Goal: Task Accomplishment & Management: Use online tool/utility

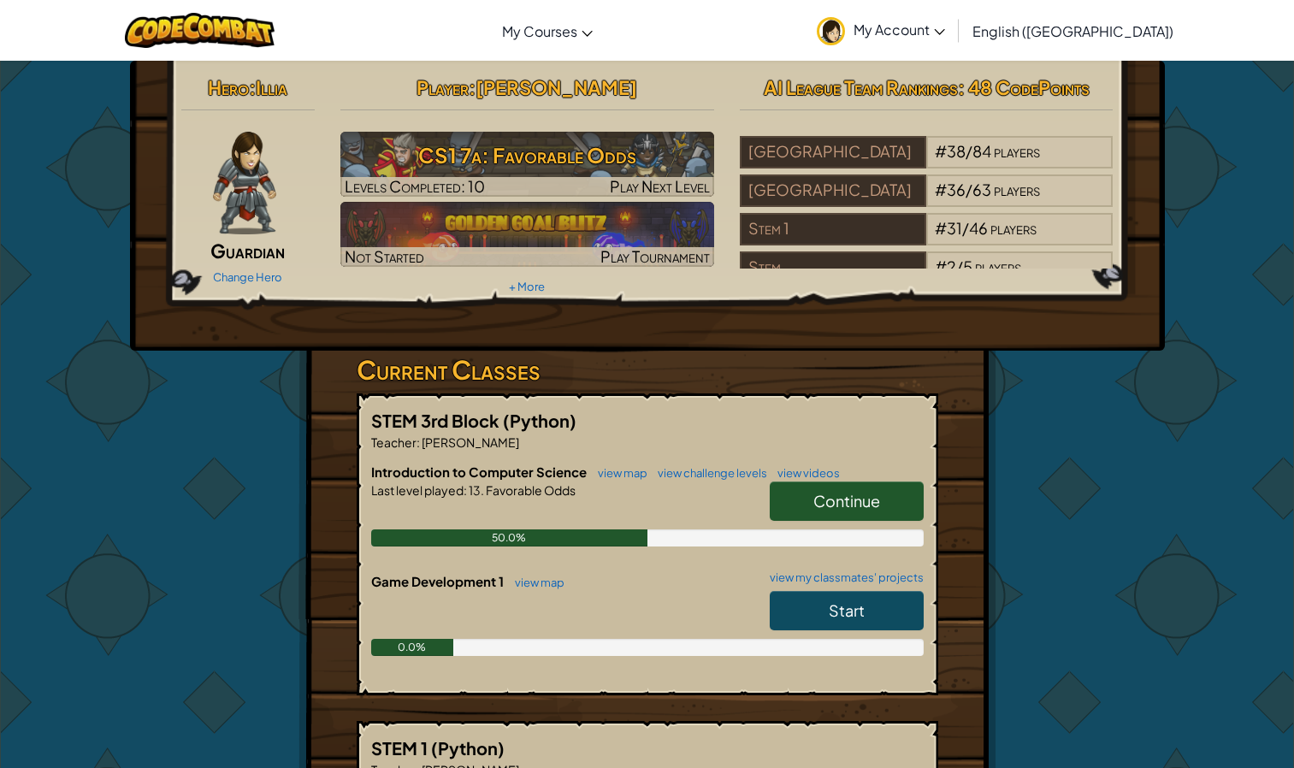
scroll to position [68, 0]
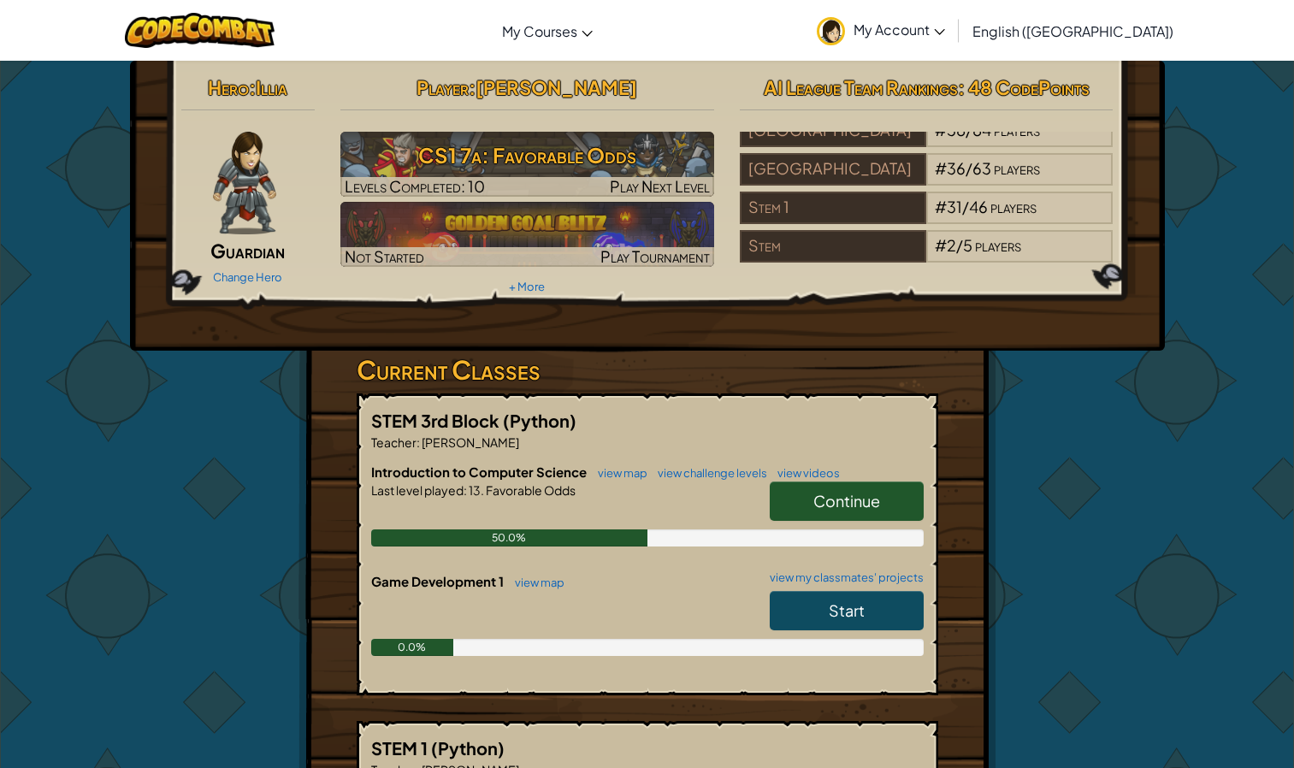
click at [1114, 235] on div "AI League Team Rankings : 48 CodePoints World # 1,726,610 / 7,924,075 players […" at bounding box center [927, 168] width 400 height 199
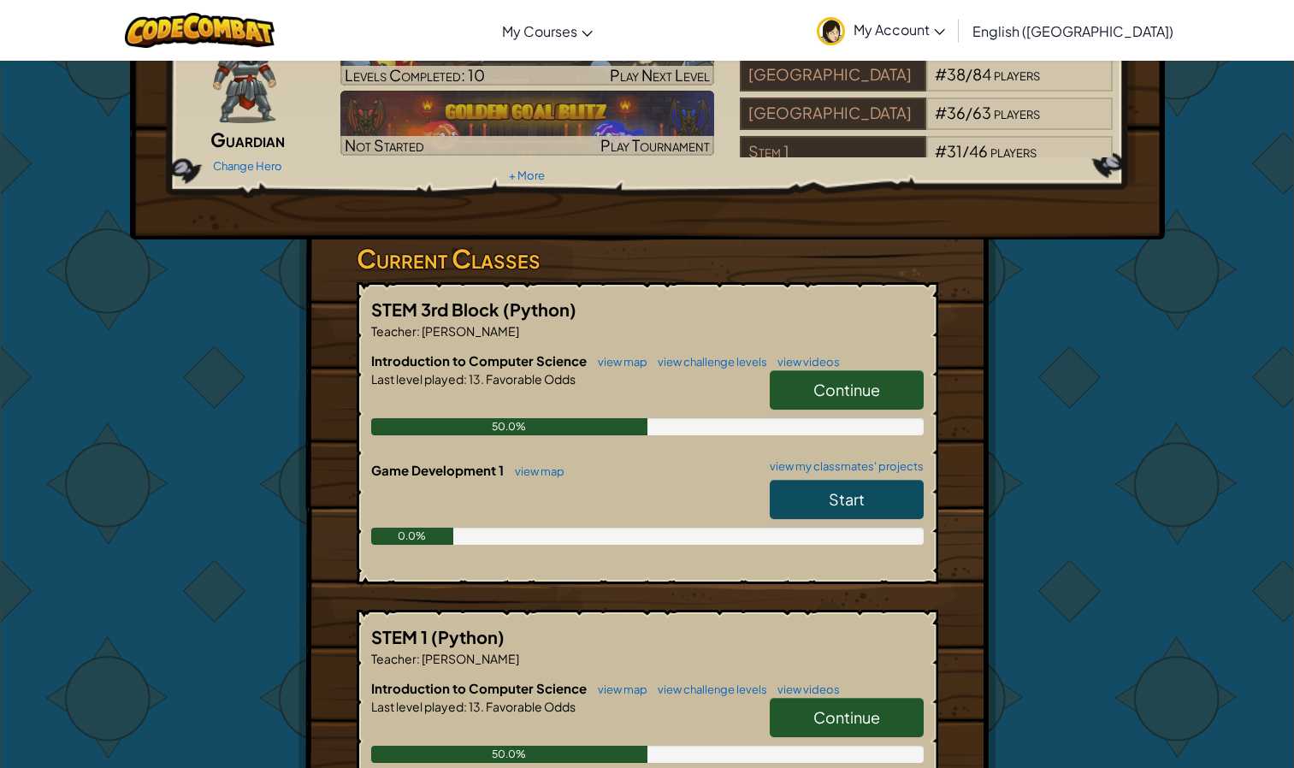
scroll to position [136, 0]
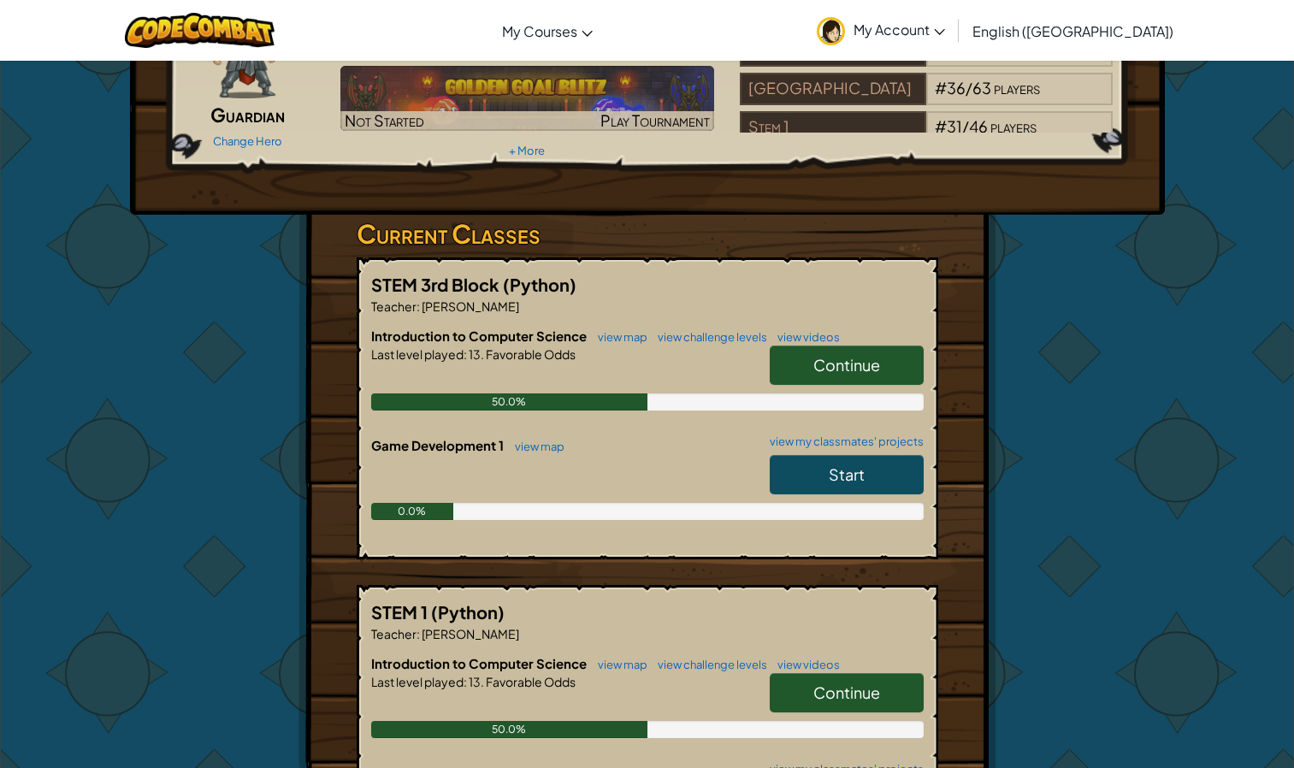
click at [856, 356] on span "Continue" at bounding box center [847, 365] width 67 height 20
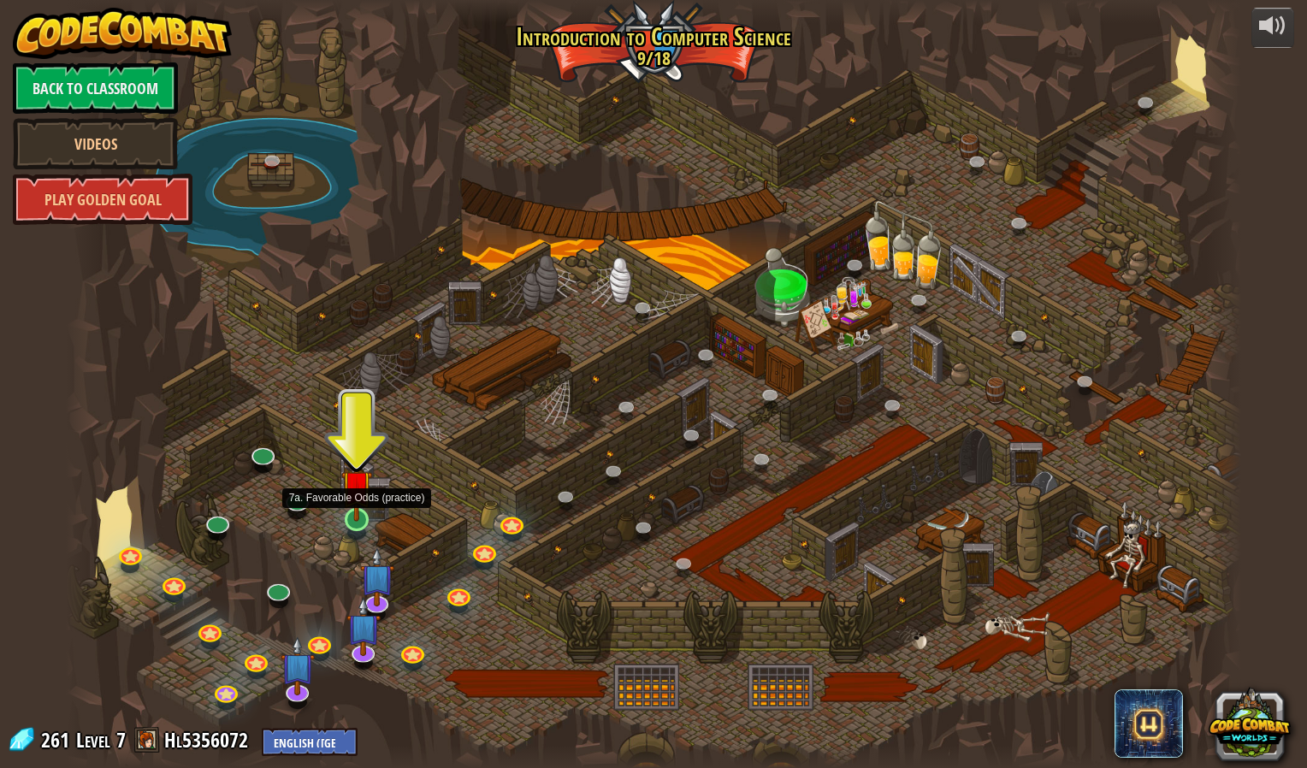
click at [363, 498] on img at bounding box center [356, 486] width 31 height 72
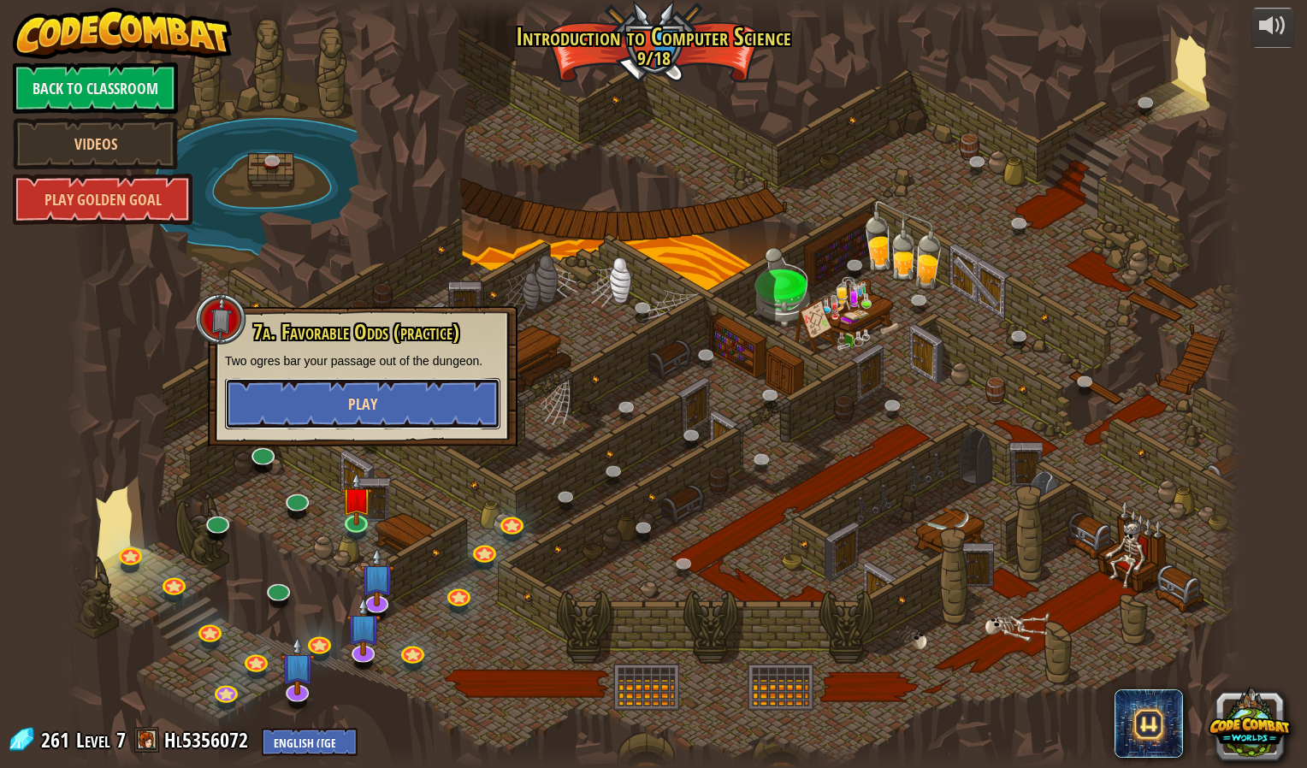
click at [346, 420] on button "Play" at bounding box center [362, 403] width 275 height 51
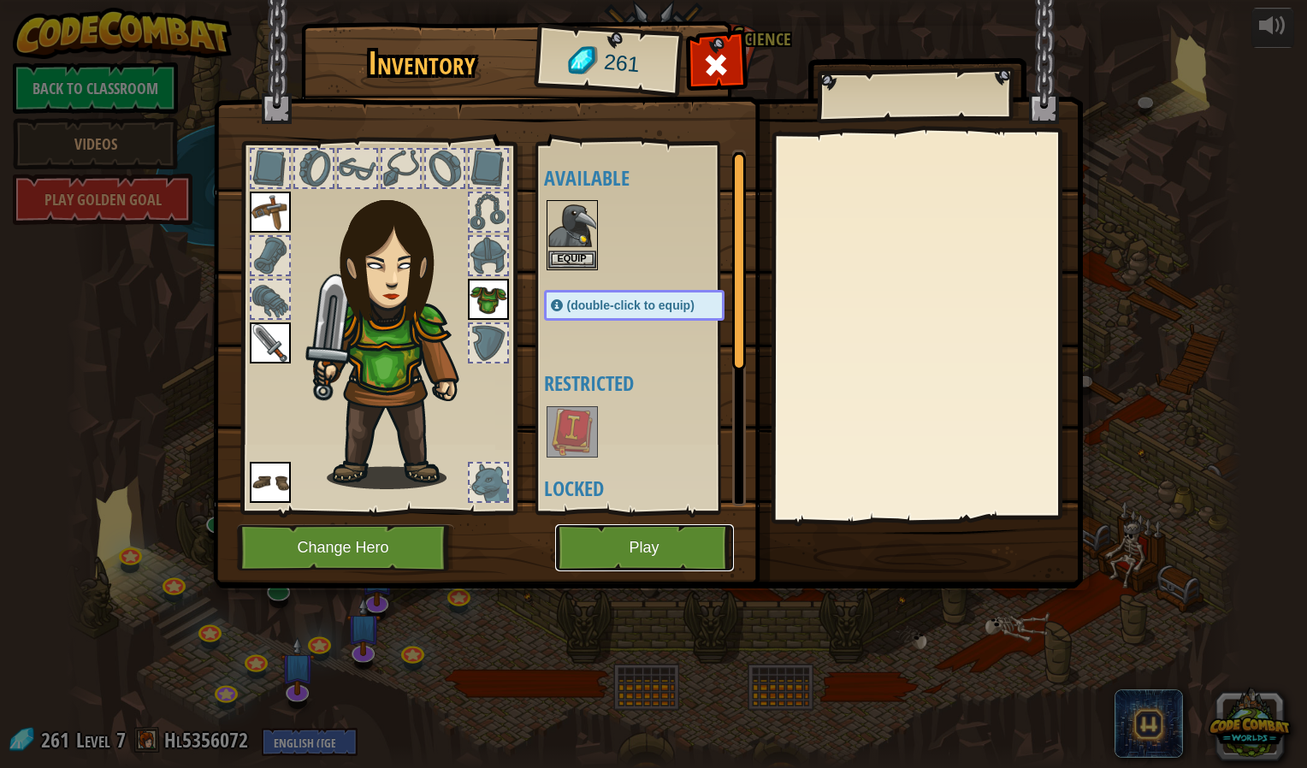
click at [654, 559] on button "Play" at bounding box center [644, 547] width 179 height 47
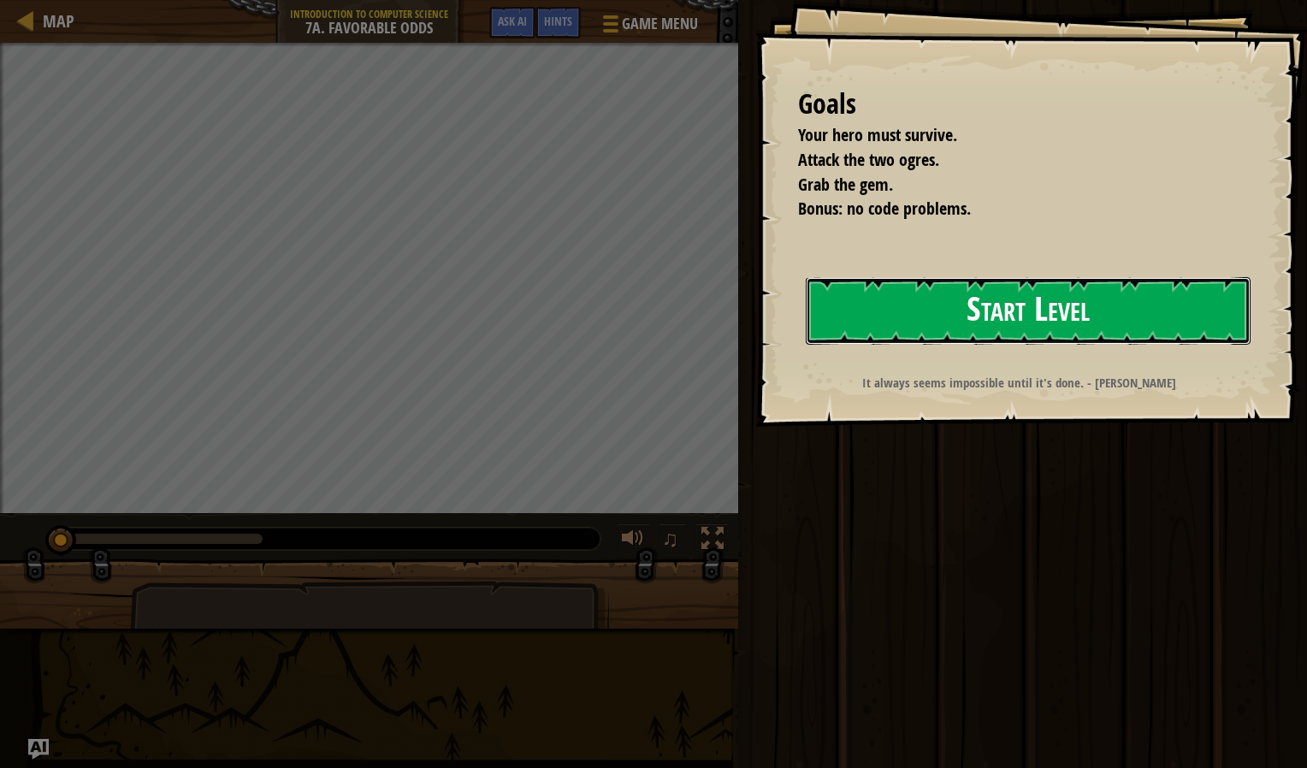
click at [936, 324] on button "Start Level" at bounding box center [1028, 311] width 445 height 68
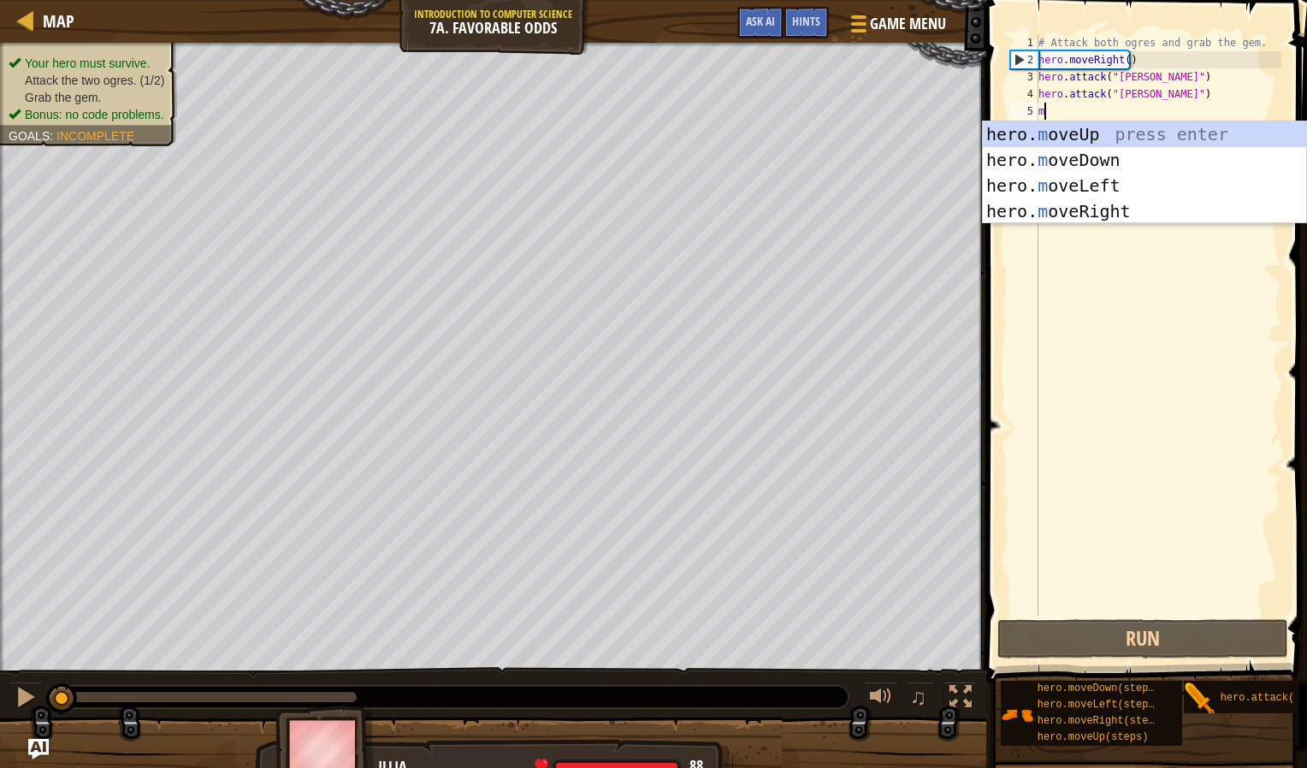
scroll to position [8, 0]
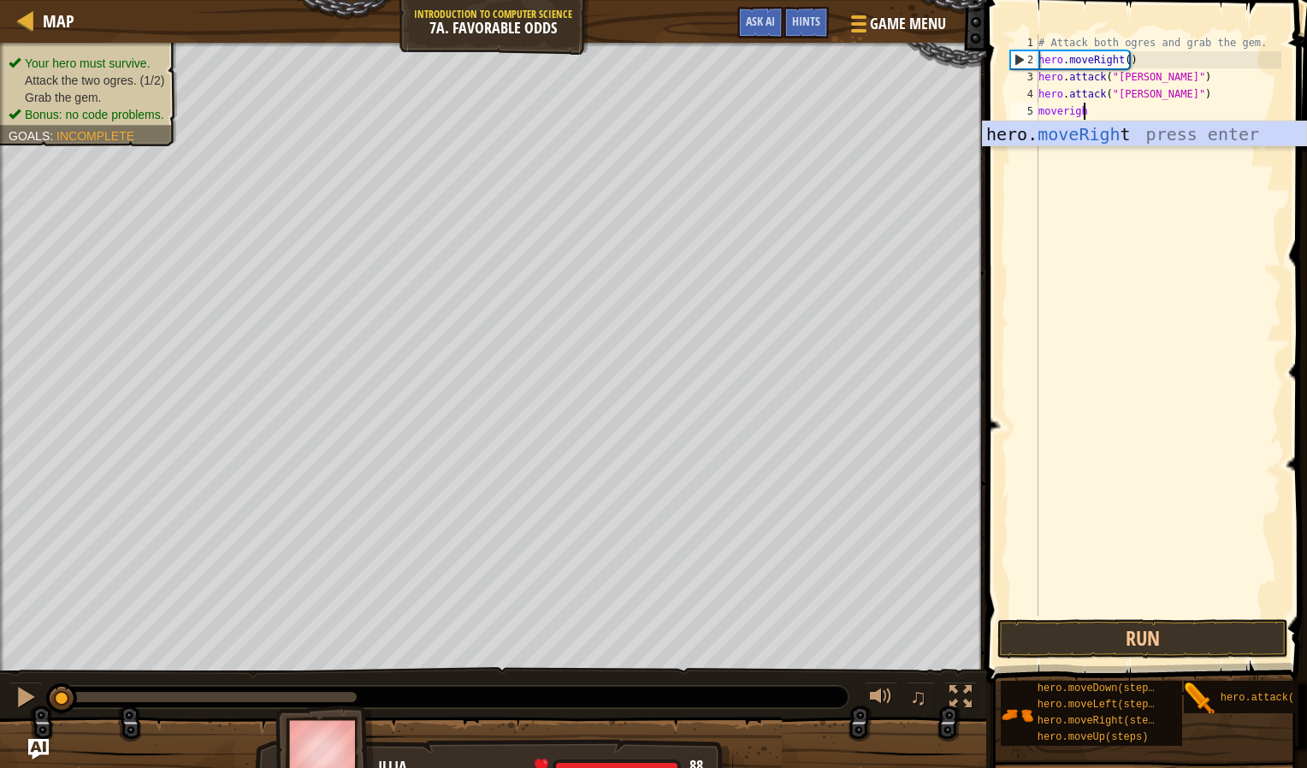
type textarea "moveright"
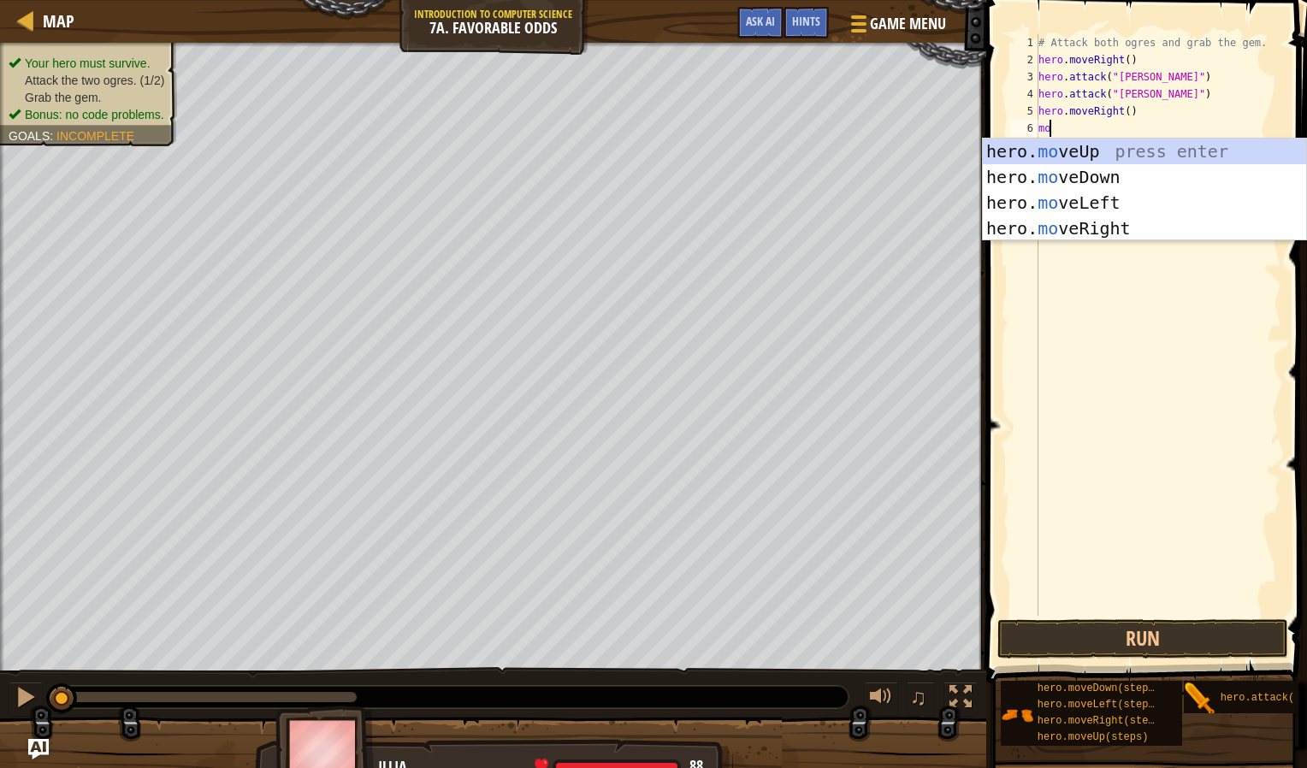
type textarea "move"
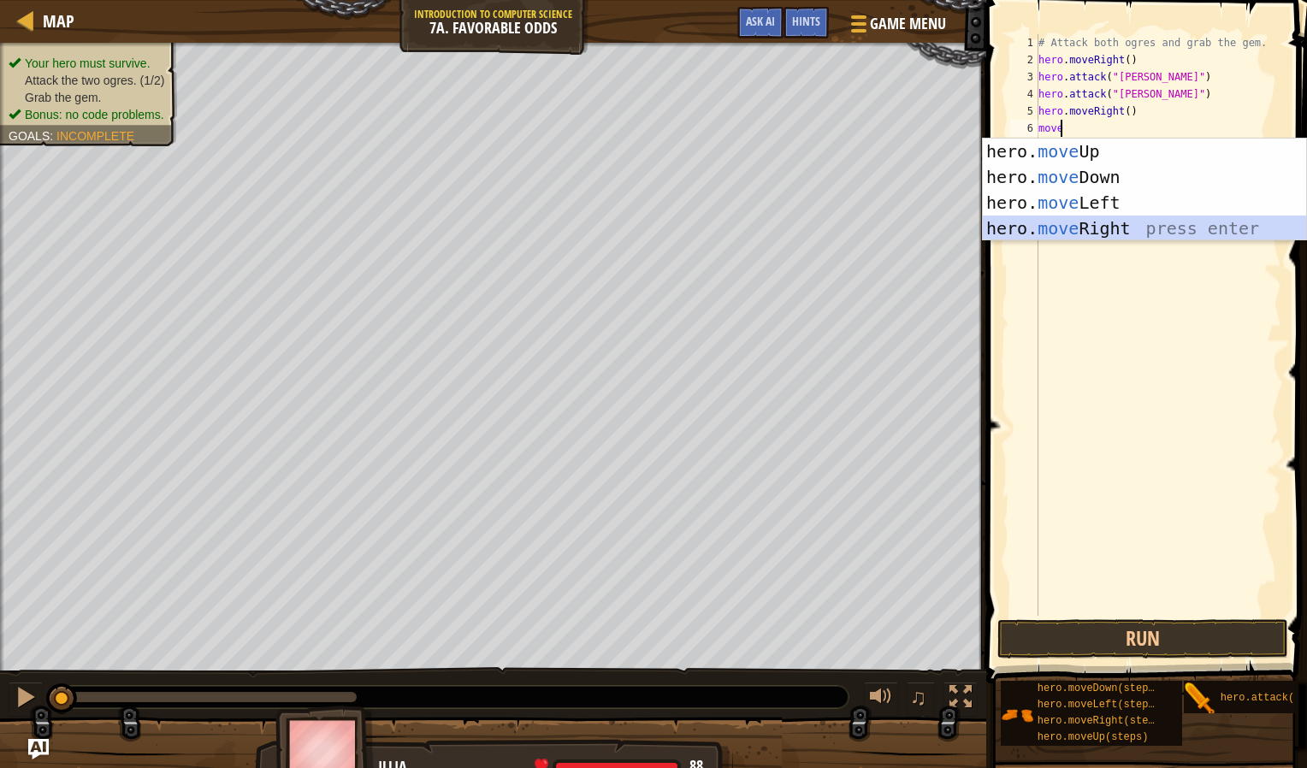
click at [1087, 232] on div "hero. move Up press enter hero. move Down press enter hero. move Left press ent…" at bounding box center [1144, 216] width 323 height 154
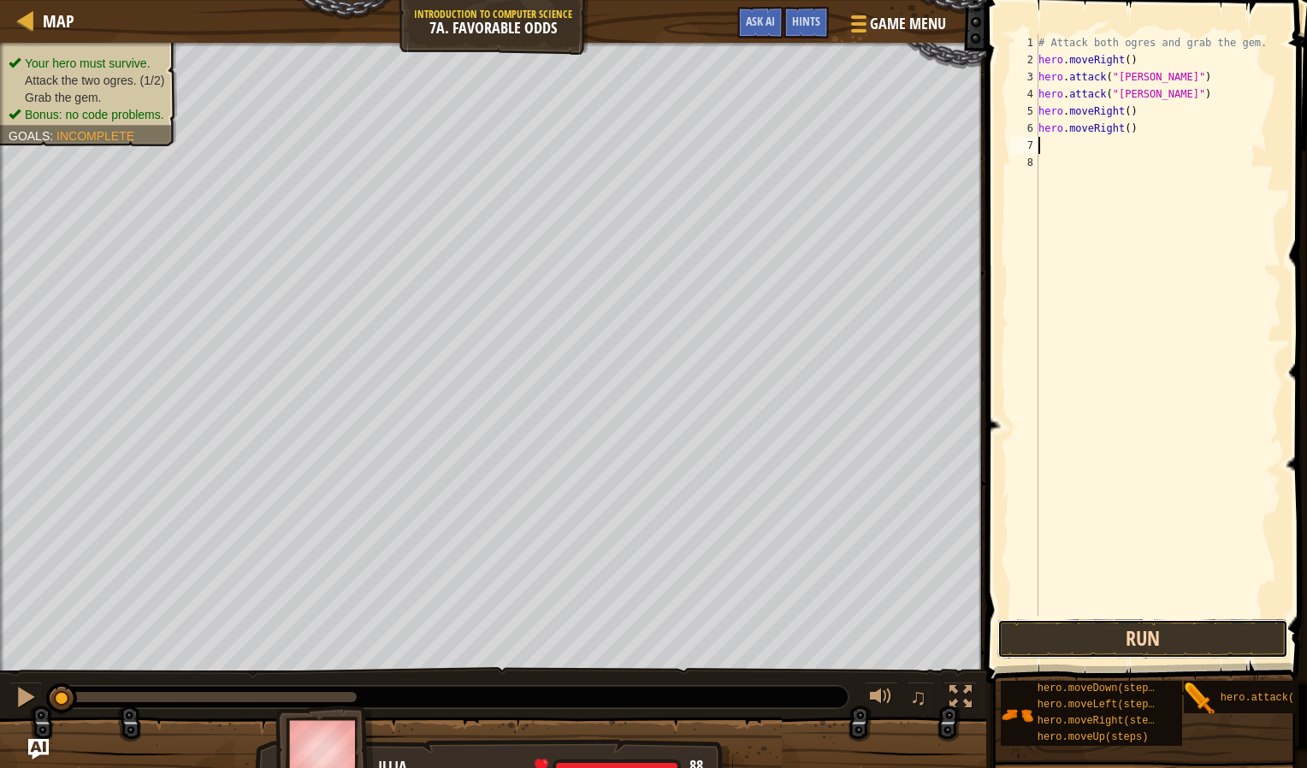
click at [1132, 639] on button "Run" at bounding box center [1143, 638] width 291 height 39
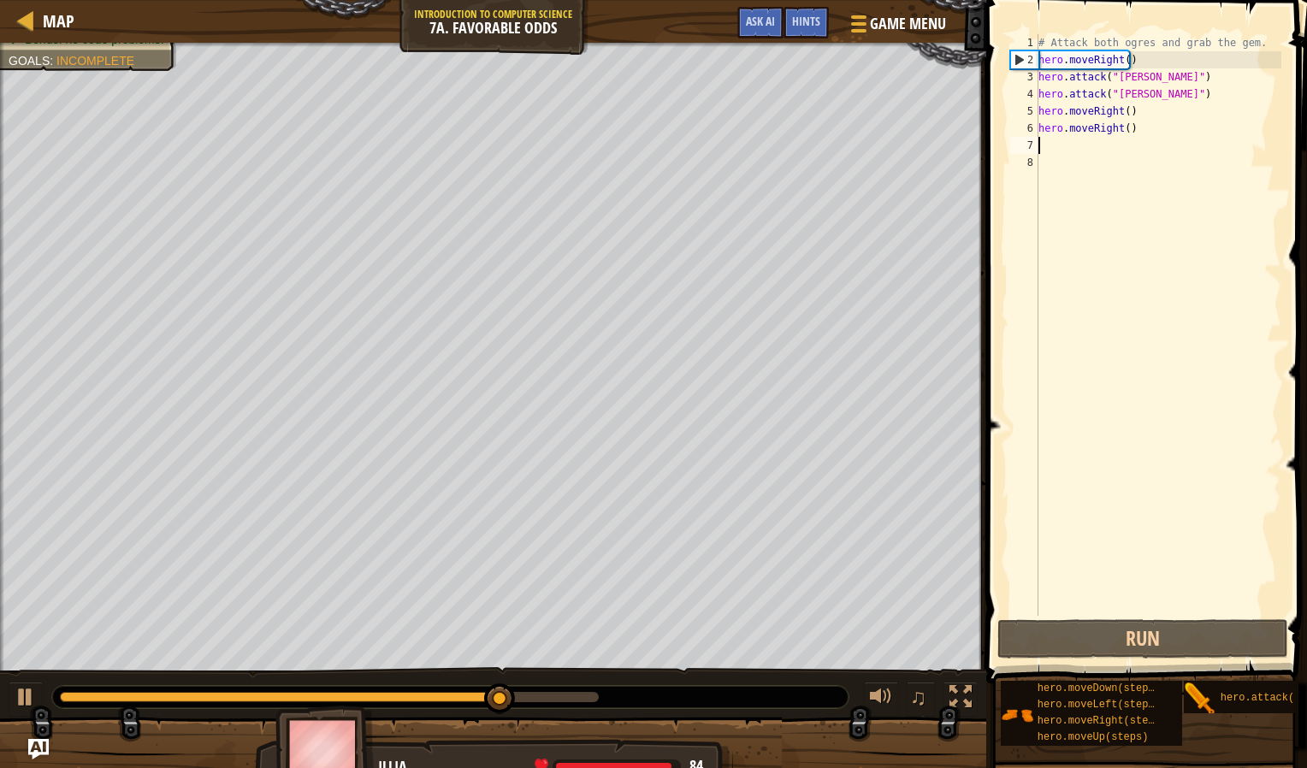
click at [1100, 110] on div "# Attack both ogres and grab the gem. hero . moveRight ( ) hero . attack ( "[PE…" at bounding box center [1158, 342] width 246 height 616
type textarea "hero.moveRight()"
click at [978, 127] on div "Map Introduction to Computer Science 7a. Favorable Odds Game Menu Done Hints As…" at bounding box center [653, 384] width 1307 height 768
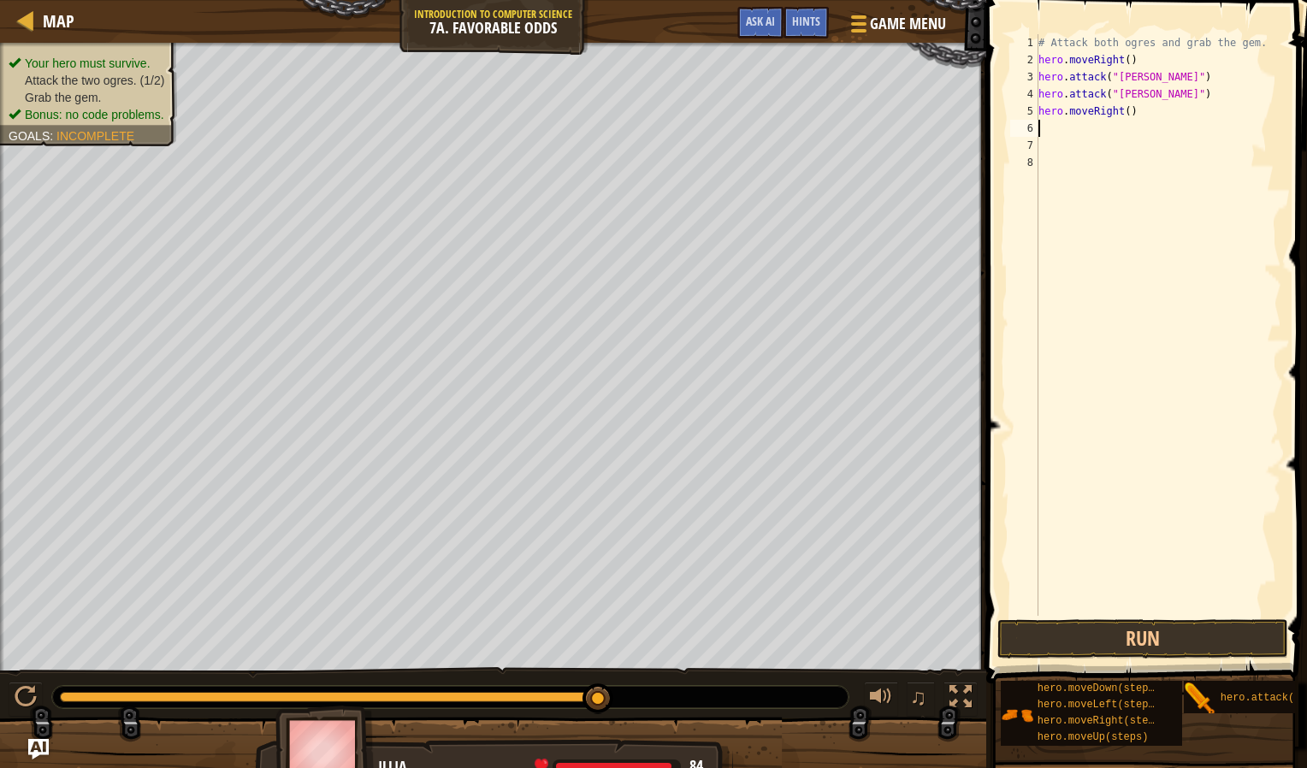
type textarea "m"
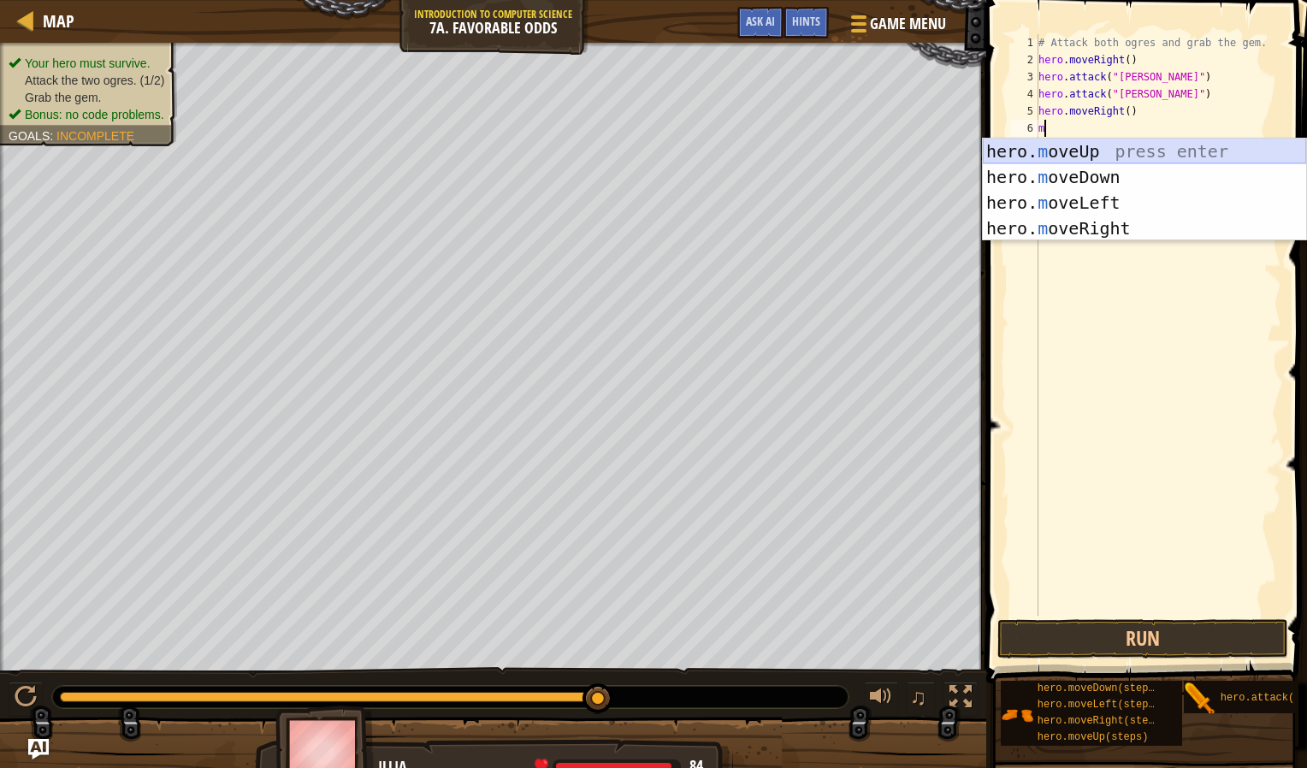
click at [1075, 150] on div "hero. m oveUp press enter hero. m oveDown press enter hero. m oveLeft press ent…" at bounding box center [1144, 216] width 323 height 154
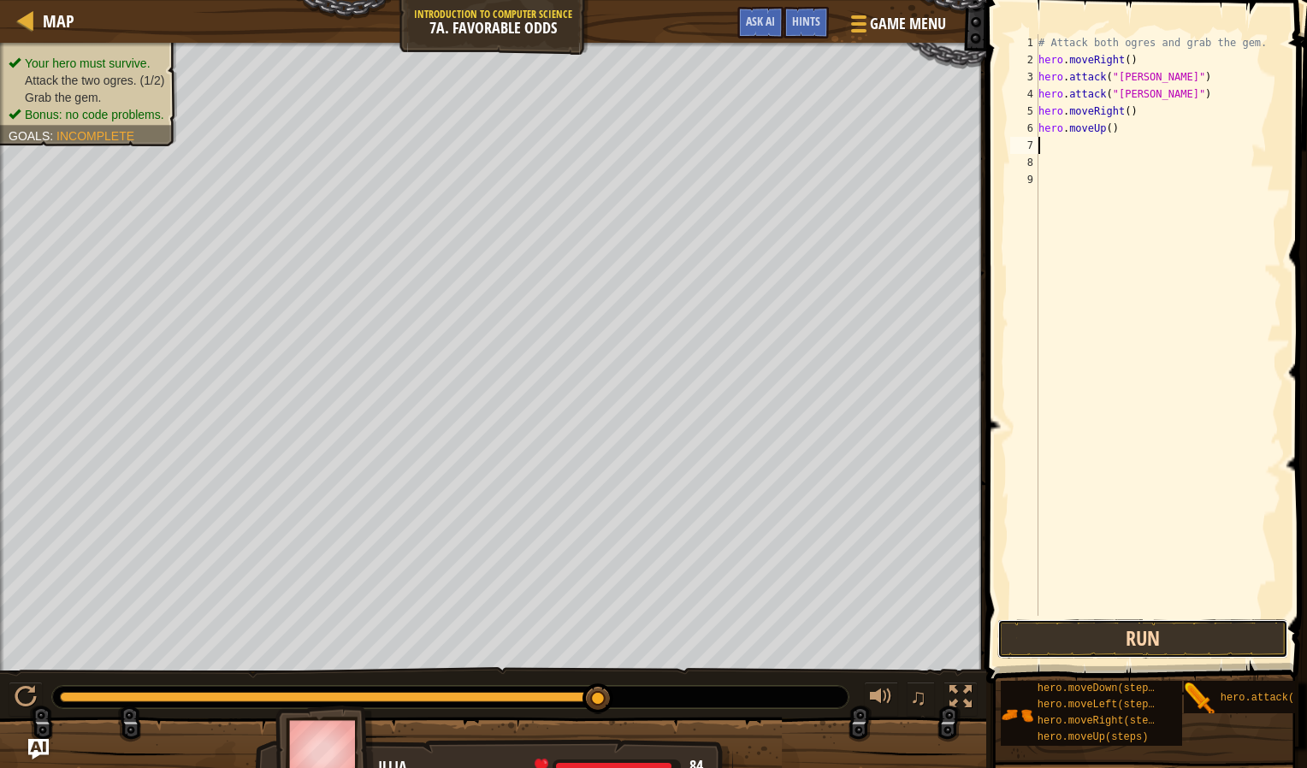
click at [1096, 622] on button "Run" at bounding box center [1143, 638] width 291 height 39
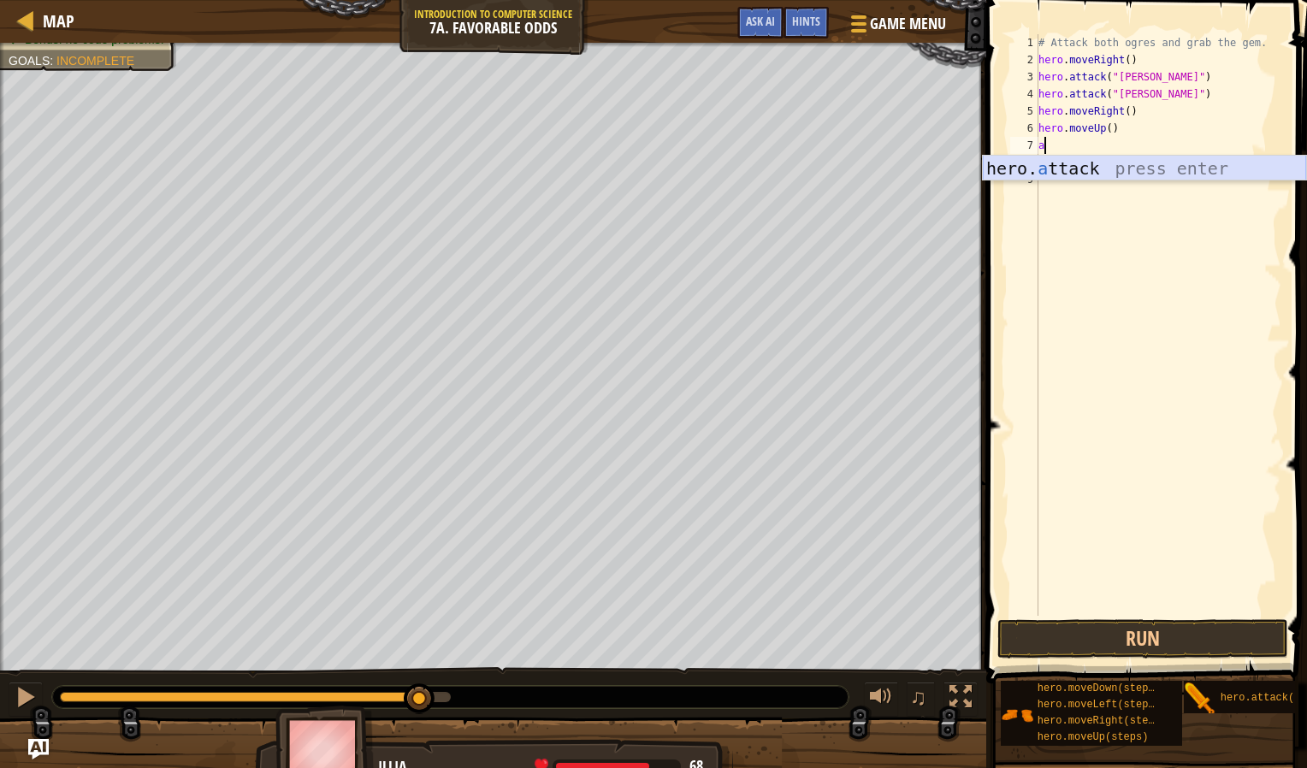
click at [1081, 165] on div "hero. a ttack press enter" at bounding box center [1144, 194] width 323 height 77
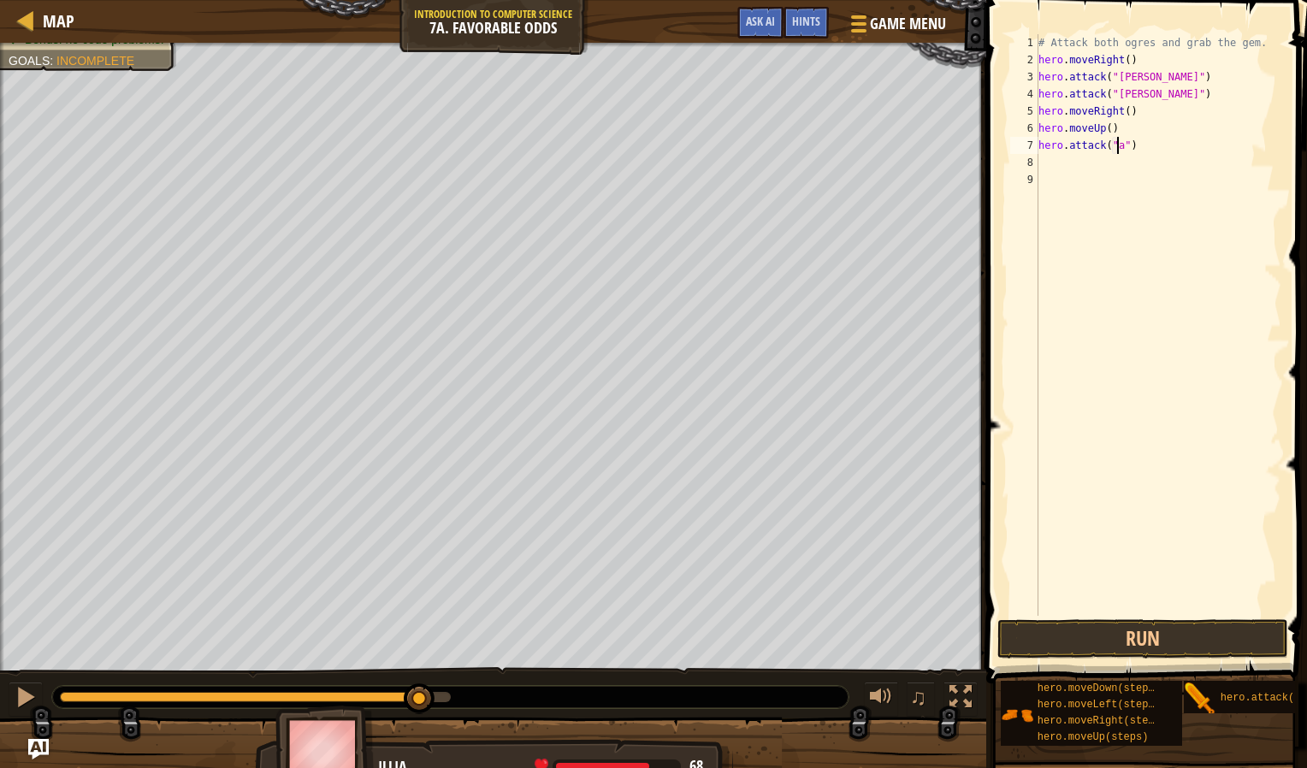
scroll to position [8, 7]
type textarea "hero.attack("")"
click at [1069, 180] on div "# Attack both ogres and grab the gem. hero . moveRight ( ) hero . attack ( "[PE…" at bounding box center [1158, 342] width 246 height 616
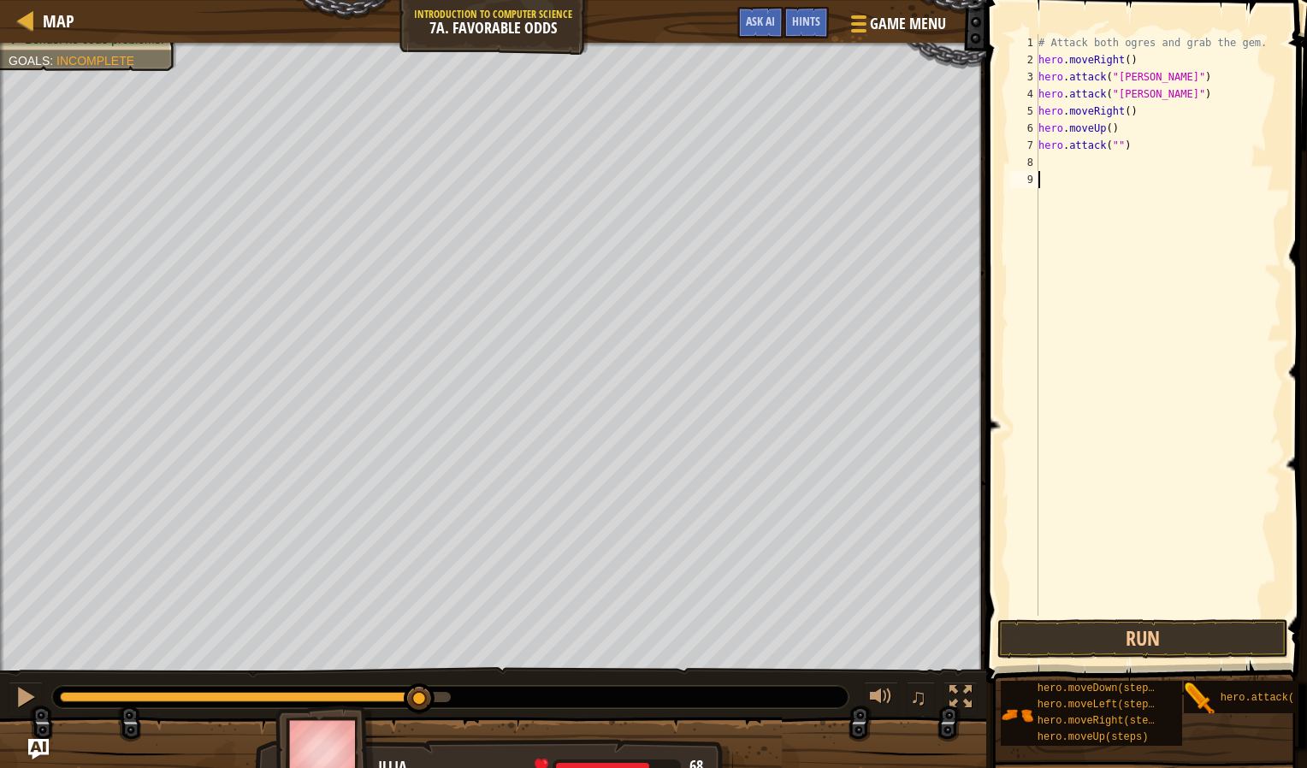
click at [1109, 144] on div "# Attack both ogres and grab the gem. hero . moveRight ( ) hero . attack ( "[PE…" at bounding box center [1158, 342] width 246 height 616
click at [1111, 144] on div "# Attack both ogres and grab the gem. hero . moveRight ( ) hero . attack ( "[PE…" at bounding box center [1158, 342] width 246 height 616
type textarea "hero.attack("grump")"
type textarea "h"
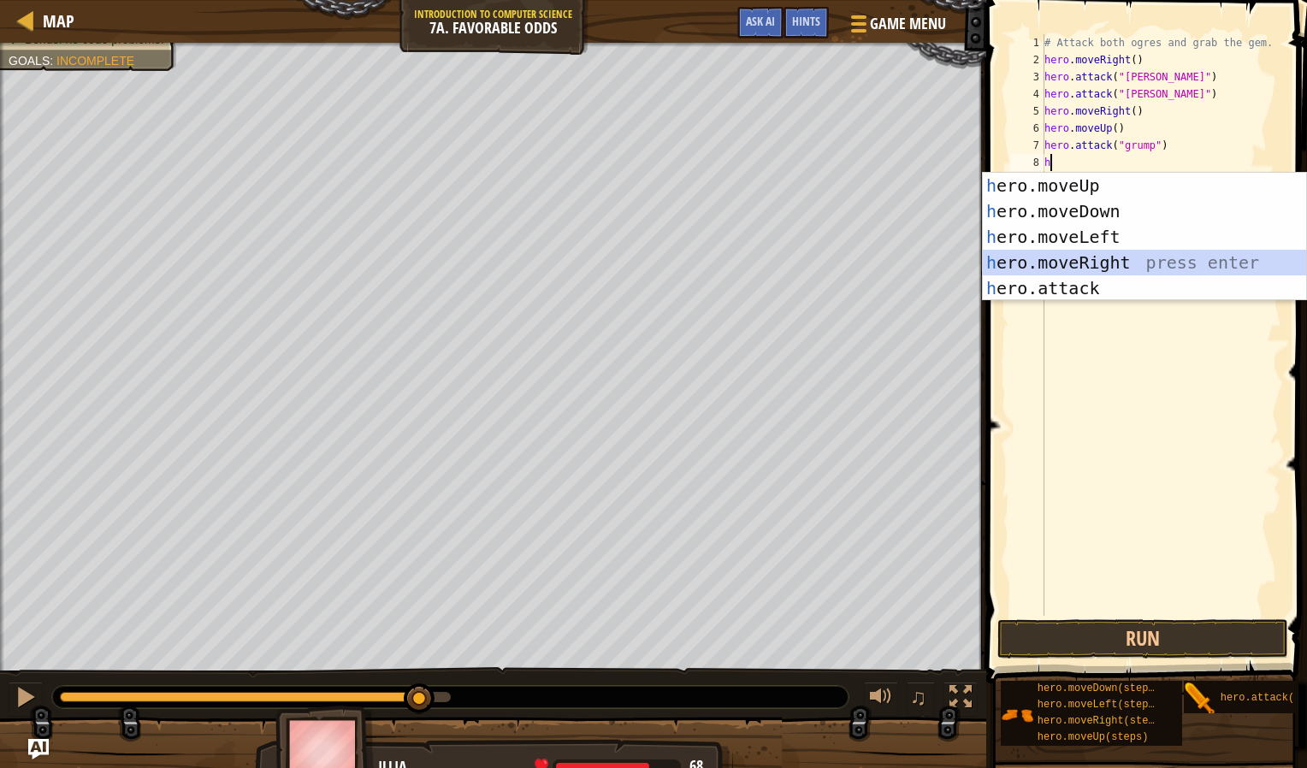
click at [1073, 275] on div "h ero.moveUp press enter h ero.moveDown press enter h ero.moveLeft press enter …" at bounding box center [1144, 263] width 323 height 180
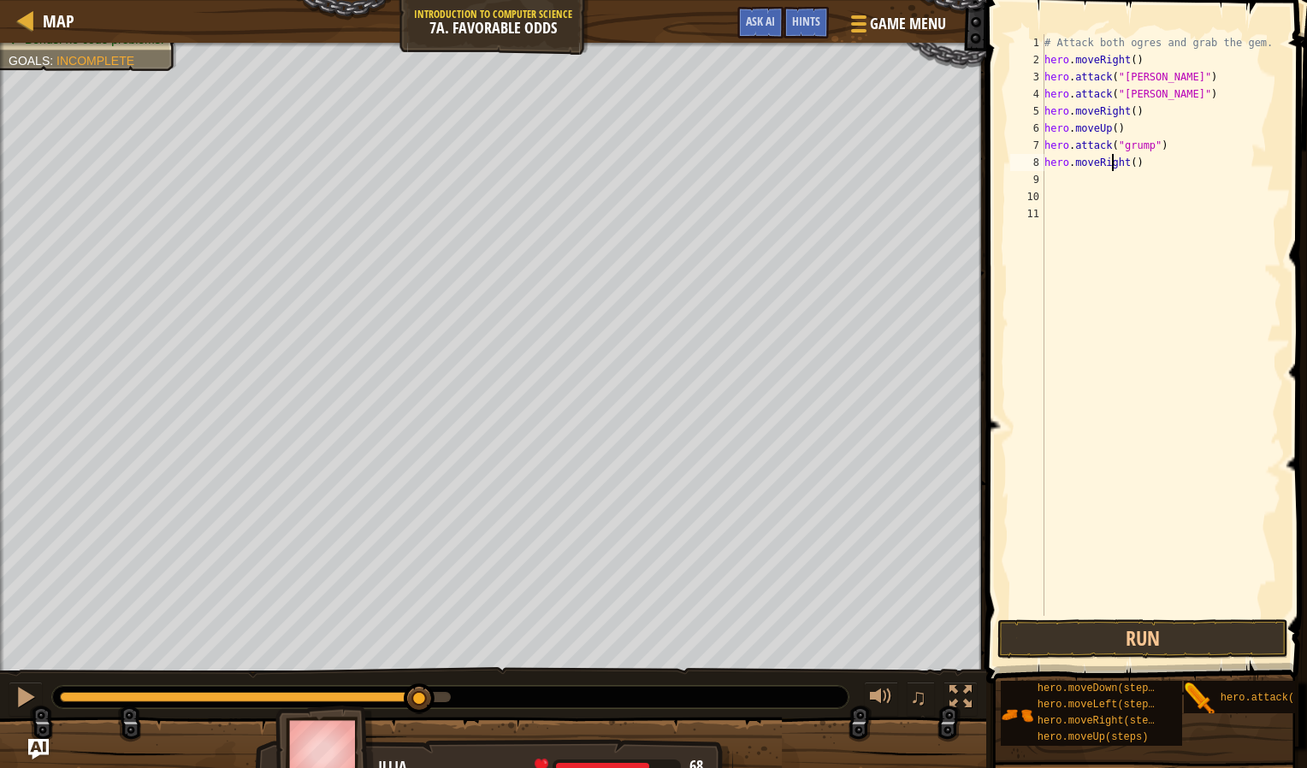
click at [1112, 165] on div "# Attack both ogres and grab the gem. hero . moveRight ( ) hero . attack ( "[PE…" at bounding box center [1161, 342] width 241 height 616
drag, startPoint x: 1137, startPoint y: 161, endPoint x: 1005, endPoint y: 184, distance: 133.8
click at [1005, 184] on div "hero.moveRight() 1 2 3 4 5 6 7 8 9 10 11 # Attack both [PERSON_NAME] and grab t…" at bounding box center [1144, 376] width 326 height 734
drag, startPoint x: 1130, startPoint y: 165, endPoint x: 993, endPoint y: 180, distance: 137.7
click at [993, 180] on div "hero.moveRight() 1 2 3 4 5 6 7 8 9 10 11 # Attack both [PERSON_NAME] and grab t…" at bounding box center [1144, 376] width 326 height 734
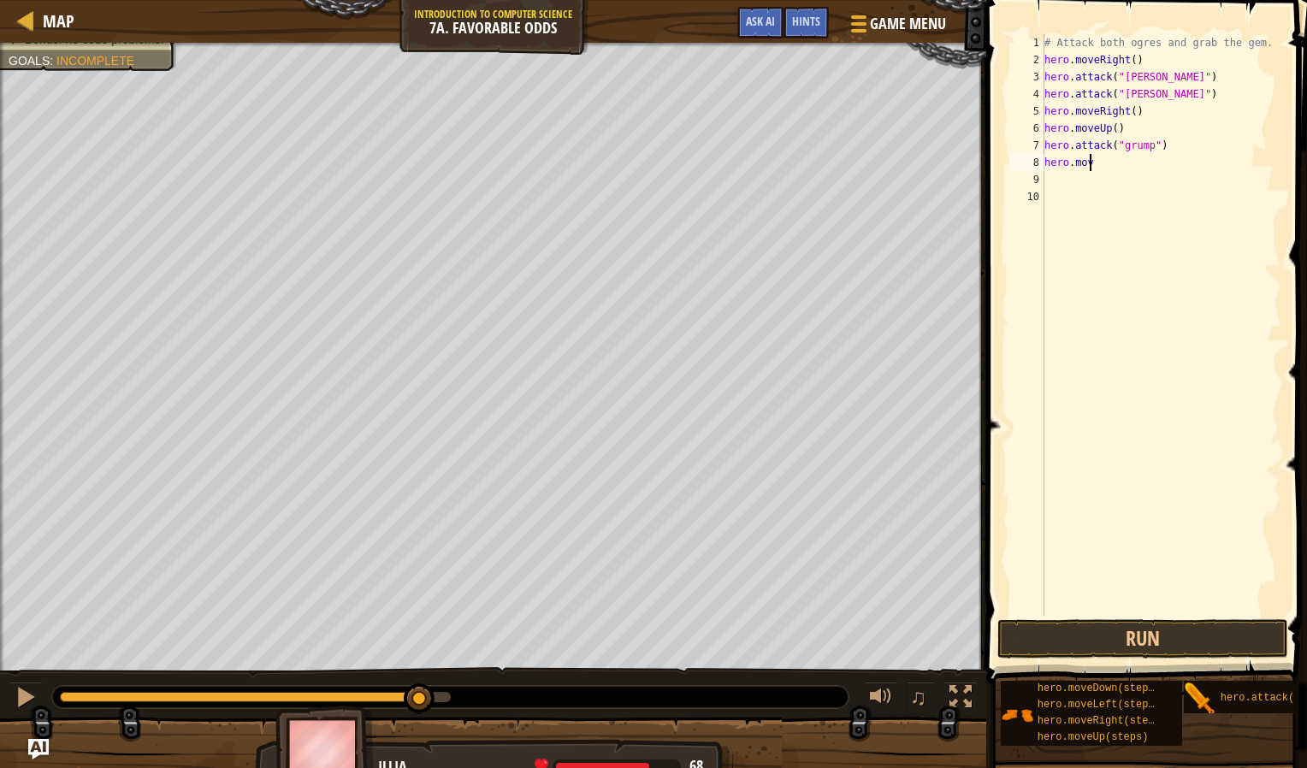
type textarea "h"
click at [1028, 177] on div "hero. a ttack press enter" at bounding box center [1144, 211] width 323 height 77
type textarea "hero.attack("grump")"
type textarea "h"
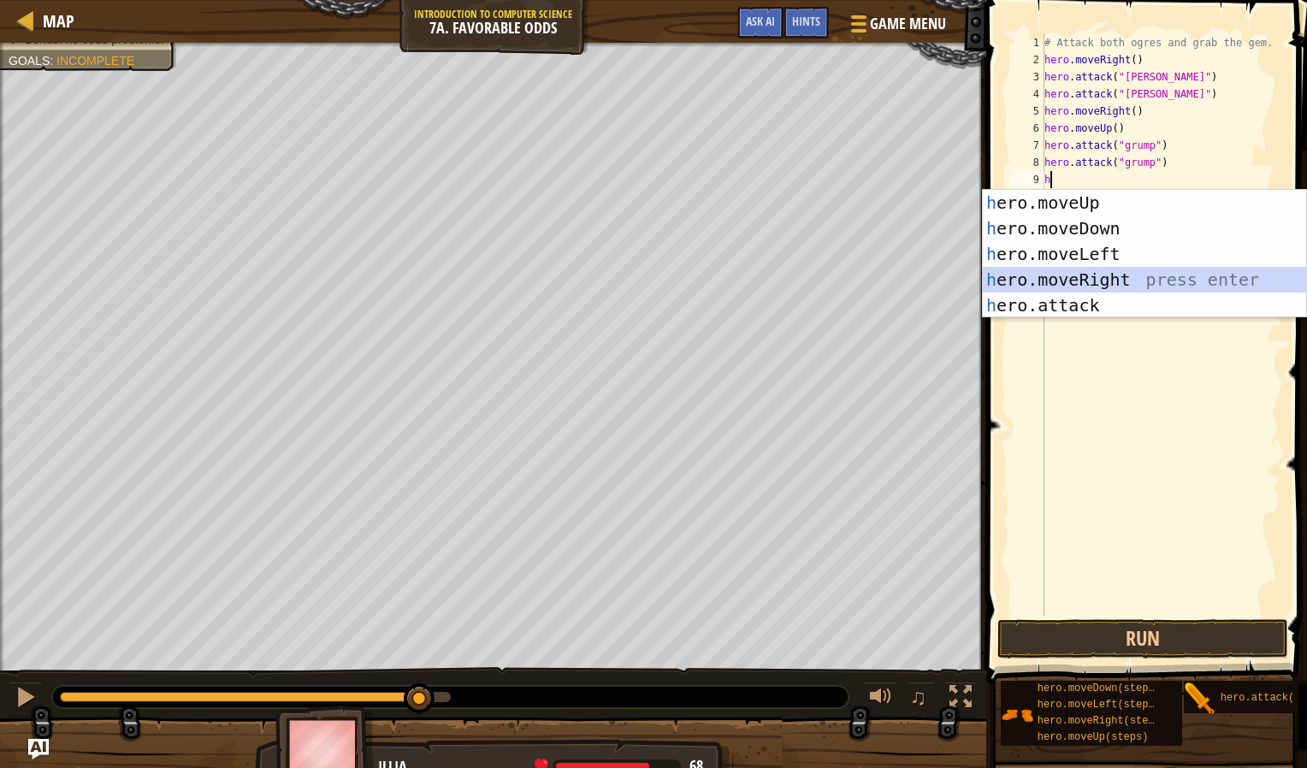
click at [1080, 290] on div "h ero.moveUp press enter h ero.moveDown press enter h ero.moveLeft press enter …" at bounding box center [1144, 280] width 323 height 180
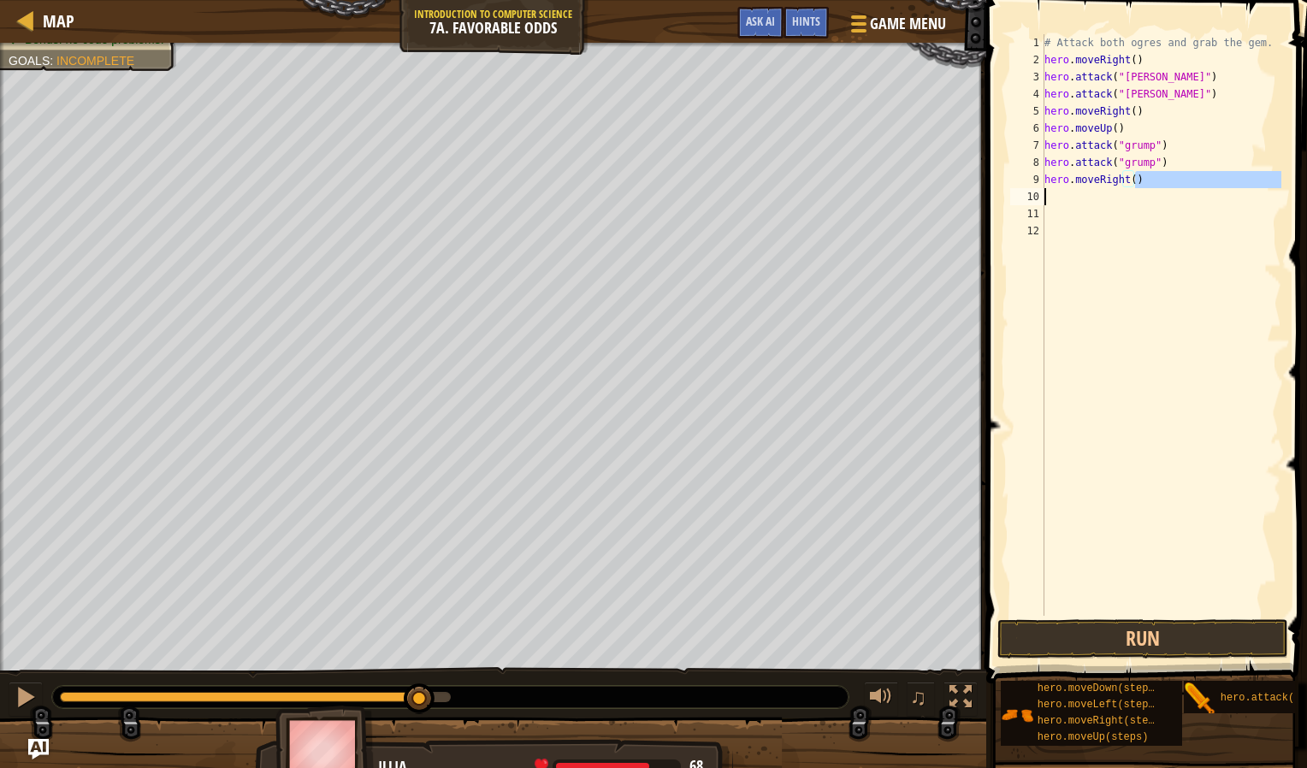
click at [930, 228] on div "Map Introduction to Computer Science 7a. Favorable Odds Game Menu Done Hints As…" at bounding box center [653, 384] width 1307 height 768
click at [1141, 177] on div "# Attack both ogres and grab the gem. hero . moveRight ( ) hero . attack ( "[PE…" at bounding box center [1161, 325] width 240 height 582
type textarea "hero.moveRight()"
click at [977, 175] on div "Map Introduction to Computer Science 7a. Favorable Odds Game Menu Done Hints As…" at bounding box center [653, 384] width 1307 height 768
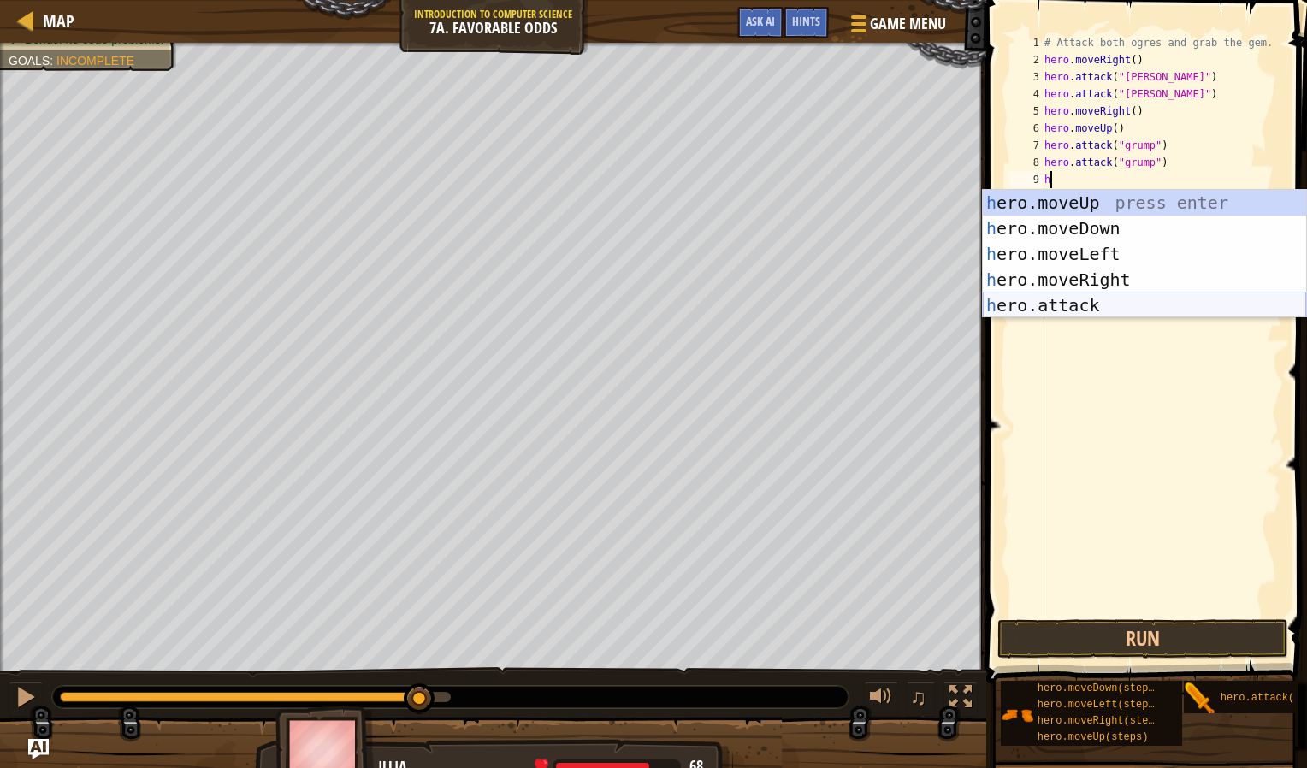
click at [1058, 309] on div "h ero.moveUp press enter h ero.moveDown press enter h ero.moveLeft press enter …" at bounding box center [1144, 280] width 323 height 180
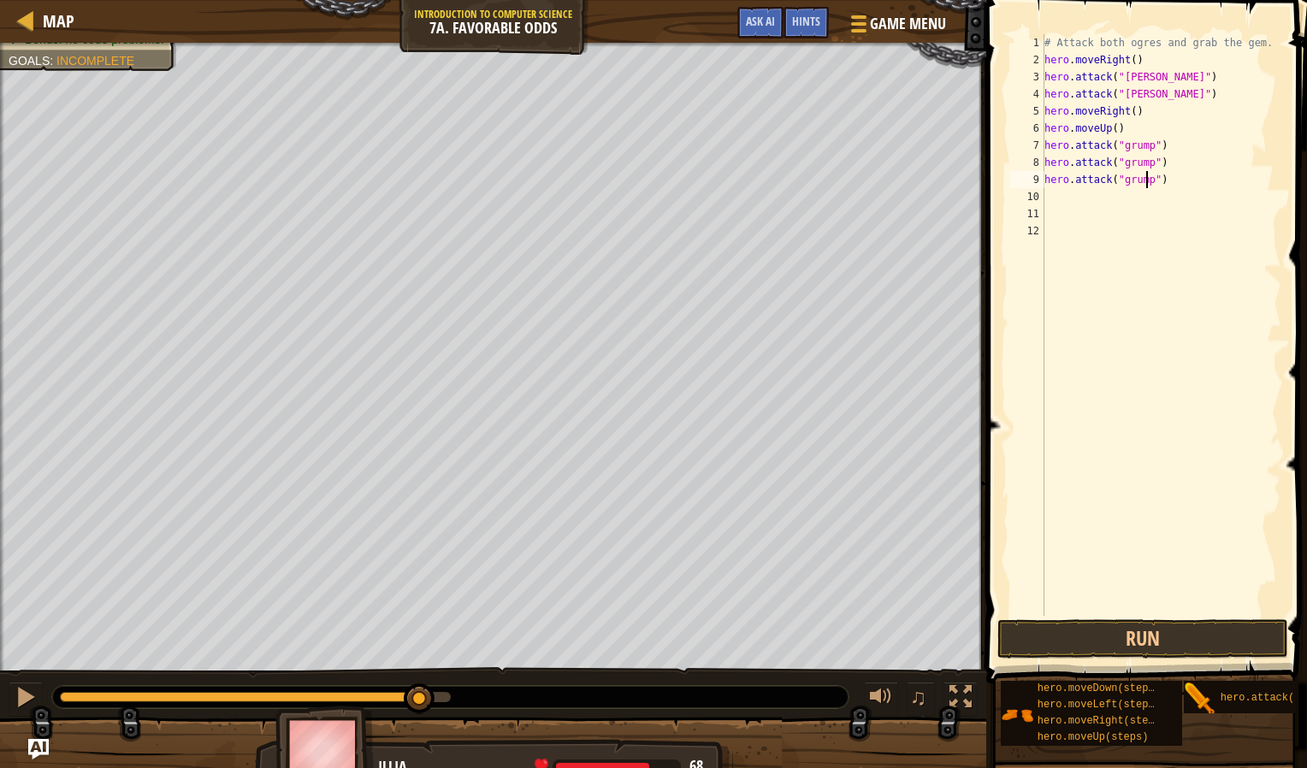
scroll to position [8, 9]
click at [1153, 647] on button "Run" at bounding box center [1143, 638] width 291 height 39
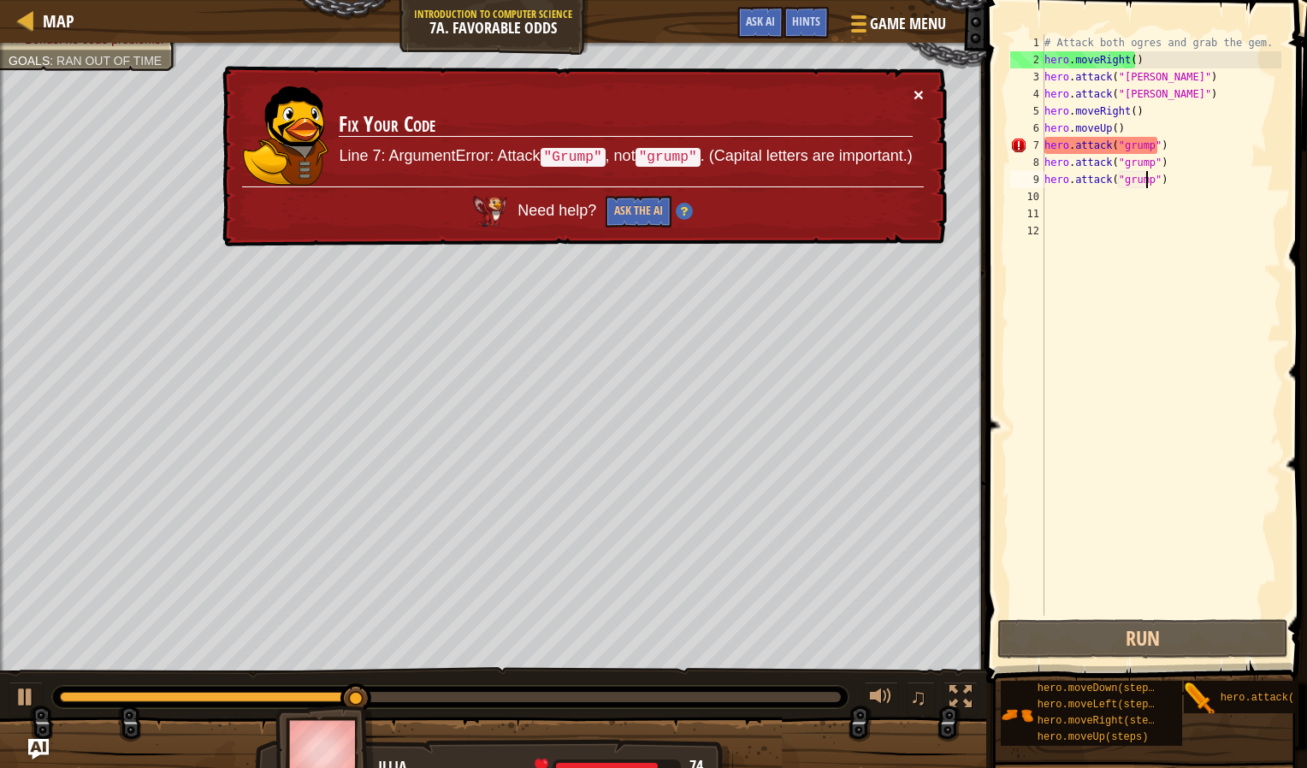
click at [918, 94] on button "×" at bounding box center [919, 95] width 10 height 18
click at [1124, 148] on div "# Attack both ogres and grab the gem. hero . moveRight ( ) hero . attack ( "[PE…" at bounding box center [1161, 342] width 241 height 616
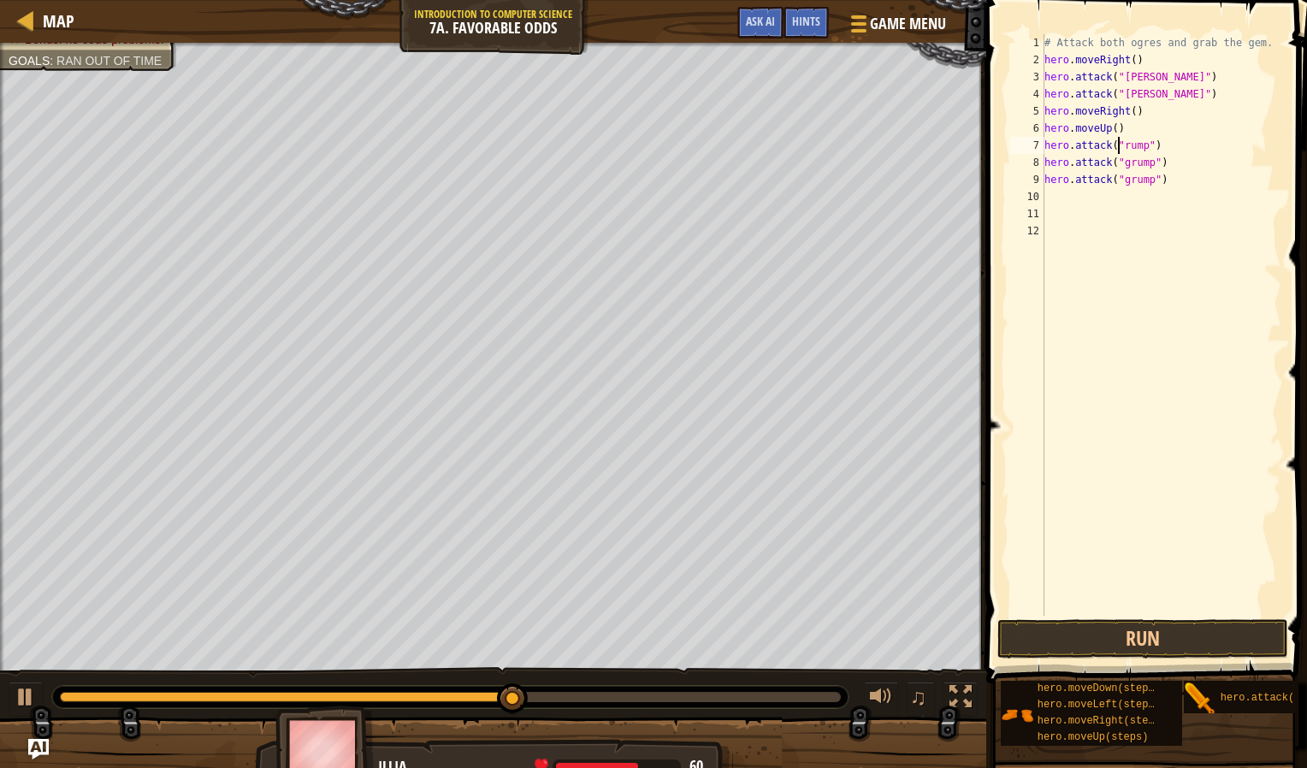
scroll to position [8, 7]
click at [1124, 165] on div "# Attack both ogres and grab the gem. hero . moveRight ( ) hero . attack ( "[PE…" at bounding box center [1161, 342] width 241 height 616
click at [1125, 182] on div "# Attack both ogres and grab the gem. hero . moveRight ( ) hero . attack ( "[PE…" at bounding box center [1161, 342] width 241 height 616
type textarea "hero.attack("Grump")"
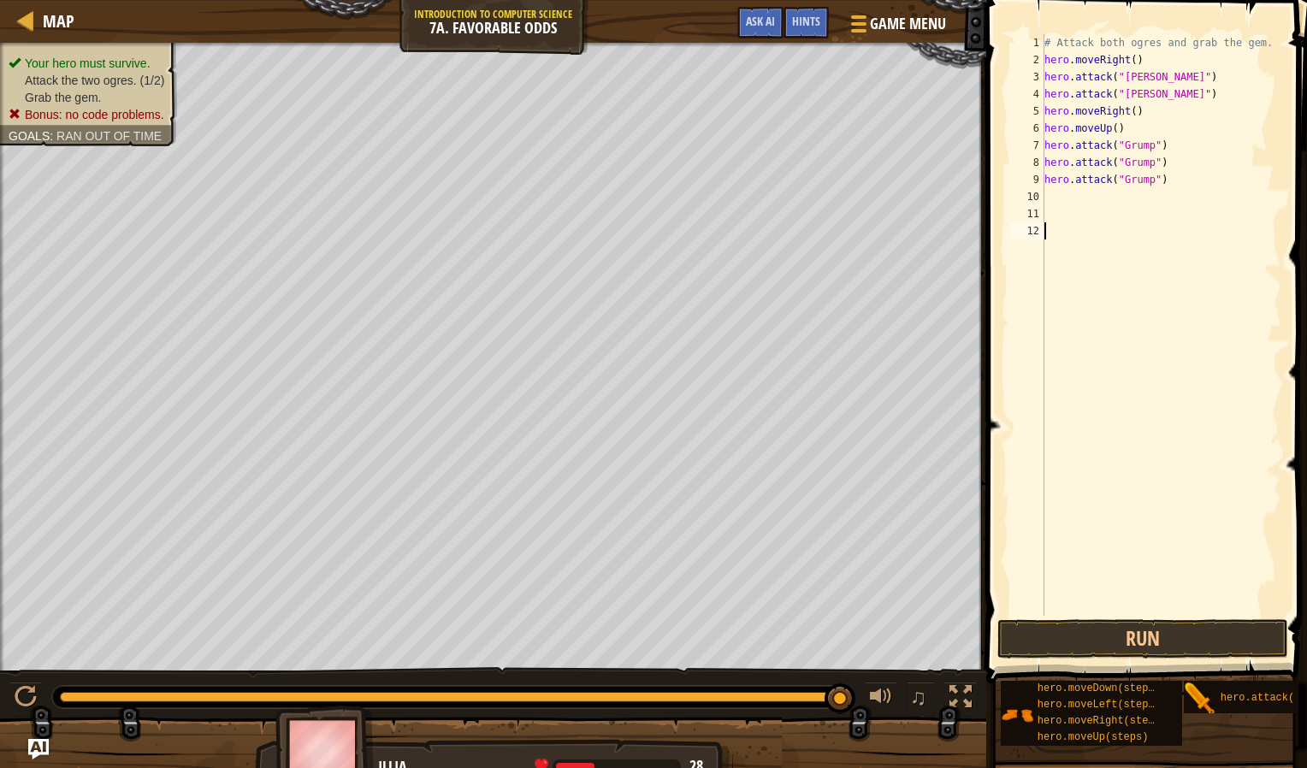
click at [1112, 605] on div "# Attack both ogres and grab the gem. hero . moveRight ( ) hero . attack ( "[PE…" at bounding box center [1161, 342] width 241 height 616
click at [1112, 633] on button "Run" at bounding box center [1143, 638] width 291 height 39
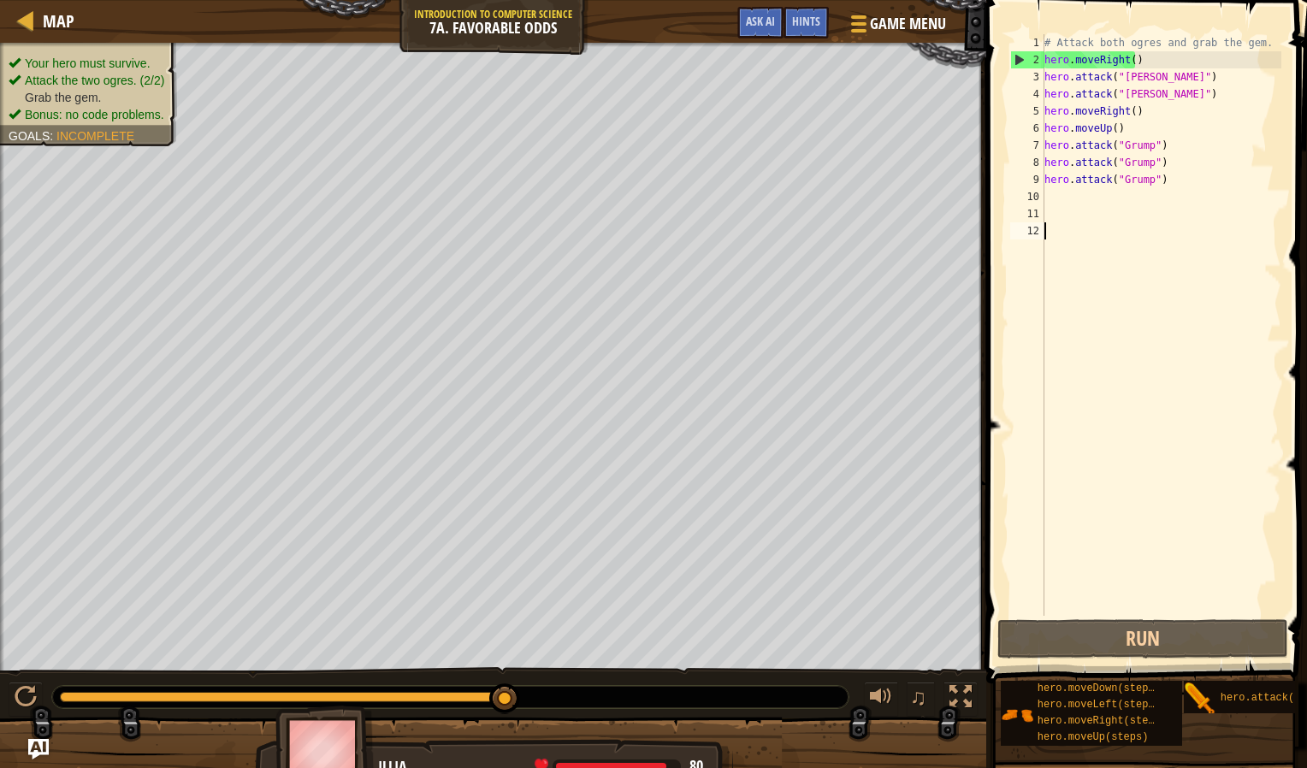
click at [1051, 198] on div "# Attack both ogres and grab the gem. hero . moveRight ( ) hero . attack ( "[PE…" at bounding box center [1161, 342] width 241 height 616
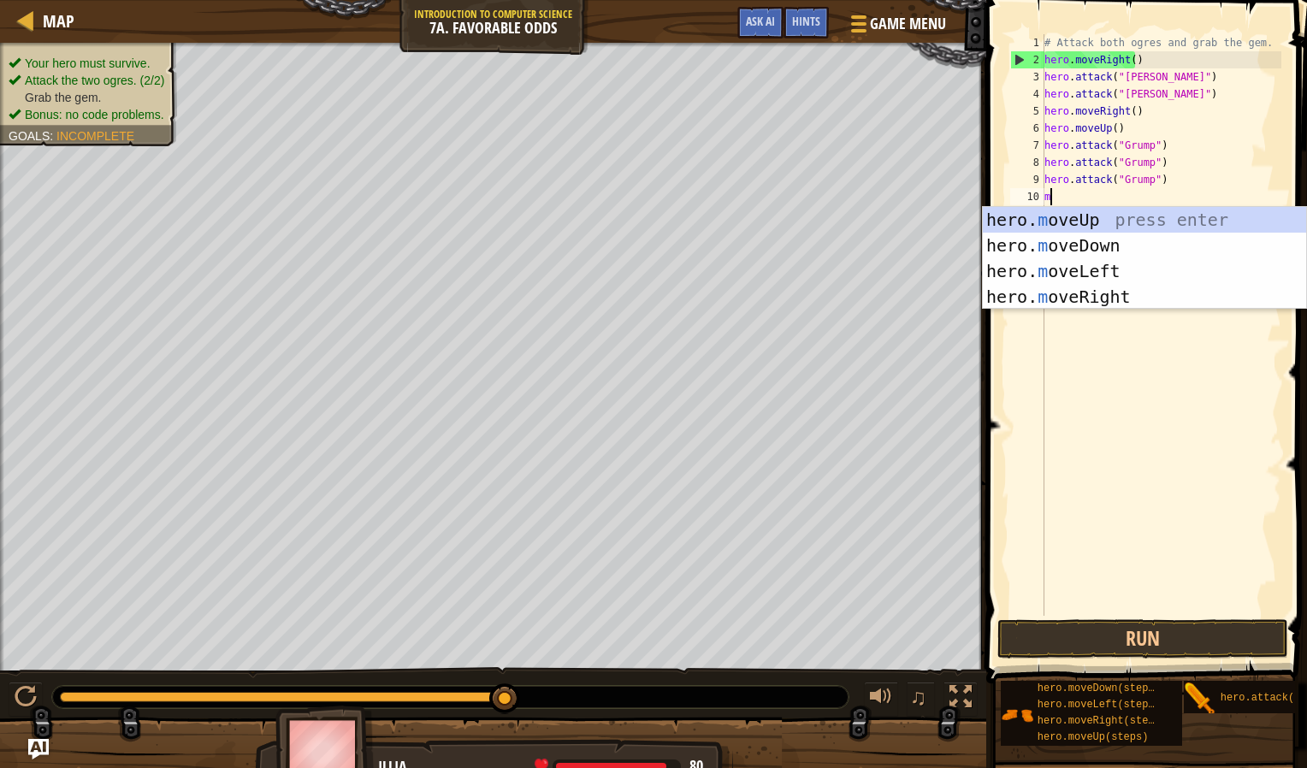
type textarea "mo"
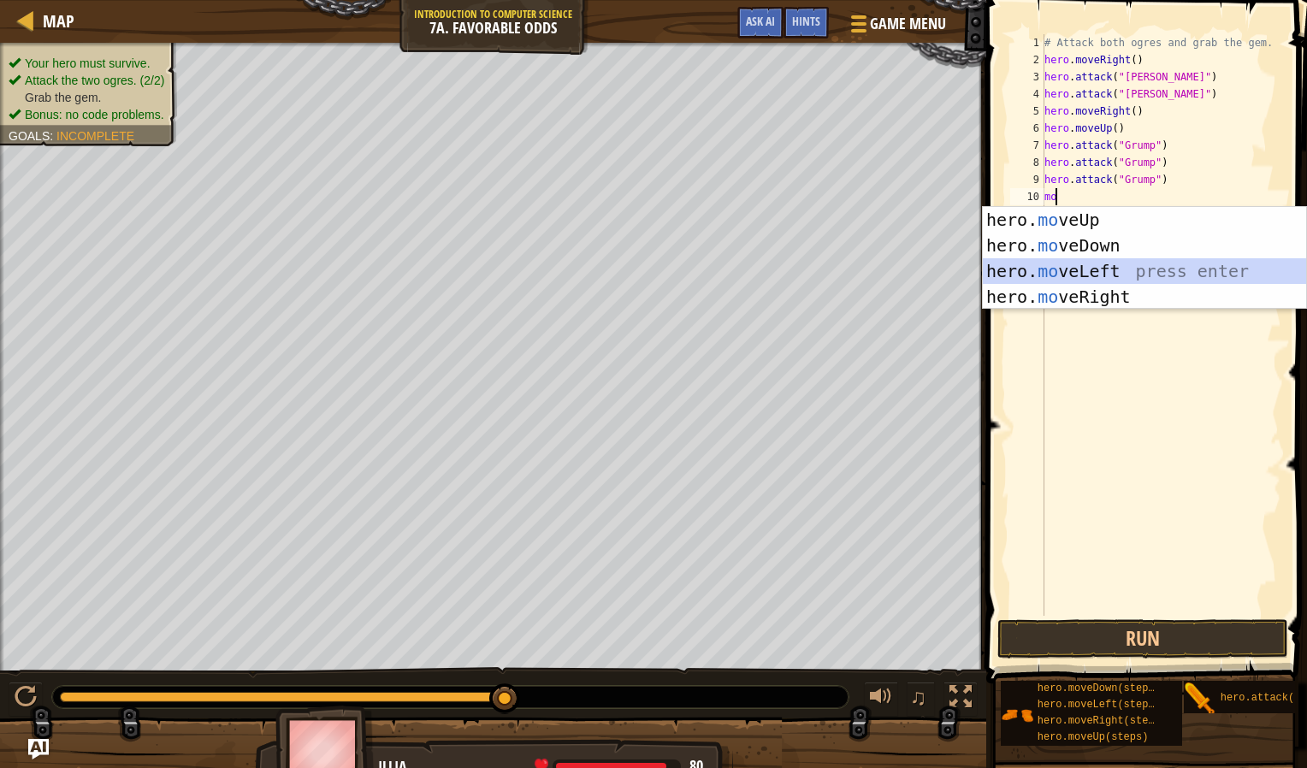
click at [1086, 267] on div "hero. mo veUp press enter hero. mo veDown press enter hero. mo veLeft press ent…" at bounding box center [1144, 284] width 323 height 154
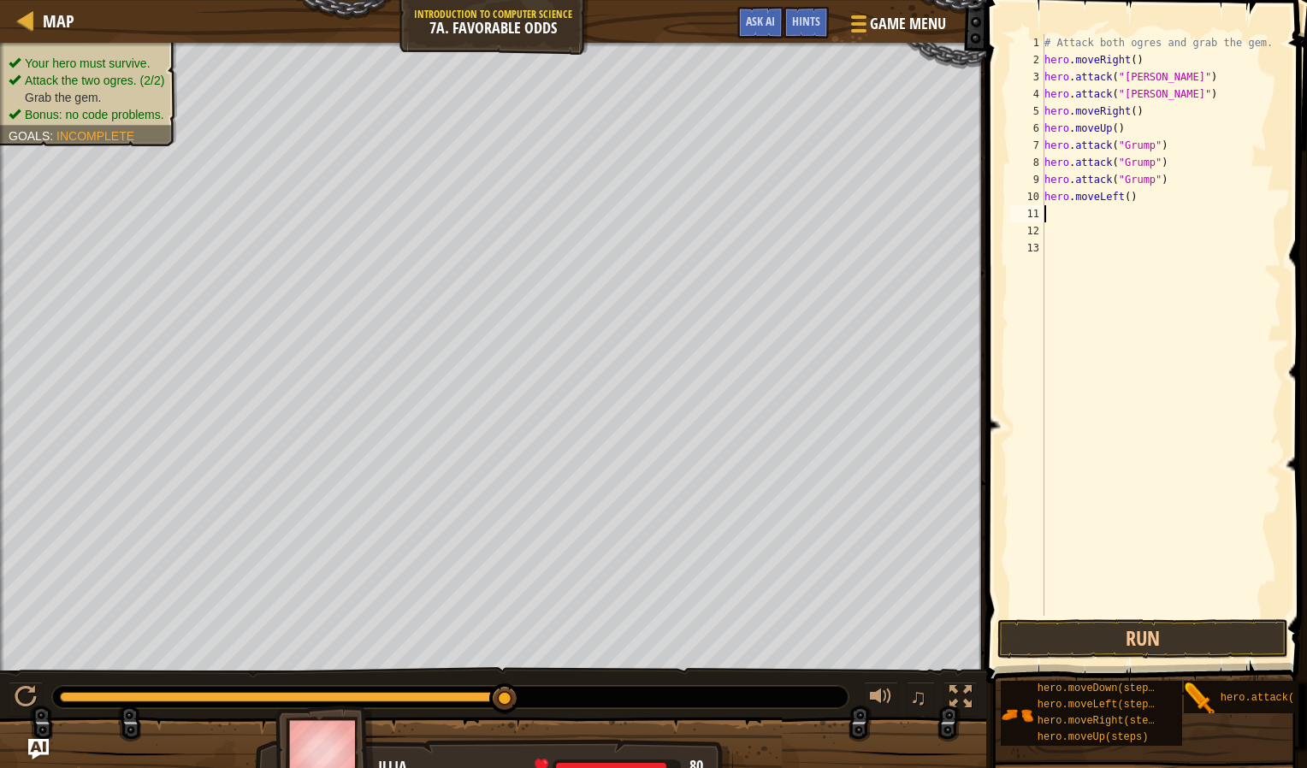
click at [1060, 221] on div "# Attack both ogres and grab the gem. hero . moveRight ( ) hero . attack ( "[PE…" at bounding box center [1161, 342] width 241 height 616
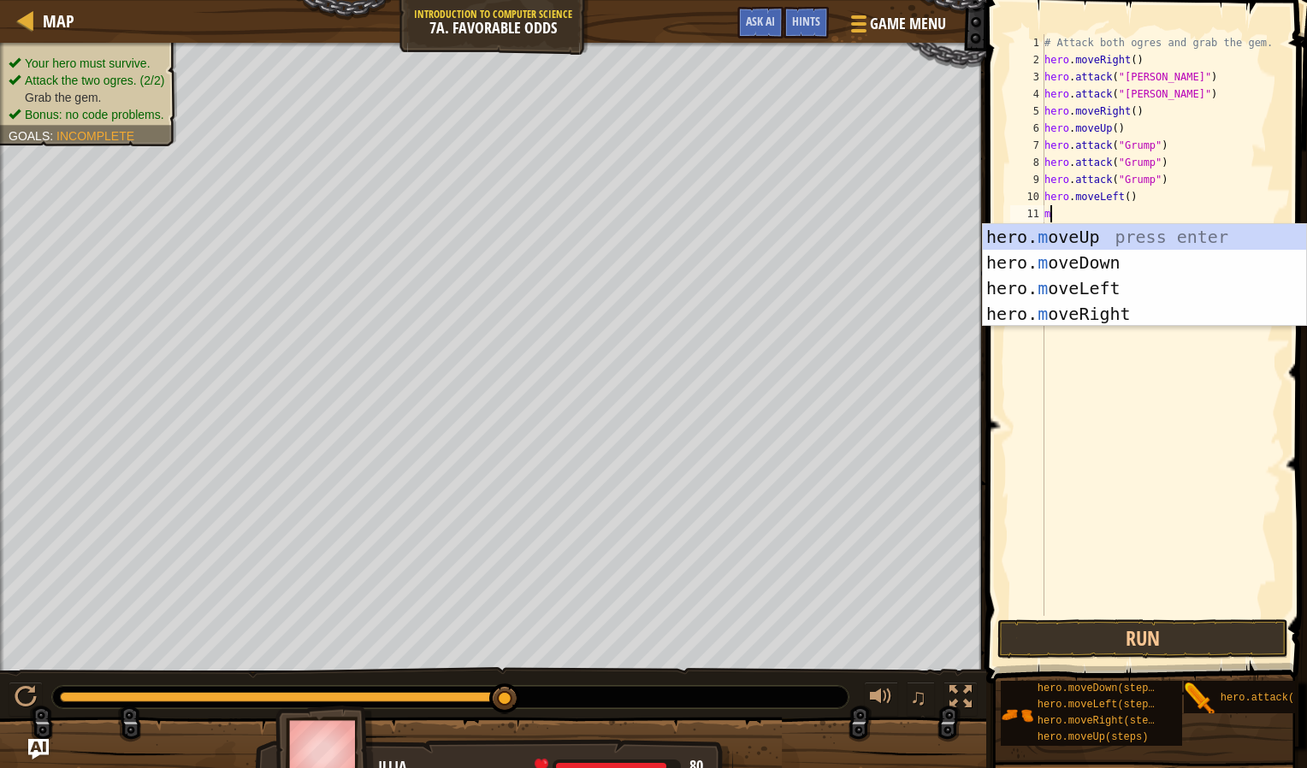
type textarea "mo"
click at [1069, 287] on div "hero. mo veUp press enter hero. mo veDown press enter hero. mo veLeft press ent…" at bounding box center [1144, 301] width 323 height 154
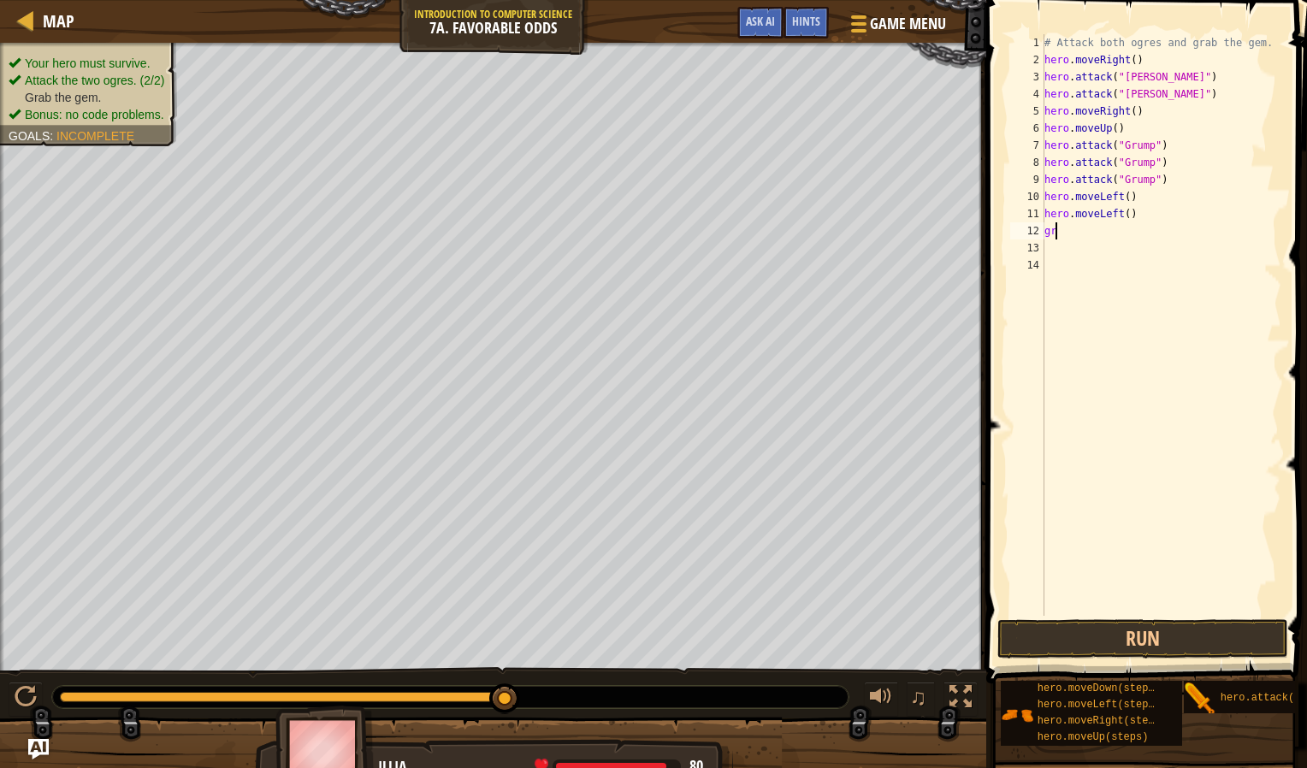
type textarea "g"
click at [1146, 639] on button "Run" at bounding box center [1143, 638] width 291 height 39
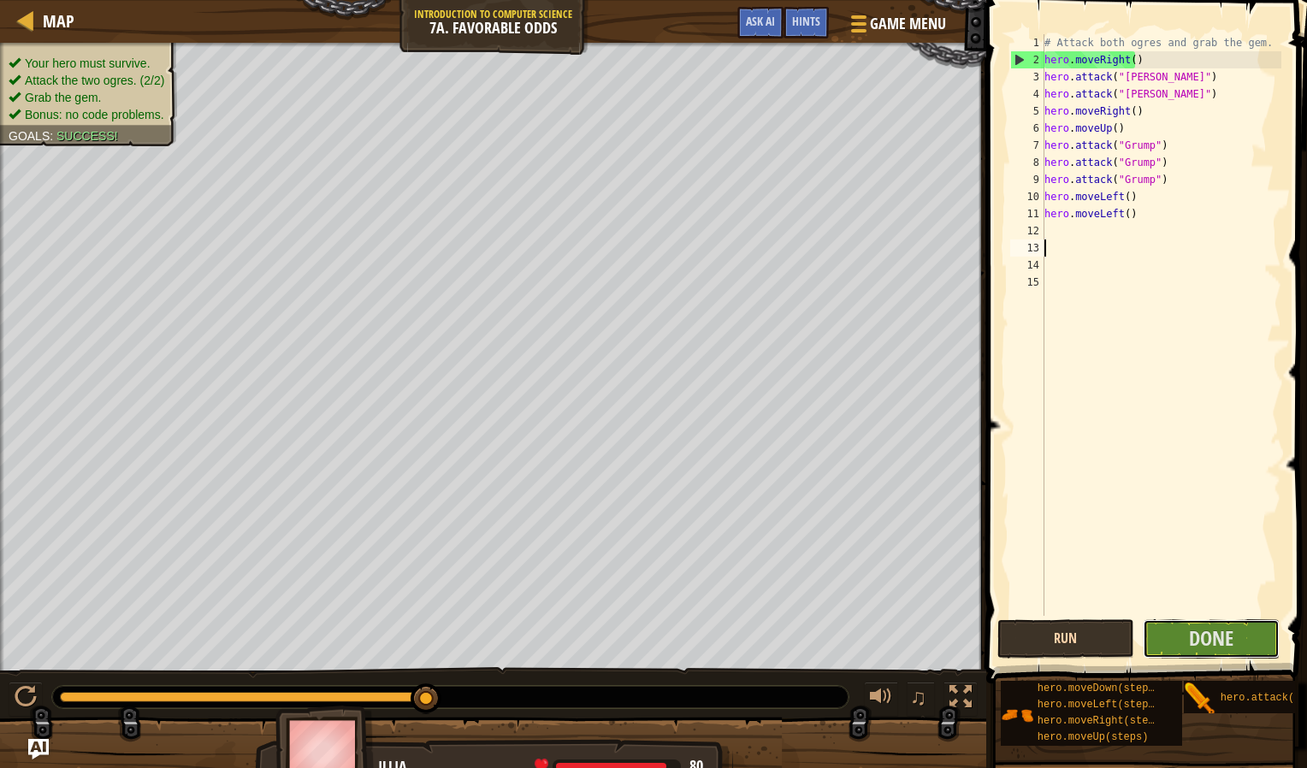
click at [1146, 639] on button "Done" at bounding box center [1211, 638] width 137 height 39
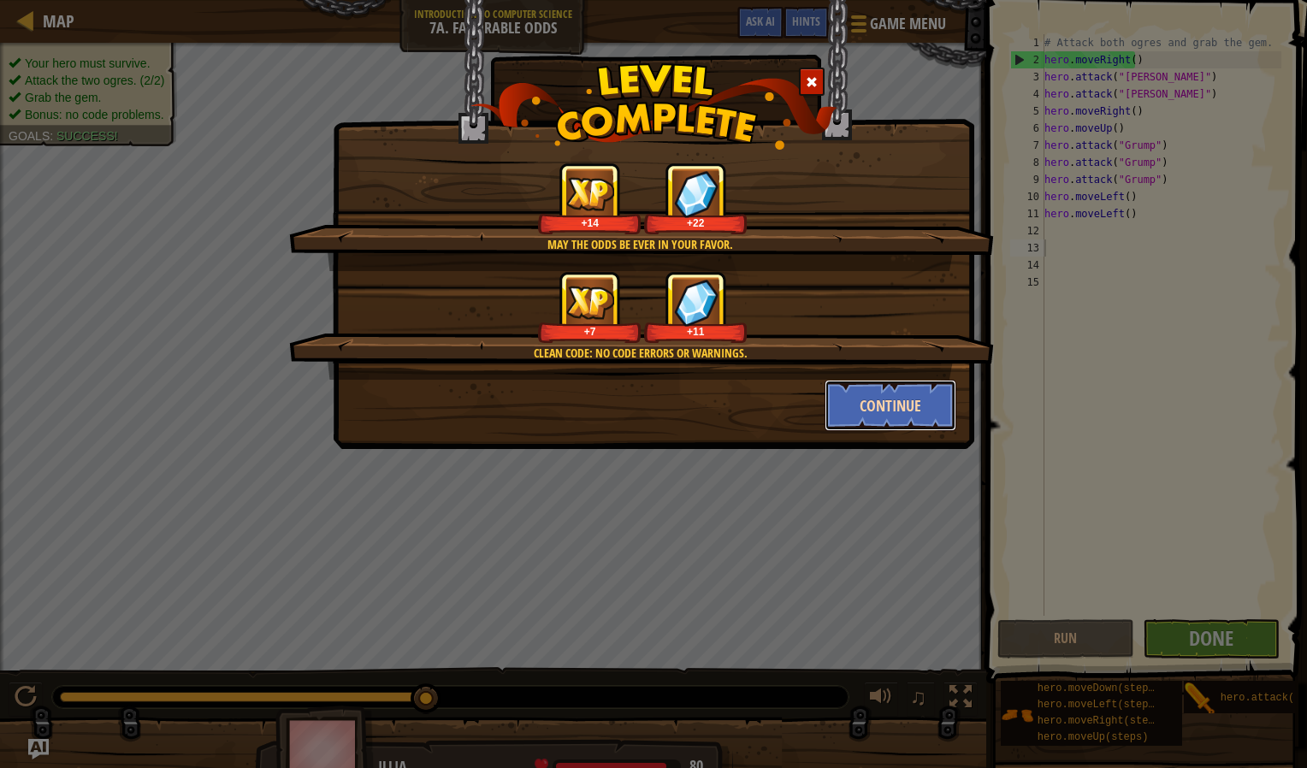
click at [912, 421] on button "Continue" at bounding box center [891, 405] width 133 height 51
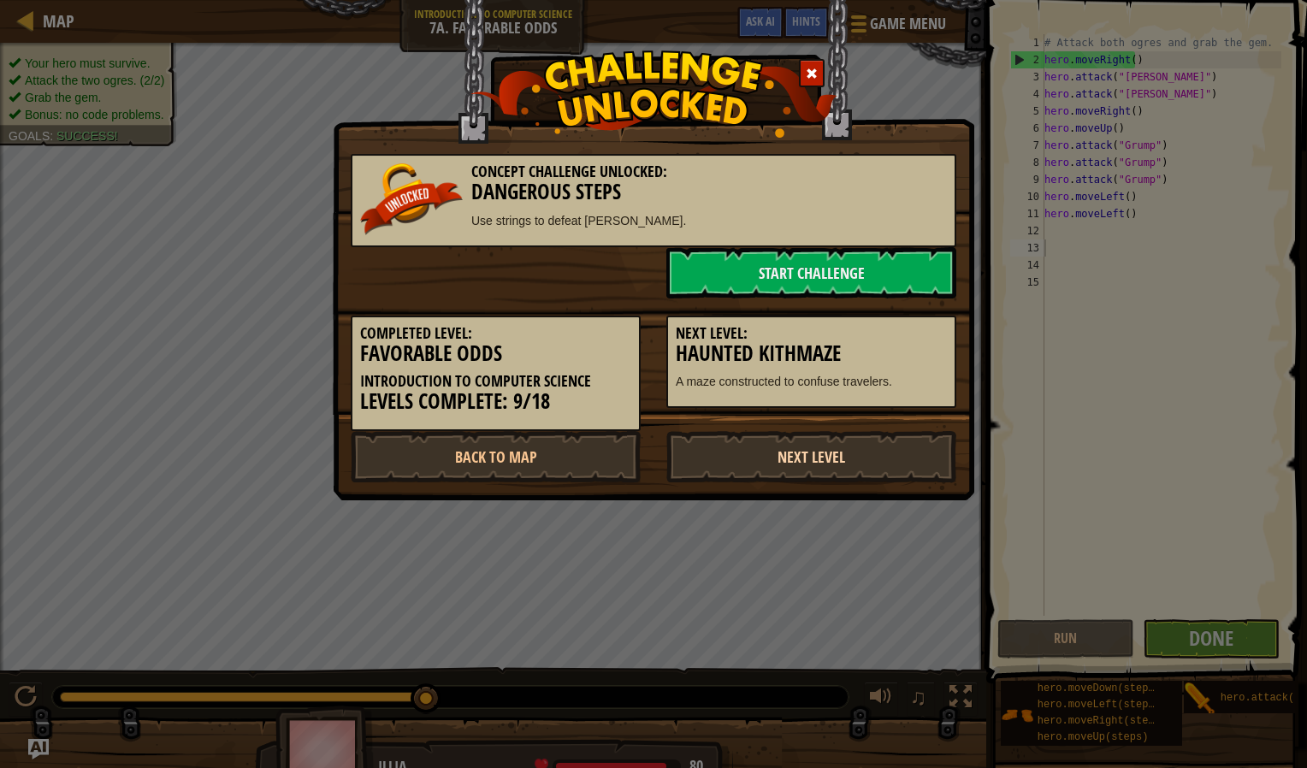
click at [795, 453] on link "Next Level" at bounding box center [811, 456] width 290 height 51
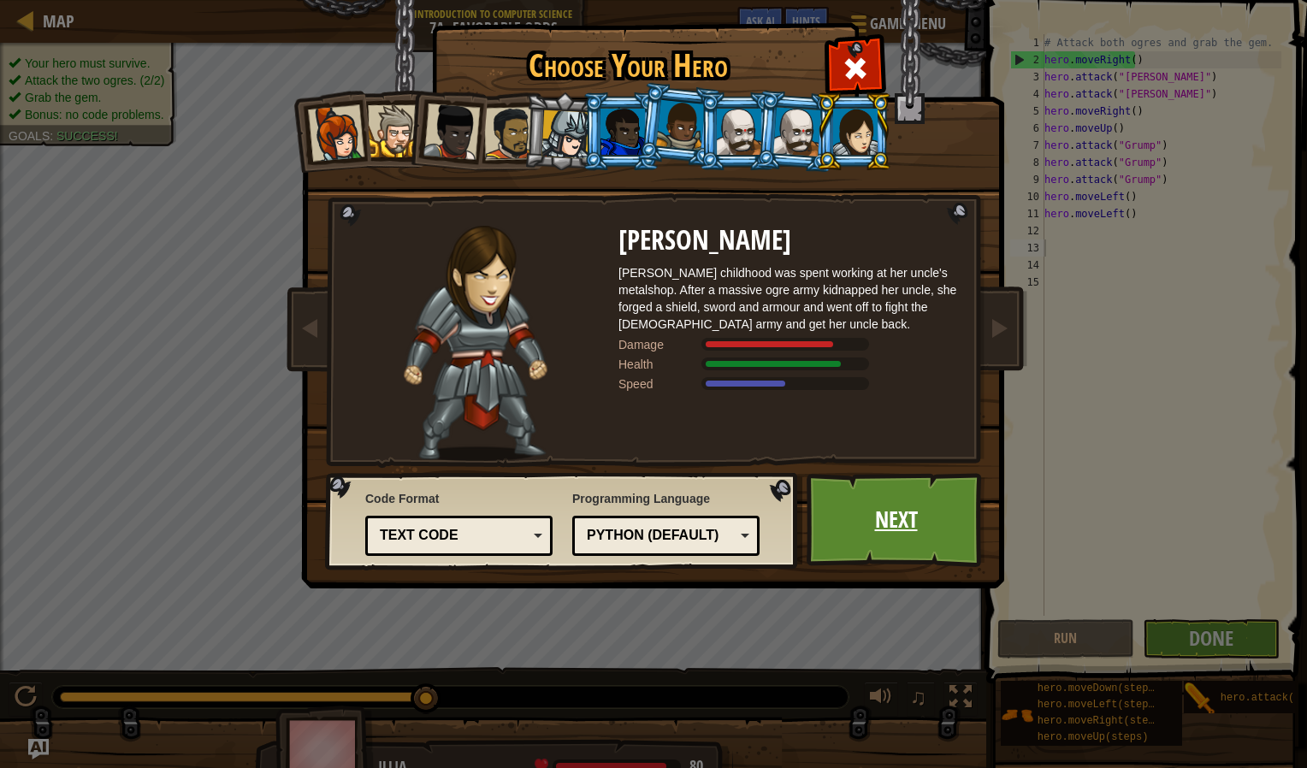
click at [908, 538] on link "Next" at bounding box center [896, 520] width 179 height 94
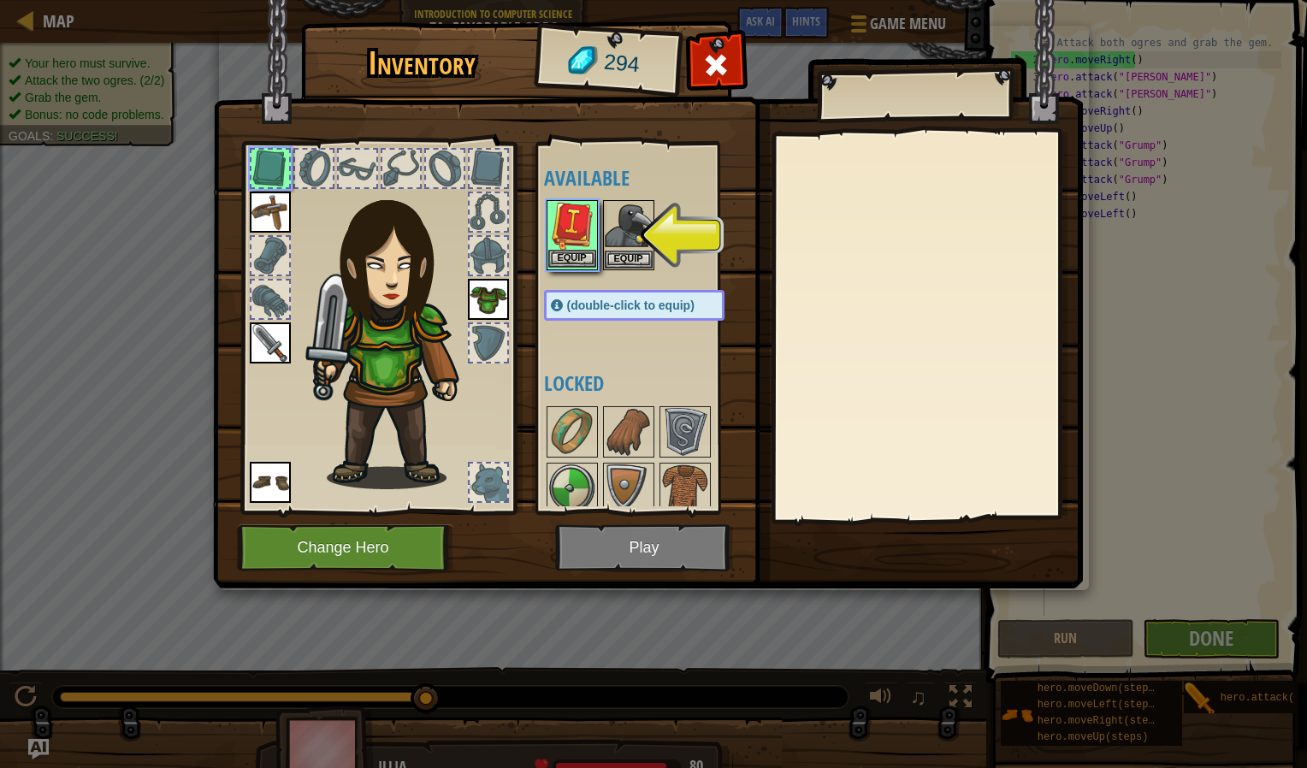
click at [578, 218] on img at bounding box center [572, 226] width 48 height 48
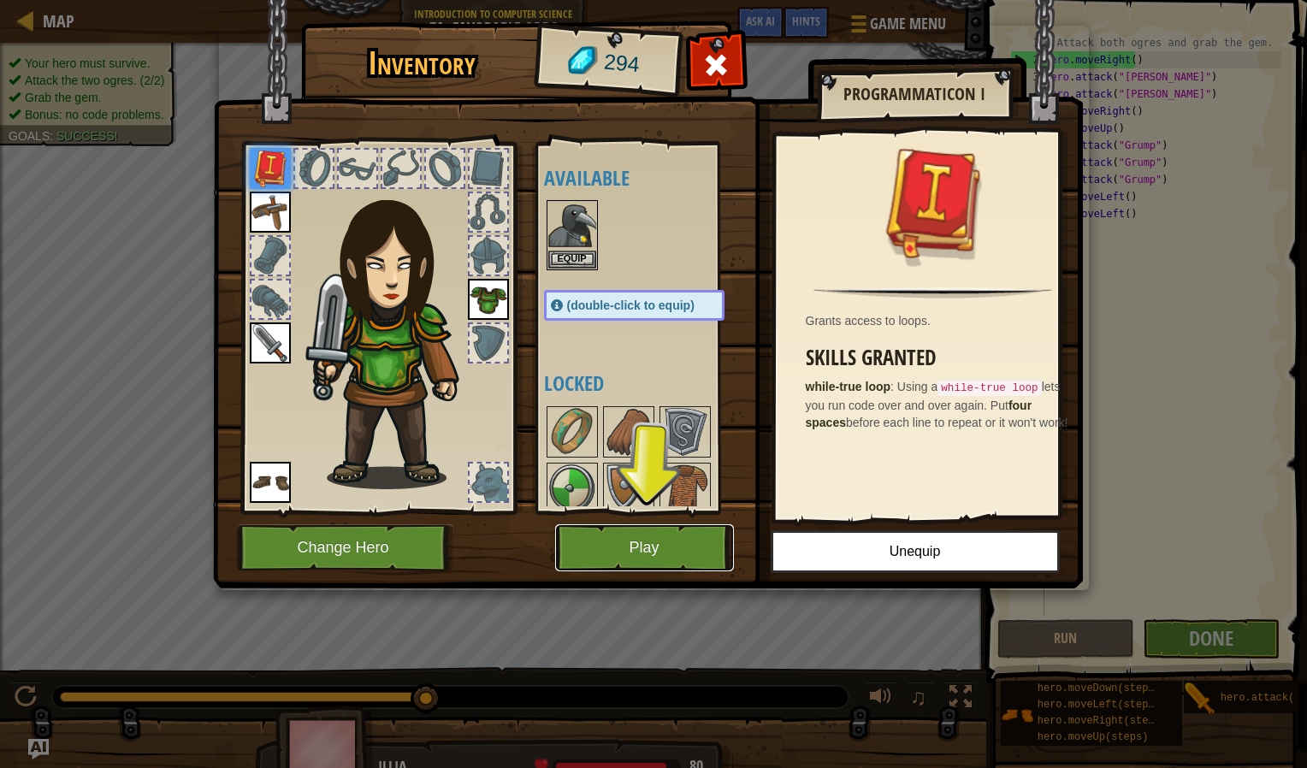
click at [669, 558] on button "Play" at bounding box center [644, 547] width 179 height 47
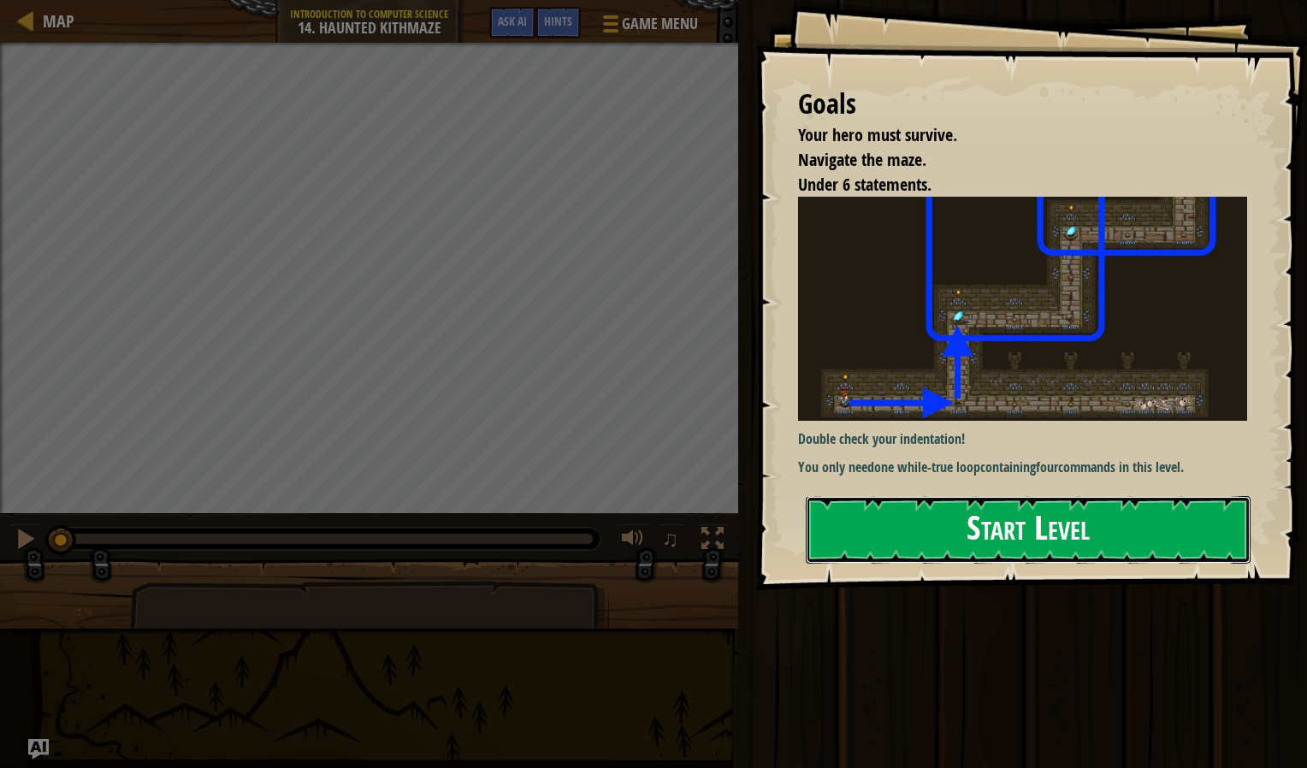
click at [992, 536] on button "Start Level" at bounding box center [1028, 530] width 445 height 68
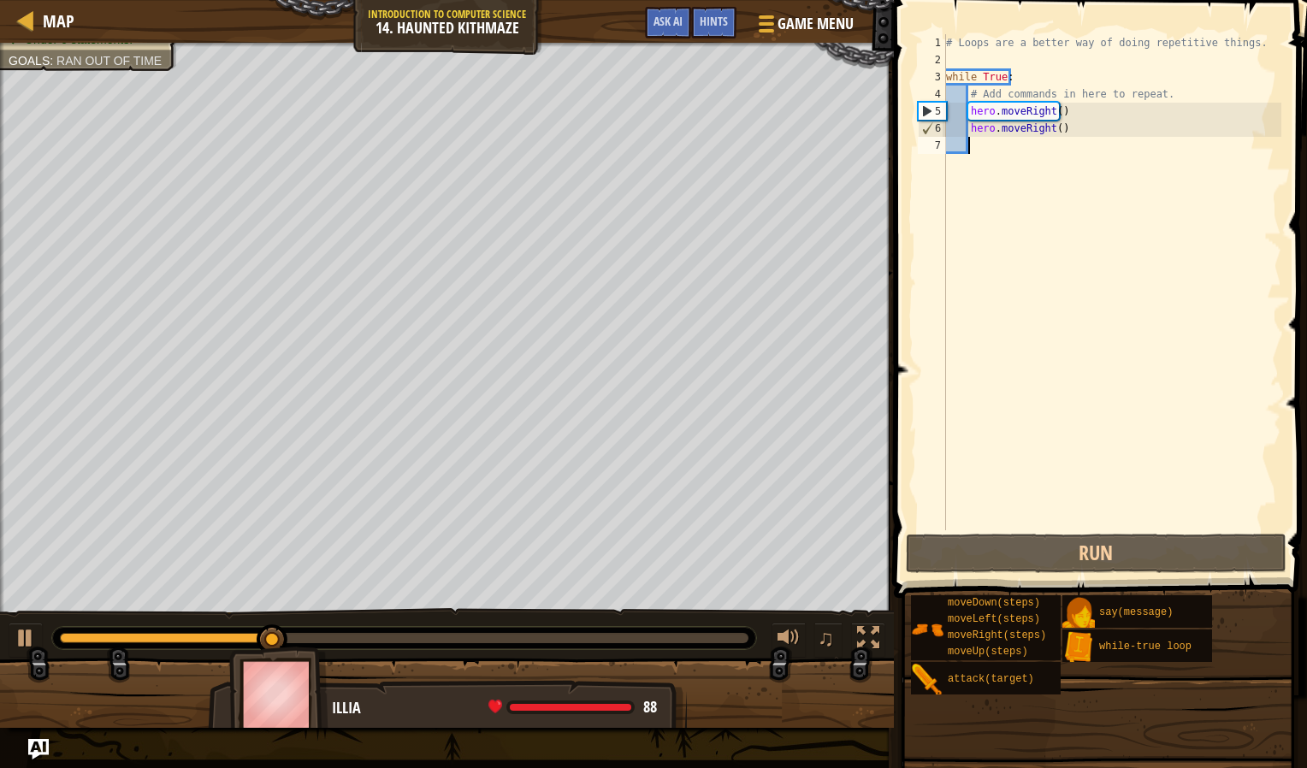
click at [1060, 144] on div "# Loops are a better way of doing repetitive things. while True : # Add command…" at bounding box center [1112, 299] width 339 height 530
click at [1062, 132] on div "# Loops are a better way of doing repetitive things. while True : # Add command…" at bounding box center [1112, 299] width 339 height 530
click at [823, 138] on div "Map Introduction to Computer Science 14. Haunted Kithmaze Game Menu Done Hints …" at bounding box center [653, 384] width 1307 height 768
type textarea "hero.moveRight()"
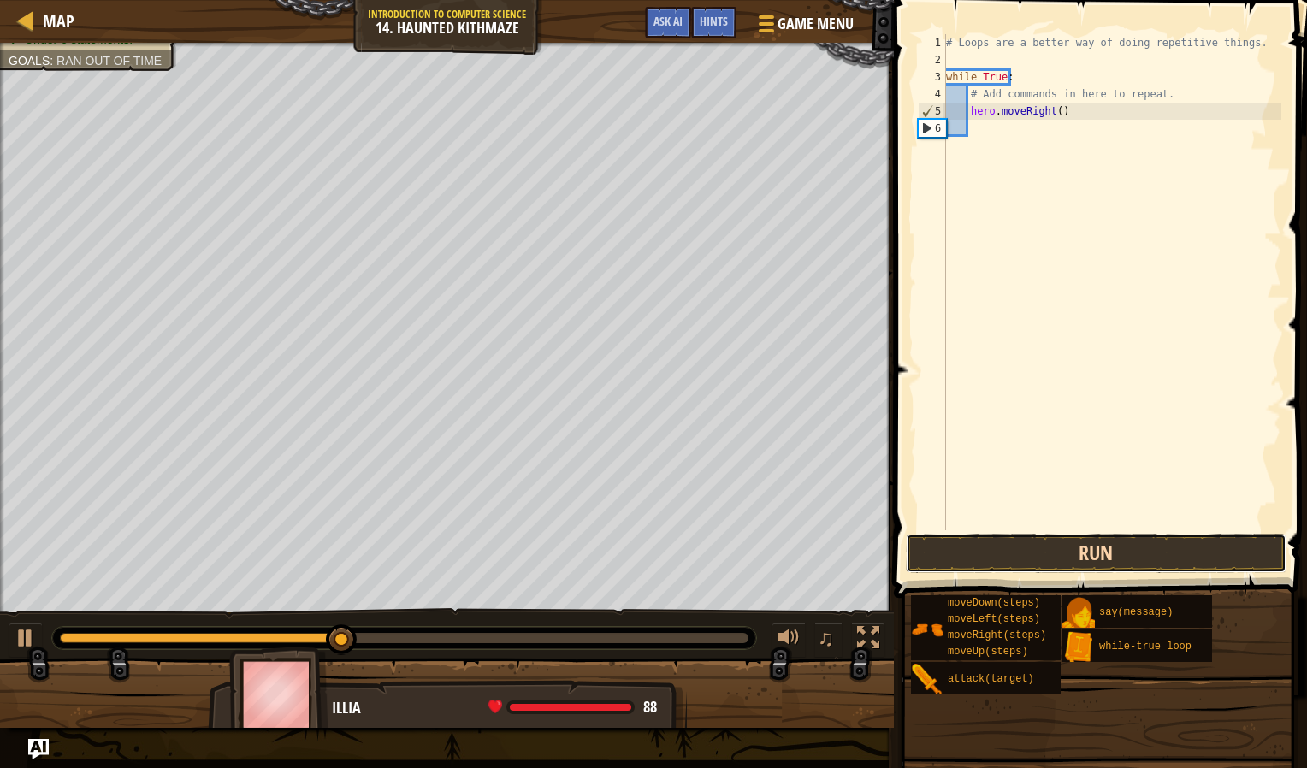
click at [1137, 553] on button "Run" at bounding box center [1096, 553] width 381 height 39
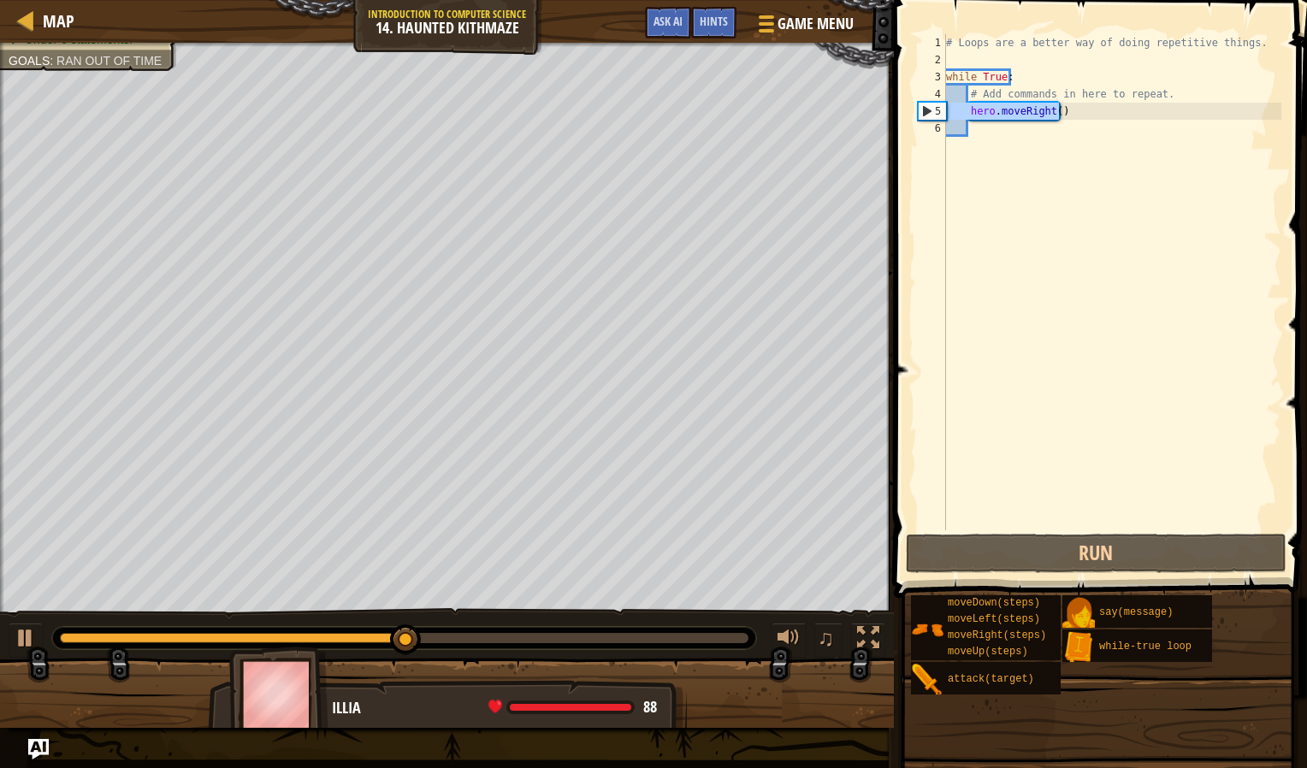
click at [866, 110] on div "Map Introduction to Computer Science 14. Haunted Kithmaze Game Menu Done Hints …" at bounding box center [653, 384] width 1307 height 768
type textarea "hero.moveRight()"
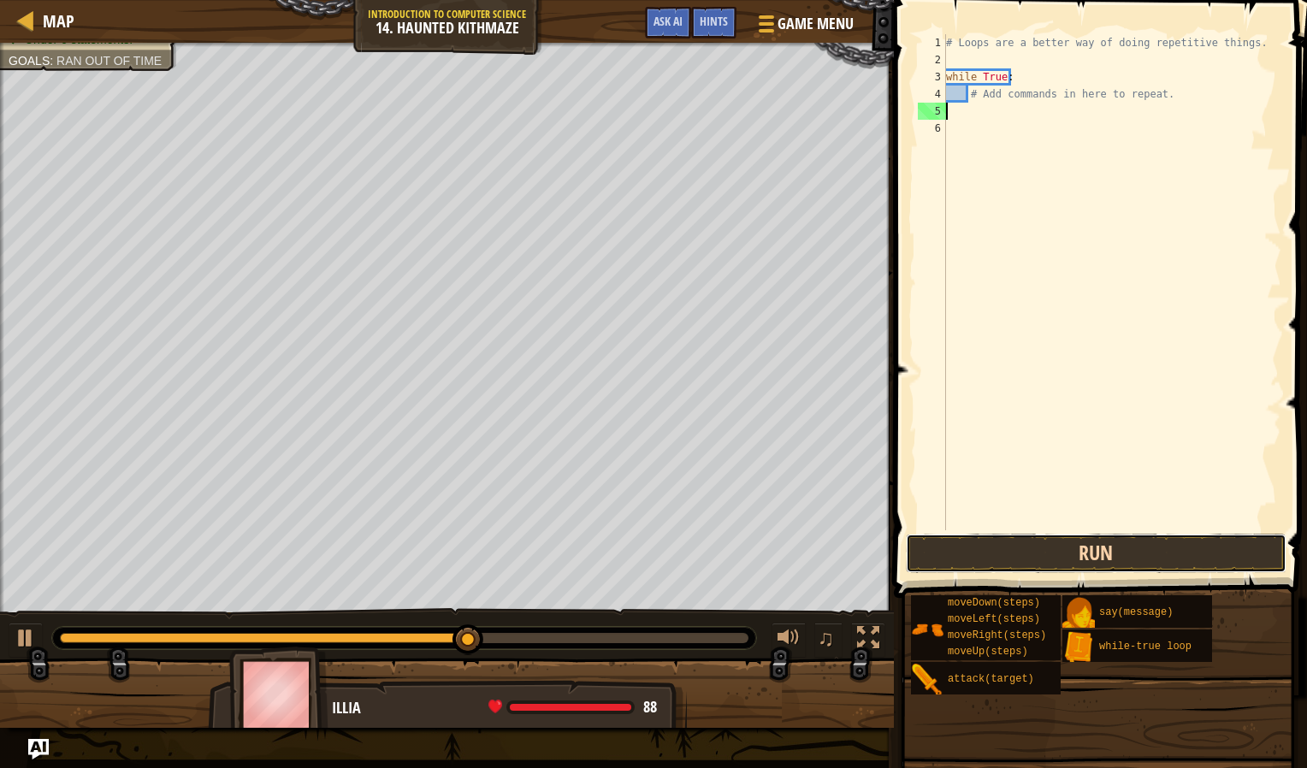
click at [1087, 543] on button "Run" at bounding box center [1096, 553] width 381 height 39
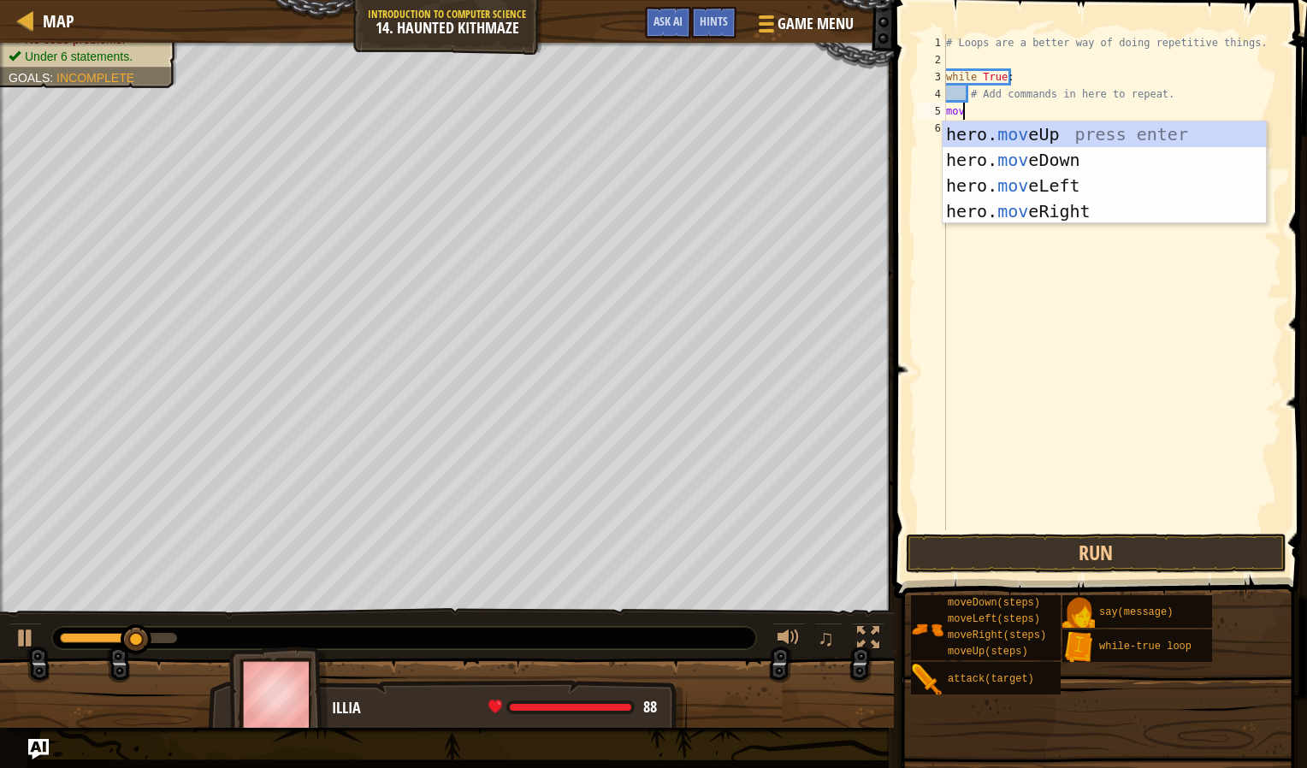
scroll to position [8, 1]
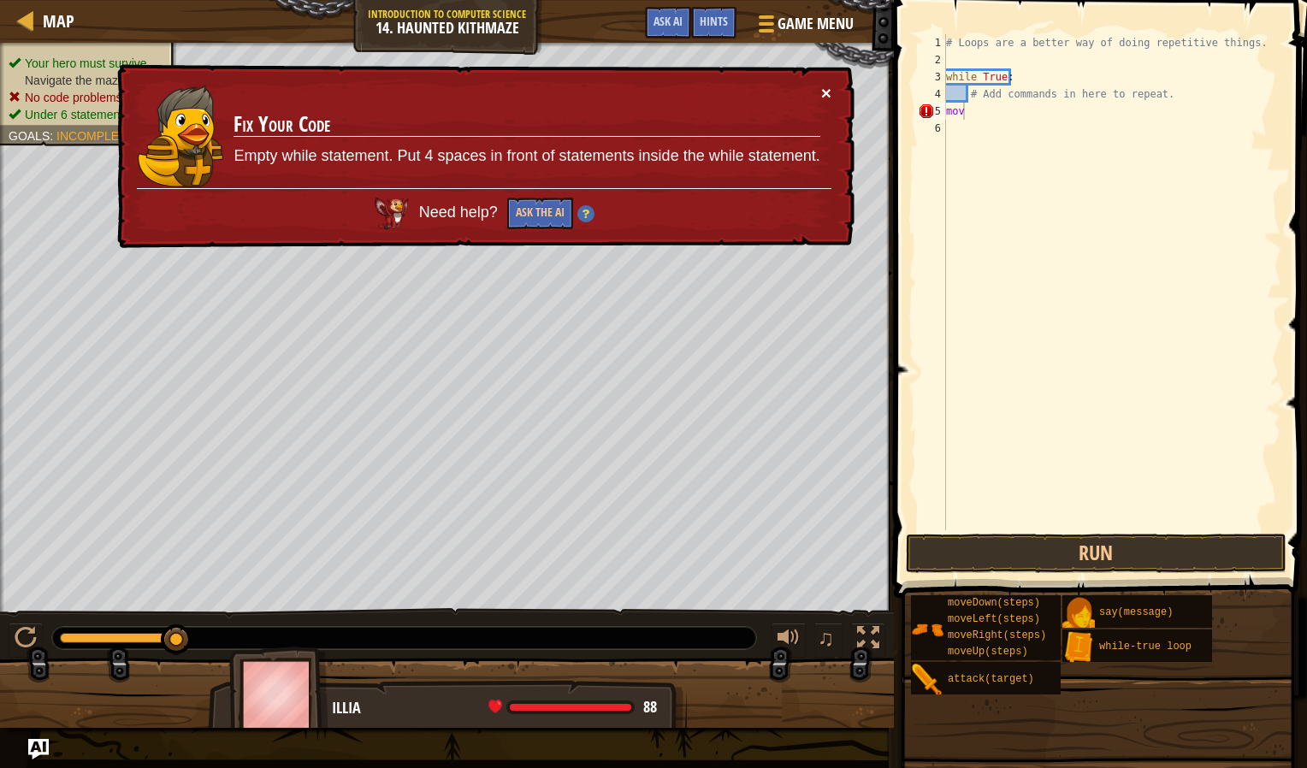
click at [830, 92] on button "×" at bounding box center [826, 93] width 10 height 18
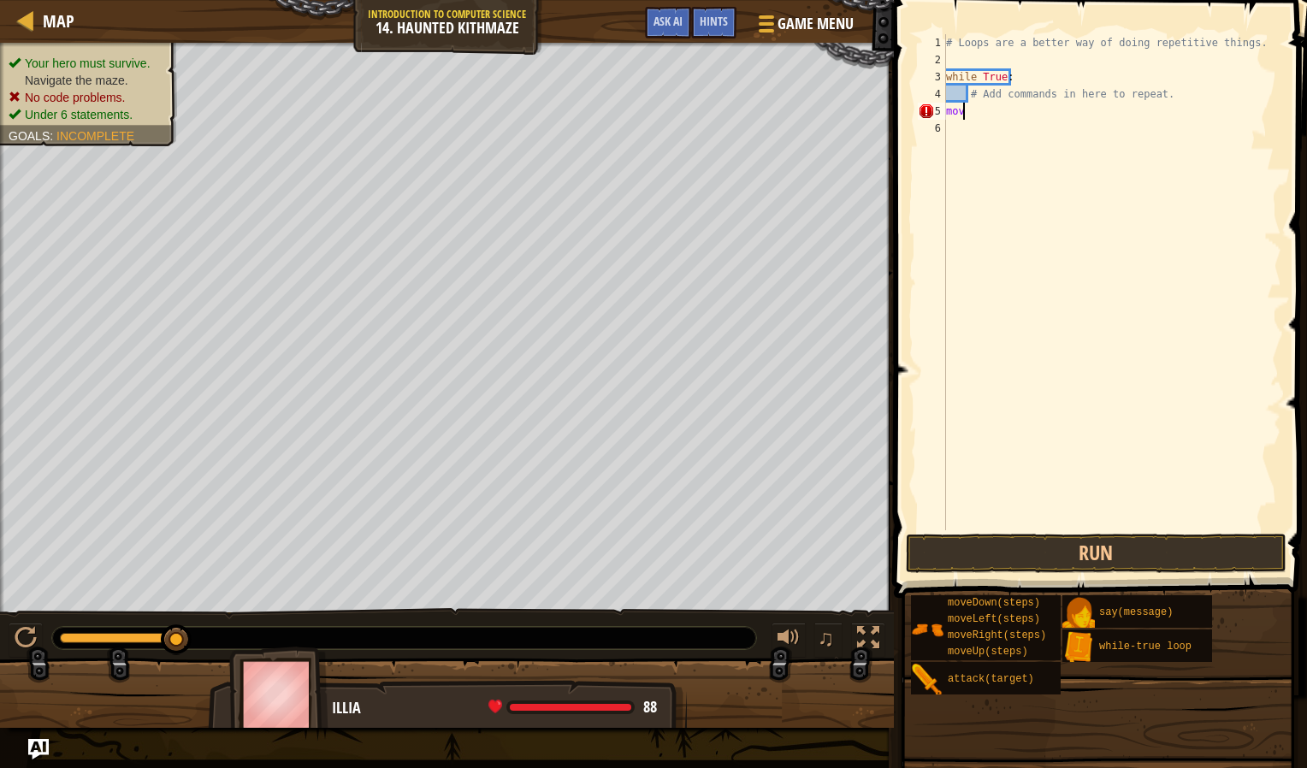
scroll to position [8, 0]
type textarea "m"
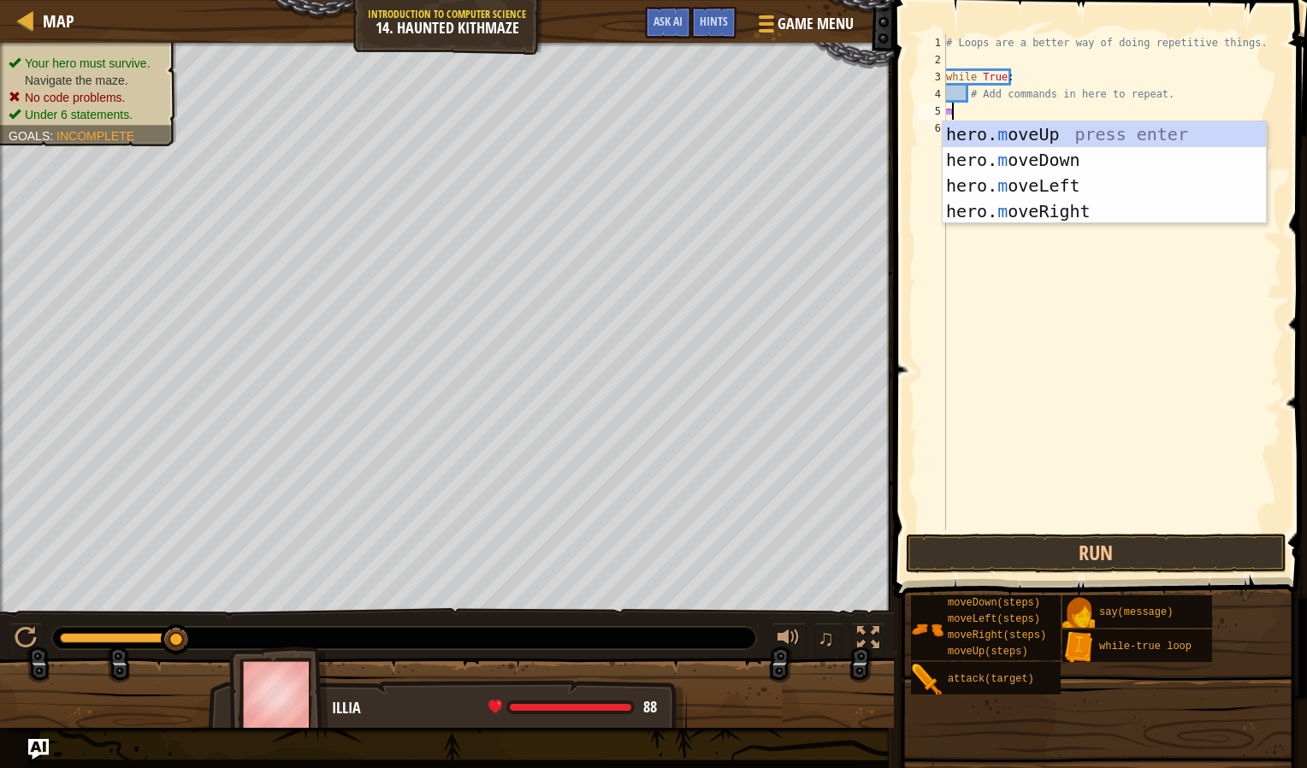
type textarea "mo"
click at [1032, 208] on div "hero. mo veUp press enter hero. mo veDown press enter hero. mo veLeft press ent…" at bounding box center [1104, 198] width 323 height 154
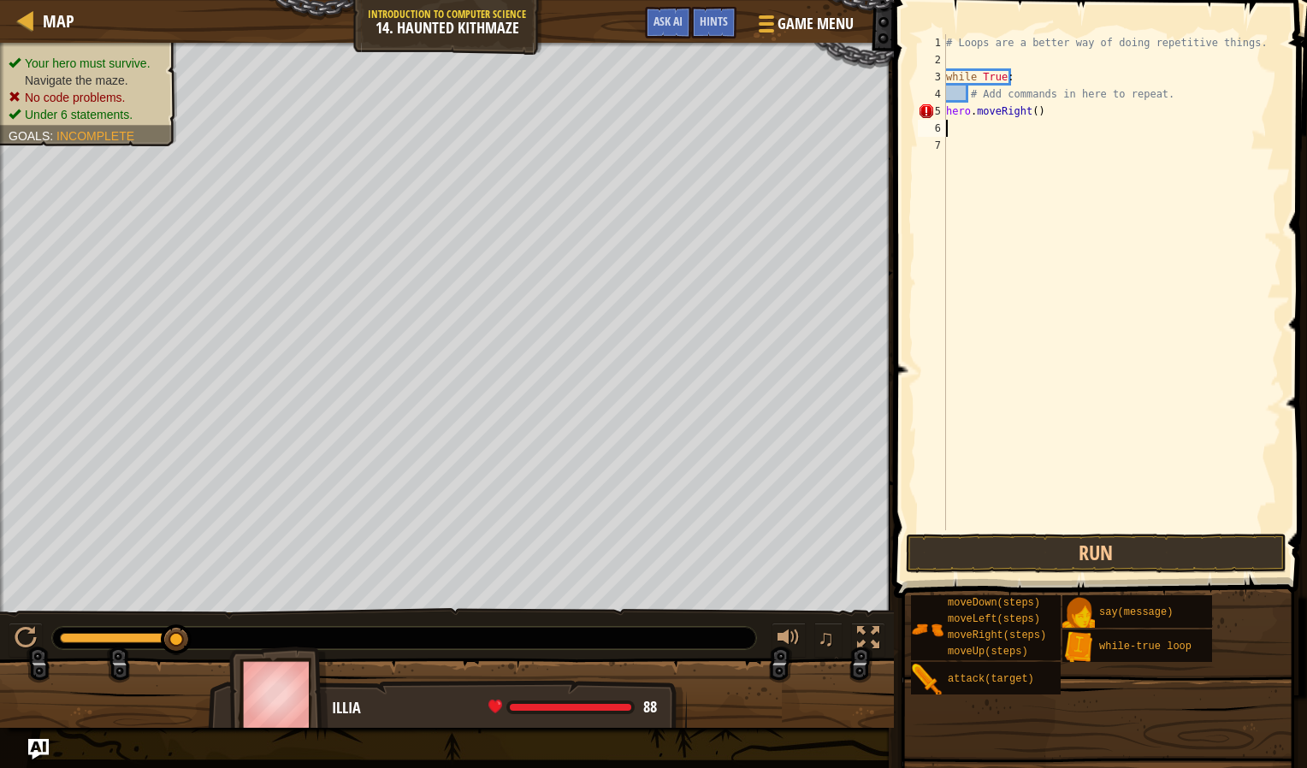
type textarea "m"
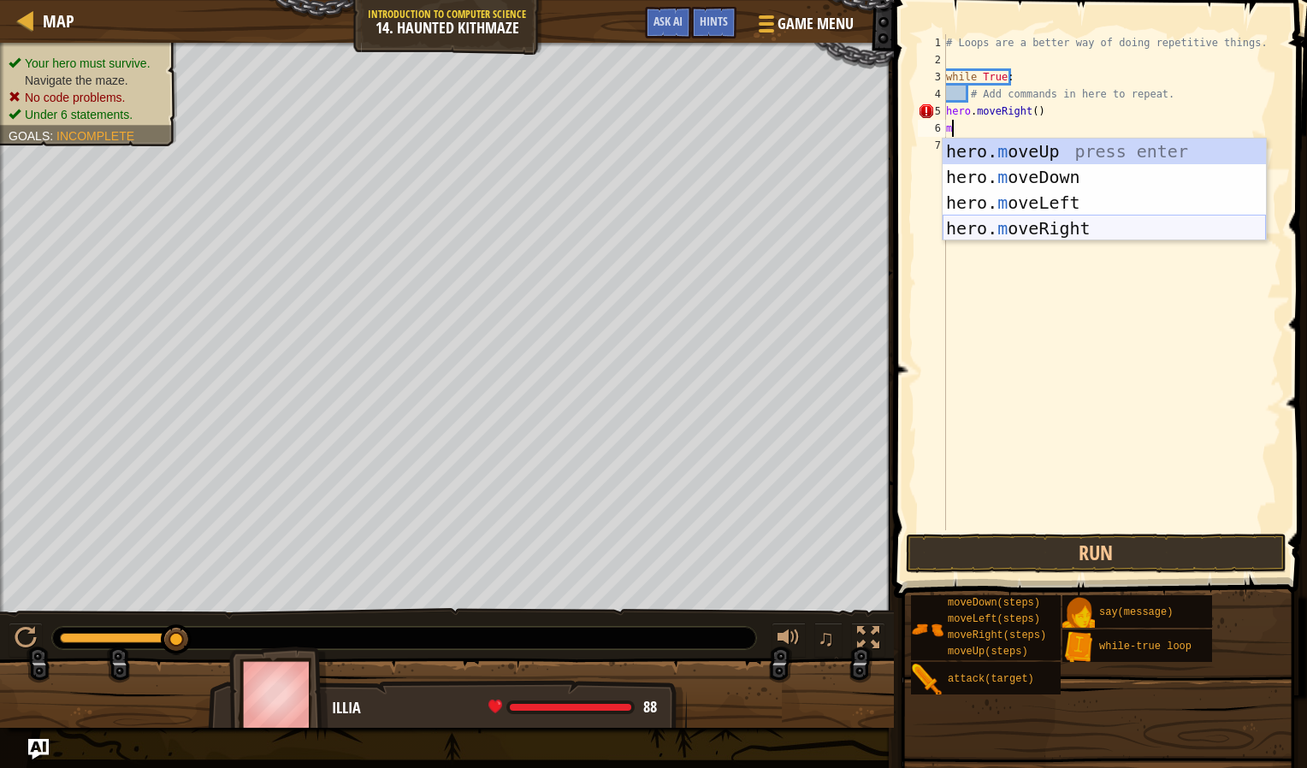
click at [1037, 225] on div "hero. m oveUp press enter hero. m oveDown press enter hero. m oveLeft press ent…" at bounding box center [1104, 216] width 323 height 154
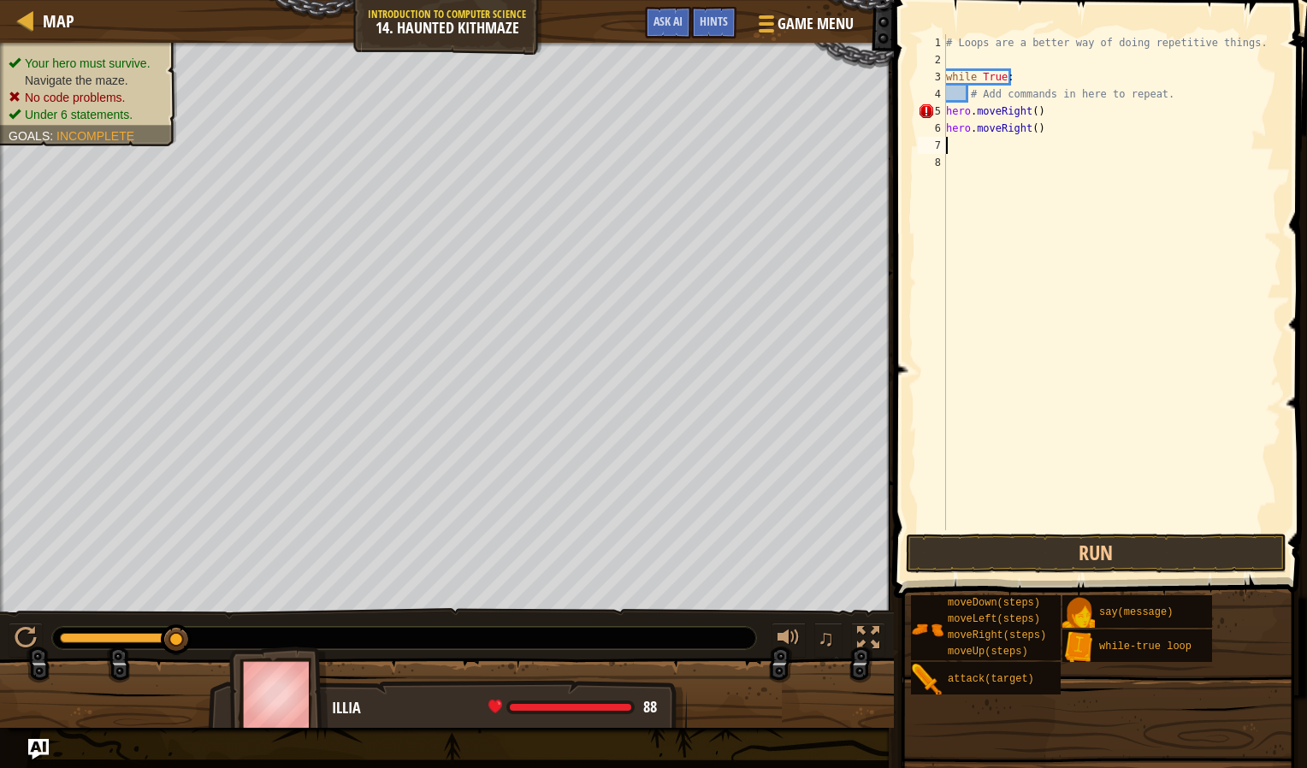
type textarea "m"
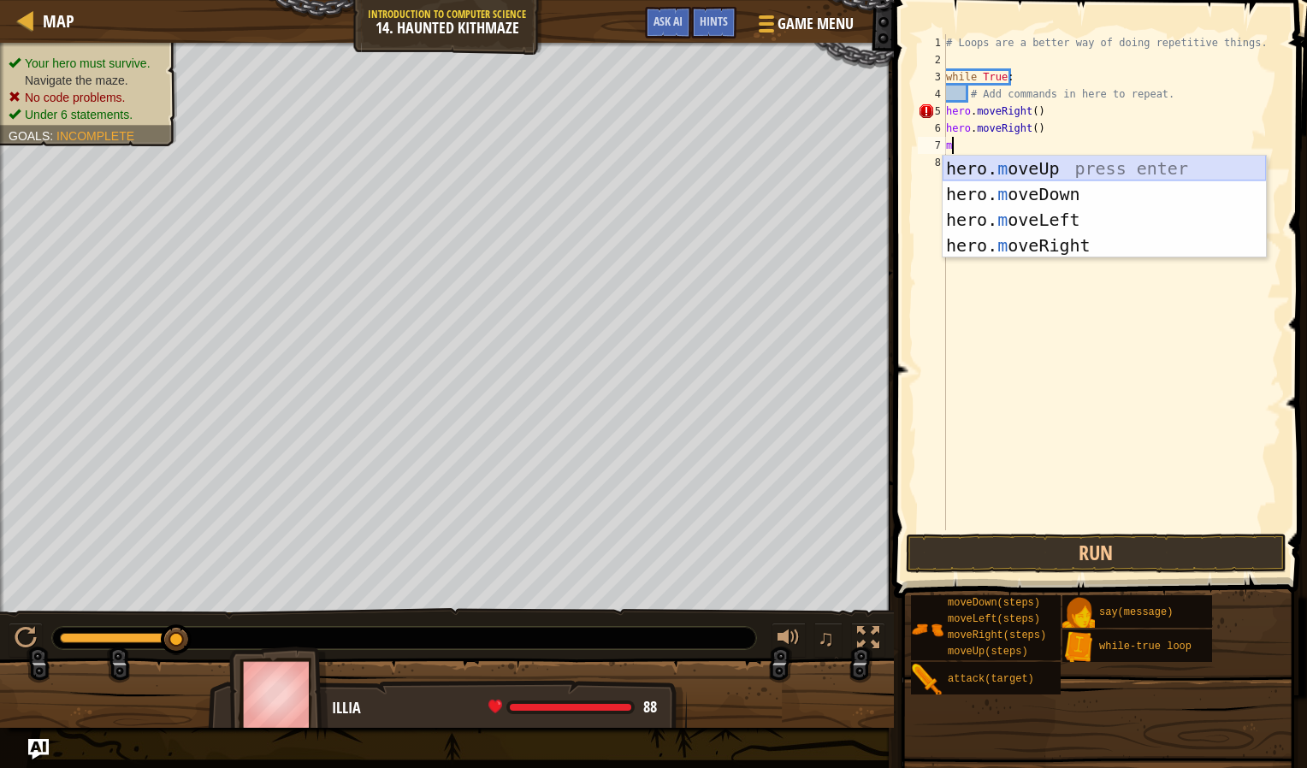
click at [1059, 165] on div "hero. m oveUp press enter hero. m oveDown press enter hero. m oveLeft press ent…" at bounding box center [1104, 233] width 323 height 154
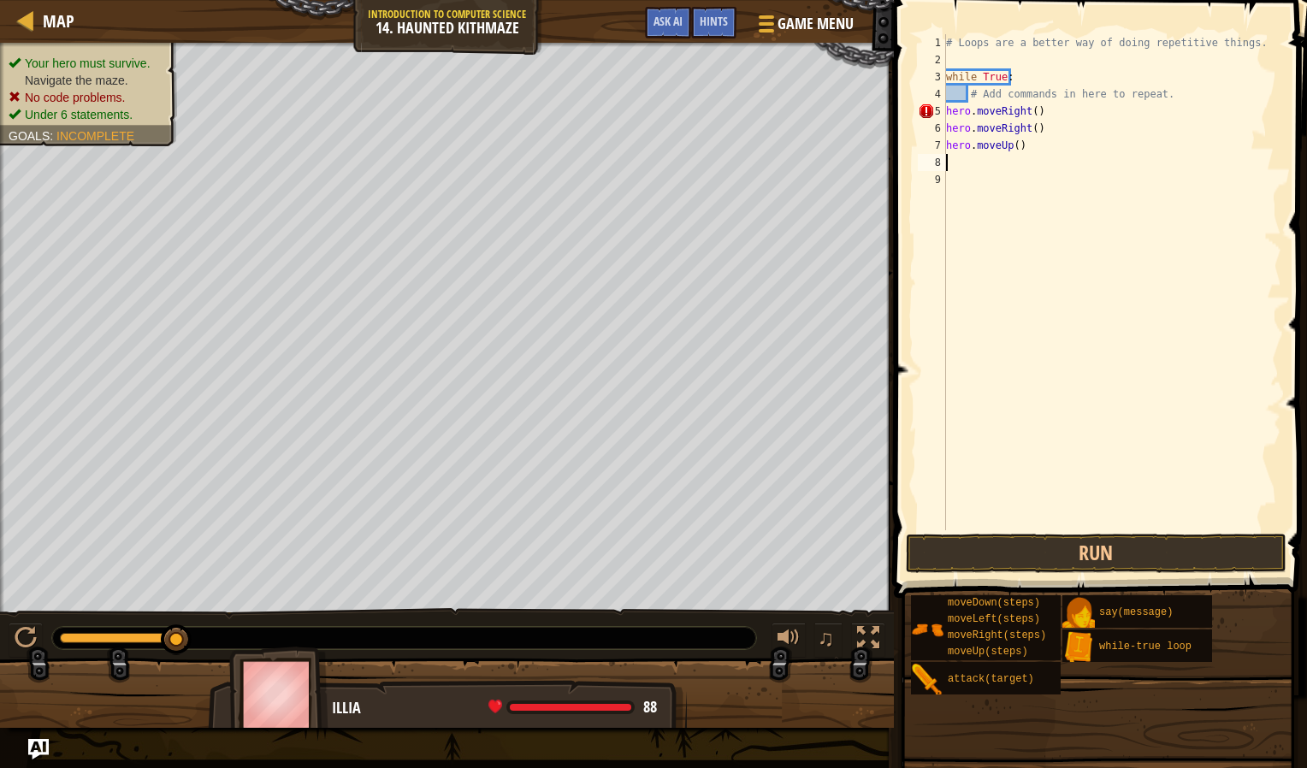
type textarea "m"
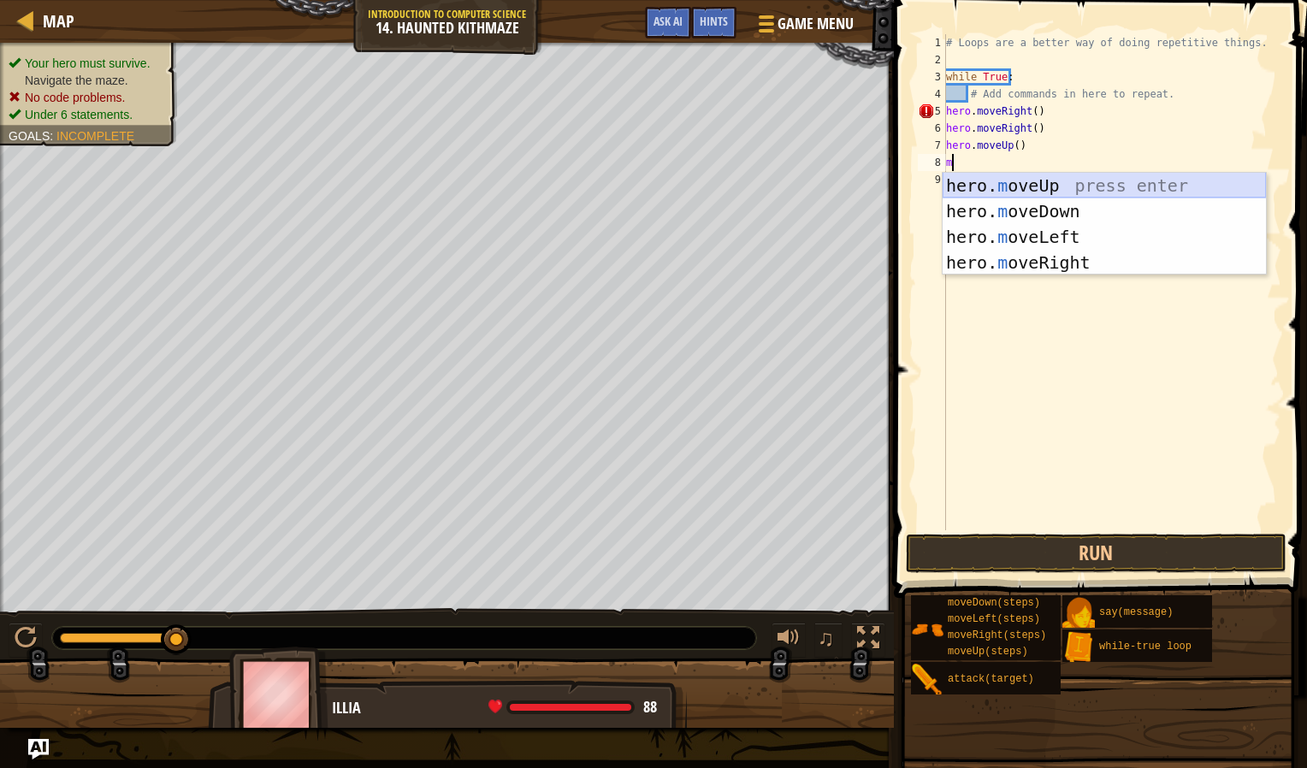
click at [1053, 190] on div "hero. m oveUp press enter hero. m oveDown press enter hero. m oveLeft press ent…" at bounding box center [1104, 250] width 323 height 154
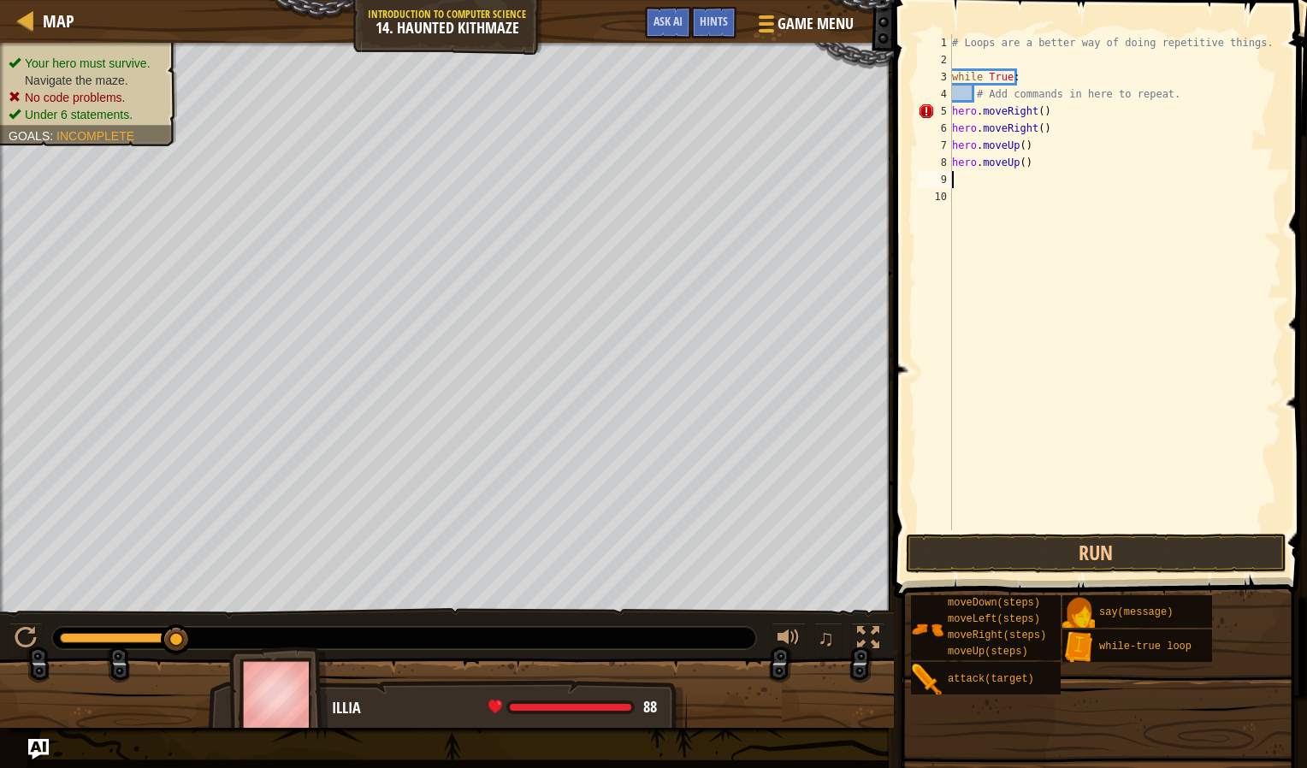
type textarea "m"
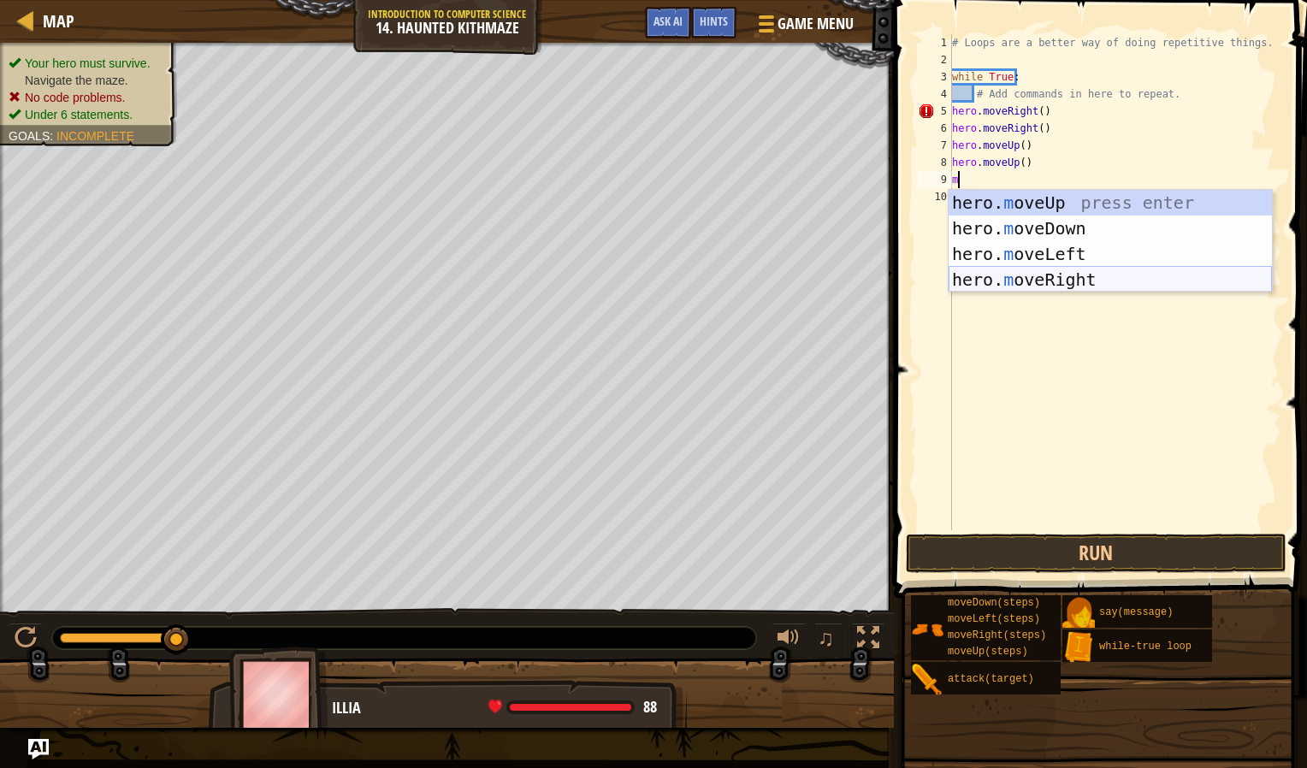
click at [1057, 275] on div "hero. m oveUp press enter hero. m oveDown press enter hero. m oveLeft press ent…" at bounding box center [1110, 267] width 323 height 154
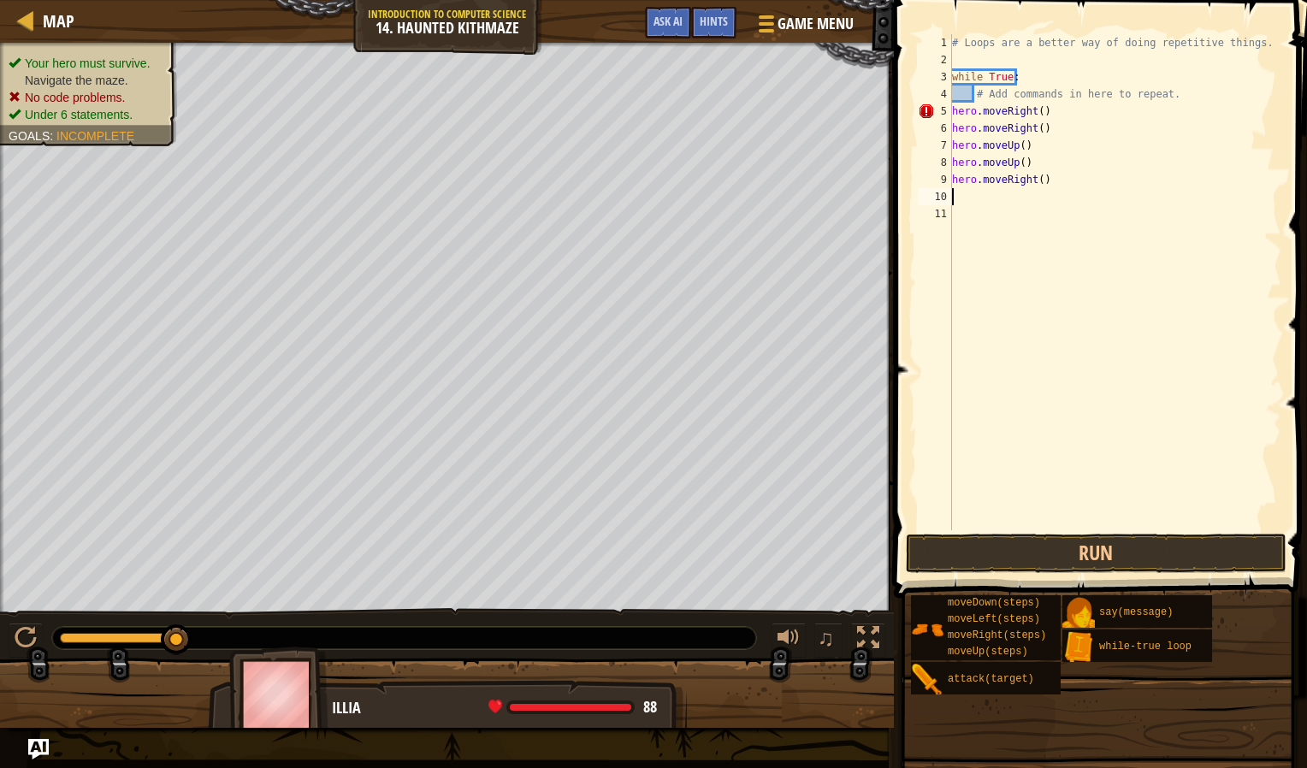
type textarea "m"
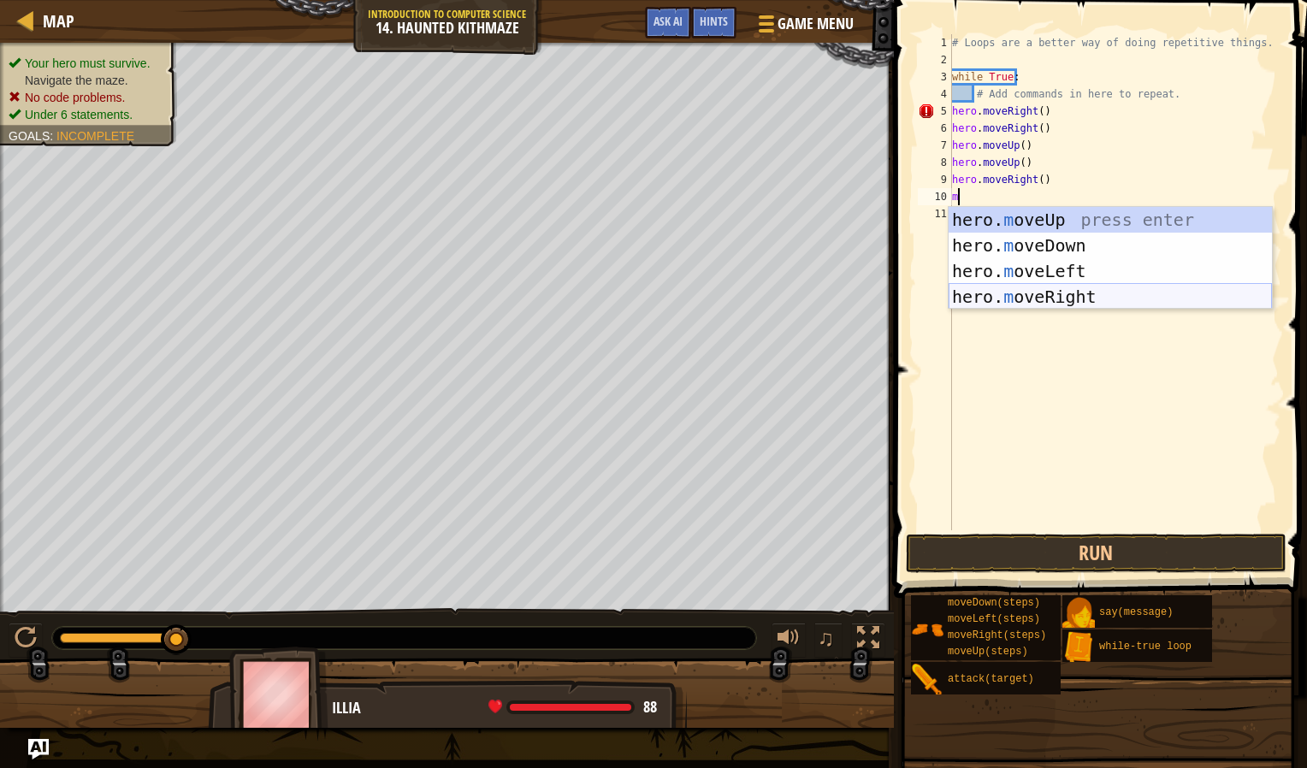
click at [1067, 294] on div "hero. m oveUp press enter hero. m oveDown press enter hero. m oveLeft press ent…" at bounding box center [1110, 284] width 323 height 154
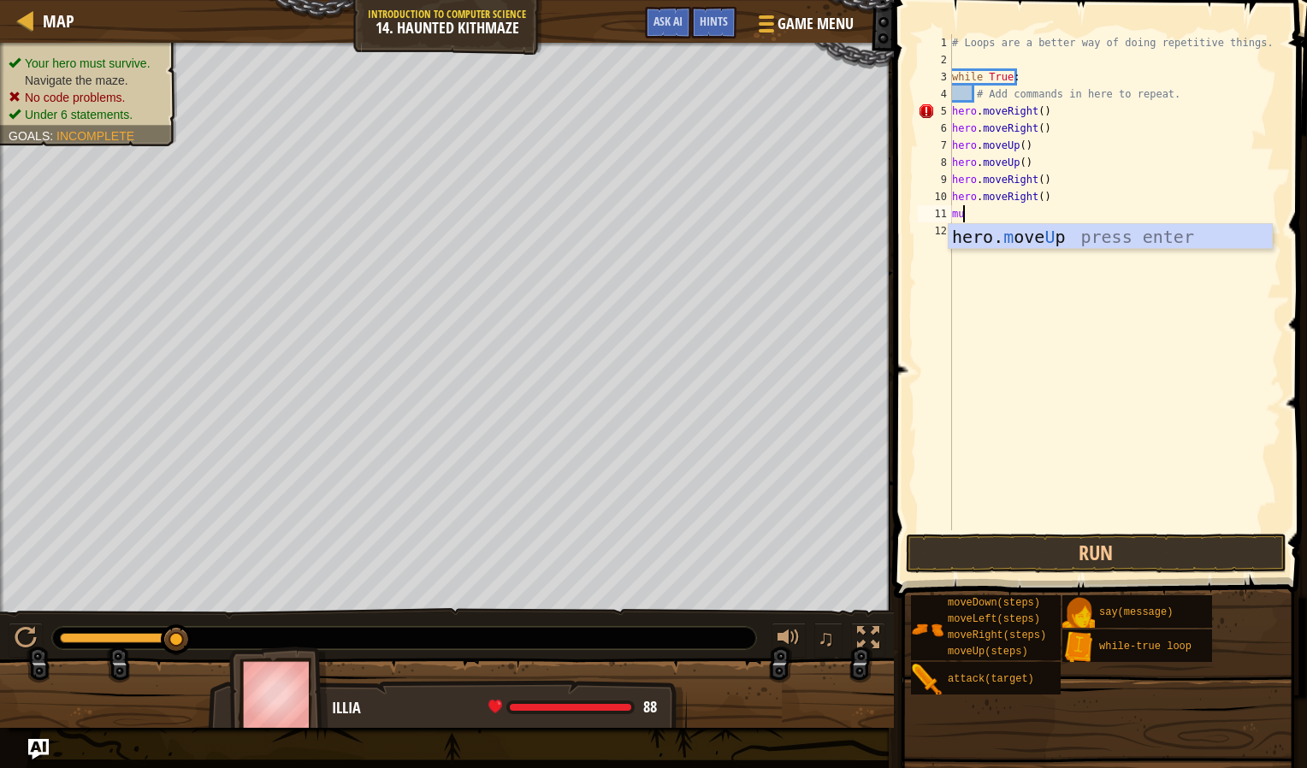
type textarea "m"
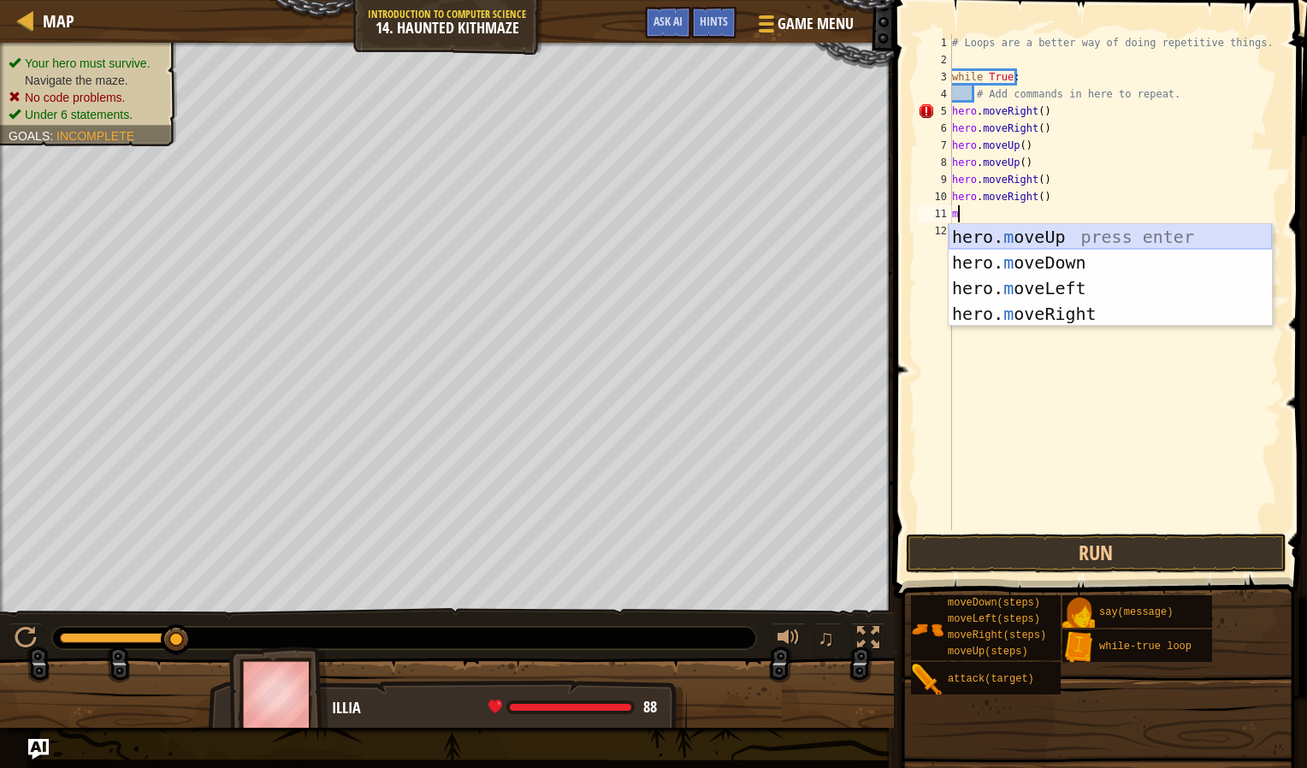
click at [1061, 226] on div "hero. m oveUp press enter hero. m oveDown press enter hero. m oveLeft press ent…" at bounding box center [1110, 301] width 323 height 154
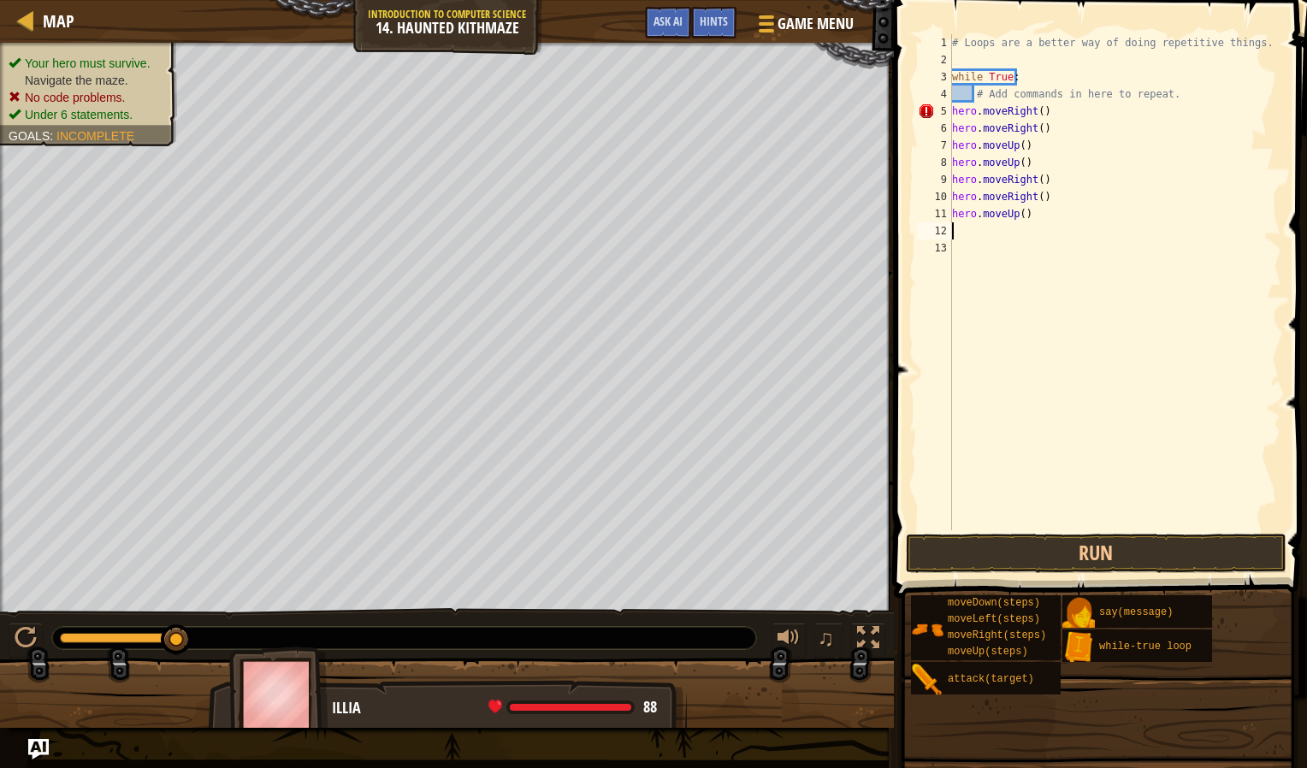
type textarea "m"
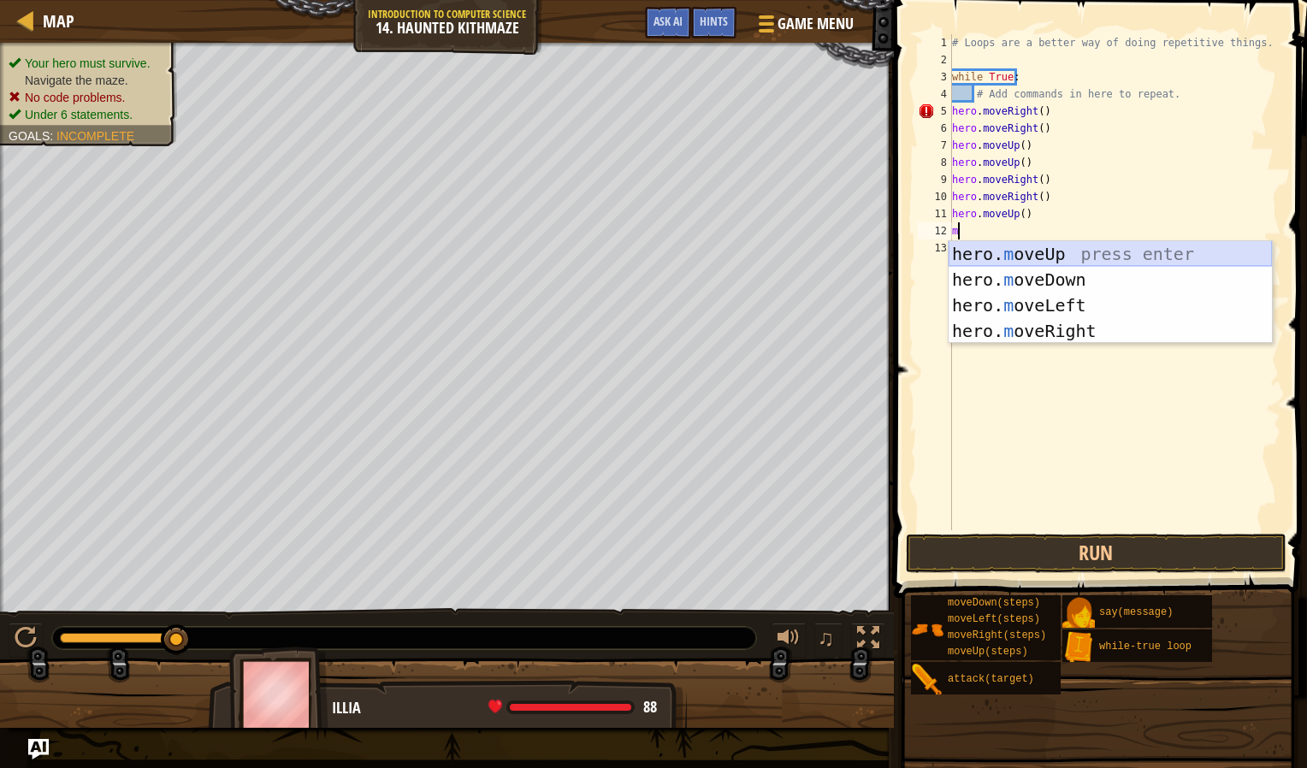
click at [1074, 253] on div "hero. m oveUp press enter hero. m oveDown press enter hero. m oveLeft press ent…" at bounding box center [1110, 318] width 323 height 154
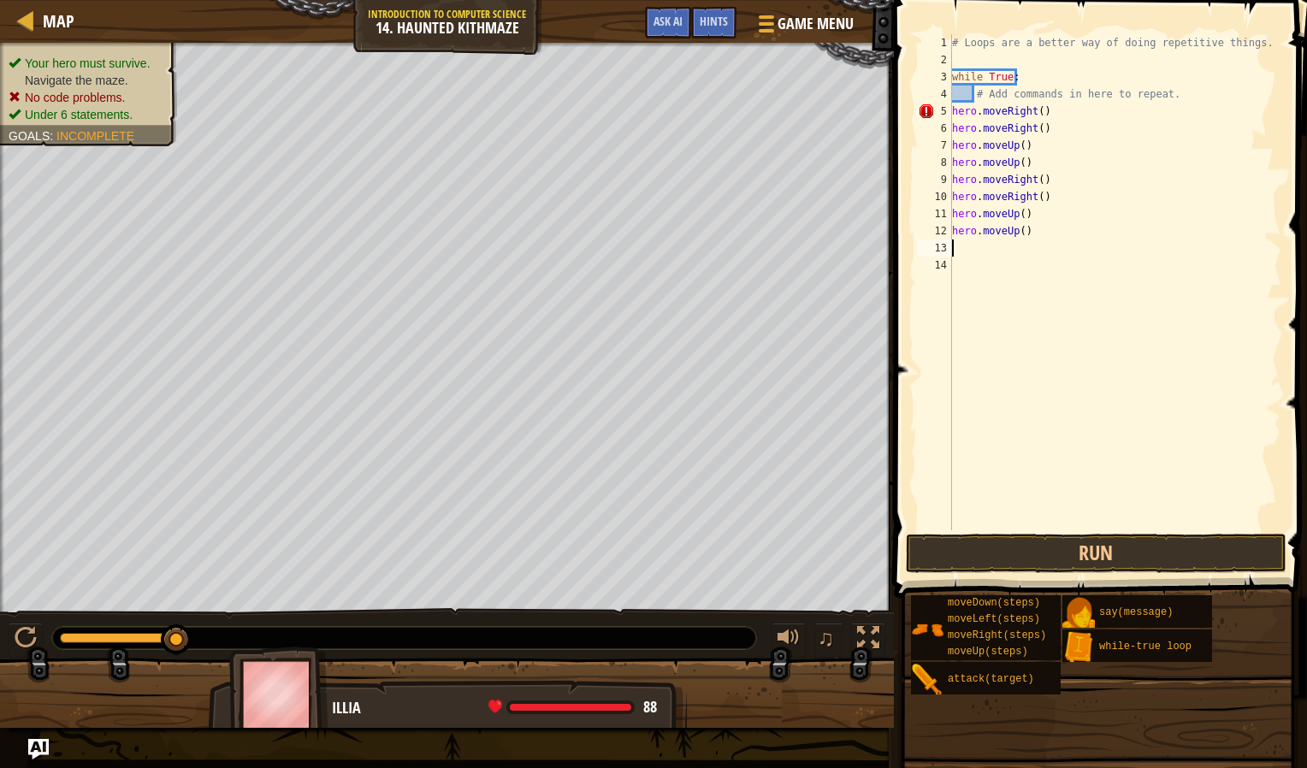
type textarea "m"
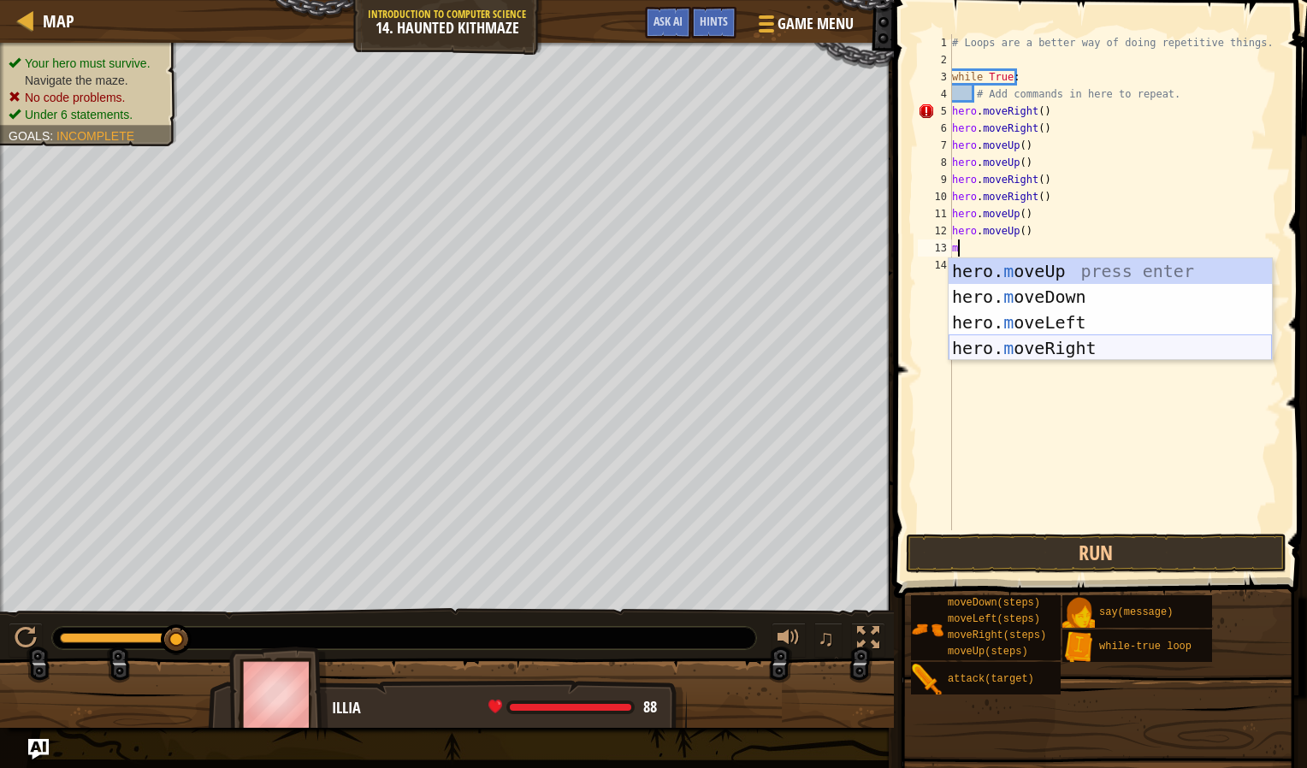
click at [1054, 351] on div "hero. m oveUp press enter hero. m oveDown press enter hero. m oveLeft press ent…" at bounding box center [1110, 335] width 323 height 154
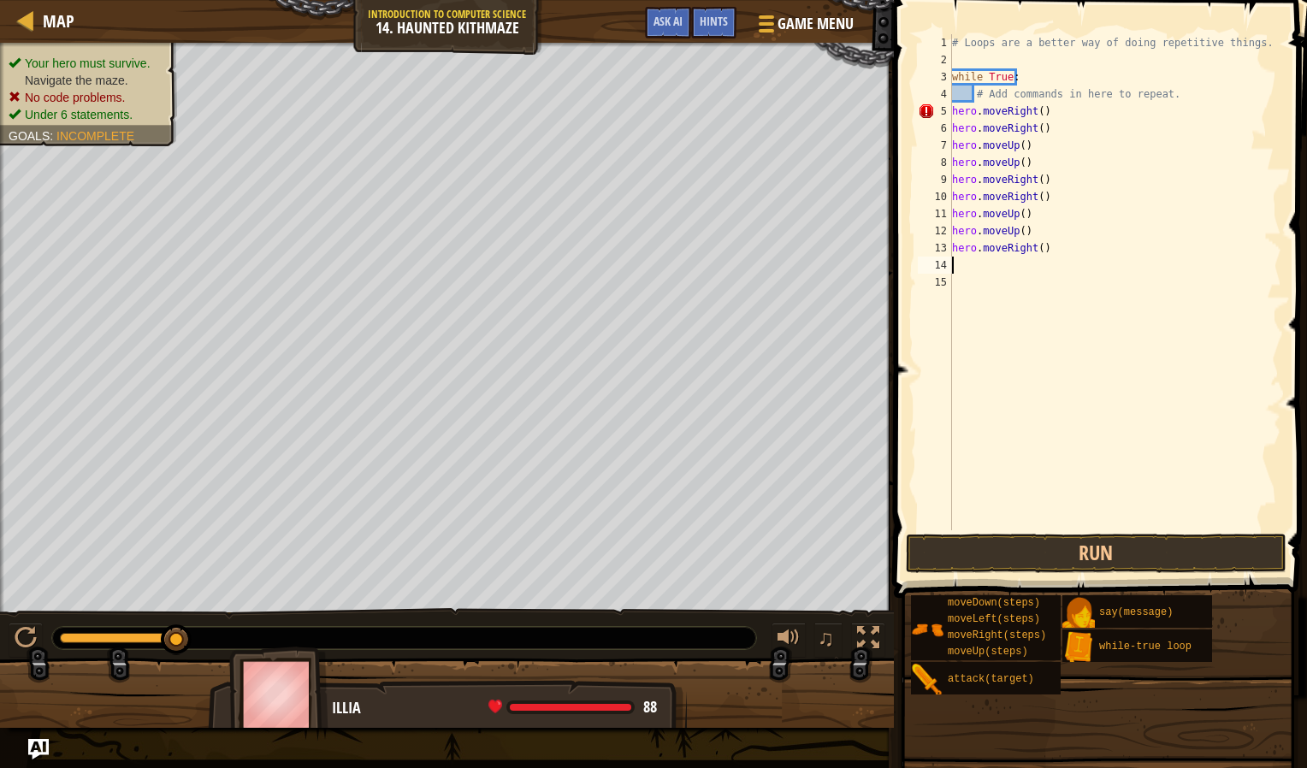
type textarea "m"
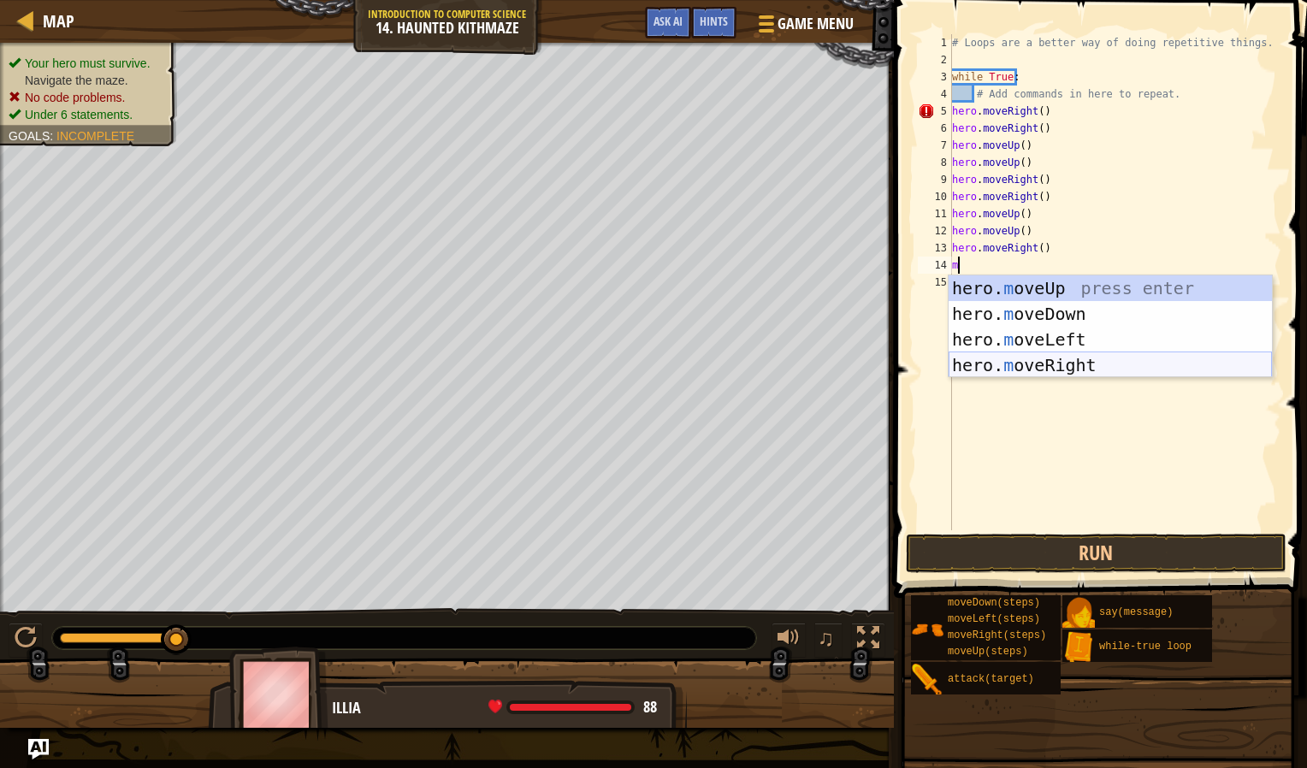
click at [1055, 364] on div "hero. m oveUp press enter hero. m oveDown press enter hero. m oveLeft press ent…" at bounding box center [1110, 352] width 323 height 154
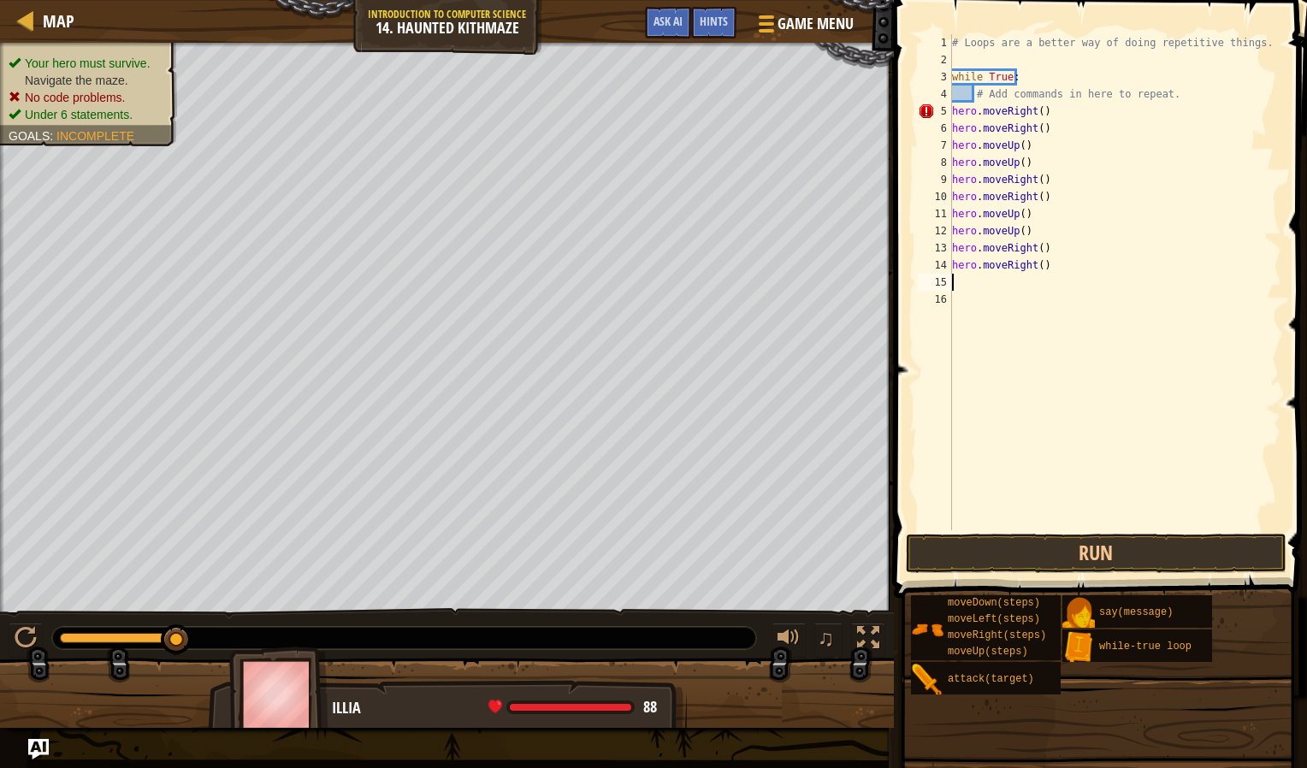
type textarea "m"
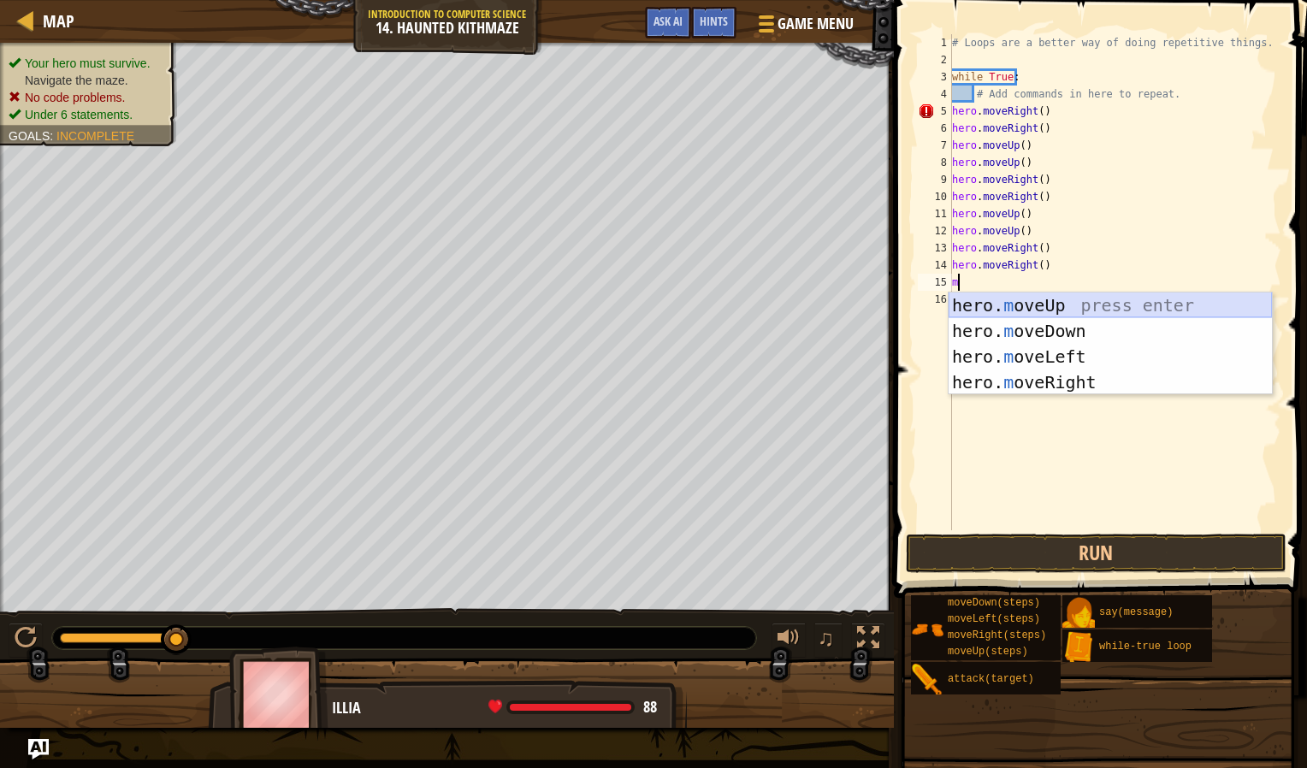
click at [1050, 313] on div "hero. m oveUp press enter hero. m oveDown press enter hero. m oveLeft press ent…" at bounding box center [1110, 370] width 323 height 154
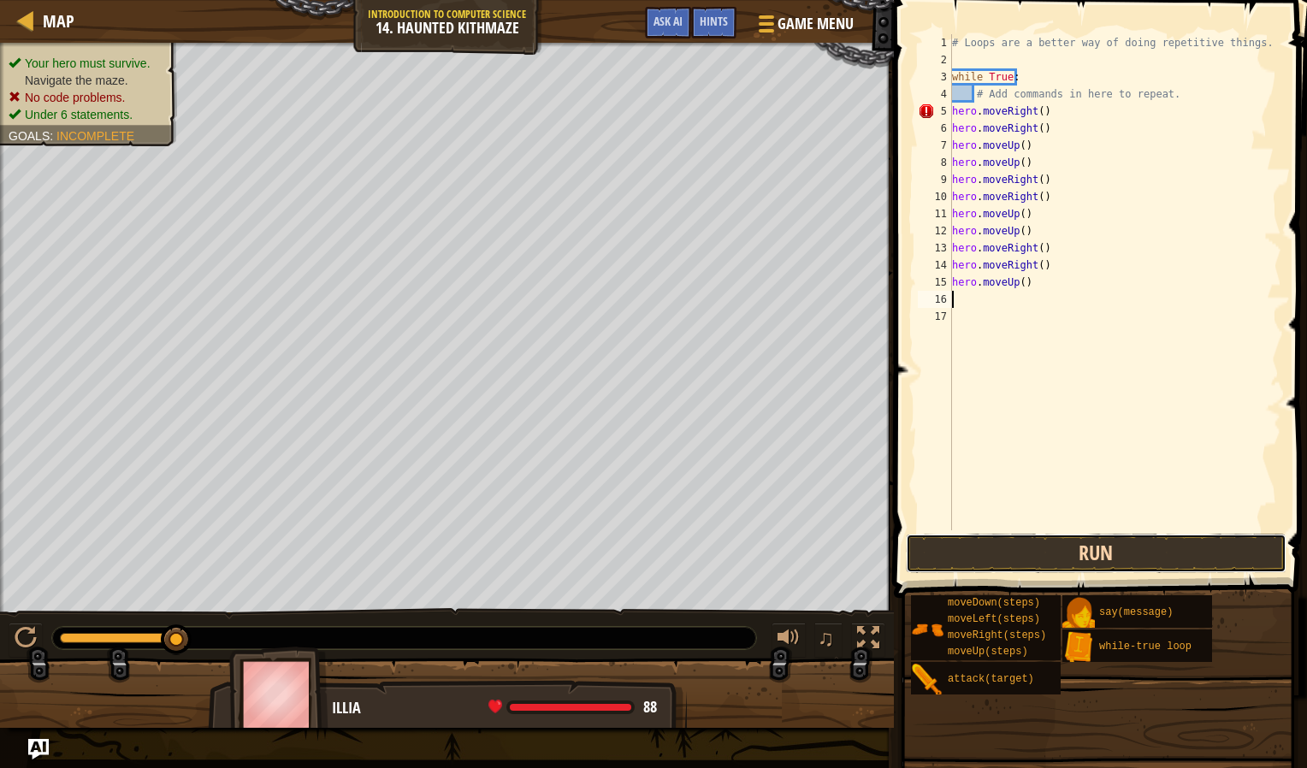
click at [1060, 551] on button "Run" at bounding box center [1096, 553] width 381 height 39
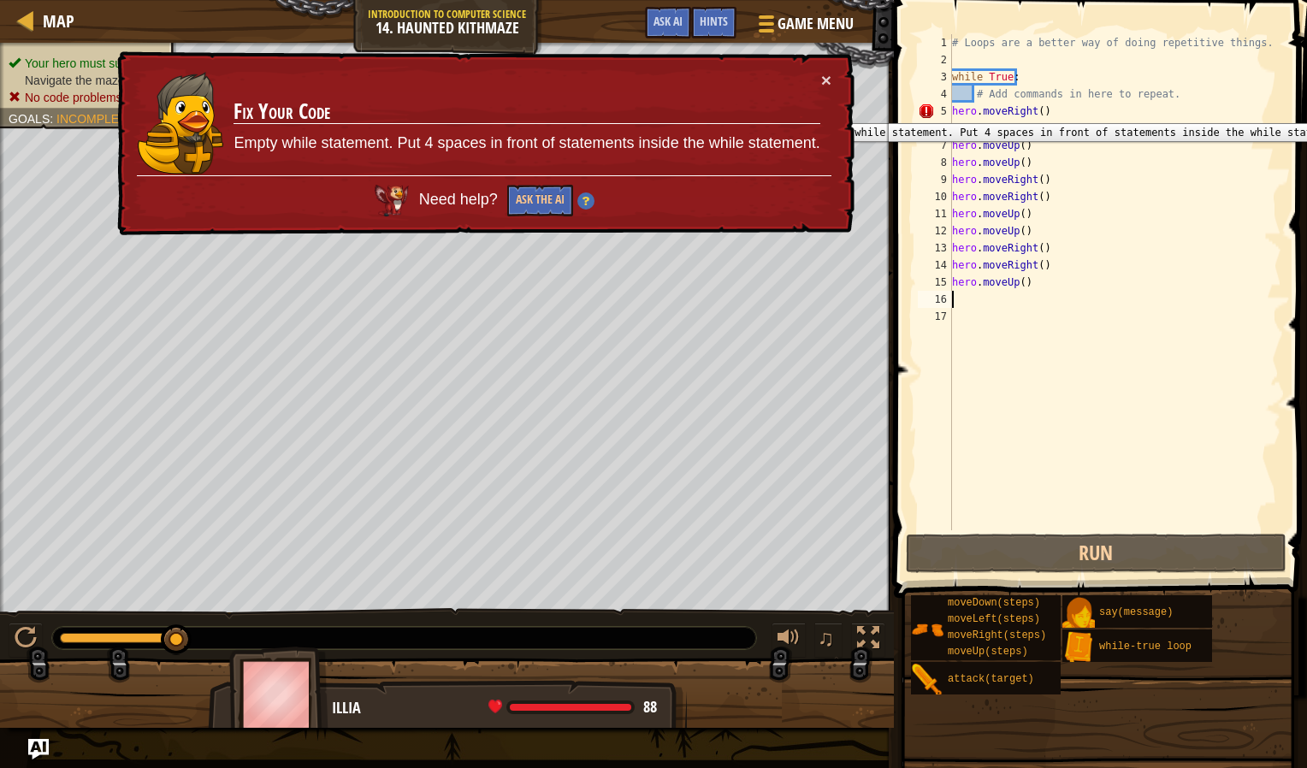
click at [928, 110] on div "5" at bounding box center [935, 111] width 34 height 17
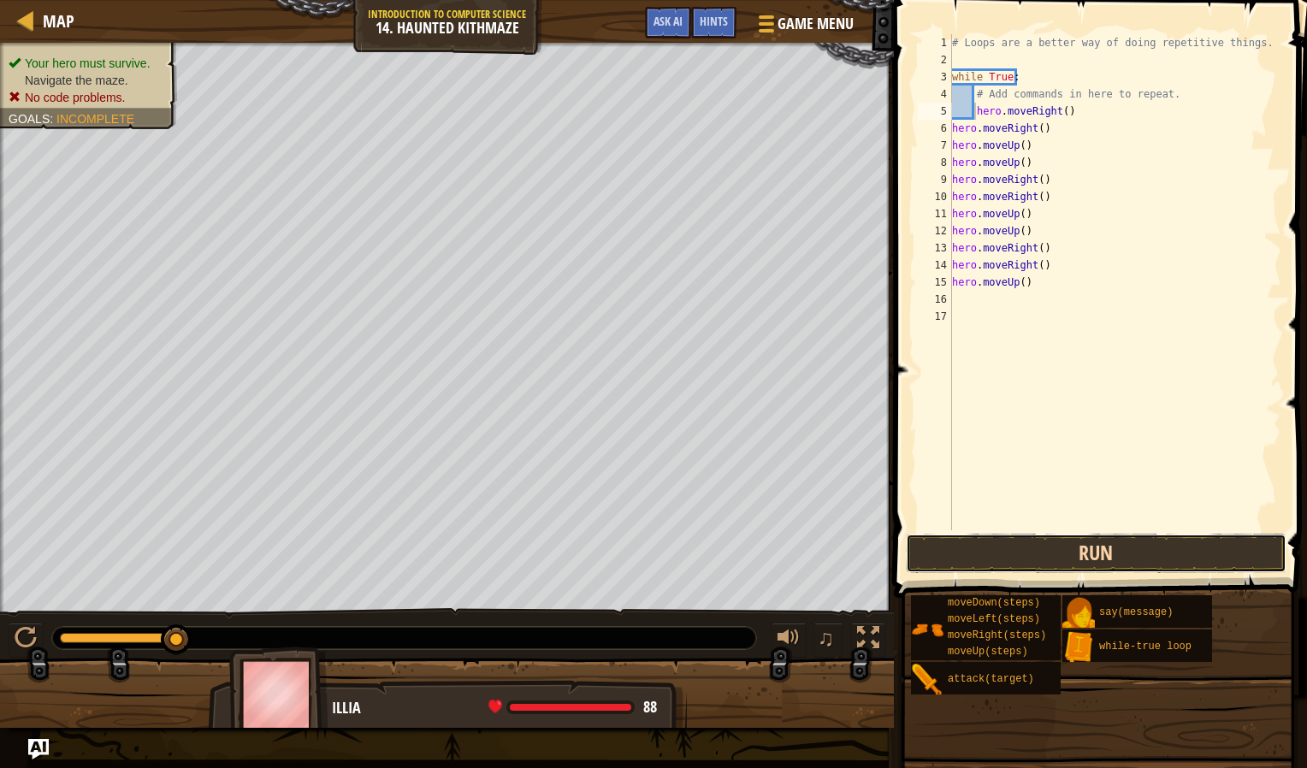
click at [1093, 561] on button "Run" at bounding box center [1096, 553] width 381 height 39
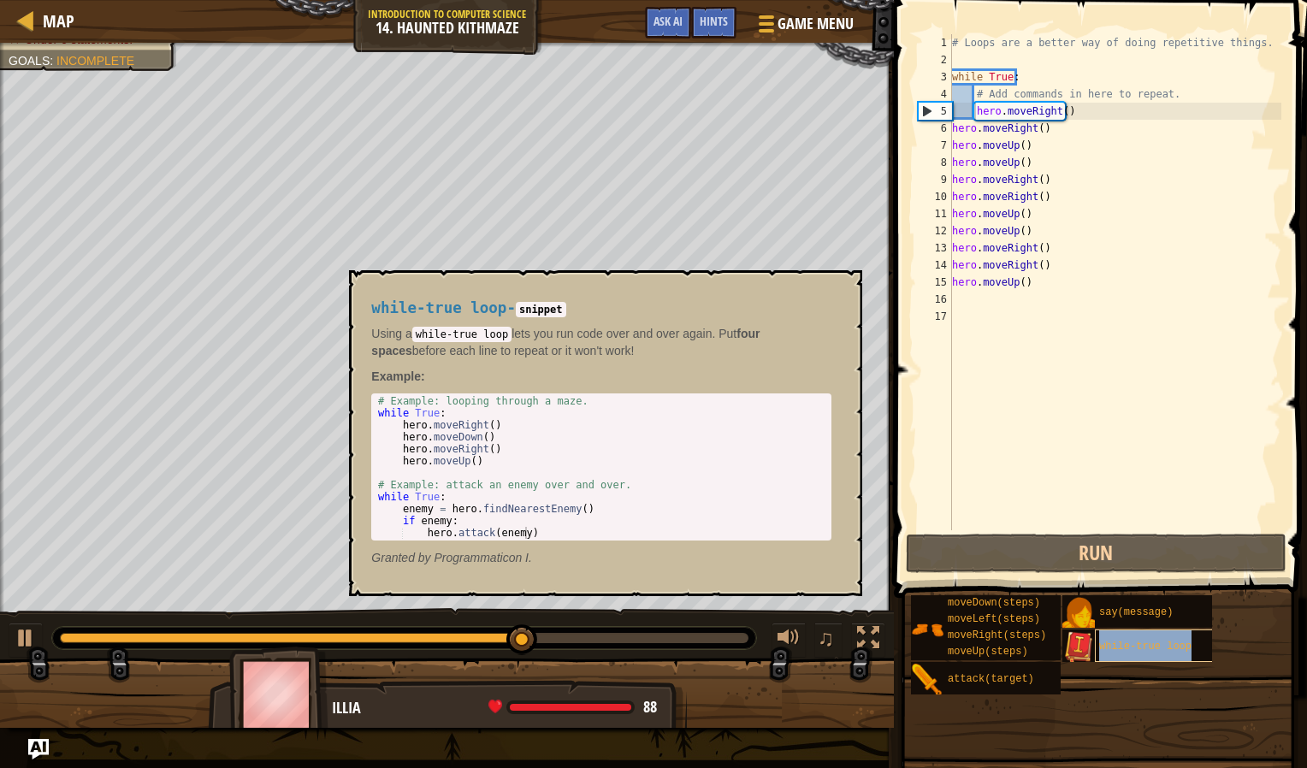
click at [1145, 631] on div "while-true loop" at bounding box center [1160, 646] width 131 height 33
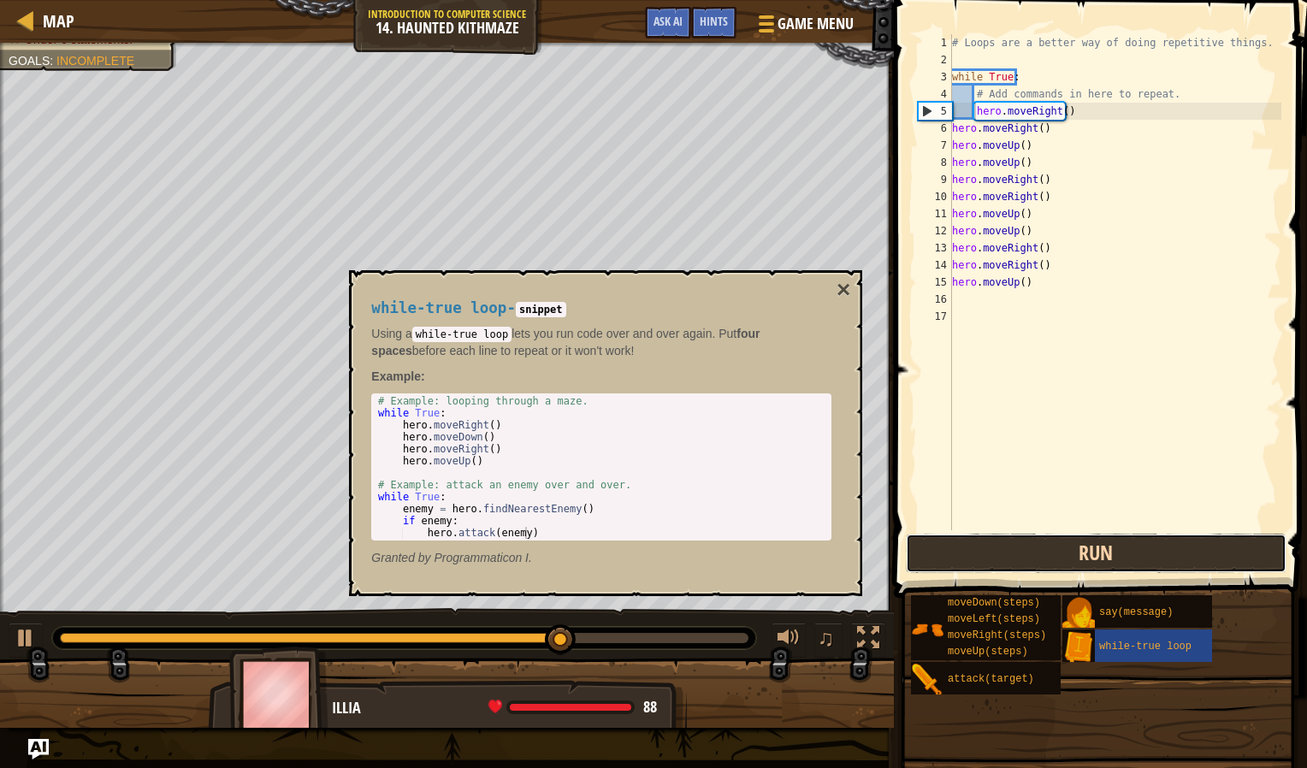
click at [1113, 554] on button "Run" at bounding box center [1096, 553] width 381 height 39
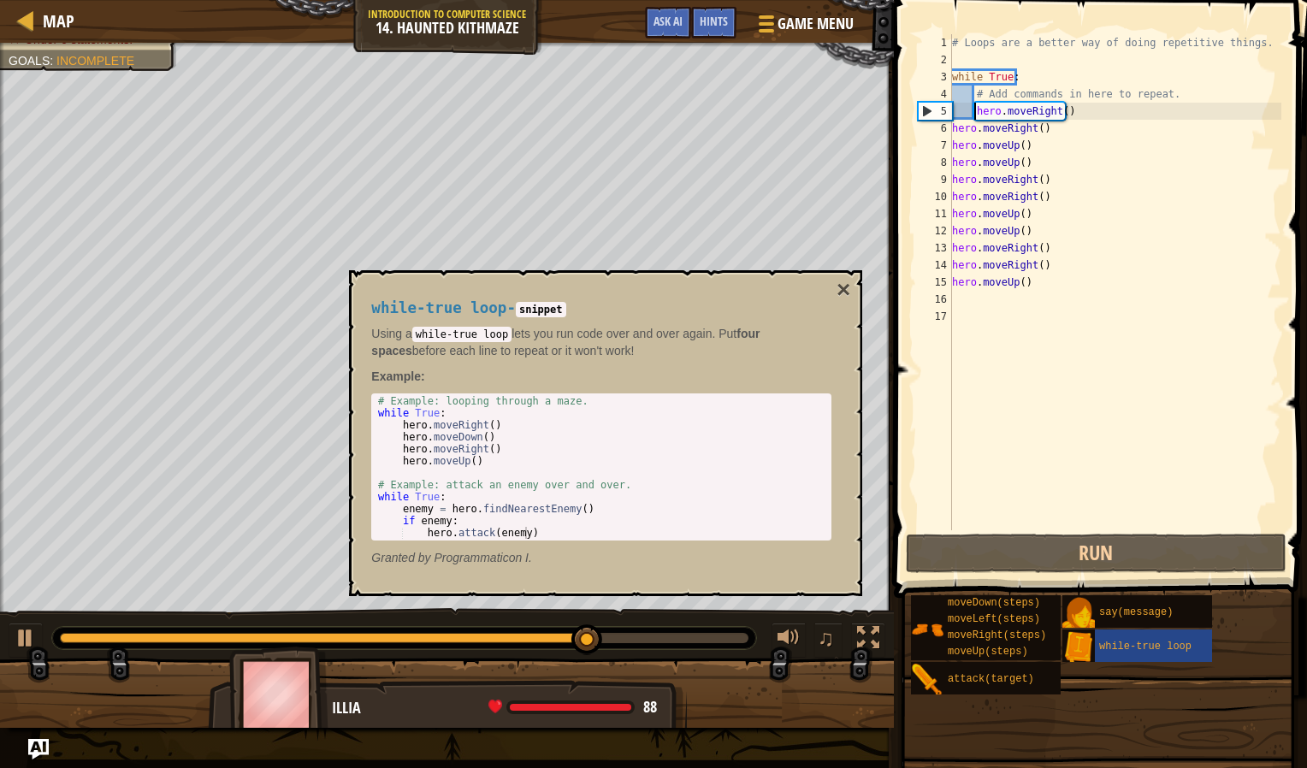
click at [954, 133] on div "# Loops are a better way of doing repetitive things. while True : # Add command…" at bounding box center [1116, 299] width 334 height 530
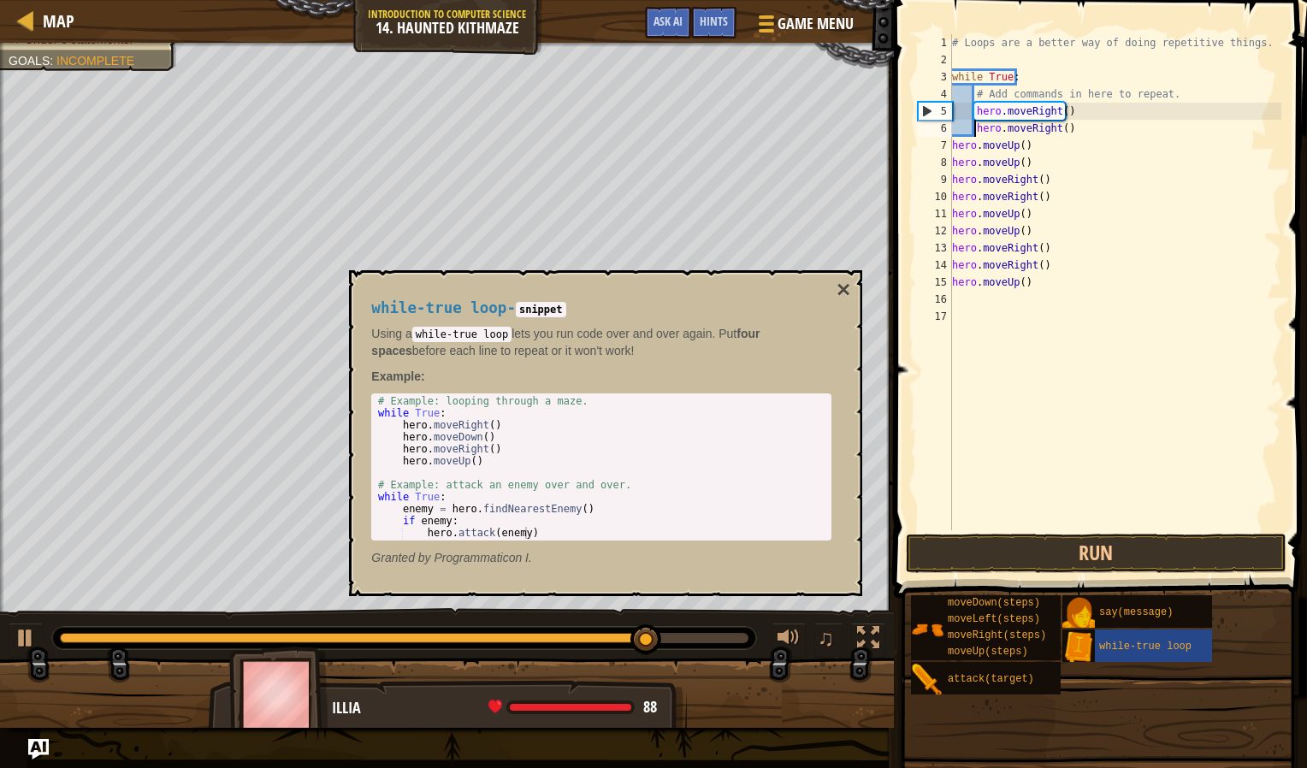
click at [952, 146] on div "# Loops are a better way of doing repetitive things. while True : # Add command…" at bounding box center [1116, 299] width 334 height 530
click at [953, 163] on div "# Loops are a better way of doing repetitive things. while True : # Add command…" at bounding box center [1116, 299] width 334 height 530
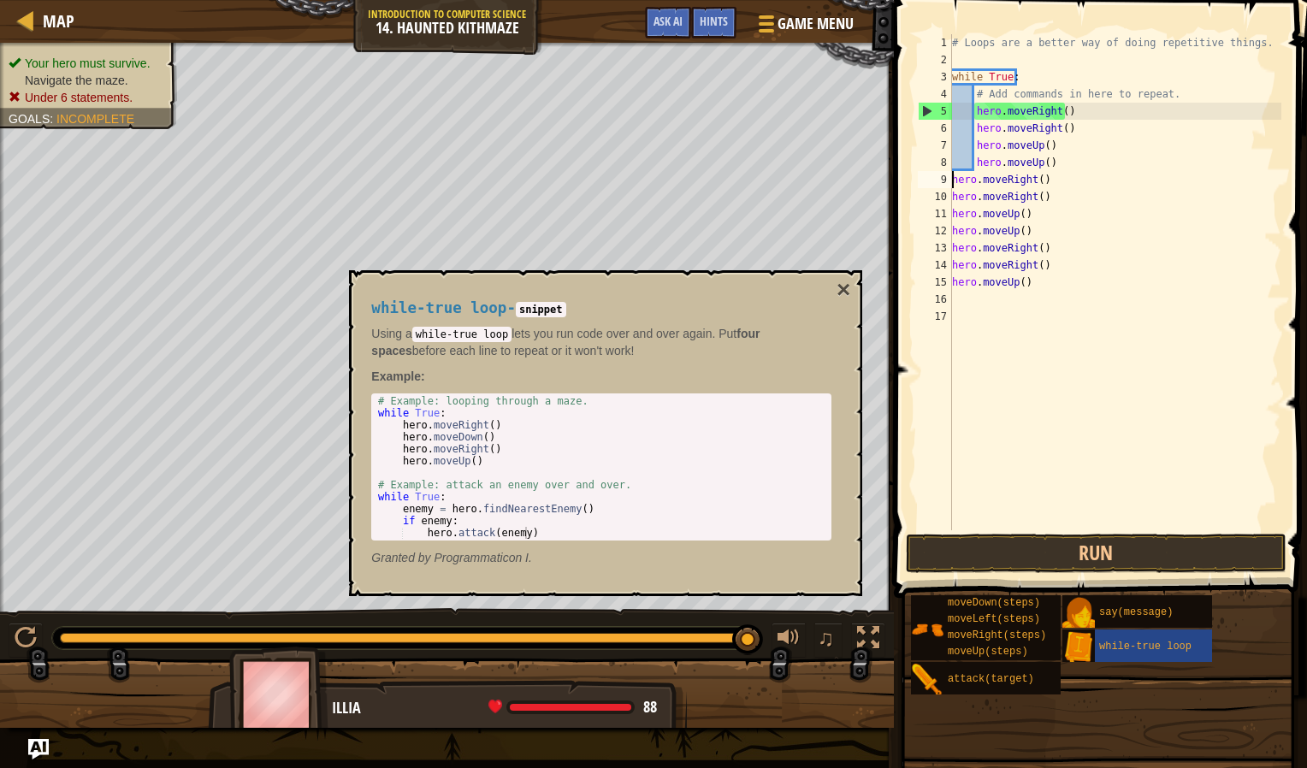
click at [952, 181] on div "# Loops are a better way of doing repetitive things. while True : # Add command…" at bounding box center [1116, 299] width 334 height 530
click at [953, 201] on div "# Loops are a better way of doing repetitive things. while True : # Add command…" at bounding box center [1116, 299] width 334 height 530
click at [954, 216] on div "# Loops are a better way of doing repetitive things. while True : # Add command…" at bounding box center [1116, 299] width 334 height 530
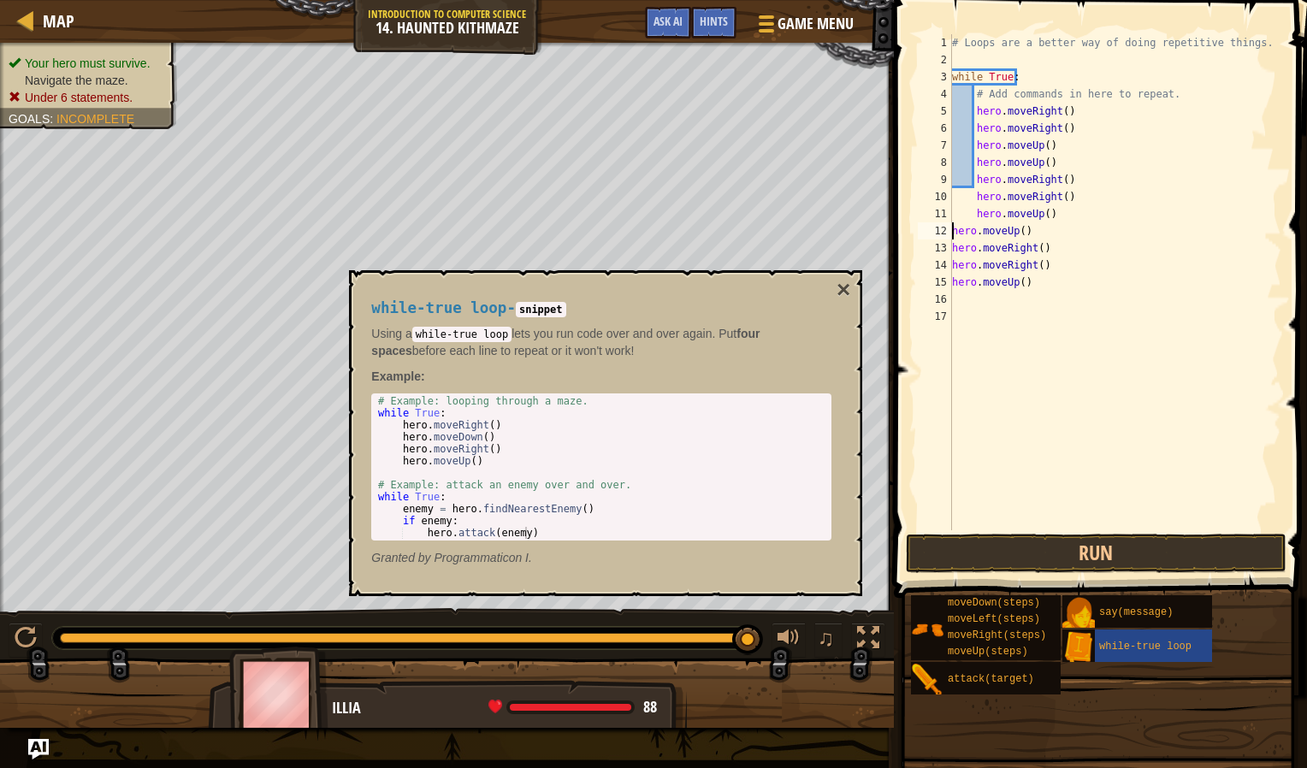
click at [952, 228] on div "# Loops are a better way of doing repetitive things. while True : # Add command…" at bounding box center [1116, 299] width 334 height 530
click at [950, 248] on div "13" at bounding box center [935, 248] width 34 height 17
click at [955, 267] on div "# Loops are a better way of doing repetitive things. while True : # Add command…" at bounding box center [1116, 299] width 334 height 530
click at [952, 268] on div "# Loops are a better way of doing repetitive things. while True : # Add command…" at bounding box center [1116, 299] width 334 height 530
click at [953, 283] on div "# Loops are a better way of doing repetitive things. while True : # Add command…" at bounding box center [1116, 299] width 334 height 530
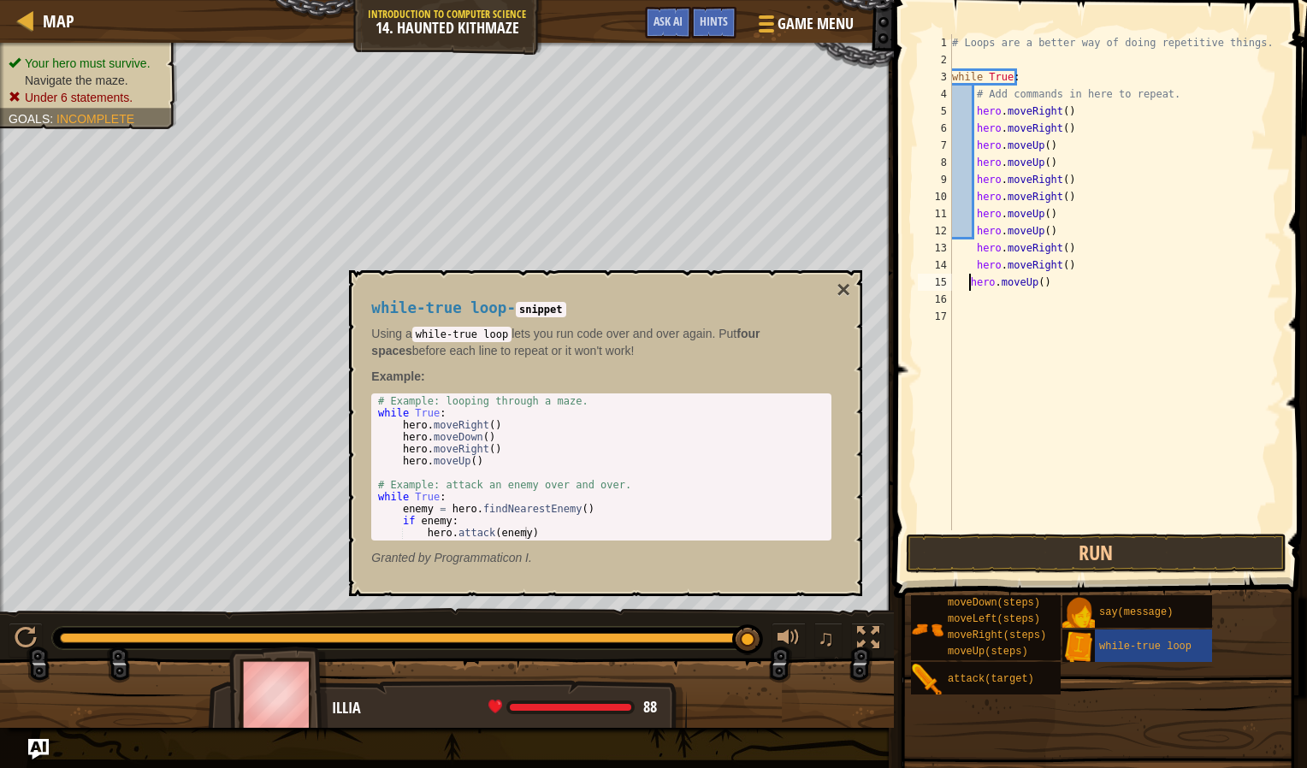
type textarea "hero.moveUp()"
click at [982, 279] on div "# Loops are a better way of doing repetitive things. while True : # Add command…" at bounding box center [1116, 299] width 334 height 530
click at [1069, 560] on button "Run" at bounding box center [1096, 553] width 381 height 39
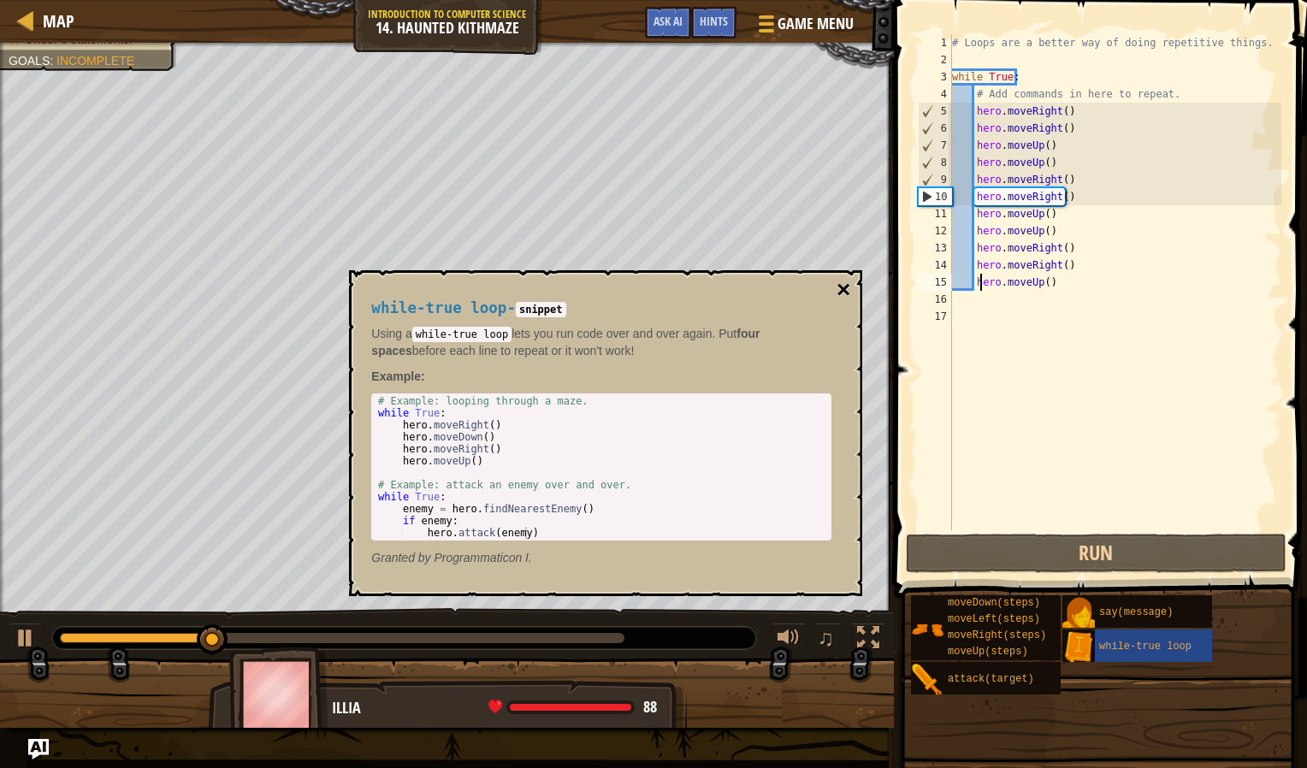
click at [843, 290] on button "×" at bounding box center [844, 290] width 14 height 24
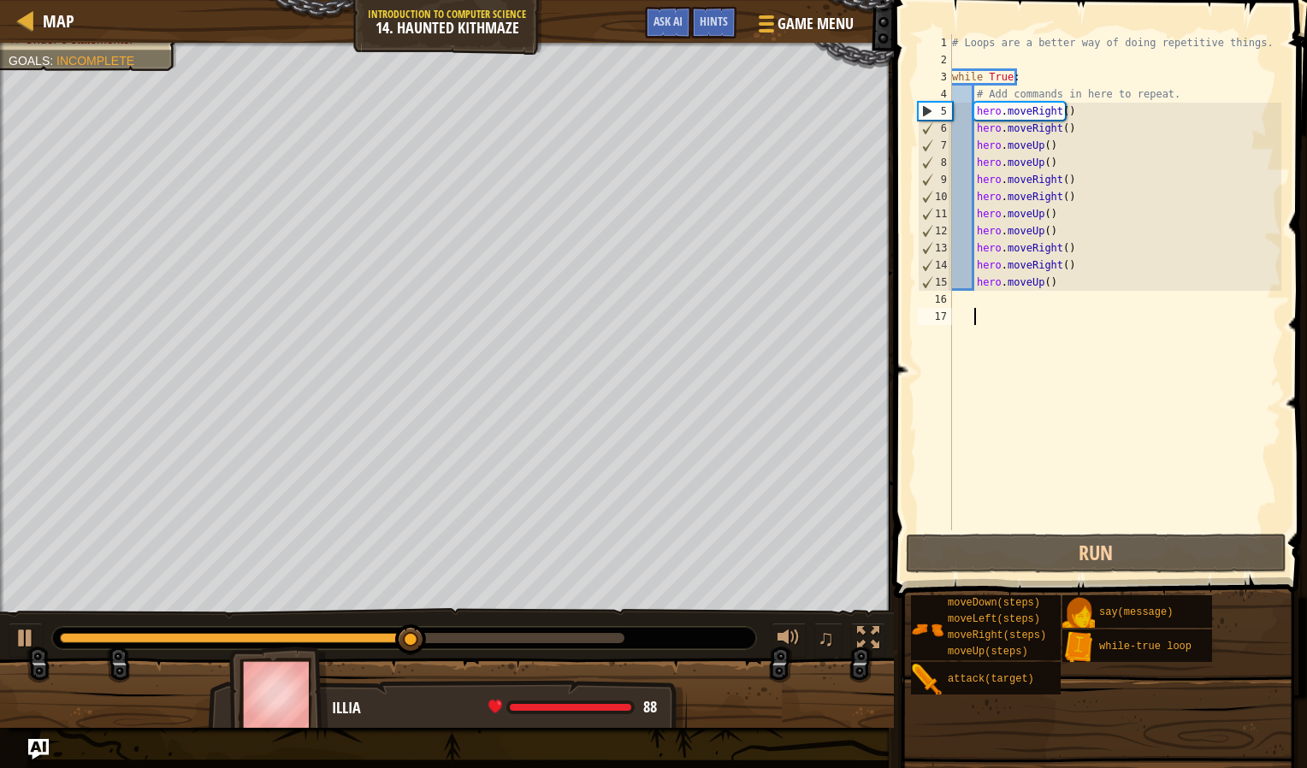
click at [1013, 309] on div "# Loops are a better way of doing repetitive things. while True : # Add command…" at bounding box center [1116, 299] width 334 height 530
click at [966, 306] on div "# Loops are a better way of doing repetitive things. while True : # Add command…" at bounding box center [1116, 299] width 334 height 530
click at [974, 303] on div "# Loops are a better way of doing repetitive things. while True : # Add command…" at bounding box center [1116, 299] width 334 height 530
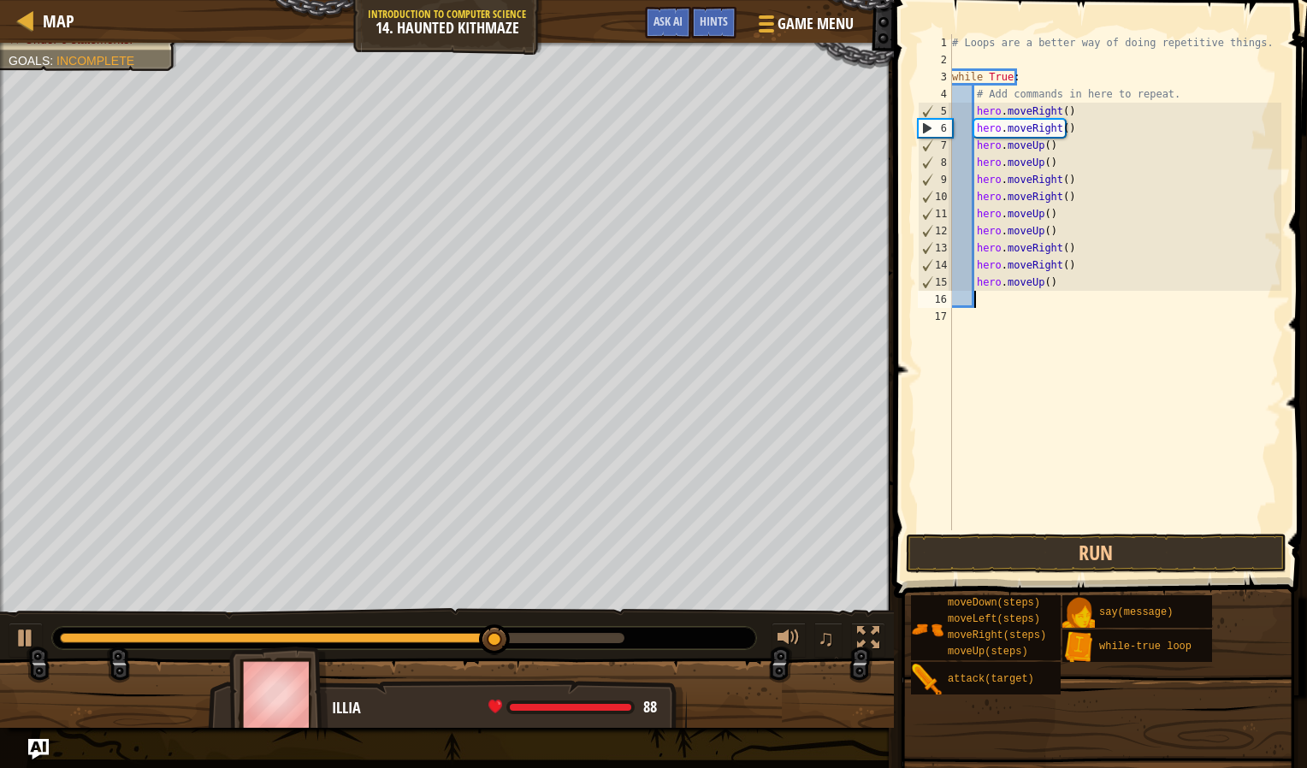
type textarea "m"
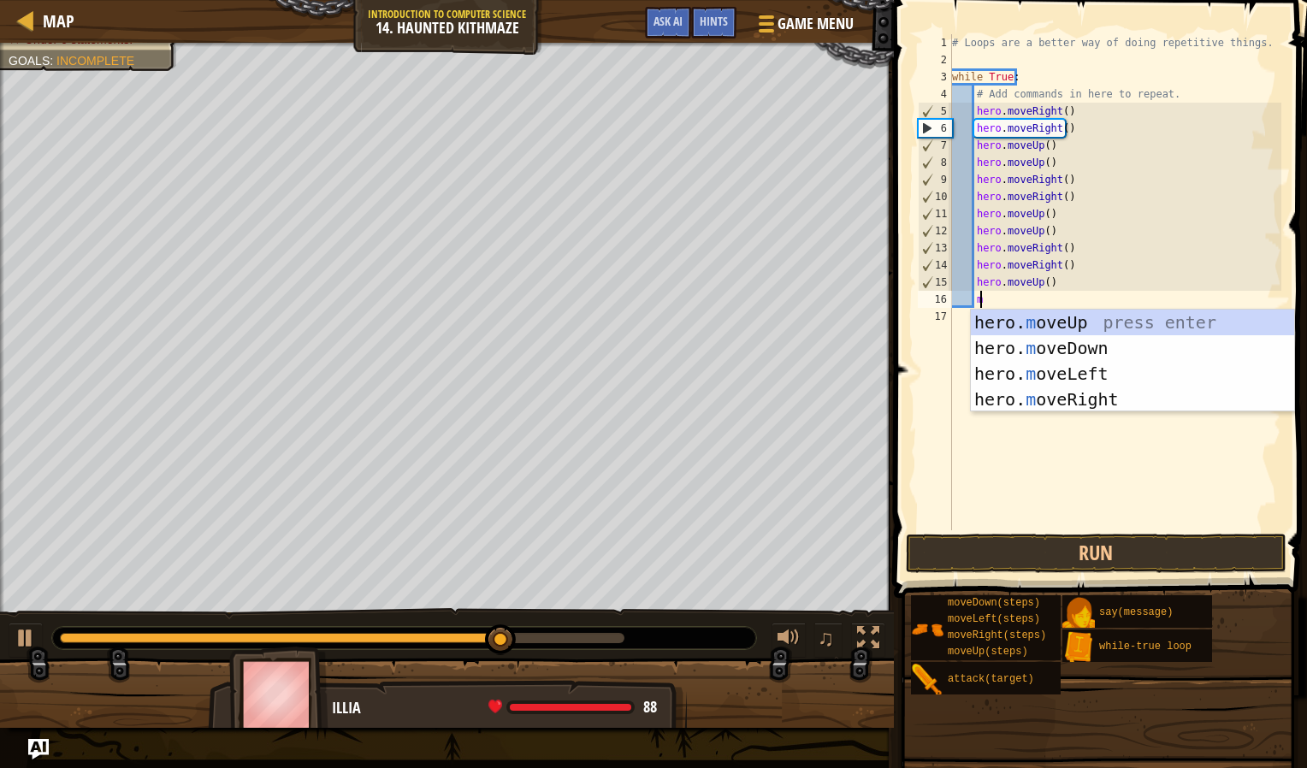
scroll to position [8, 2]
click at [997, 321] on div "hero. m oveUp press enter hero. m oveDown press enter hero. m oveLeft press ent…" at bounding box center [1132, 387] width 323 height 154
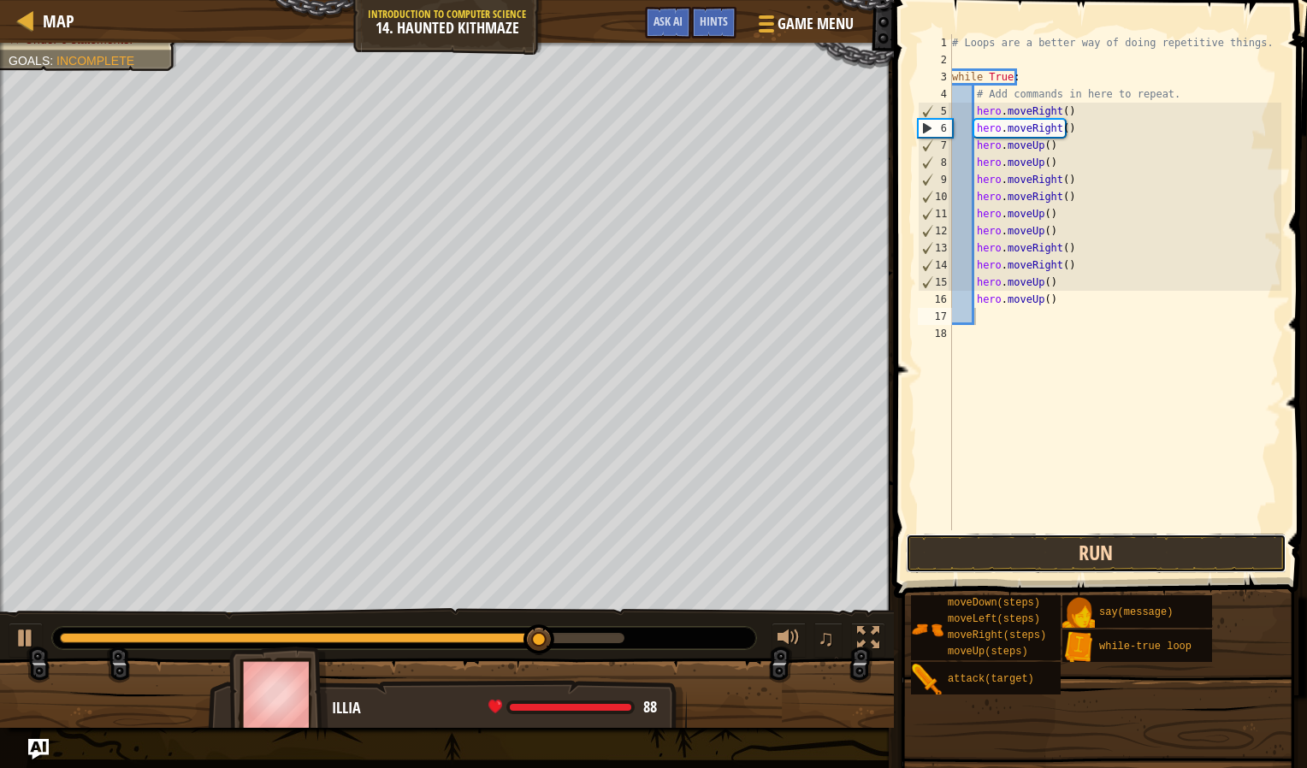
click at [1042, 565] on button "Run" at bounding box center [1096, 553] width 381 height 39
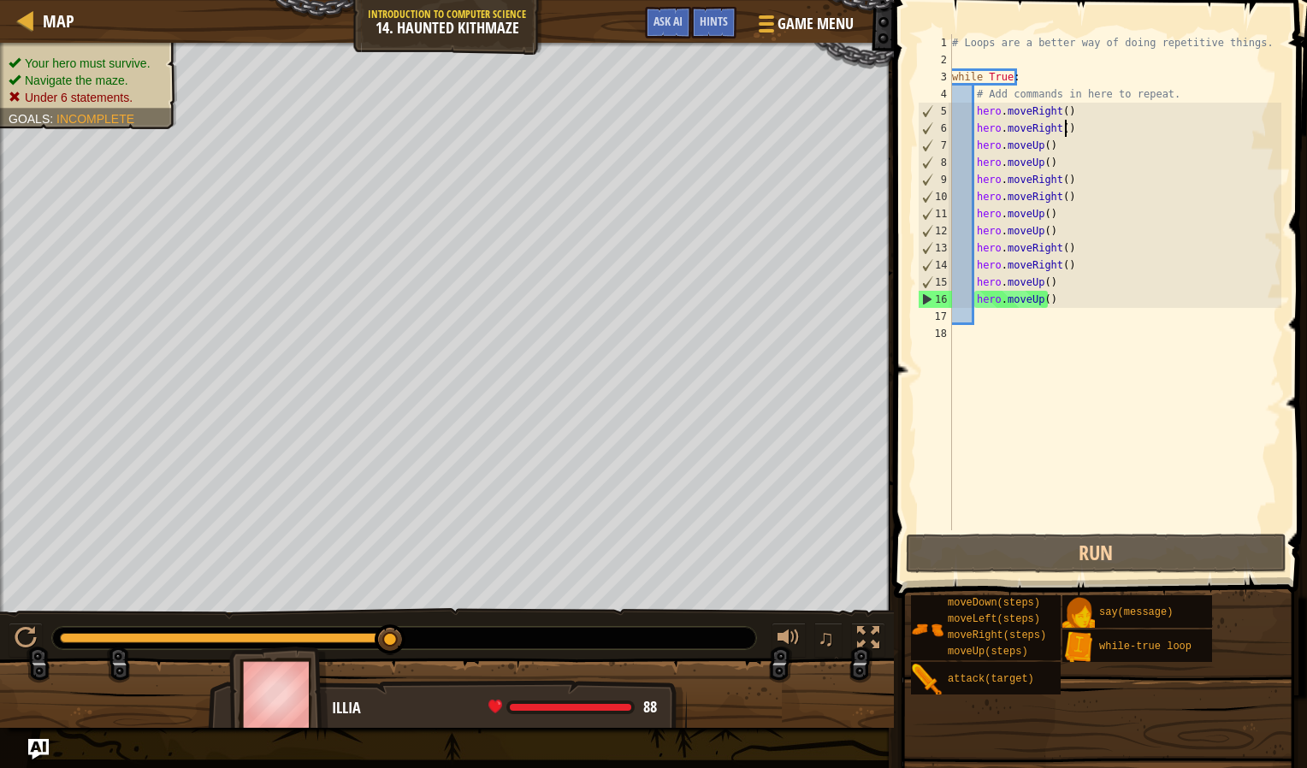
click at [1075, 125] on div "# Loops are a better way of doing repetitive things. while True : # Add command…" at bounding box center [1116, 299] width 334 height 530
click at [1075, 125] on div "# Loops are a better way of doing repetitive things. while True : # Add command…" at bounding box center [1115, 282] width 333 height 496
click at [1075, 125] on div "# Loops are a better way of doing repetitive things. while True : # Add command…" at bounding box center [1116, 299] width 334 height 530
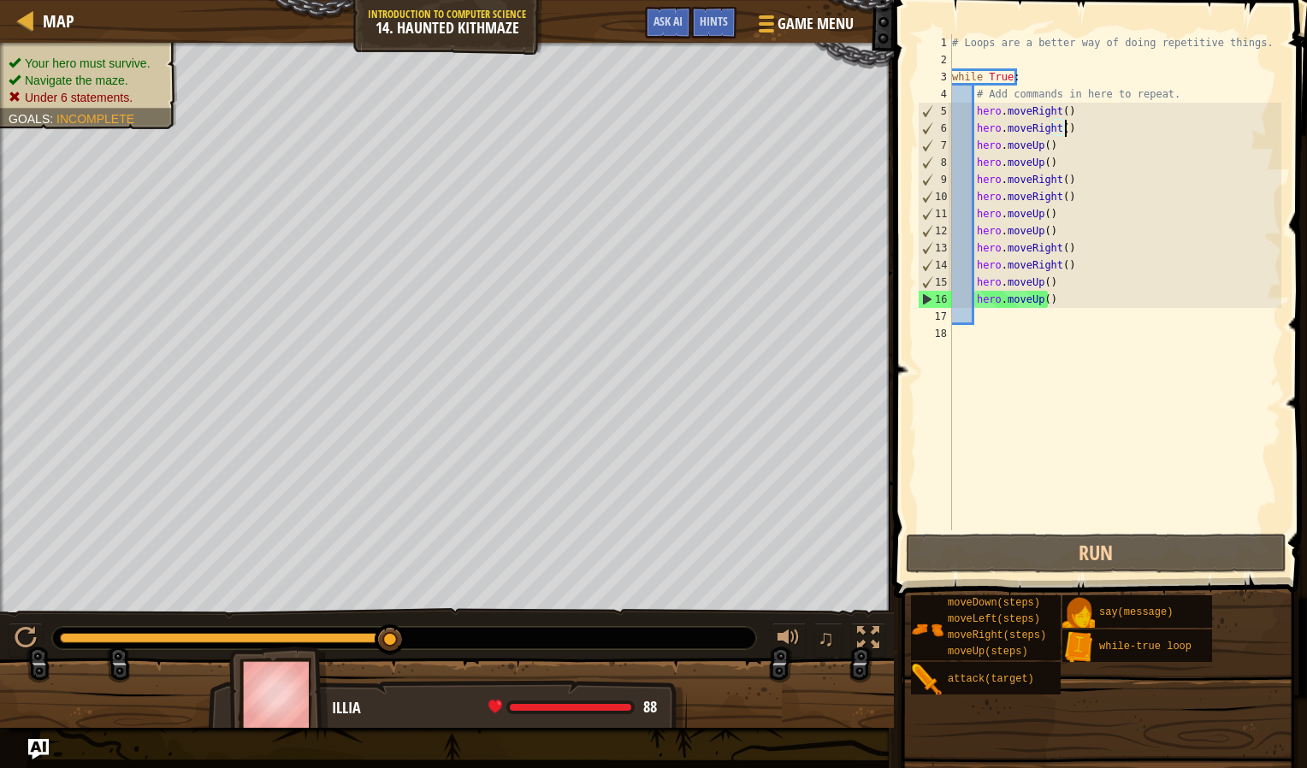
click at [1075, 125] on div "# Loops are a better way of doing repetitive things. while True : # Add command…" at bounding box center [1116, 299] width 334 height 530
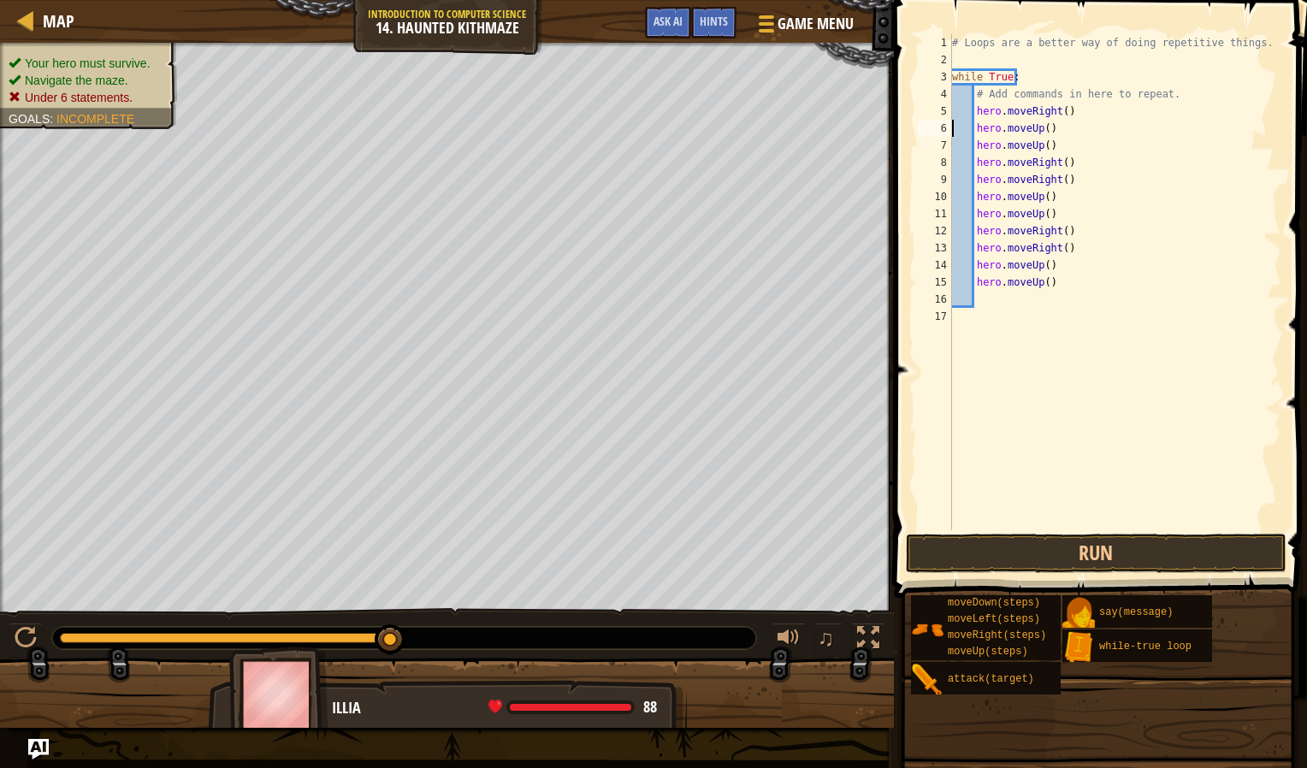
click at [1064, 145] on div "# Loops are a better way of doing repetitive things. while True : # Add command…" at bounding box center [1116, 299] width 334 height 530
click at [1062, 146] on div "# Loops are a better way of doing repetitive things. while True : # Add command…" at bounding box center [1115, 282] width 333 height 496
click at [1062, 146] on div "# Loops are a better way of doing repetitive things. while True : # Add command…" at bounding box center [1116, 299] width 334 height 530
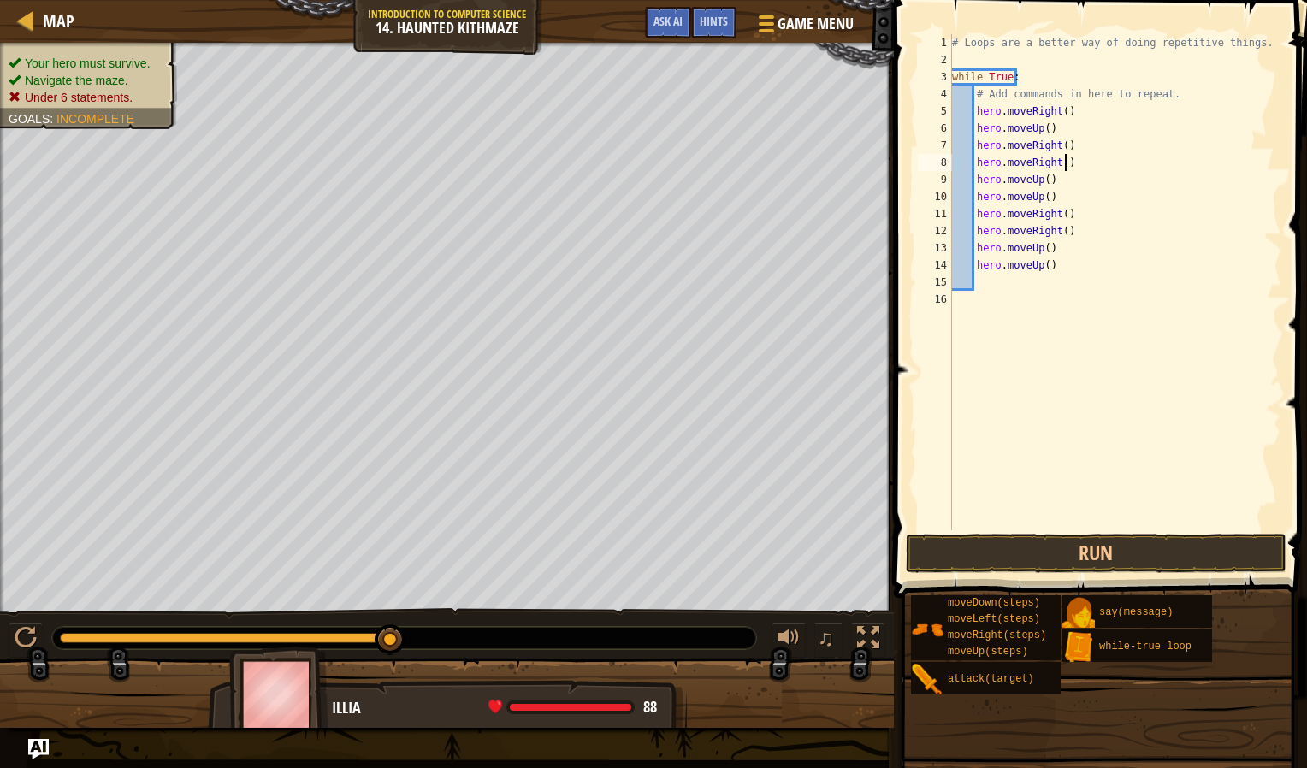
click at [1072, 160] on div "# Loops are a better way of doing repetitive things. while True : # Add command…" at bounding box center [1116, 299] width 334 height 530
type textarea "hero.moveRight() hero.moveUp()"
click at [1072, 160] on div "# Loops are a better way of doing repetitive things. while True : # Add command…" at bounding box center [1116, 299] width 334 height 530
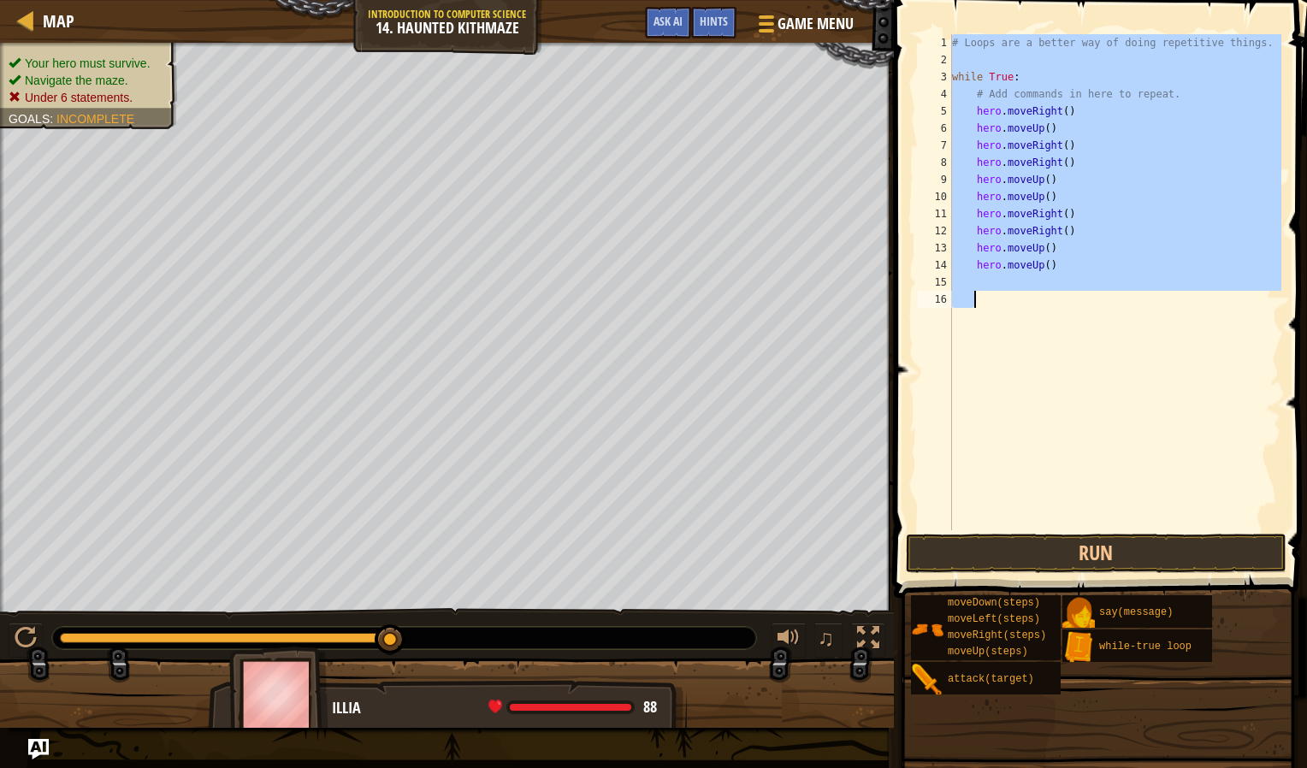
click at [1072, 160] on div "# Loops are a better way of doing repetitive things. while True : # Add command…" at bounding box center [1115, 282] width 333 height 496
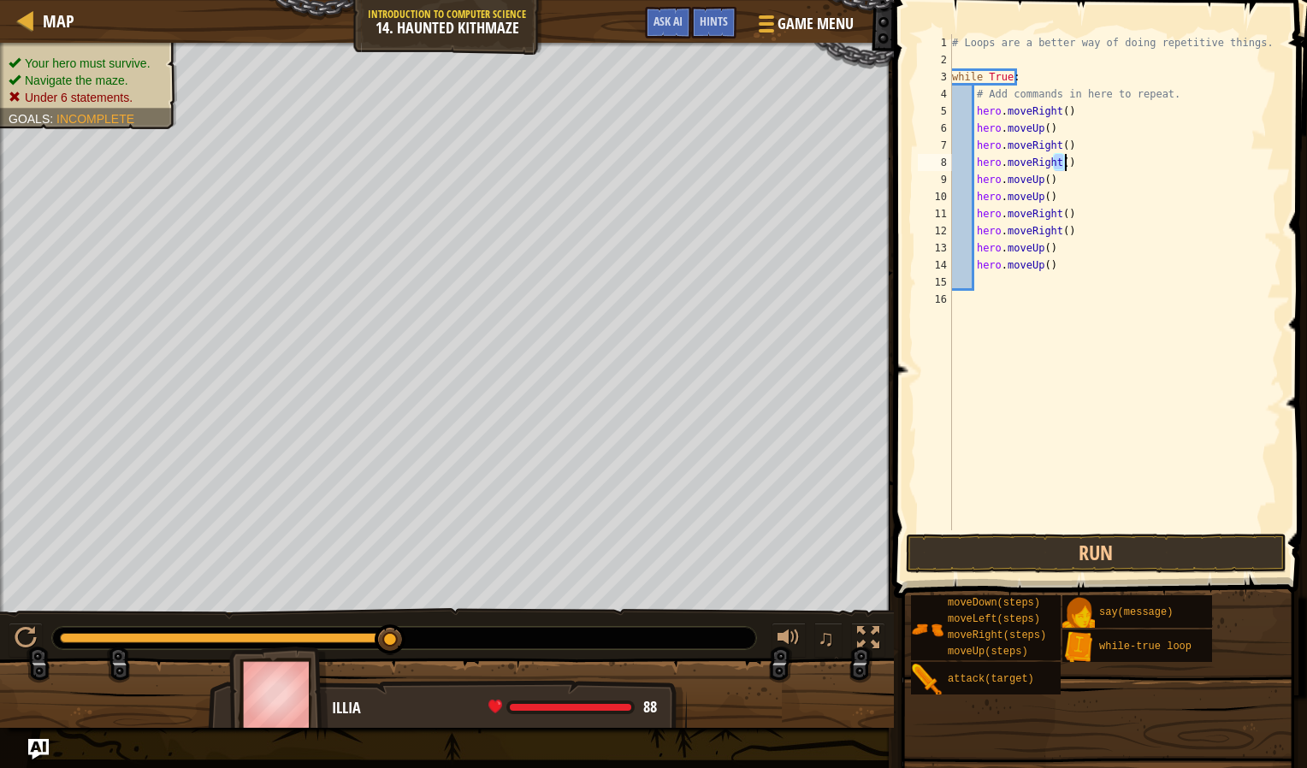
click at [1072, 160] on div "# Loops are a better way of doing repetitive things. while True : # Add command…" at bounding box center [1116, 299] width 334 height 530
click at [1072, 160] on div "# Loops are a better way of doing repetitive things. while True : # Add command…" at bounding box center [1115, 282] width 333 height 496
click at [1072, 160] on div "# Loops are a better way of doing repetitive things. while True : # Add command…" at bounding box center [1116, 299] width 334 height 530
click at [1072, 160] on div "# Loops are a better way of doing repetitive things. while True : # Add command…" at bounding box center [1115, 282] width 333 height 496
click at [1072, 160] on div "# Loops are a better way of doing repetitive things. while True : # Add command…" at bounding box center [1116, 299] width 334 height 530
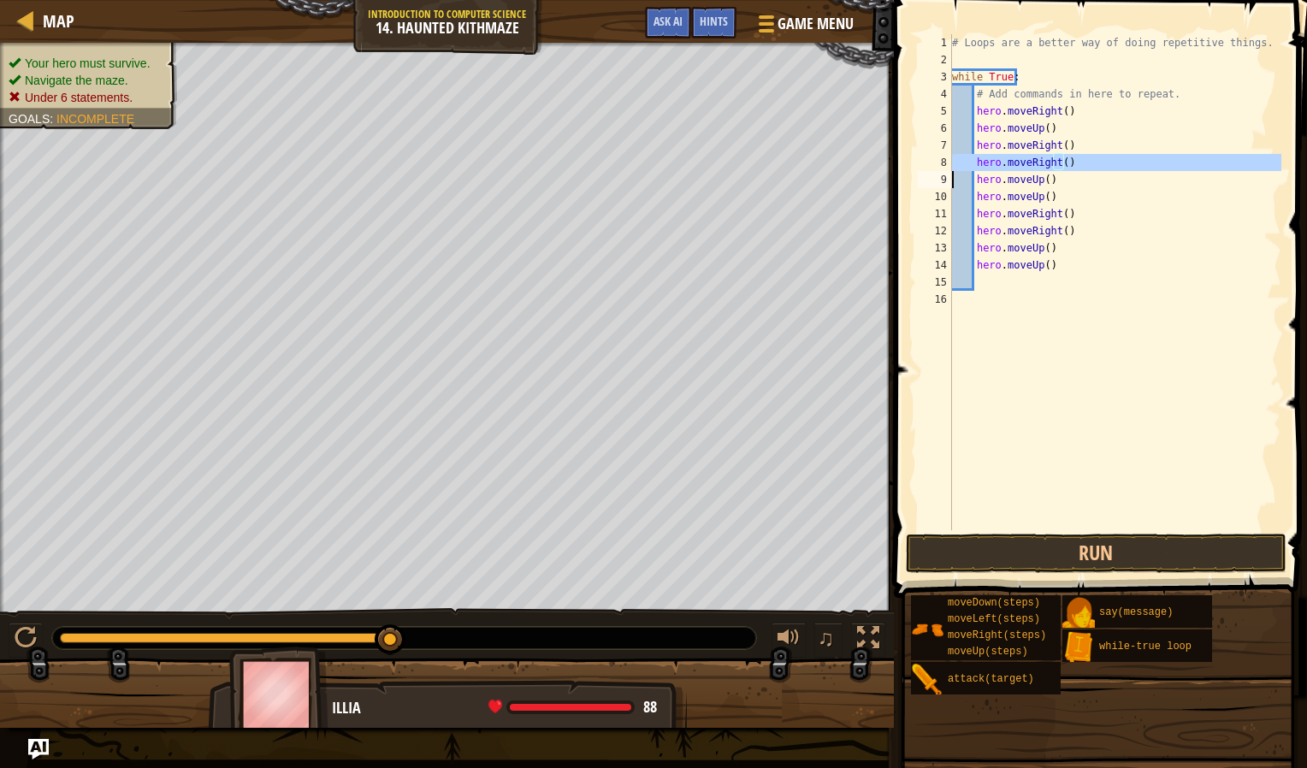
click at [1072, 160] on div "# Loops are a better way of doing repetitive things. while True : # Add command…" at bounding box center [1116, 299] width 334 height 530
click at [1071, 181] on div "# Loops are a better way of doing repetitive things. while True : # Add command…" at bounding box center [1116, 299] width 334 height 530
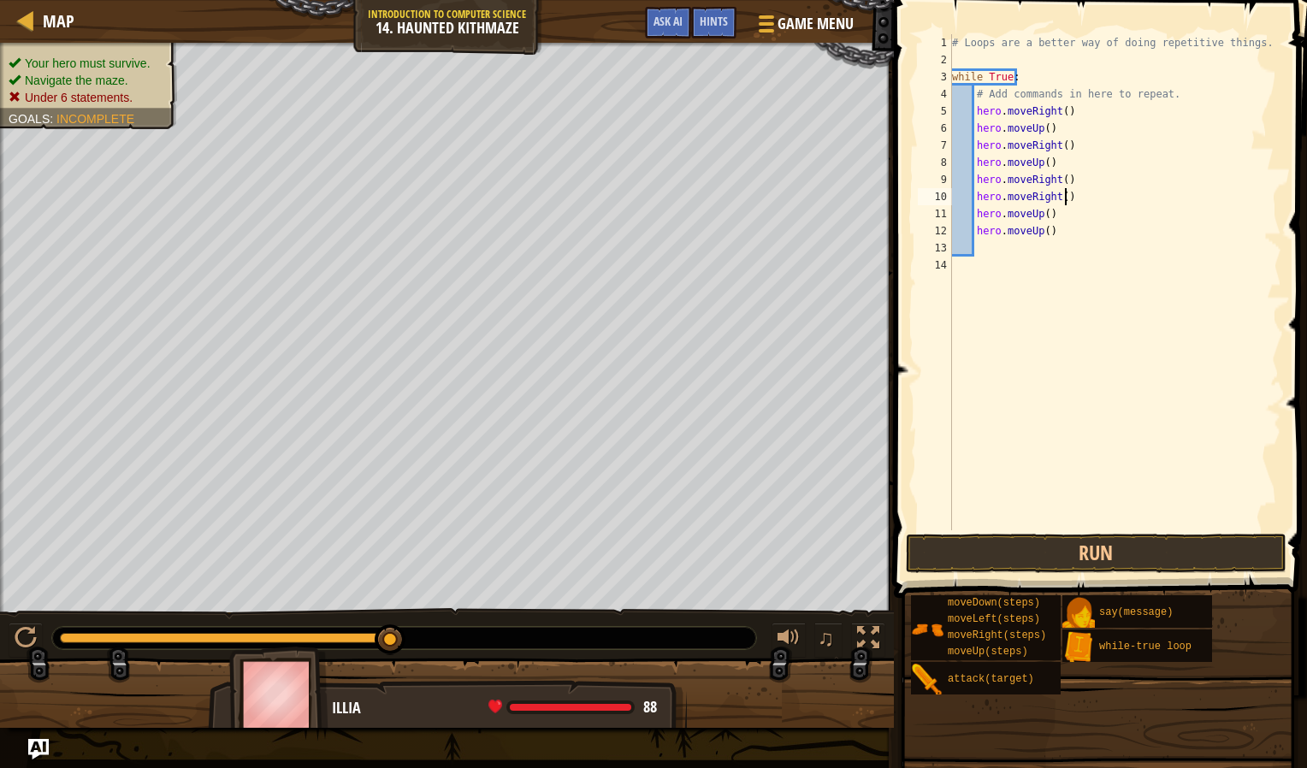
click at [1071, 202] on div "# Loops are a better way of doing repetitive things. while True : # Add command…" at bounding box center [1116, 299] width 334 height 530
click at [1071, 202] on div "# Loops are a better way of doing repetitive things. while True : # Add command…" at bounding box center [1115, 282] width 333 height 496
click at [1071, 202] on div "# Loops are a better way of doing repetitive things. while True : # Add command…" at bounding box center [1116, 299] width 334 height 530
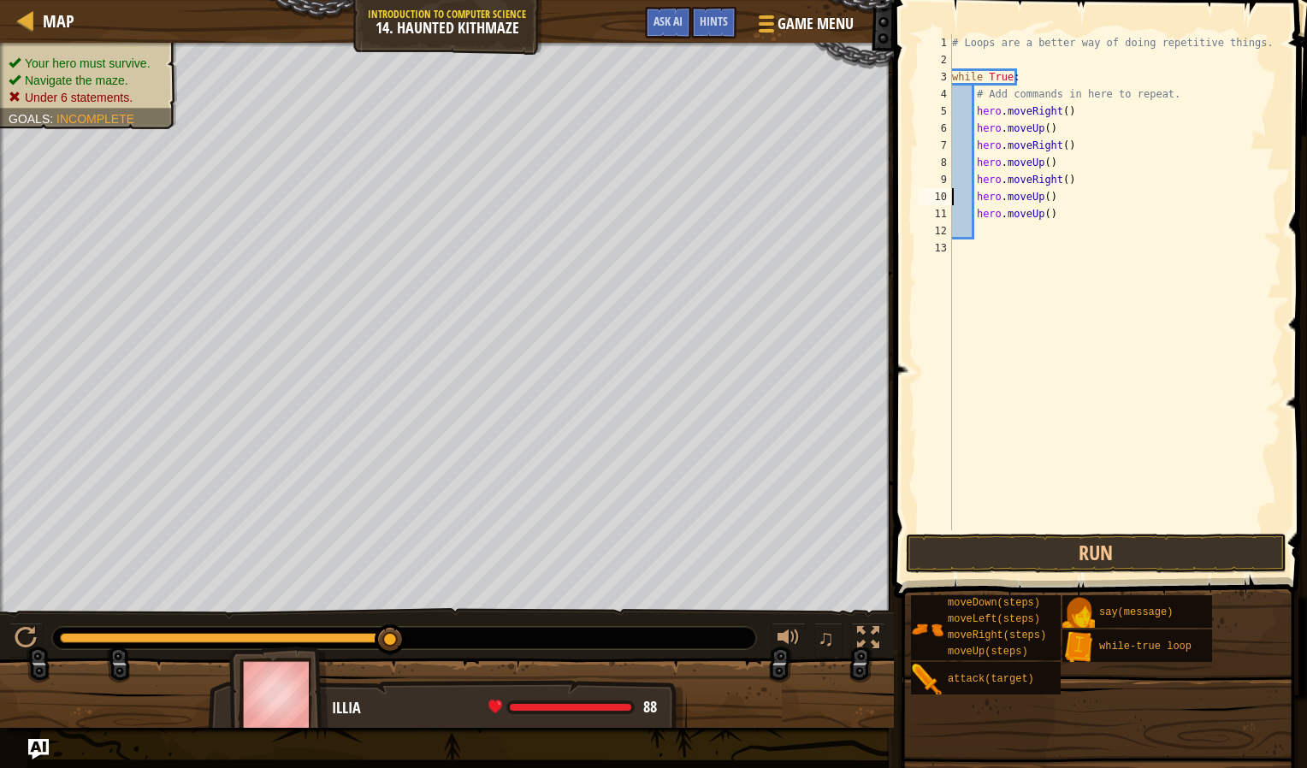
click at [1071, 216] on div "# Loops are a better way of doing repetitive things. while True : # Add command…" at bounding box center [1116, 299] width 334 height 530
type textarea "hero.moveUp()"
click at [1106, 539] on button "Run" at bounding box center [1096, 553] width 381 height 39
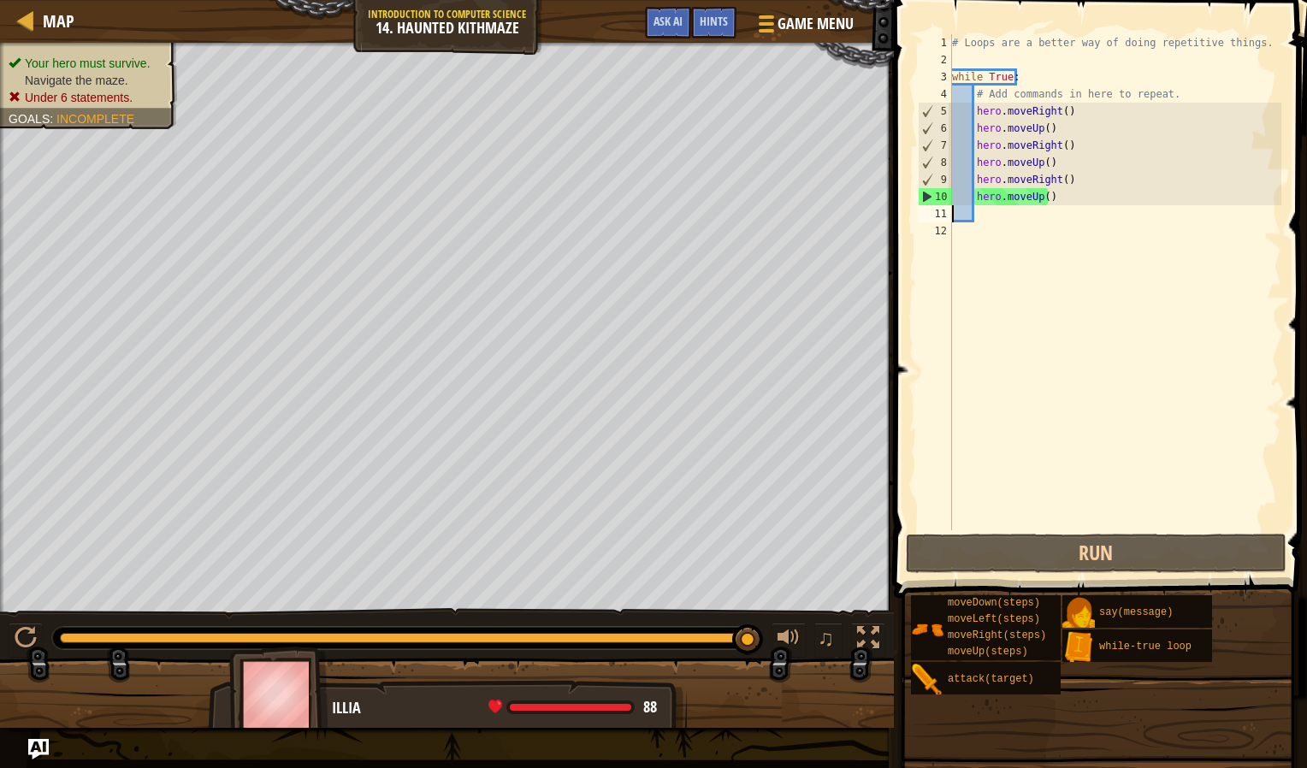
click at [1056, 111] on div "# Loops are a better way of doing repetitive things. while True : # Add command…" at bounding box center [1115, 299] width 333 height 530
click at [1057, 113] on div "# Loops are a better way of doing repetitive things. while True : # Add command…" at bounding box center [1115, 299] width 333 height 530
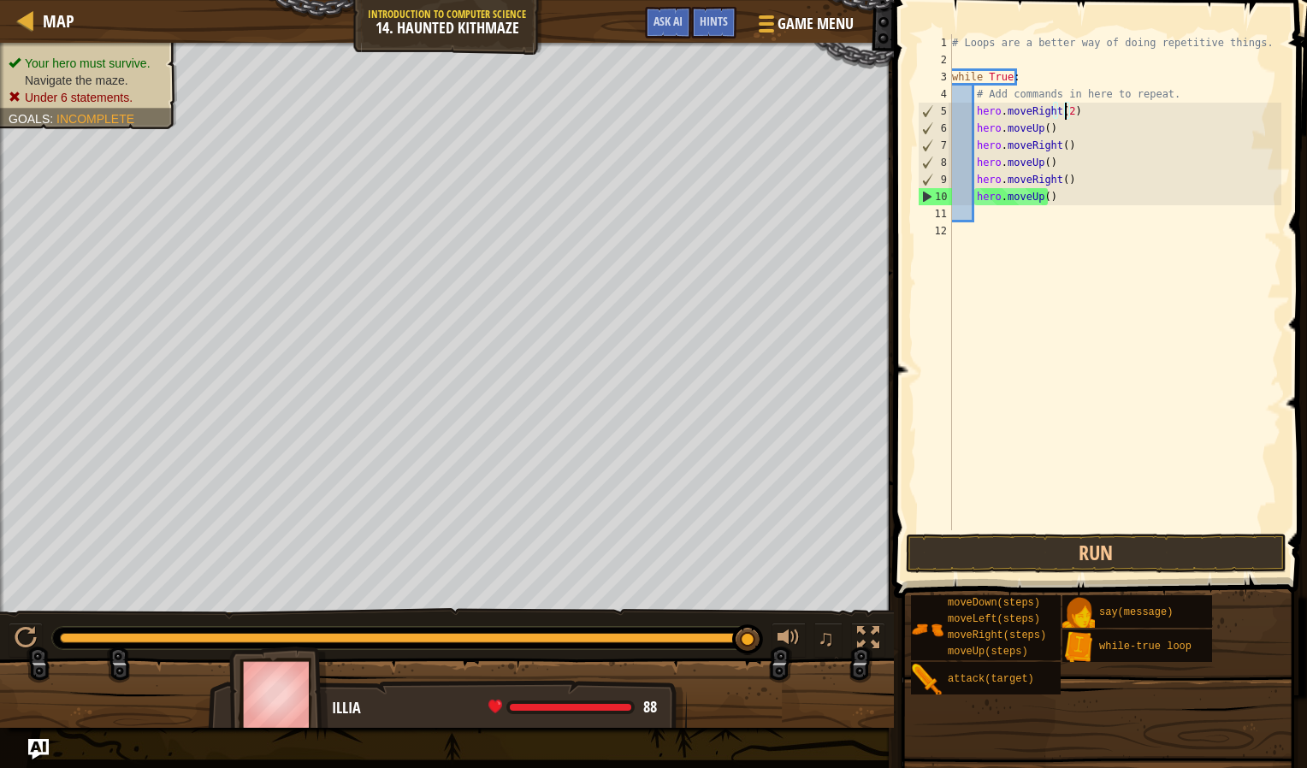
scroll to position [8, 9]
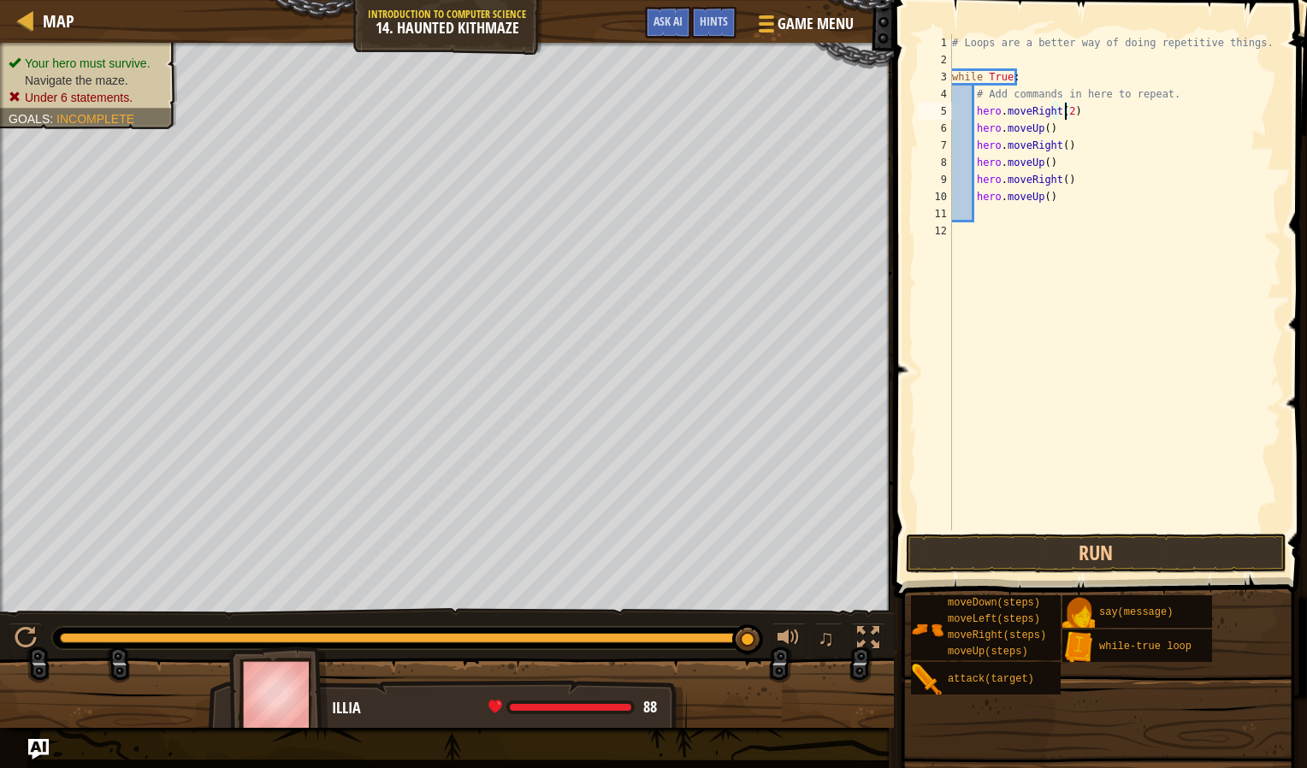
click at [1042, 133] on div "# Loops are a better way of doing repetitive things. while True : # Add command…" at bounding box center [1115, 299] width 333 height 530
click at [1058, 146] on div "# Loops are a better way of doing repetitive things. while True : # Add command…" at bounding box center [1115, 299] width 333 height 530
click at [1042, 171] on div "# Loops are a better way of doing repetitive things. while True : # Add command…" at bounding box center [1115, 299] width 333 height 530
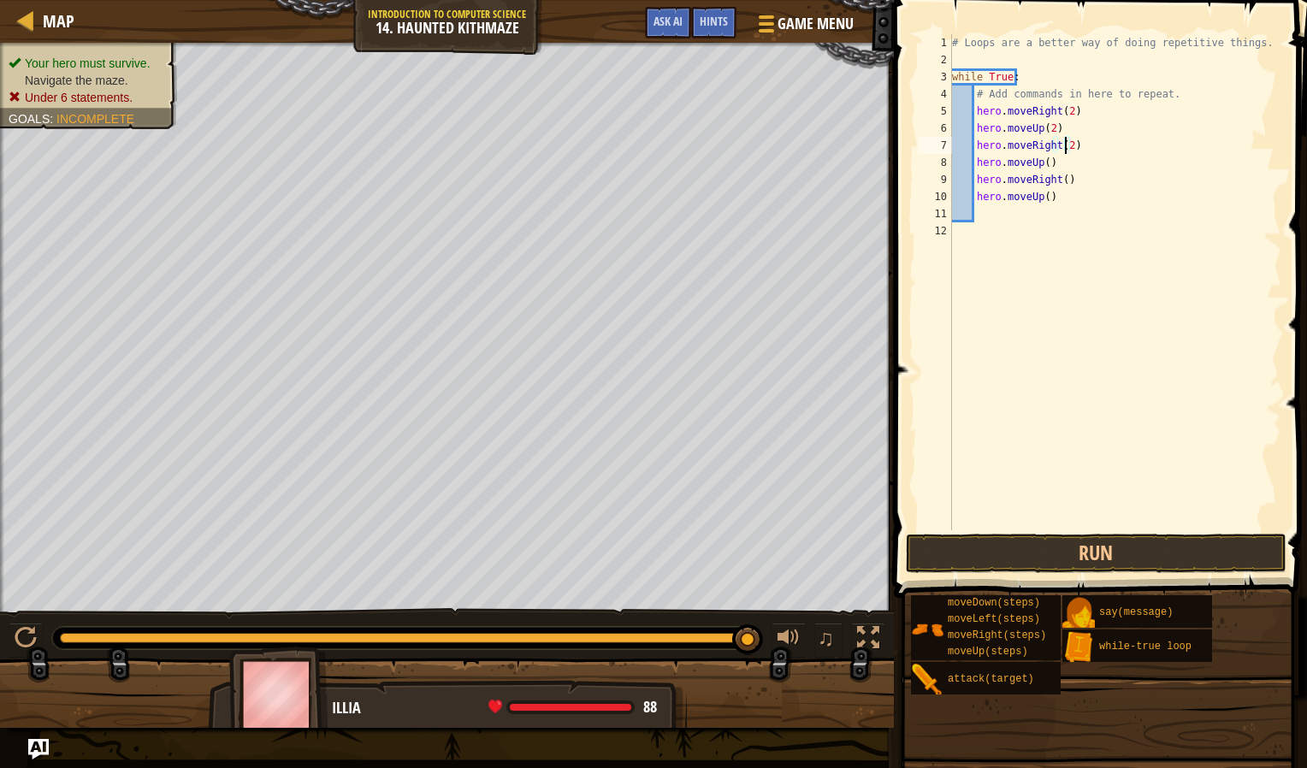
scroll to position [8, 9]
click at [1038, 164] on div "# Loops are a better way of doing repetitive things. while True : # Add command…" at bounding box center [1115, 299] width 333 height 530
click at [1040, 163] on div "# Loops are a better way of doing repetitive things. while True : # Add command…" at bounding box center [1115, 299] width 333 height 530
click at [1045, 163] on div "# Loops are a better way of doing repetitive things. while True : # Add command…" at bounding box center [1115, 299] width 333 height 530
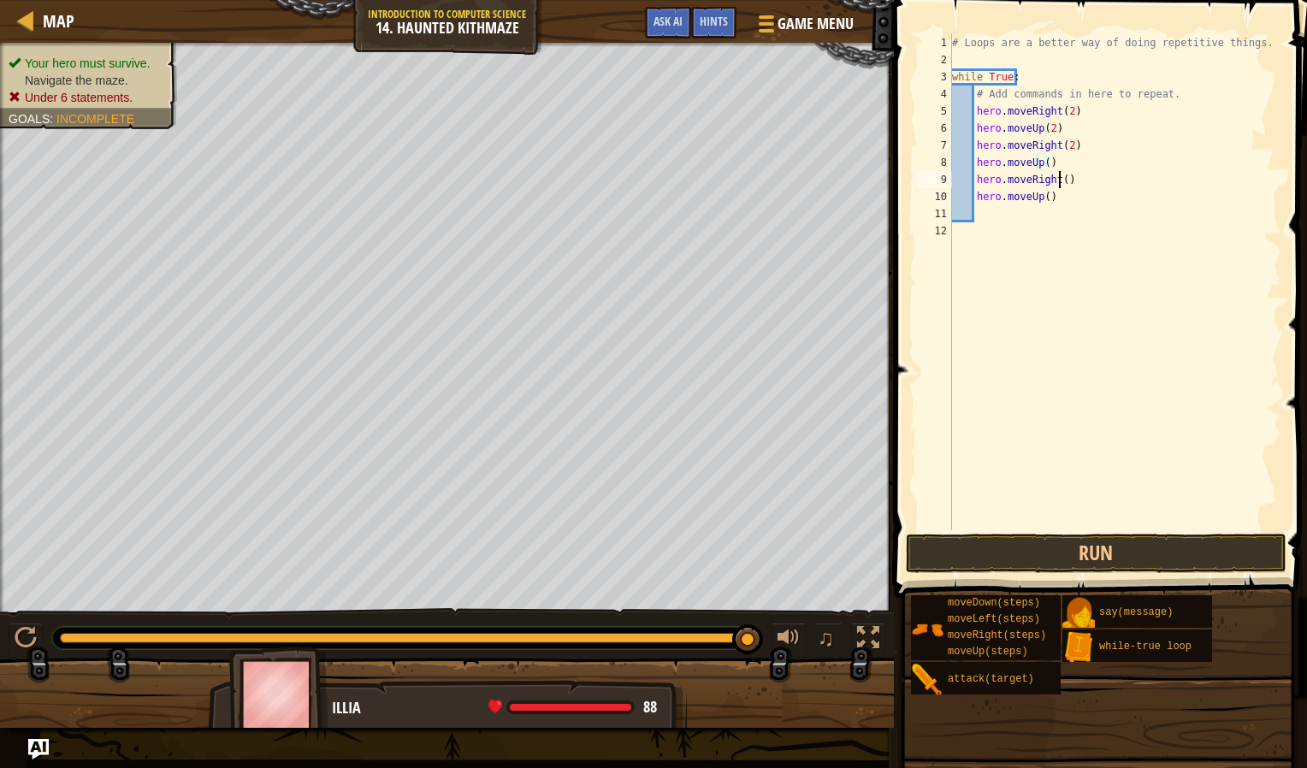
click at [1061, 182] on div "# Loops are a better way of doing repetitive things. while True : # Add command…" at bounding box center [1115, 299] width 333 height 530
click at [1043, 164] on div "# Loops are a better way of doing repetitive things. while True : # Add command…" at bounding box center [1115, 299] width 333 height 530
click at [1060, 185] on div "# Loops are a better way of doing repetitive things. while True : # Add command…" at bounding box center [1115, 299] width 333 height 530
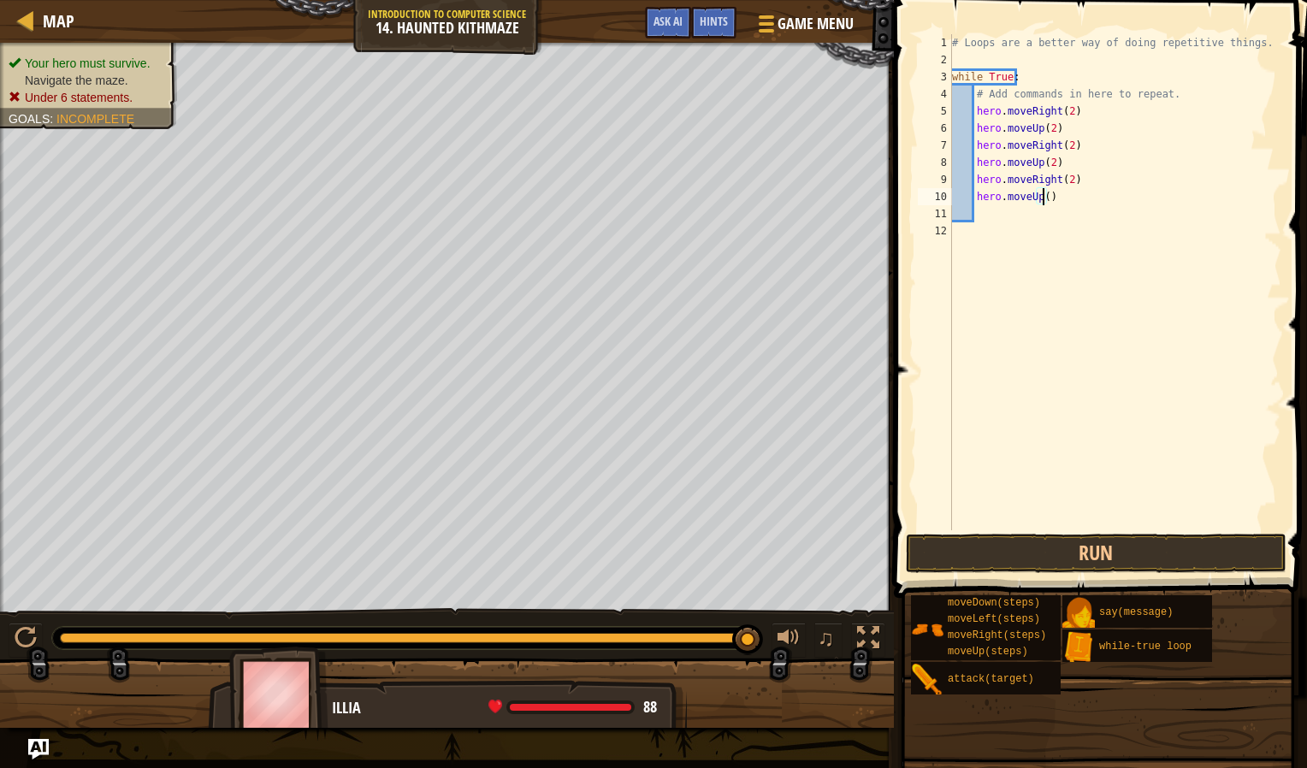
click at [1045, 200] on div "# Loops are a better way of doing repetitive things. while True : # Add command…" at bounding box center [1115, 299] width 333 height 530
click at [1148, 541] on button "Run" at bounding box center [1096, 553] width 381 height 39
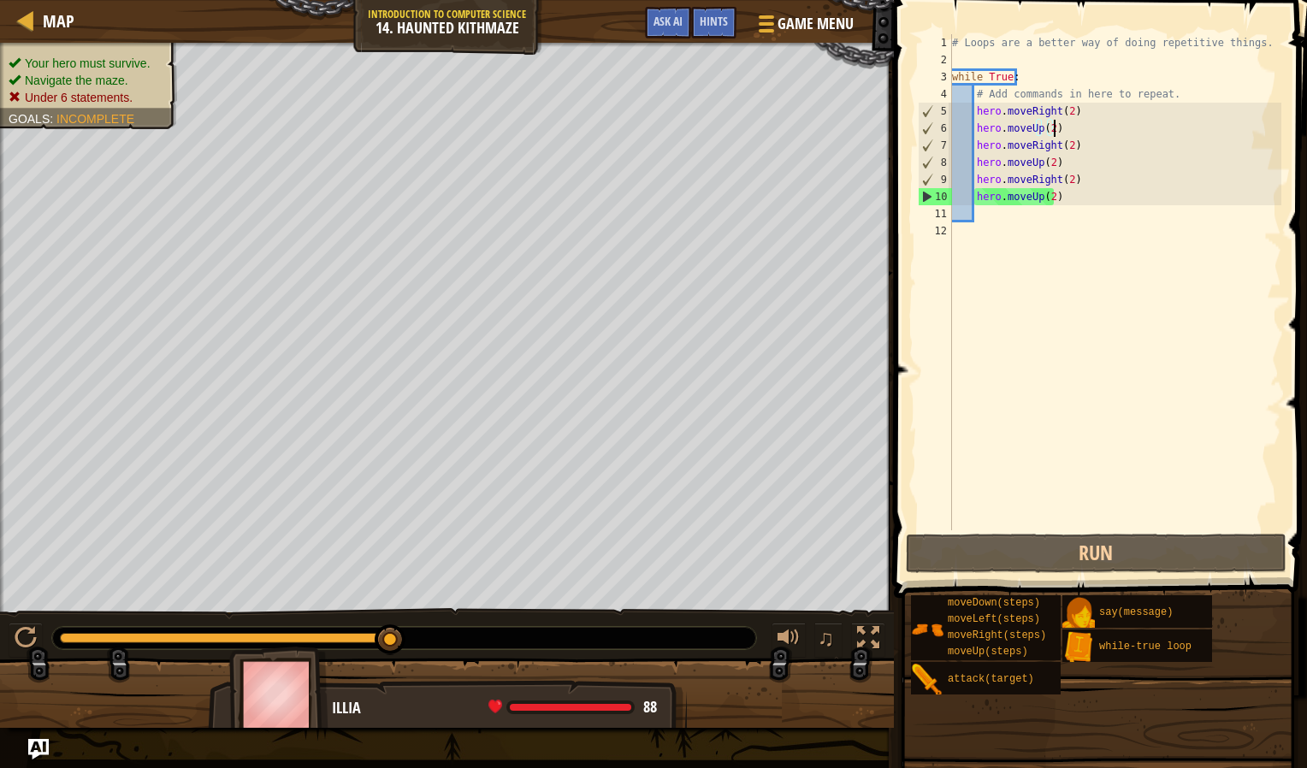
click at [1118, 121] on div "# Loops are a better way of doing repetitive things. while True : # Add command…" at bounding box center [1115, 299] width 333 height 530
click at [1093, 108] on div "# Loops are a better way of doing repetitive things. while True : # Add command…" at bounding box center [1115, 299] width 333 height 530
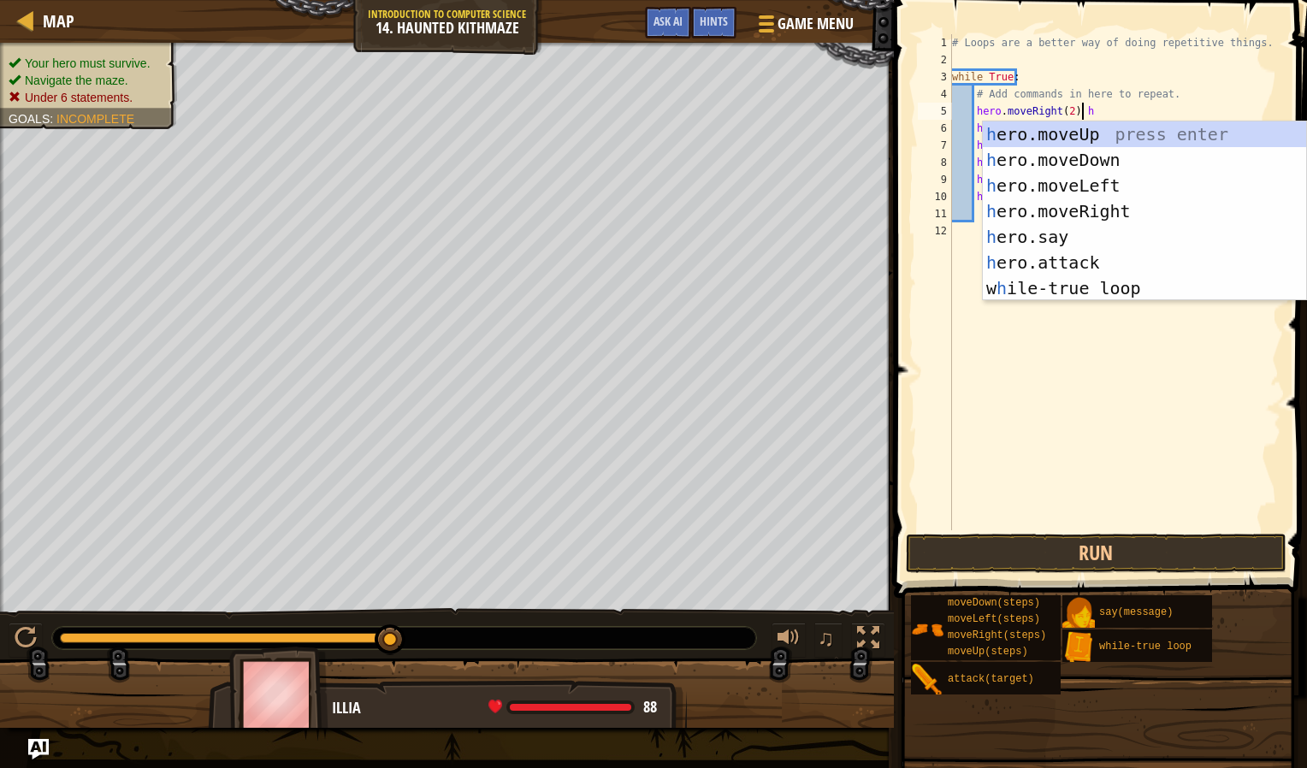
scroll to position [8, 10]
click at [1103, 133] on div "h ero.moveUp press enter h ero.moveDown press enter h ero.moveLeft press enter …" at bounding box center [1144, 236] width 323 height 231
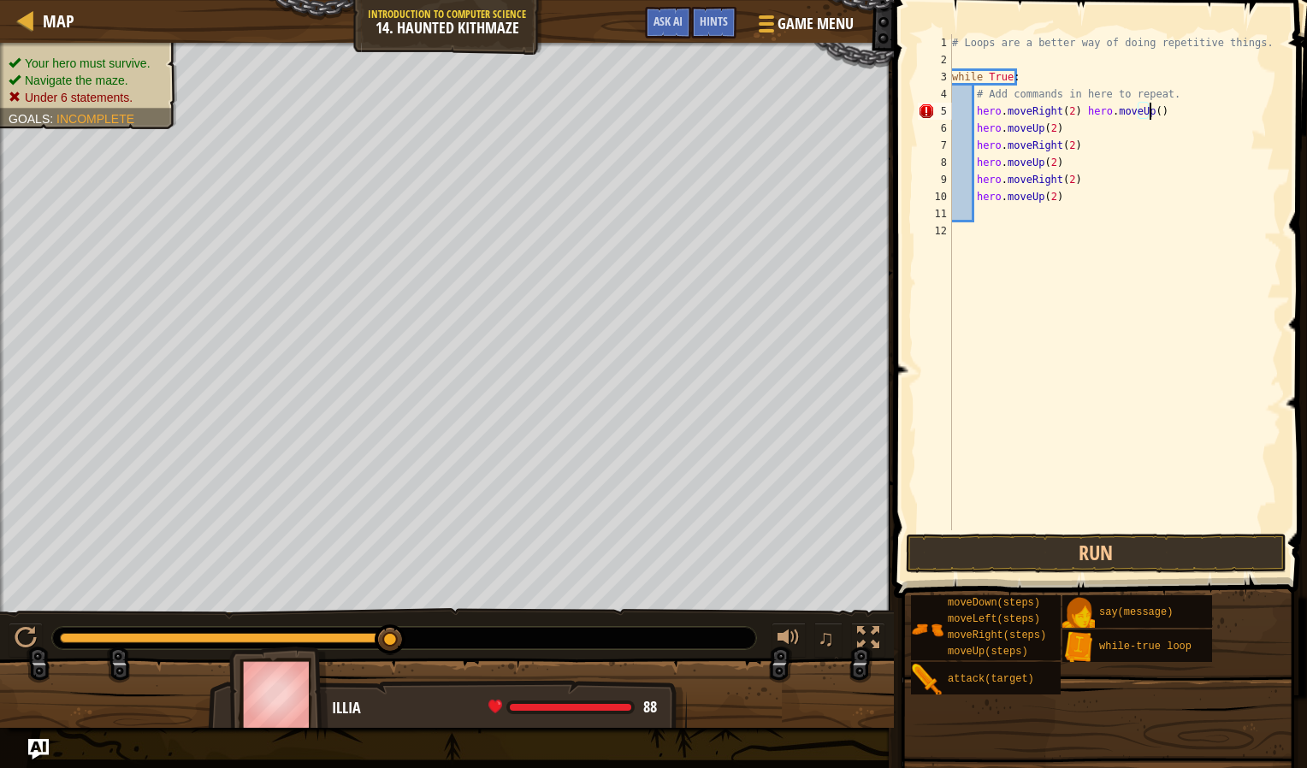
click at [1143, 115] on div "# Loops are a better way of doing repetitive things. while True : # Add command…" at bounding box center [1115, 299] width 333 height 530
click at [1063, 125] on div "# Loops are a better way of doing repetitive things. while True : # Add command…" at bounding box center [1115, 299] width 333 height 530
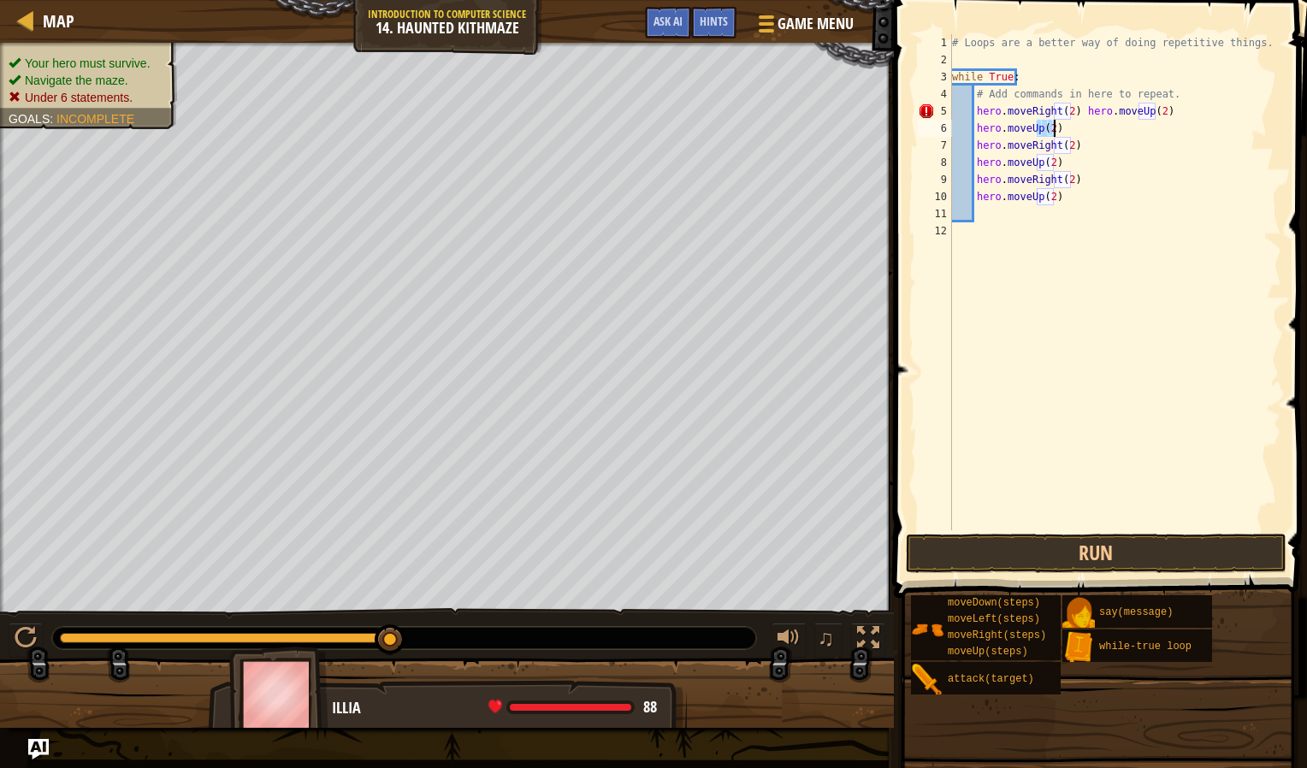
click at [1048, 127] on div "# Loops are a better way of doing repetitive things. while True : # Add command…" at bounding box center [1115, 282] width 333 height 496
click at [1028, 129] on div "# Loops are a better way of doing repetitive things. while True : # Add command…" at bounding box center [1115, 299] width 333 height 530
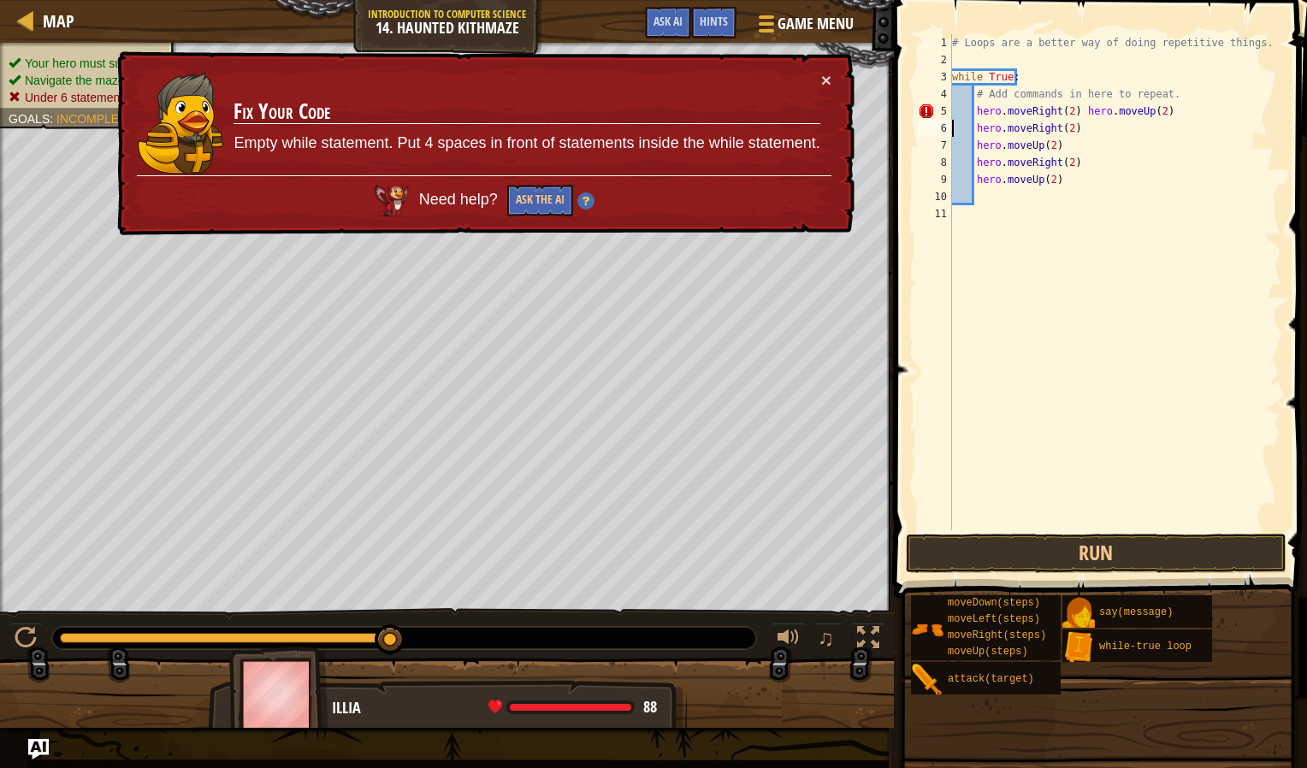
click at [1070, 114] on div "# Loops are a better way of doing repetitive things. while True : # Add command…" at bounding box center [1115, 299] width 333 height 530
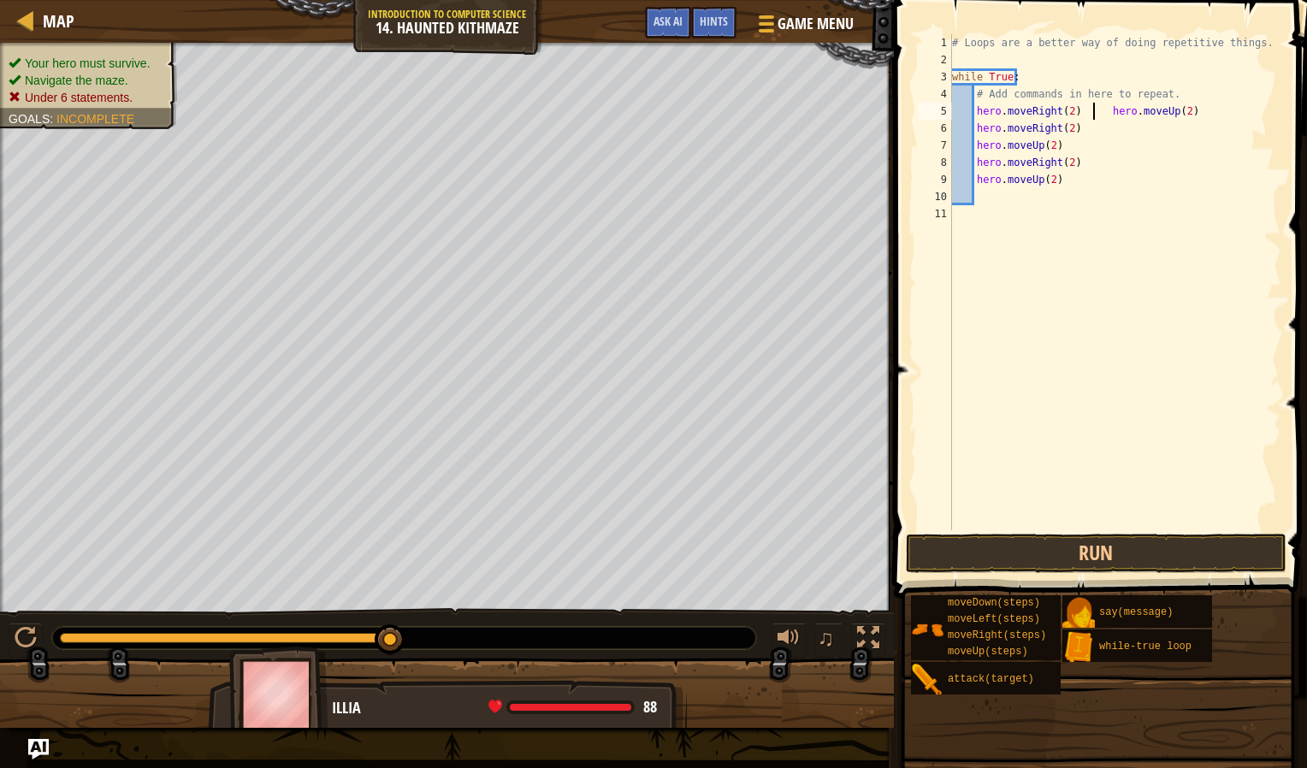
scroll to position [8, 13]
click at [1105, 114] on div "# Loops are a better way of doing repetitive things. while True : # Add command…" at bounding box center [1115, 299] width 333 height 530
click at [1027, 173] on div "# Loops are a better way of doing repetitive things. while True : # Add command…" at bounding box center [1115, 299] width 333 height 530
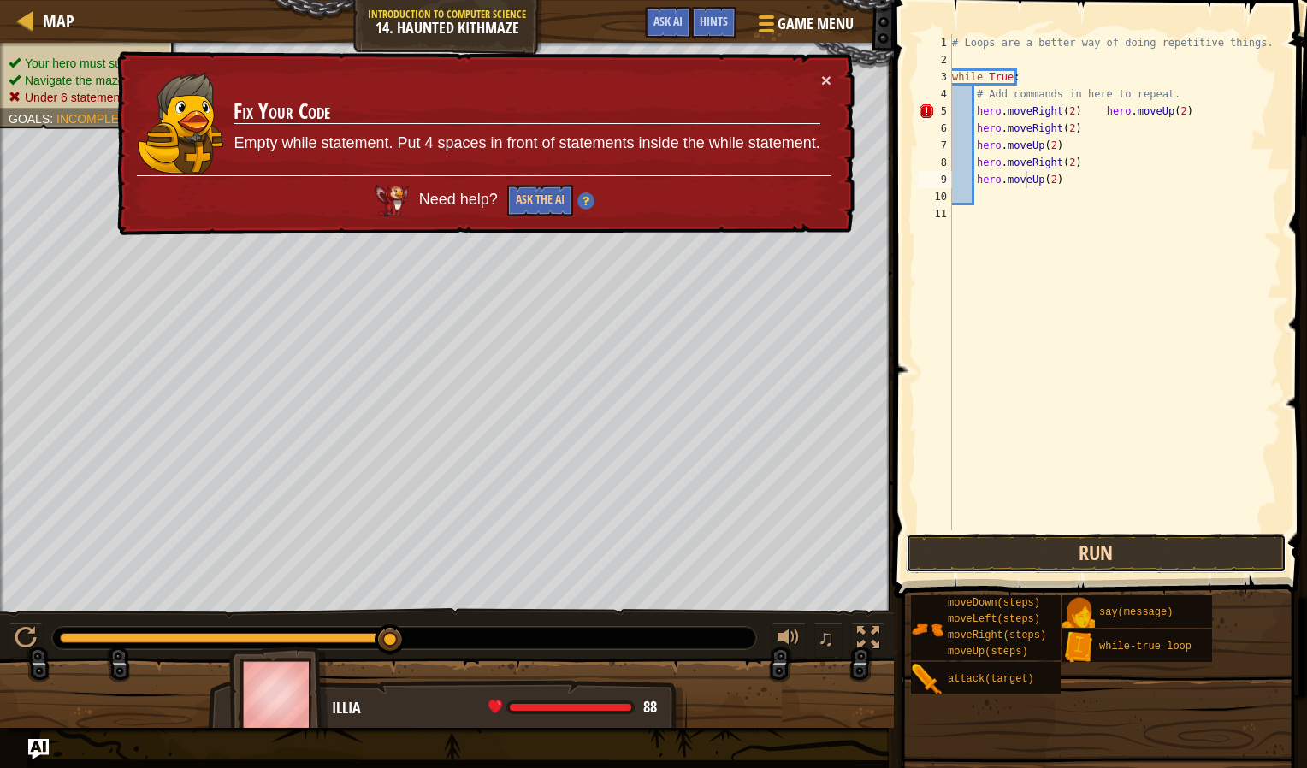
click at [1101, 567] on button "Run" at bounding box center [1096, 553] width 381 height 39
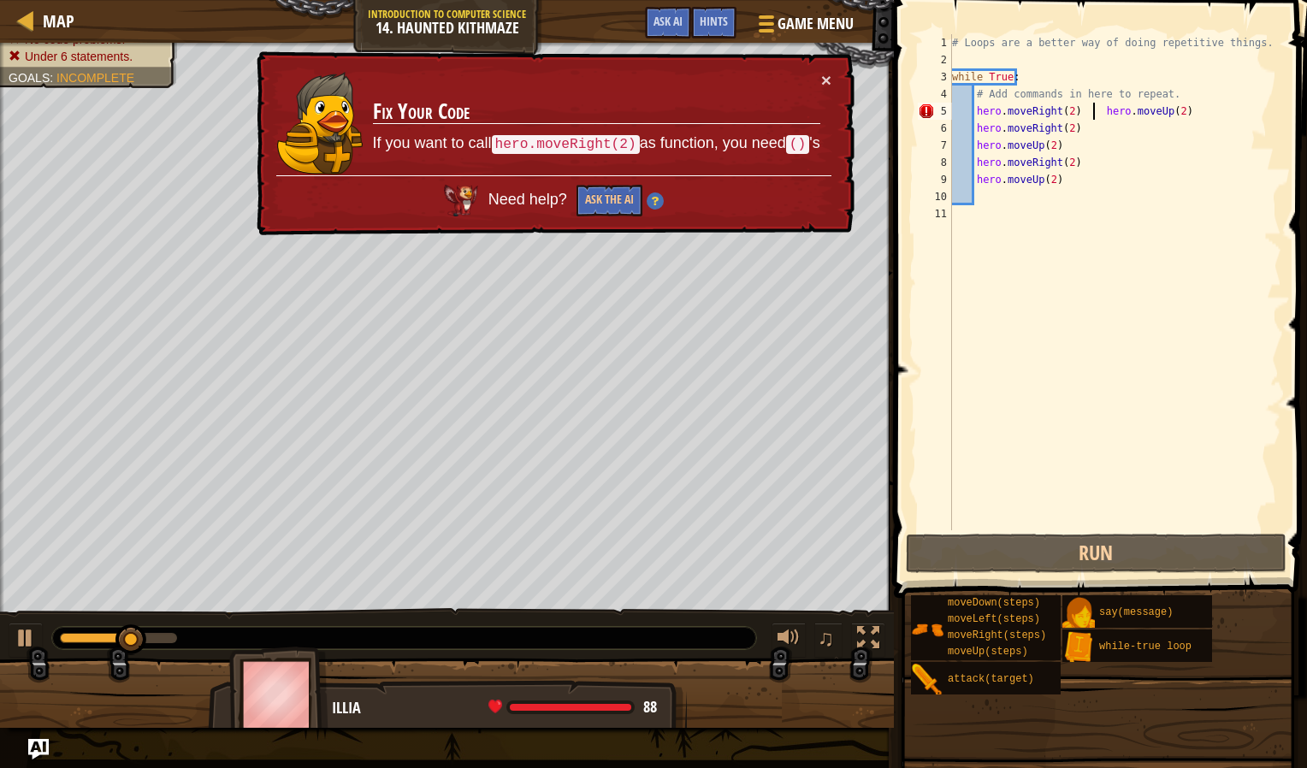
click at [1095, 115] on div "# Loops are a better way of doing repetitive things. while True : # Add command…" at bounding box center [1115, 299] width 333 height 530
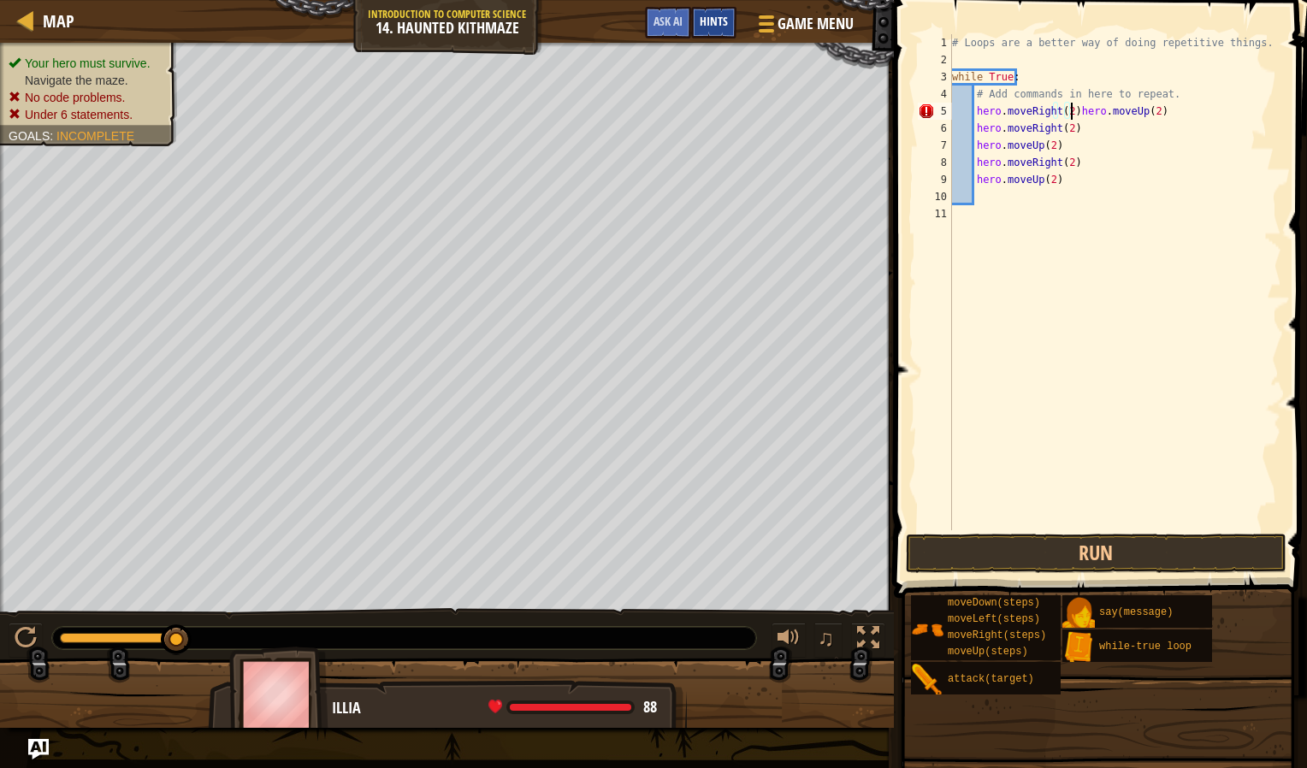
click at [732, 24] on div "Hints" at bounding box center [713, 23] width 45 height 32
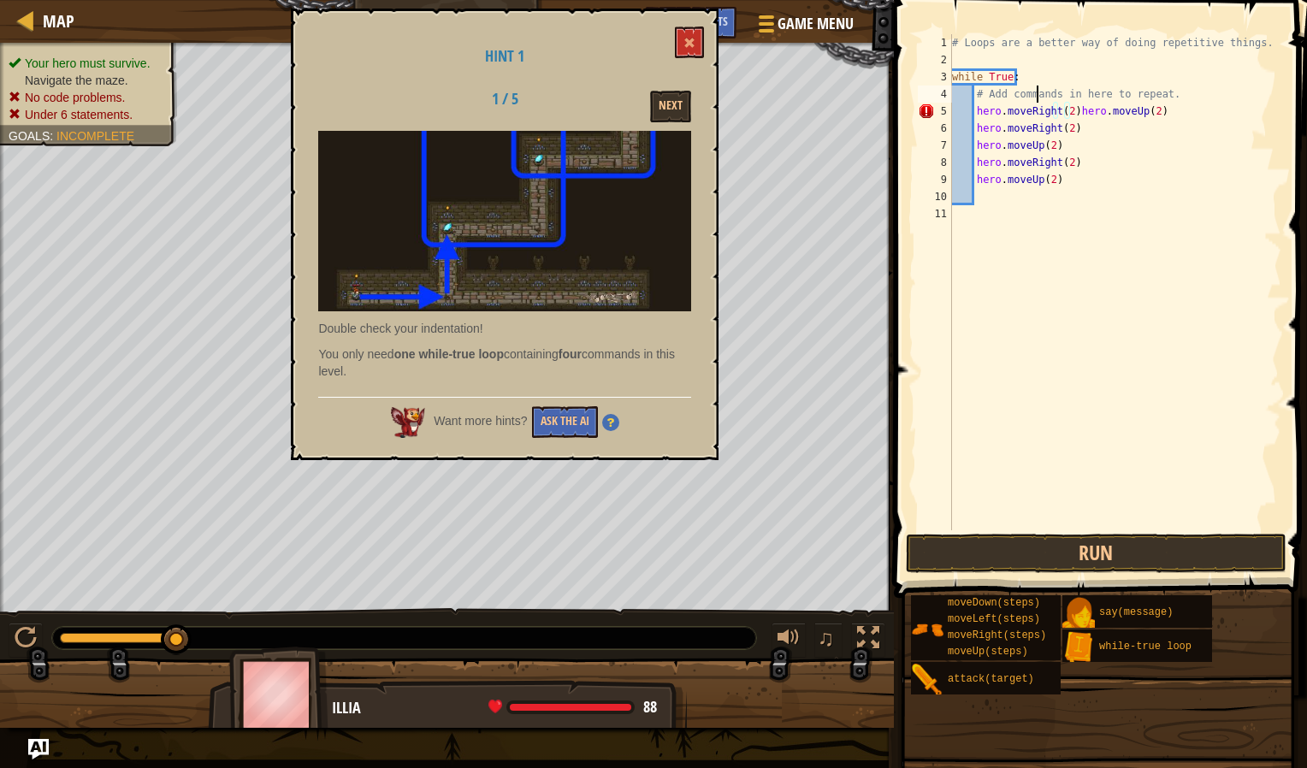
click at [1039, 93] on div "# Loops are a better way of doing repetitive things. while True : # Add command…" at bounding box center [1115, 299] width 333 height 530
click at [980, 79] on div "# Loops are a better way of doing repetitive things. while True : hero . moveRi…" at bounding box center [1115, 299] width 333 height 530
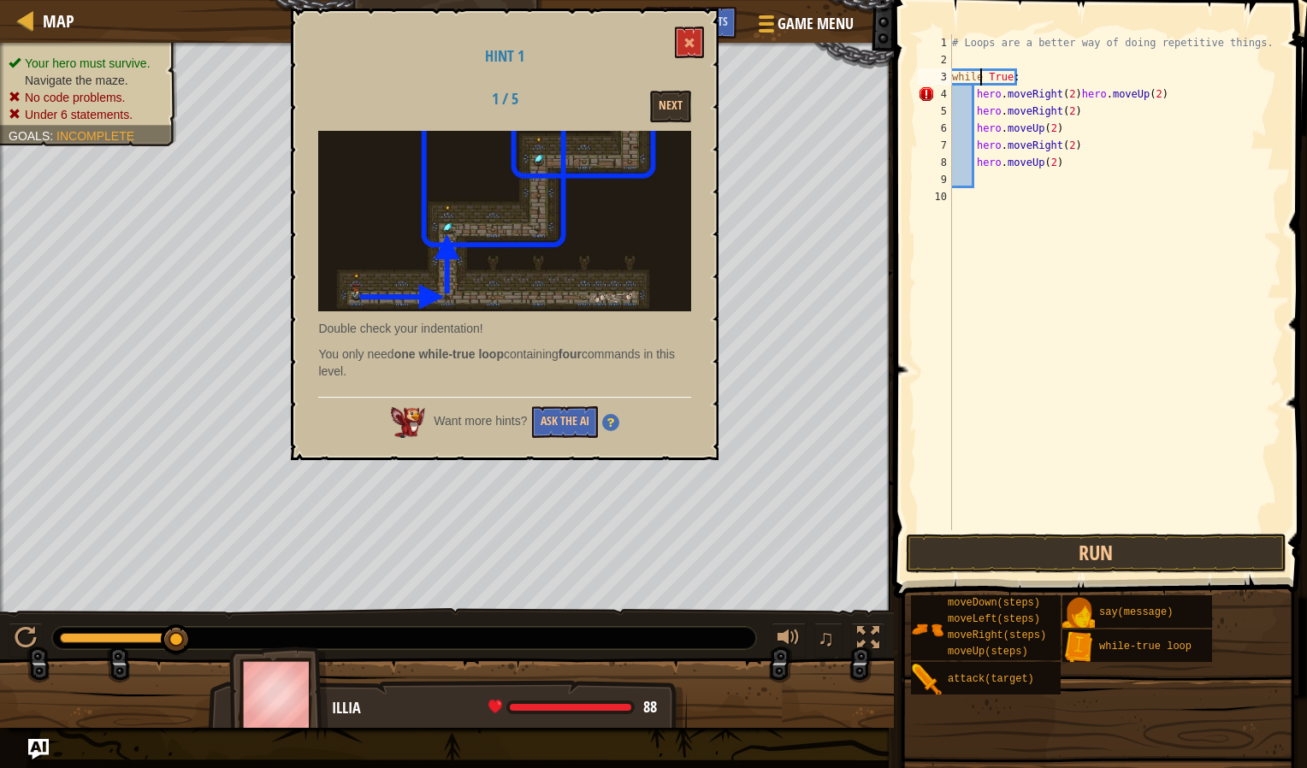
click at [980, 79] on div "# Loops are a better way of doing repetitive things. while True : hero . moveRi…" at bounding box center [1115, 299] width 333 height 530
type textarea "hero.moveRight(2)hero.moveUp(2)"
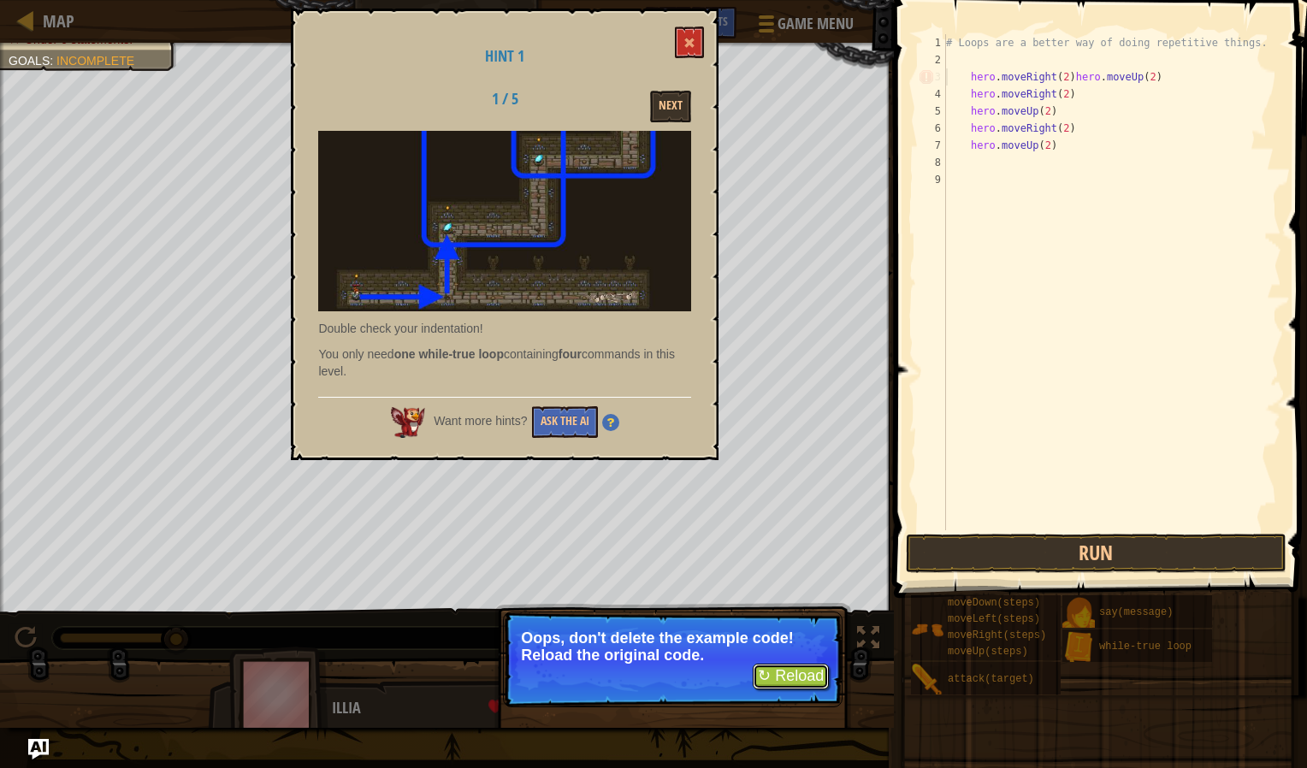
click at [773, 671] on button "↻ Reload" at bounding box center [791, 677] width 76 height 26
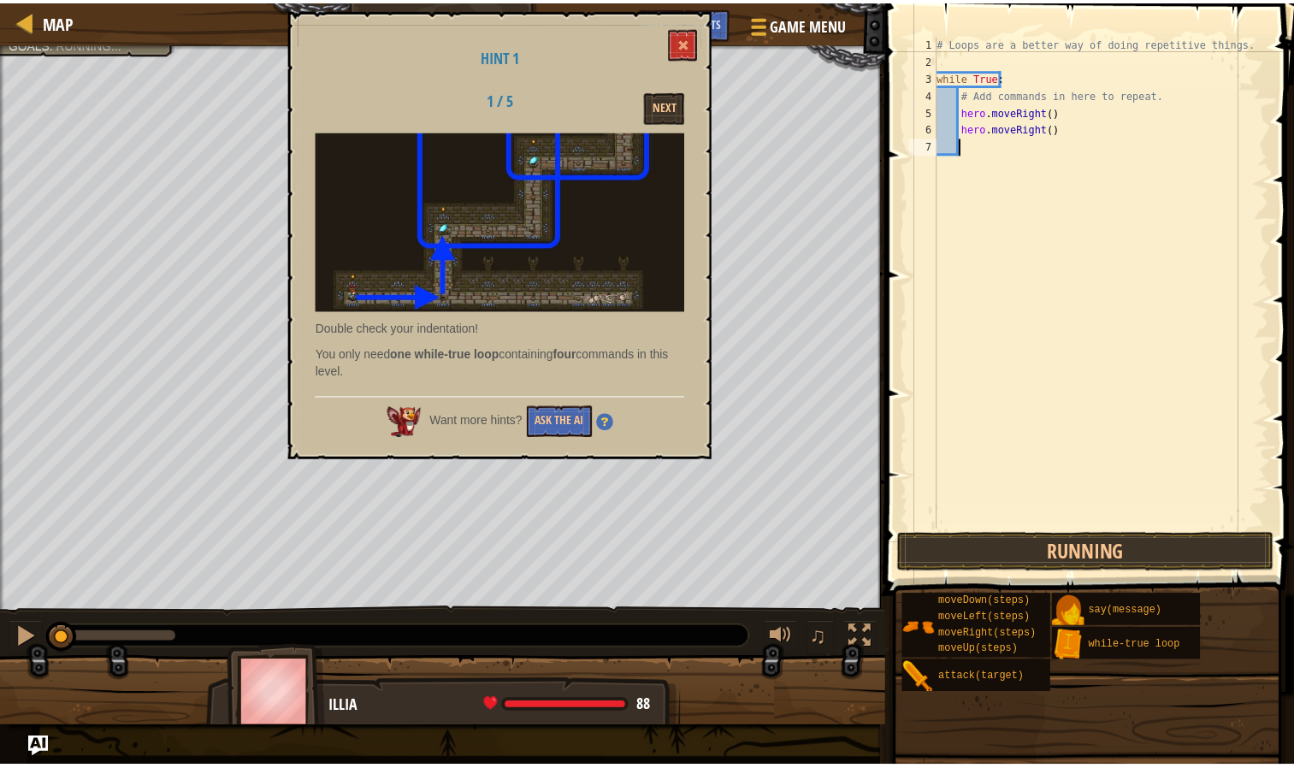
scroll to position [8, 1]
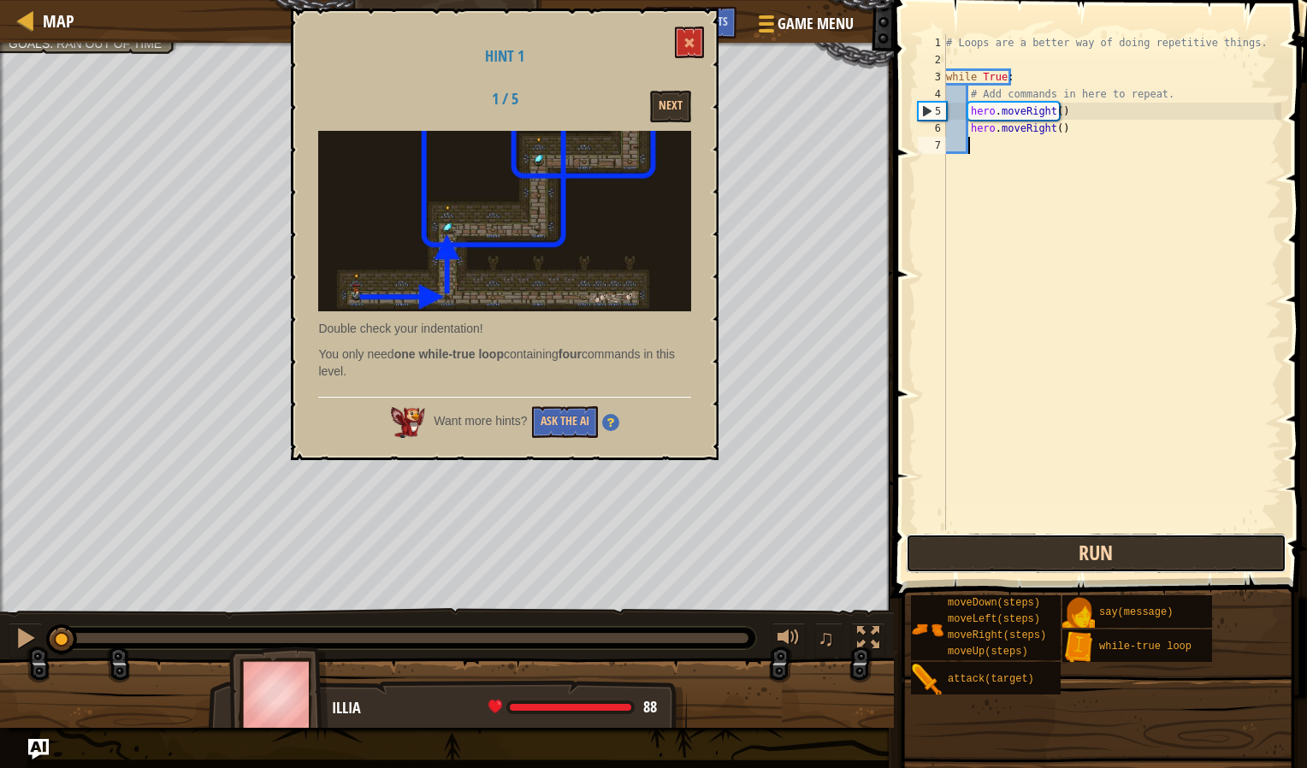
click at [1029, 550] on button "Run" at bounding box center [1096, 553] width 381 height 39
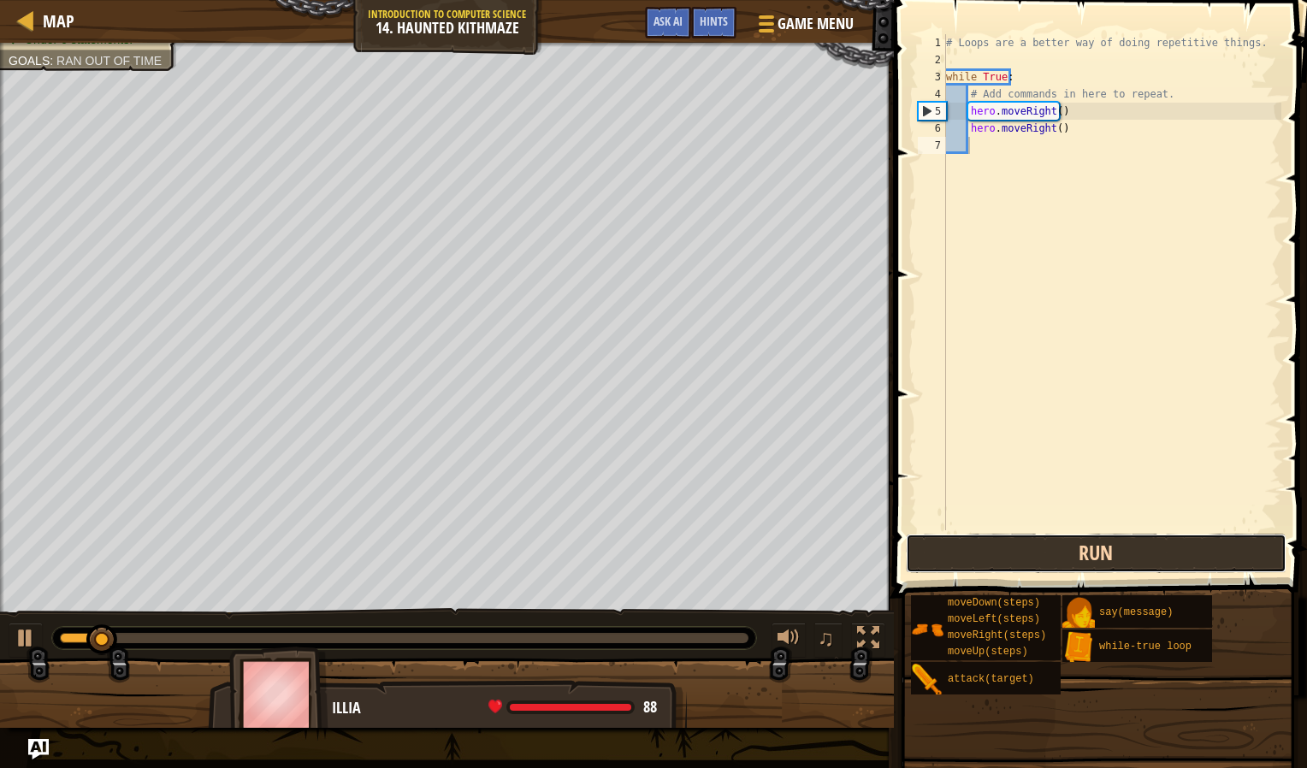
click at [1029, 550] on button "Run" at bounding box center [1096, 553] width 381 height 39
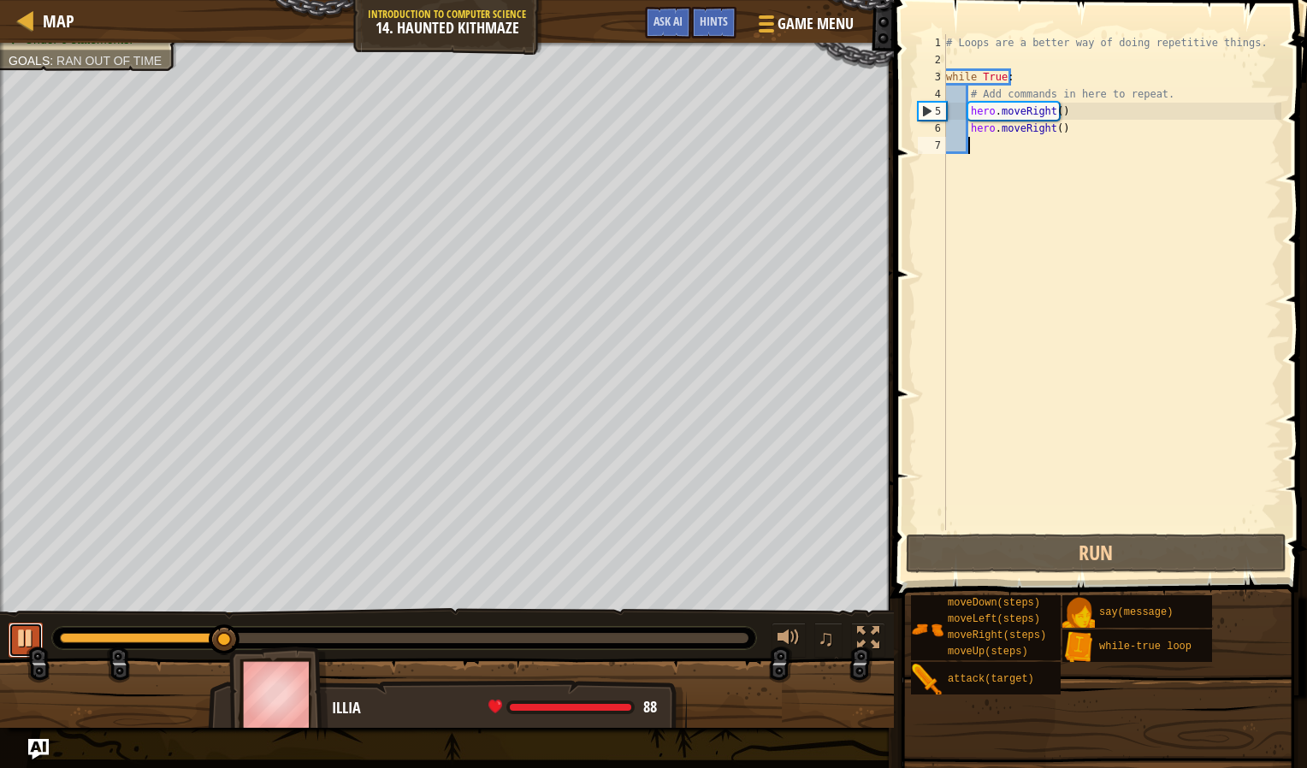
click at [15, 638] on div at bounding box center [26, 638] width 22 height 22
click at [770, 28] on div at bounding box center [764, 23] width 23 height 25
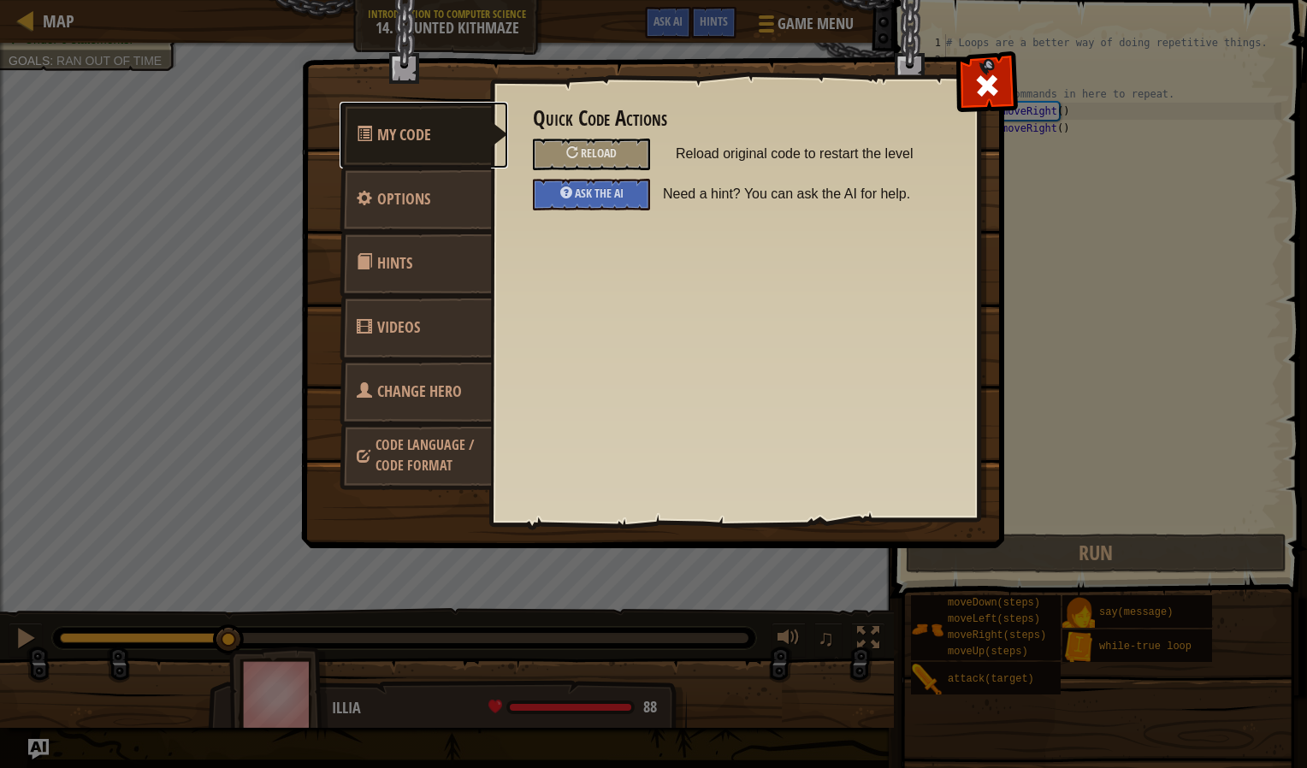
click at [474, 148] on link "My Code" at bounding box center [424, 135] width 169 height 67
click at [418, 137] on span "My Code" at bounding box center [404, 134] width 54 height 21
click at [996, 93] on span at bounding box center [987, 85] width 27 height 27
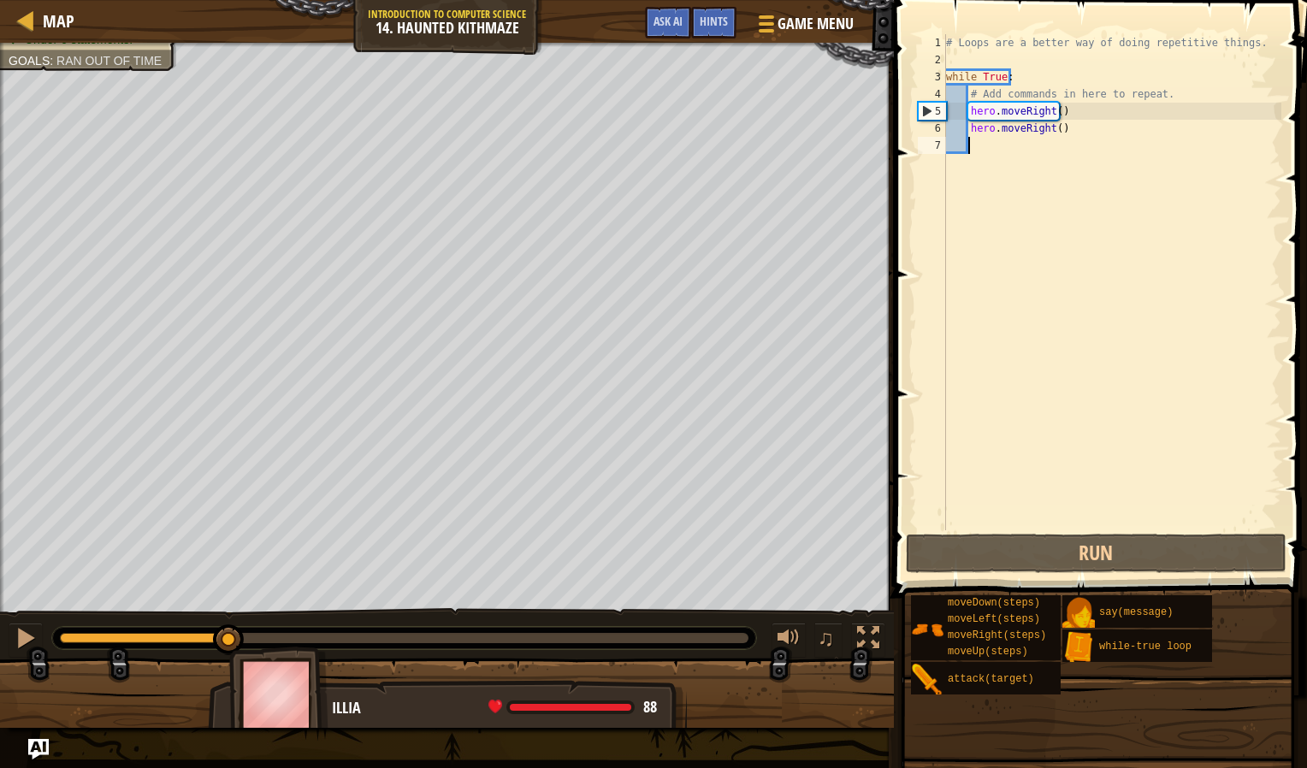
click at [1044, 126] on div "# Loops are a better way of doing repetitive things. while True : # Add command…" at bounding box center [1112, 299] width 339 height 530
type textarea "hero.moveRight()"
click at [1037, 245] on div "# Loops are a better way of doing repetitive things. while True : # Add command…" at bounding box center [1112, 299] width 339 height 530
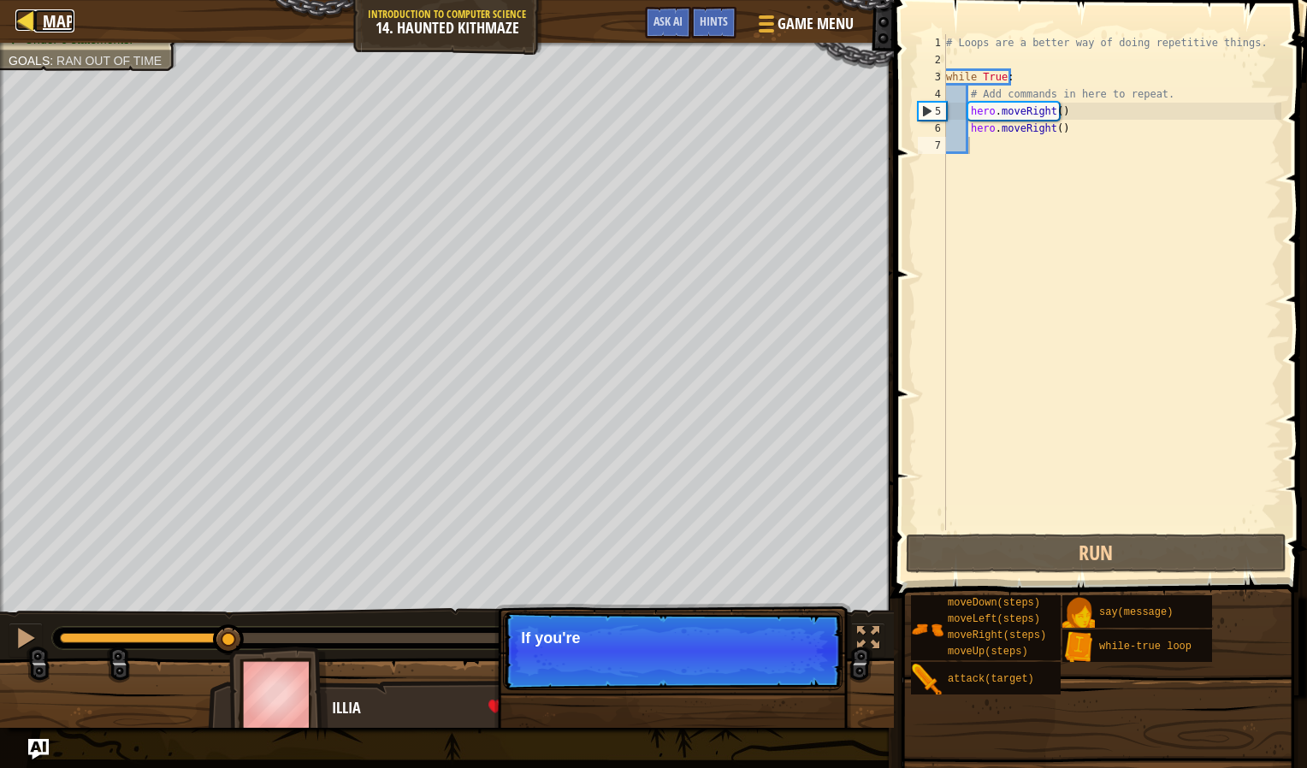
click at [39, 16] on link "Map" at bounding box center [54, 20] width 40 height 23
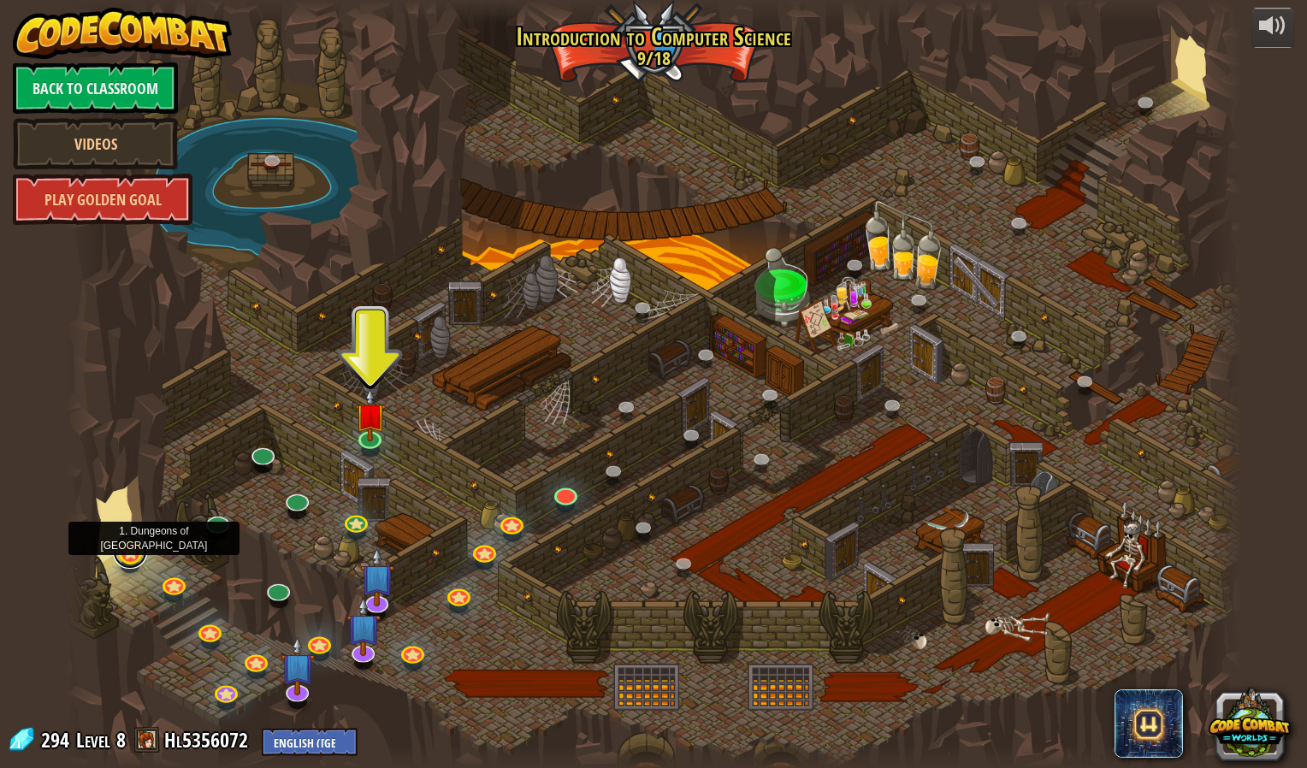
click at [128, 557] on link at bounding box center [130, 552] width 34 height 34
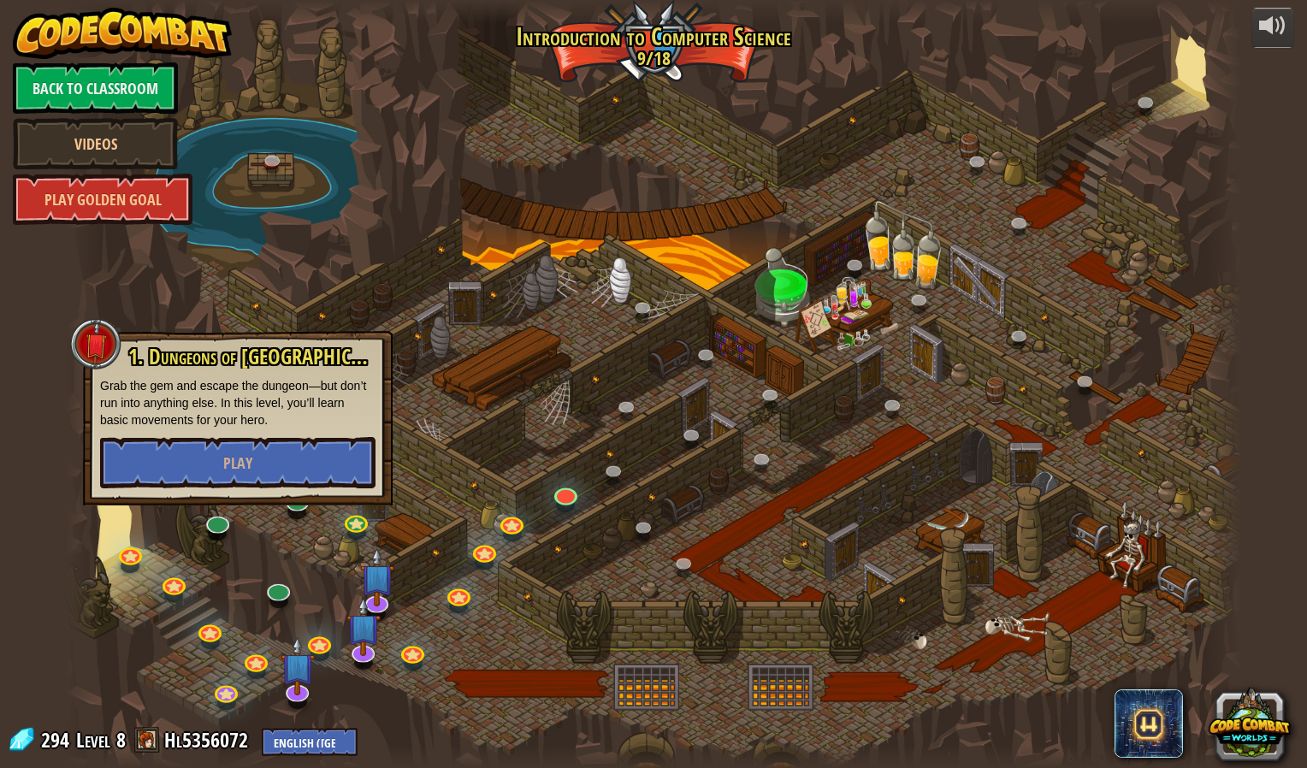
click at [626, 139] on div at bounding box center [654, 384] width 1176 height 768
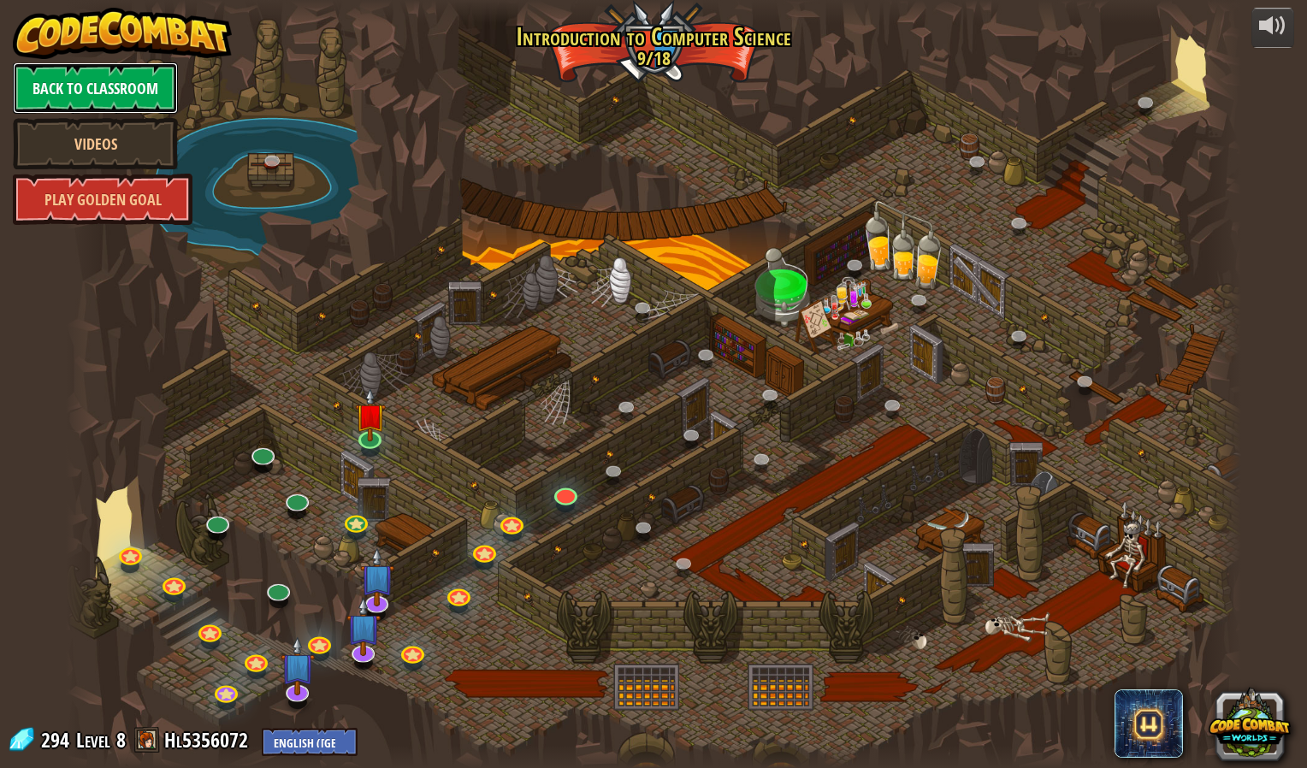
click at [122, 94] on link "Back to Classroom" at bounding box center [95, 87] width 165 height 51
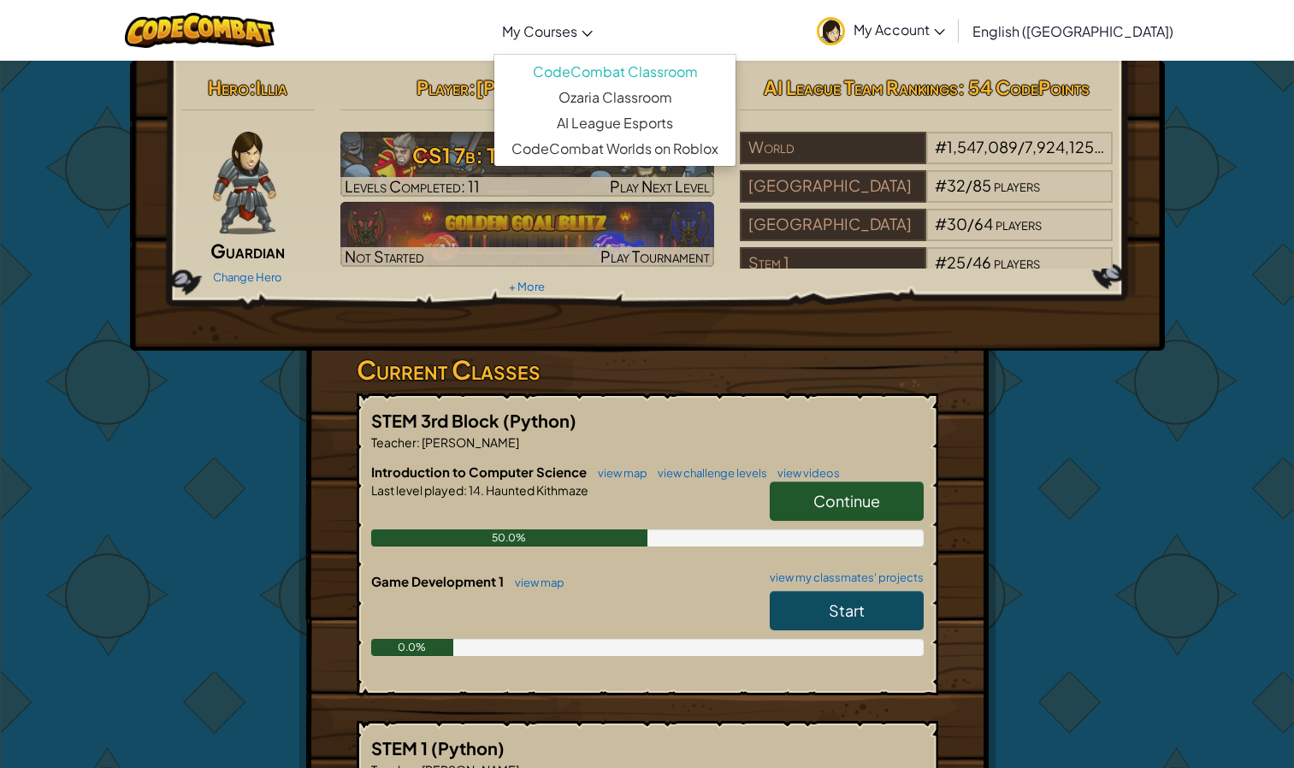
click at [578, 29] on span "My Courses" at bounding box center [539, 31] width 75 height 18
click at [678, 98] on link "Ozaria Classroom" at bounding box center [615, 98] width 241 height 26
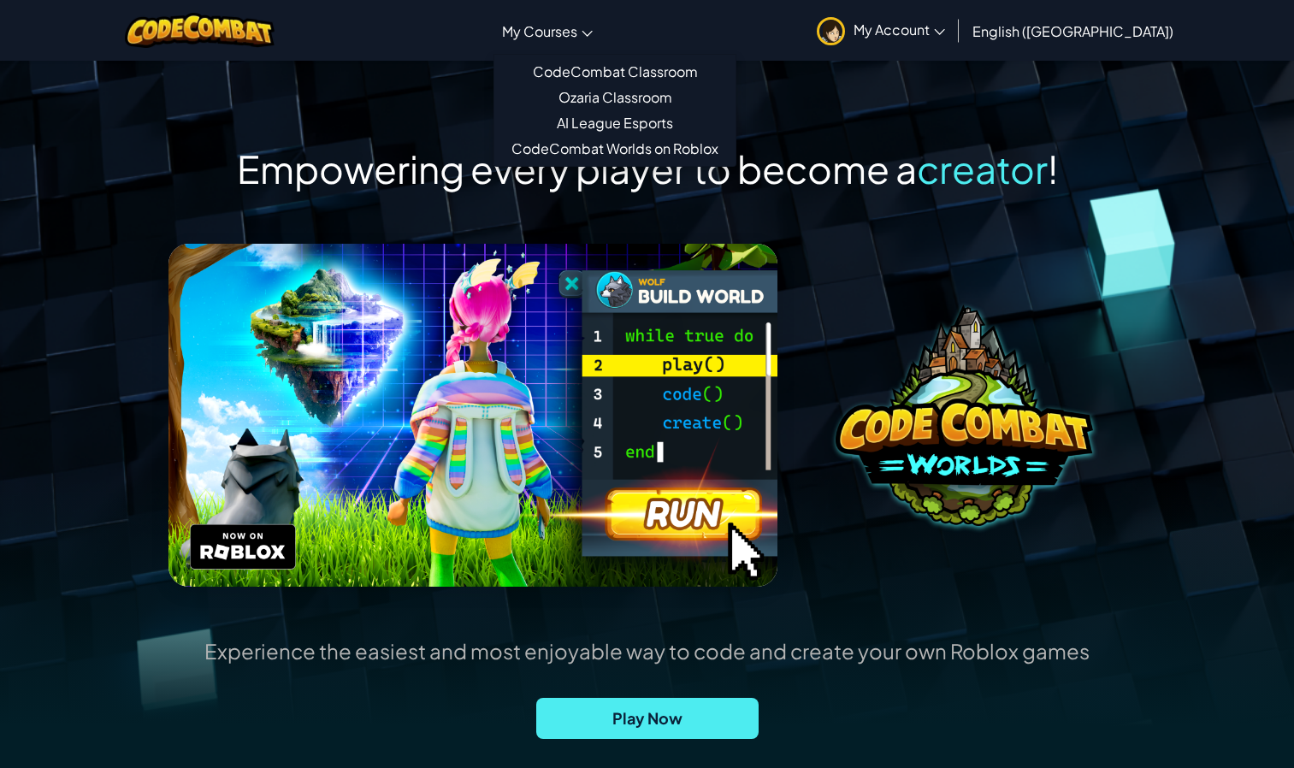
click at [601, 42] on link "My Courses" at bounding box center [548, 31] width 108 height 46
click at [643, 68] on link "CodeCombat Classroom" at bounding box center [615, 72] width 241 height 26
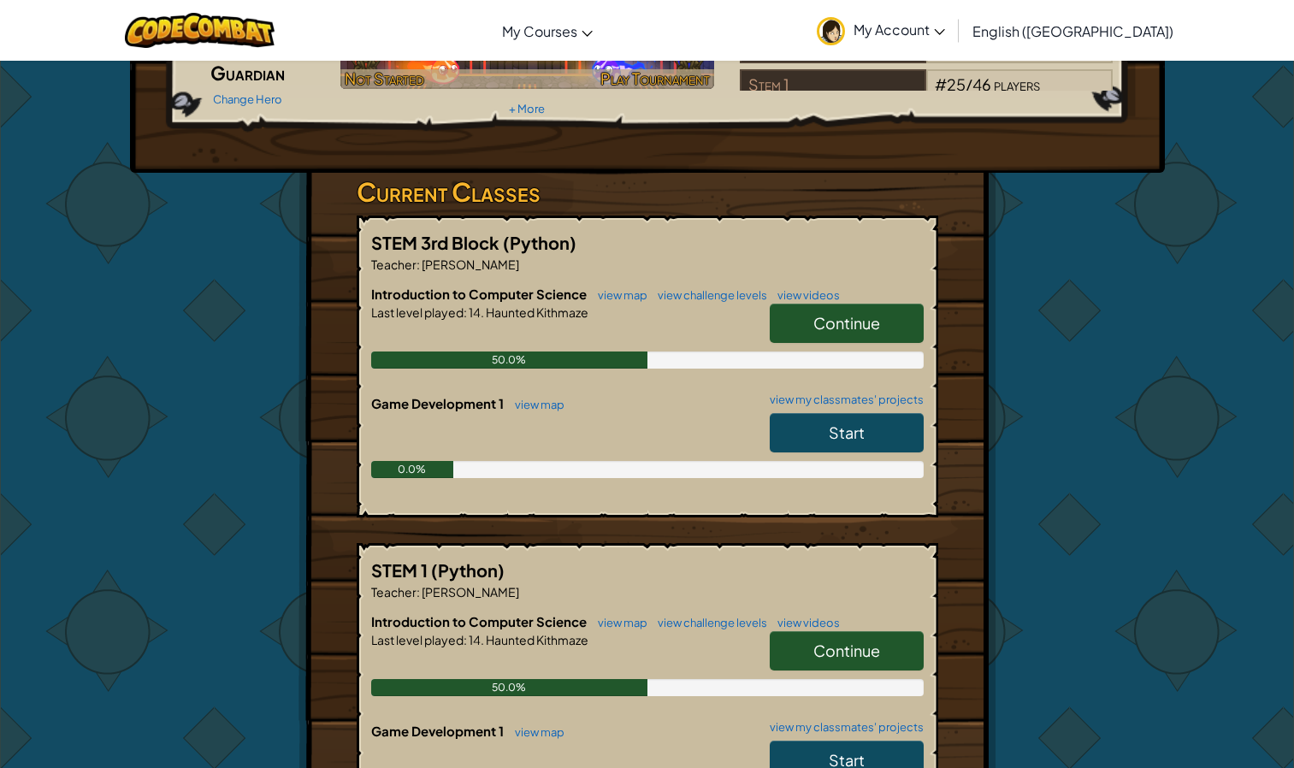
scroll to position [179, 0]
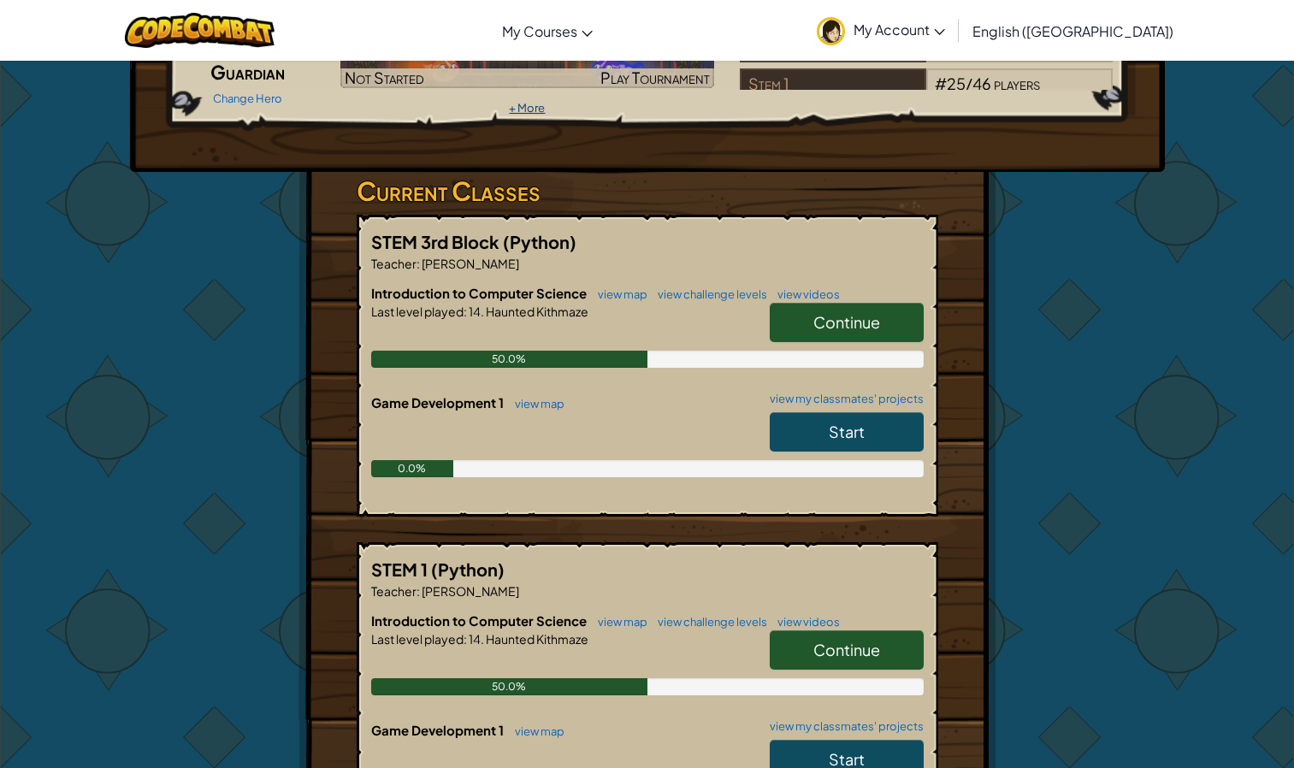
click at [538, 107] on link "+ More" at bounding box center [527, 108] width 36 height 14
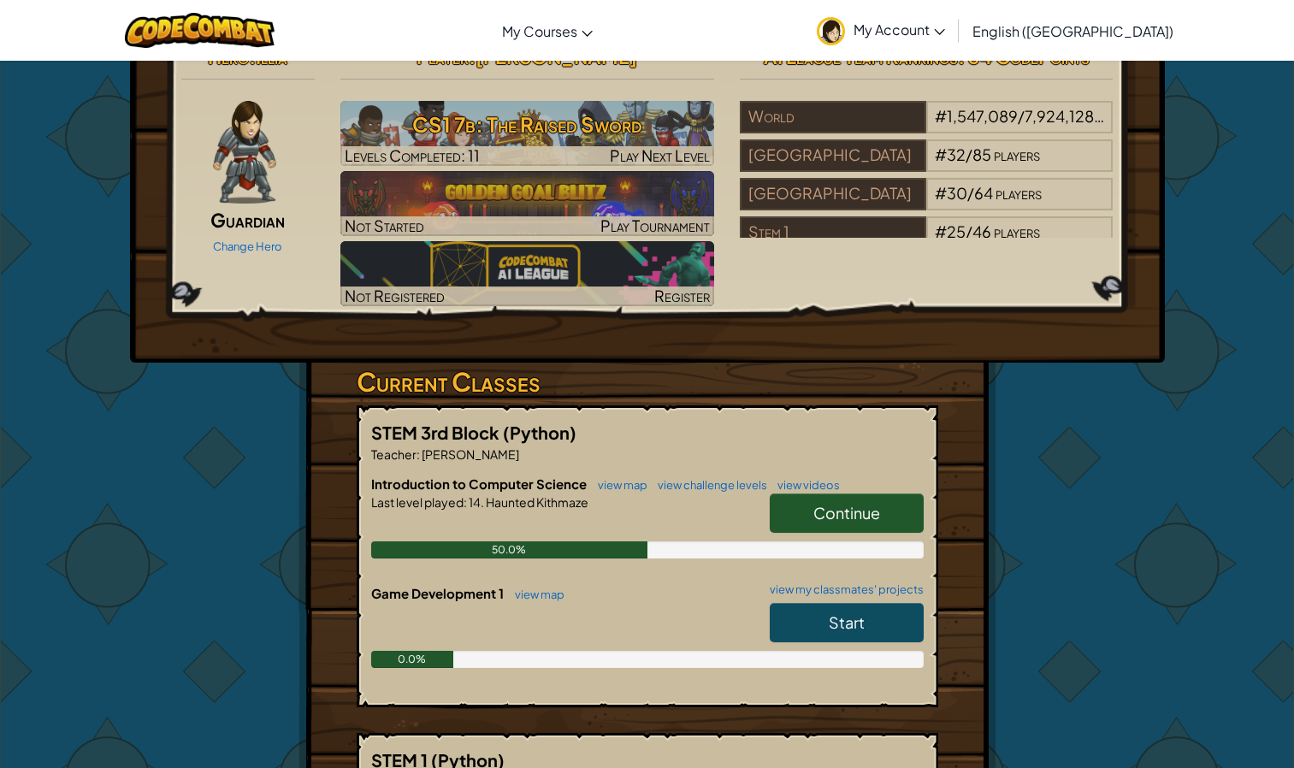
scroll to position [21, 0]
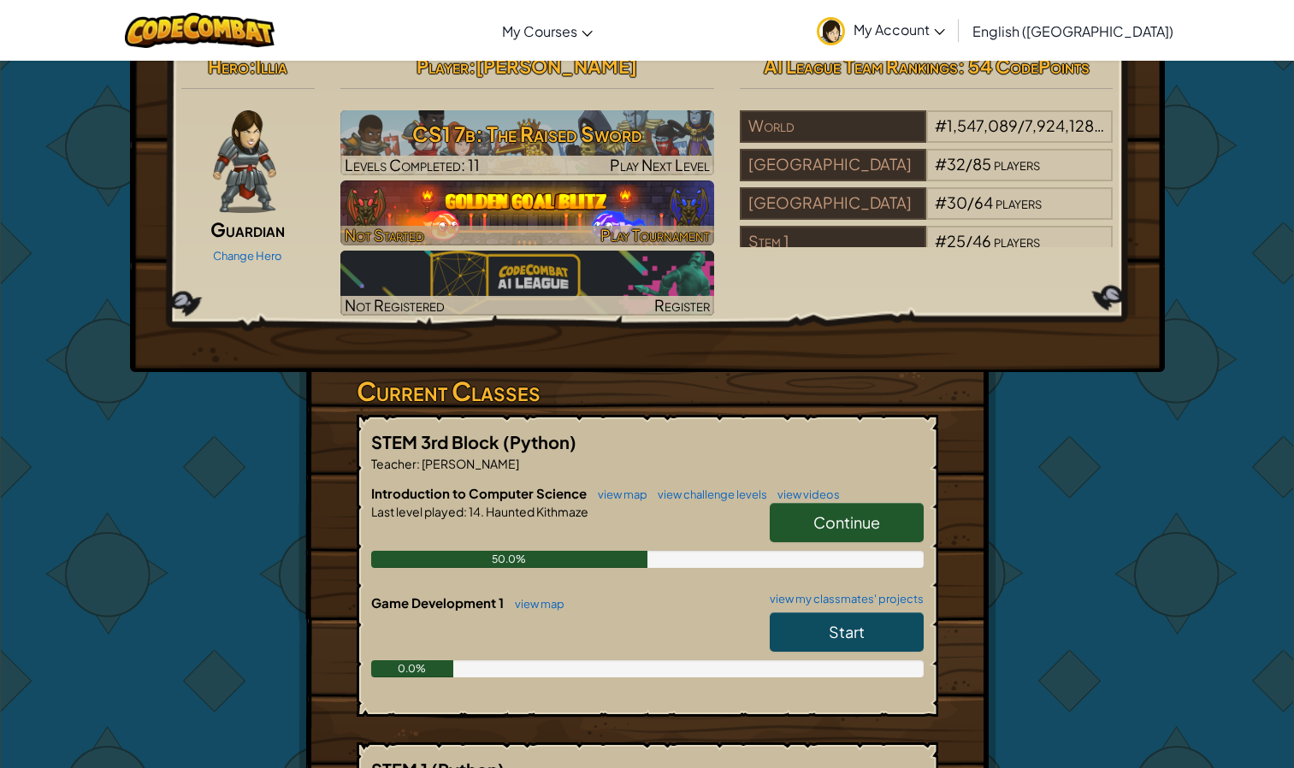
click at [519, 218] on img at bounding box center [528, 213] width 374 height 65
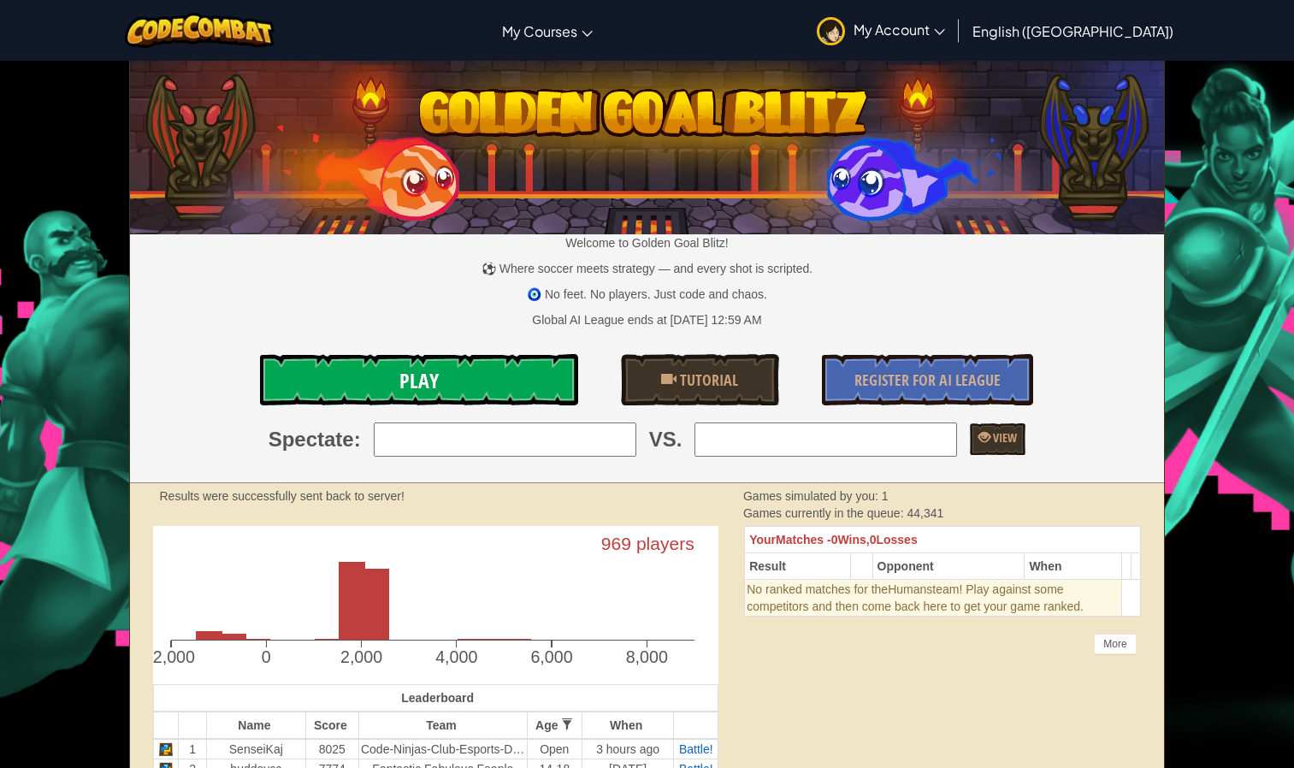
click at [439, 376] on link "Play" at bounding box center [419, 379] width 318 height 51
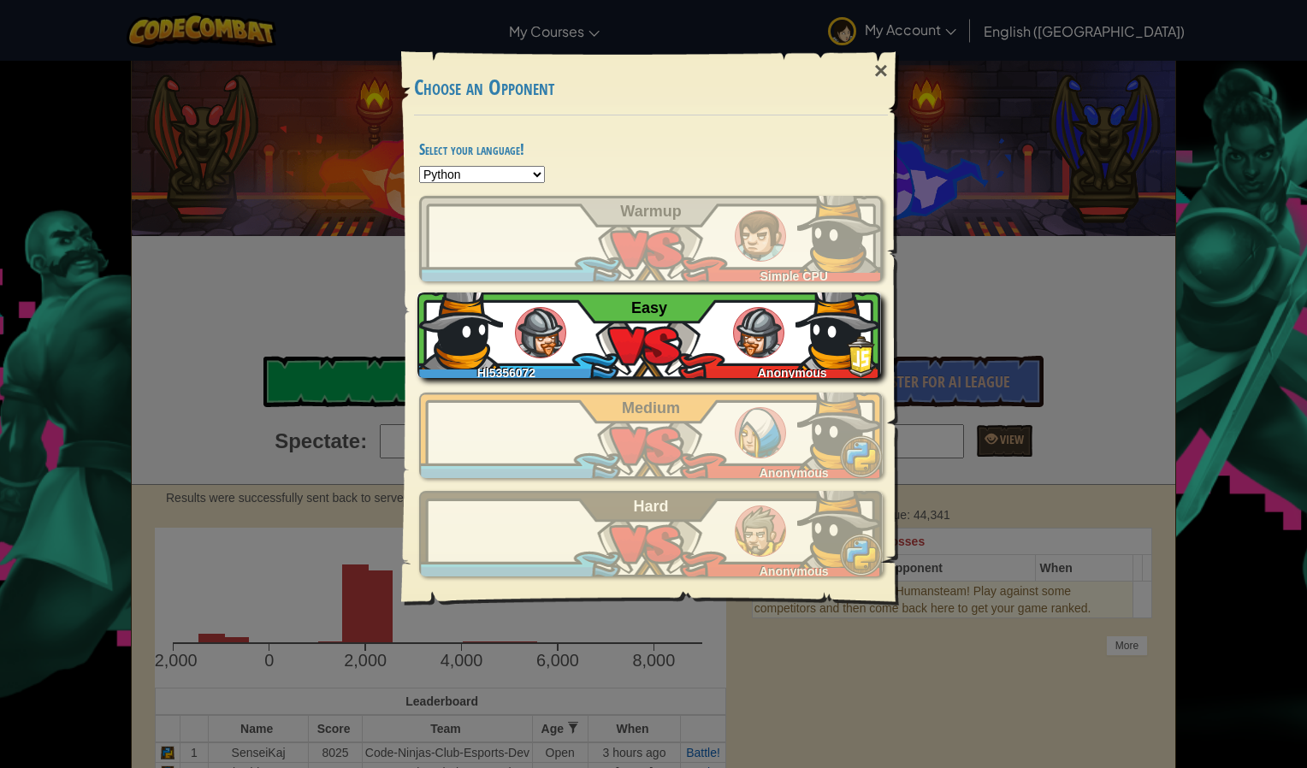
click at [683, 327] on div "Hl5356072 Anonymous Easy" at bounding box center [650, 336] width 464 height 86
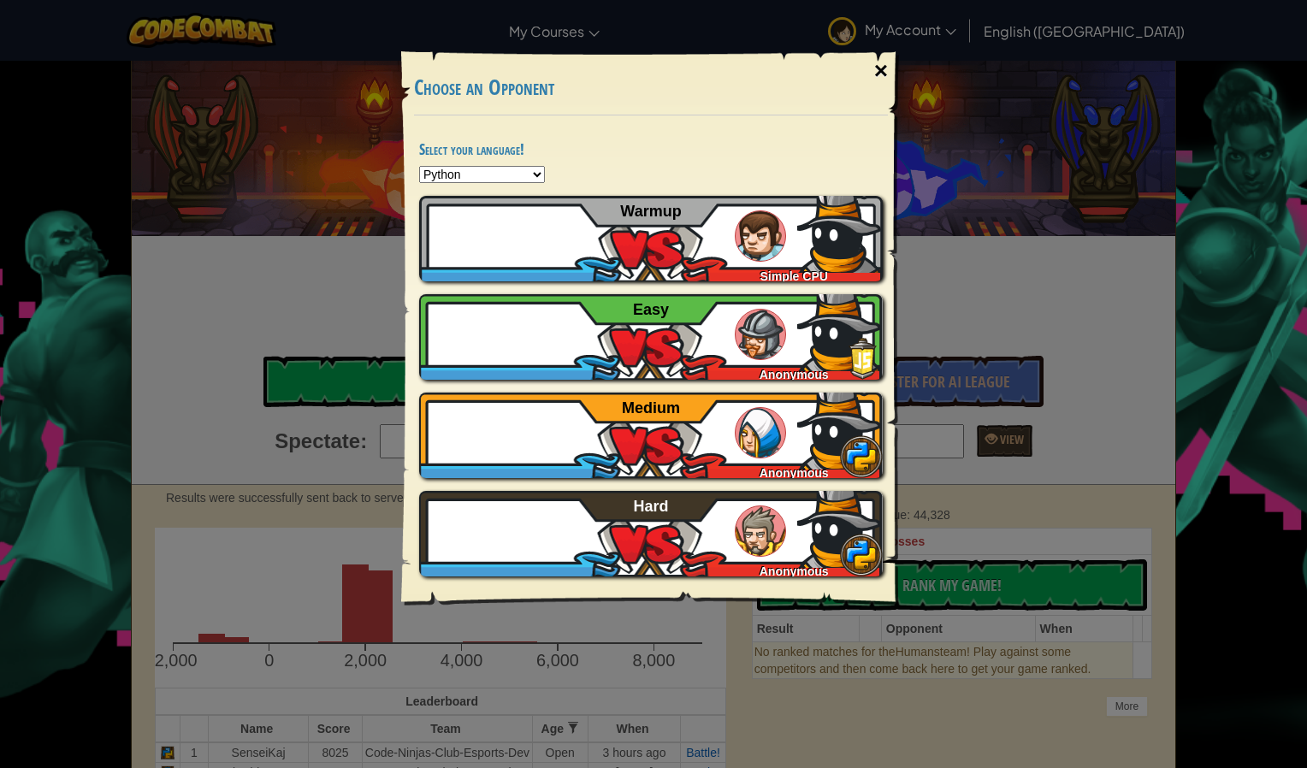
click at [886, 80] on div "×" at bounding box center [881, 71] width 39 height 50
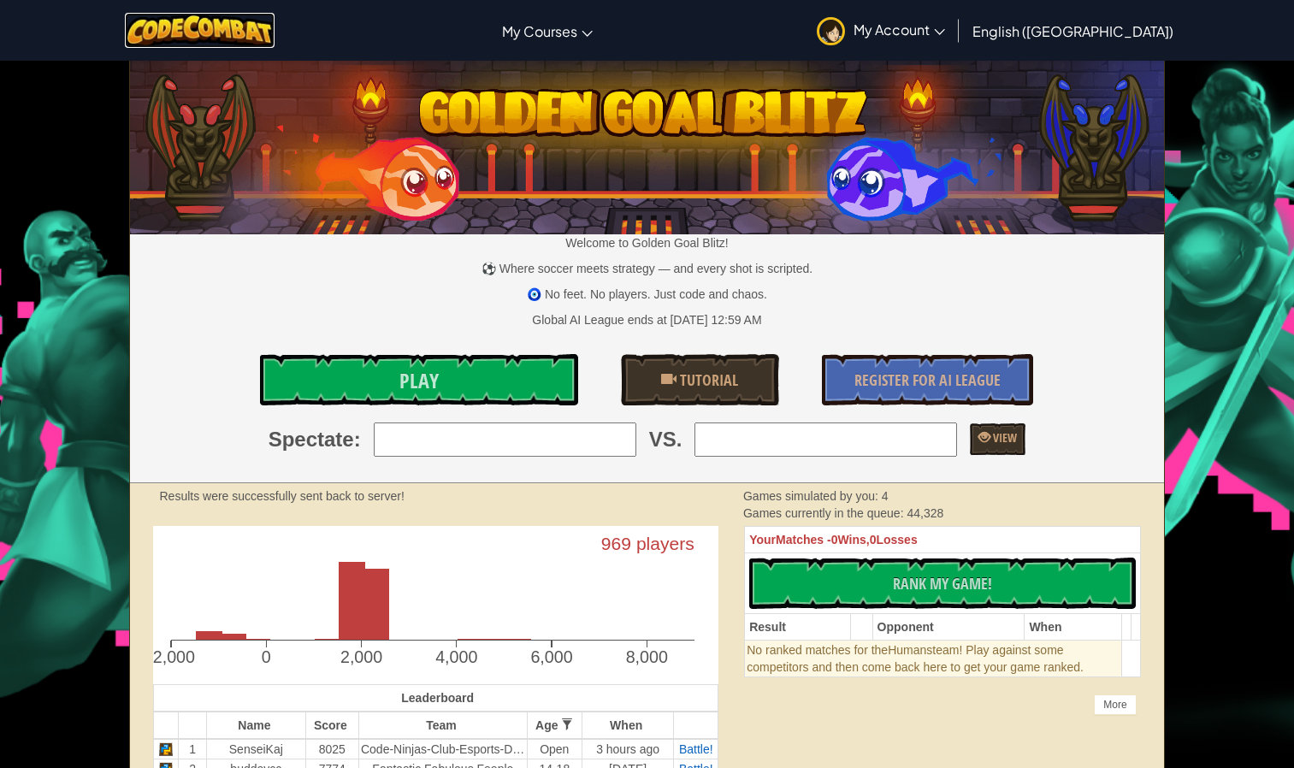
click at [275, 44] on img at bounding box center [200, 30] width 150 height 35
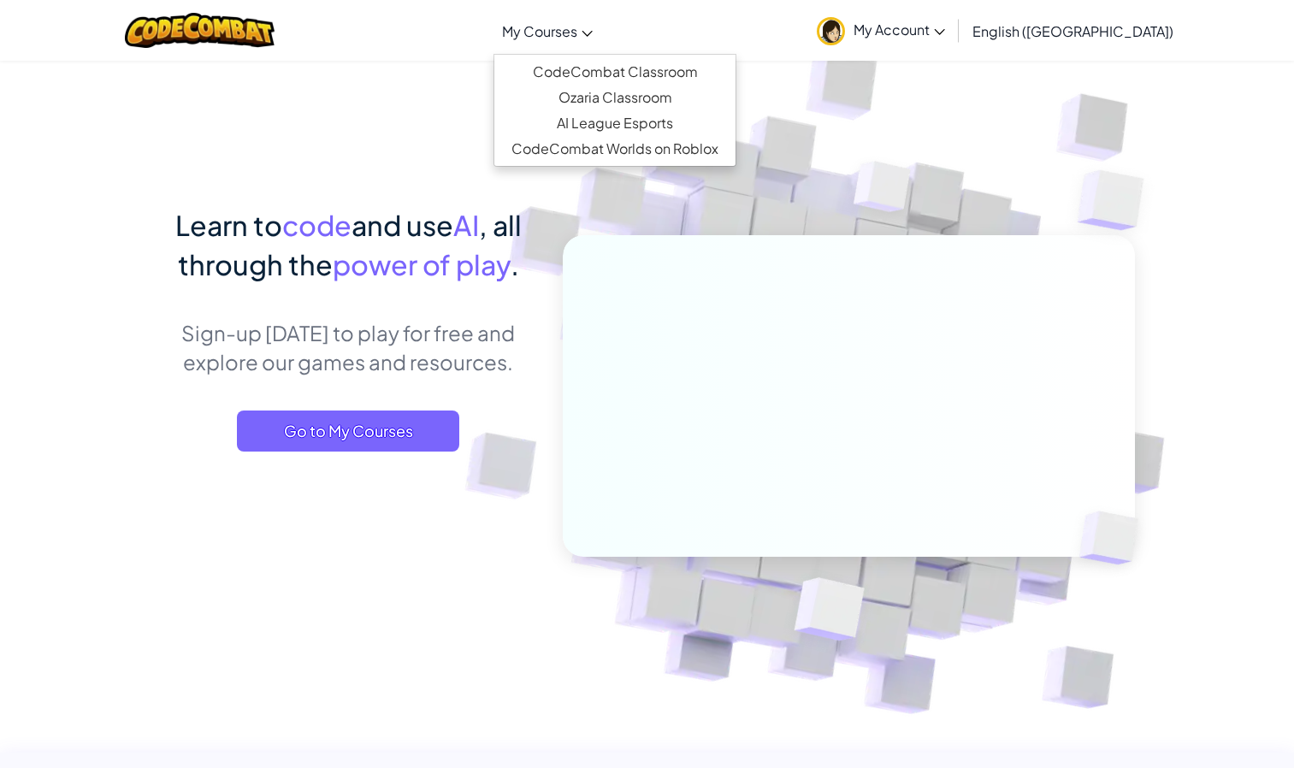
click at [601, 28] on link "My Courses" at bounding box center [548, 31] width 108 height 46
click at [671, 70] on link "CodeCombat Classroom" at bounding box center [615, 72] width 241 height 26
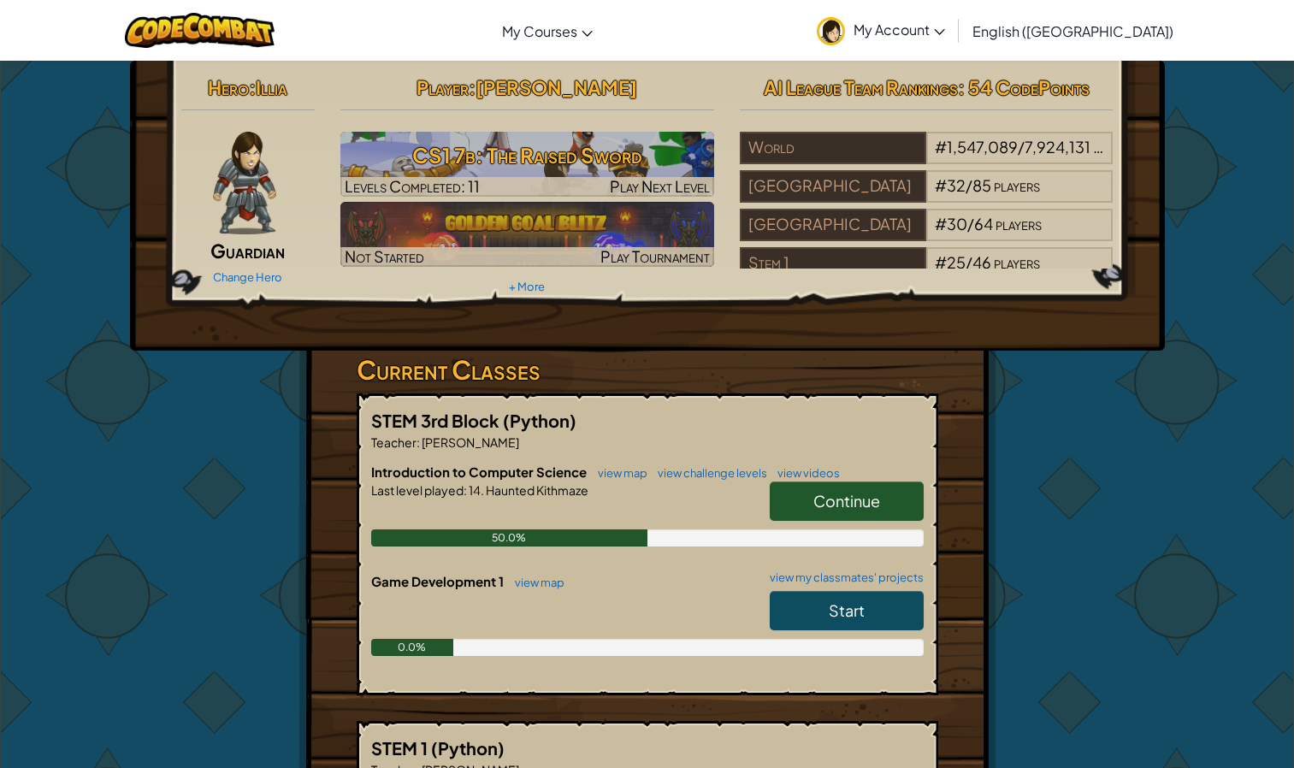
click at [780, 621] on link "Start" at bounding box center [847, 610] width 154 height 39
